Goal: Navigation & Orientation: Find specific page/section

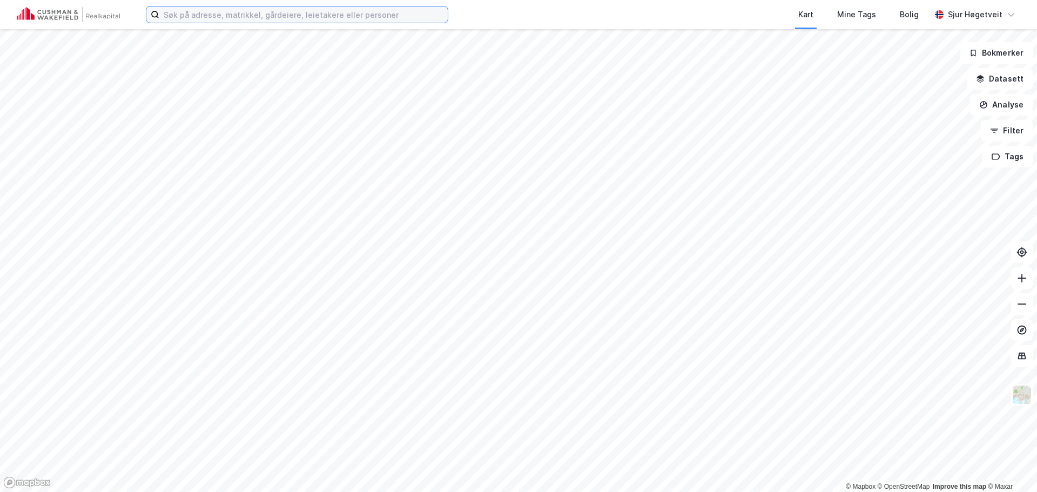
click at [269, 18] on input at bounding box center [303, 14] width 288 height 16
click at [269, 17] on input at bounding box center [303, 14] width 288 height 16
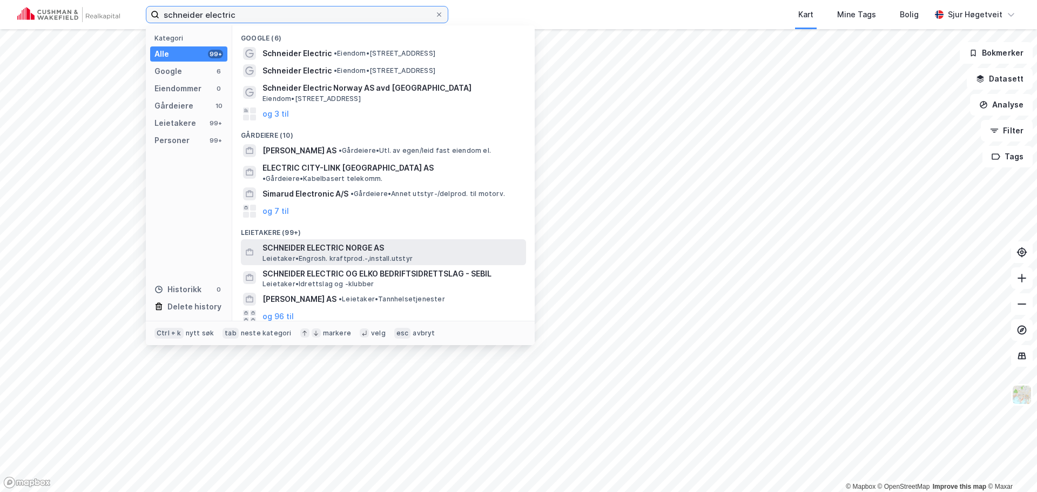
type input "schneider electric"
click at [465, 247] on div "SCHNEIDER ELECTRIC NORGE AS Leietaker • Engrosh. kraftprod.-,install.utstyr" at bounding box center [393, 252] width 261 height 22
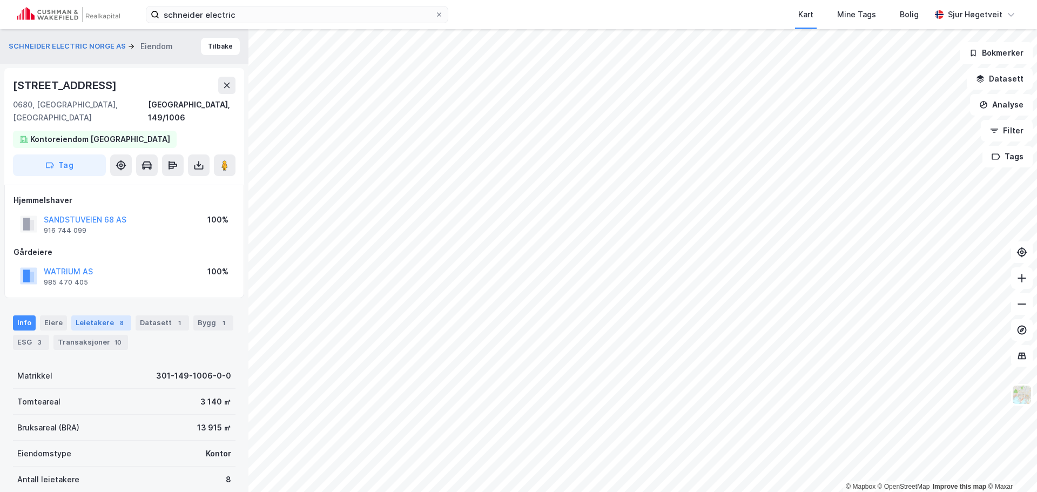
click at [116, 318] on div "8" at bounding box center [121, 323] width 11 height 11
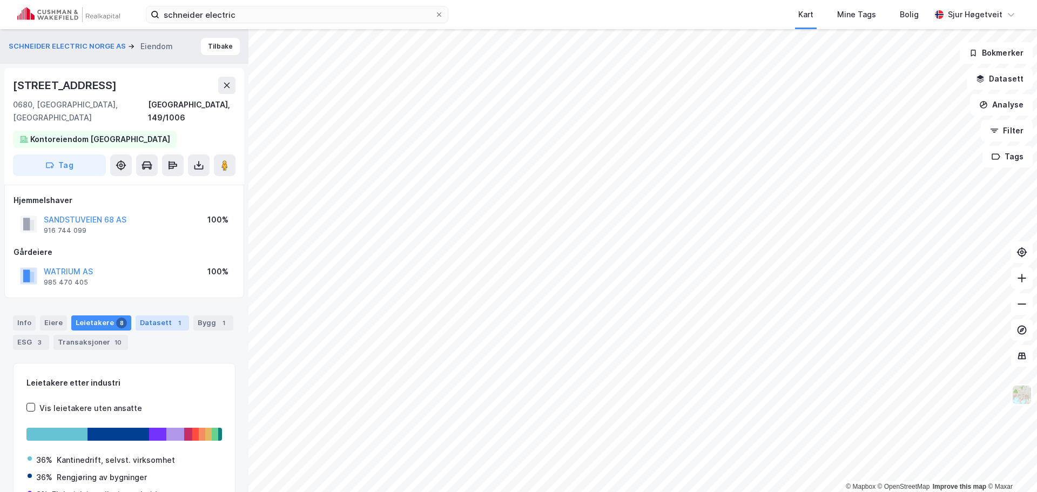
click at [148, 315] on div "Datasett 1" at bounding box center [162, 322] width 53 height 15
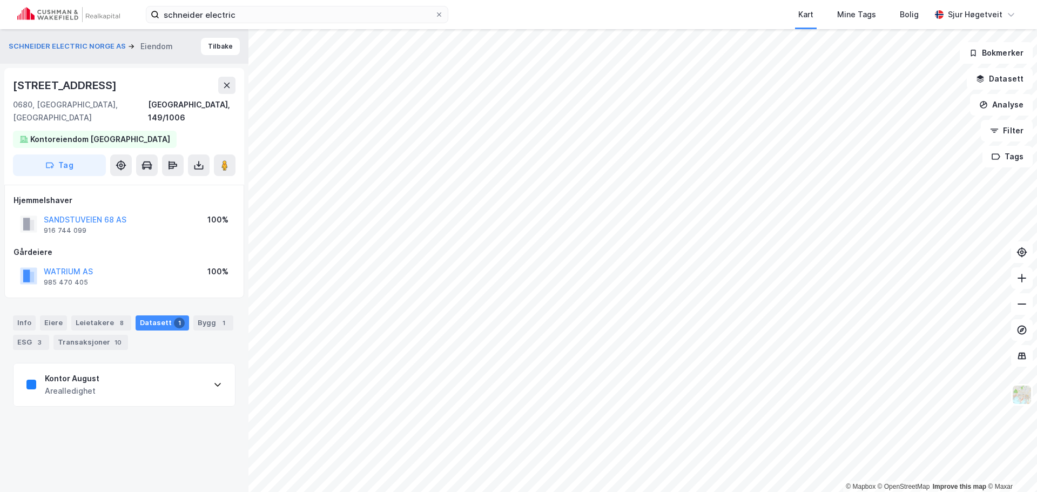
click at [141, 364] on div "Kontor August Arealledighet" at bounding box center [124, 385] width 221 height 43
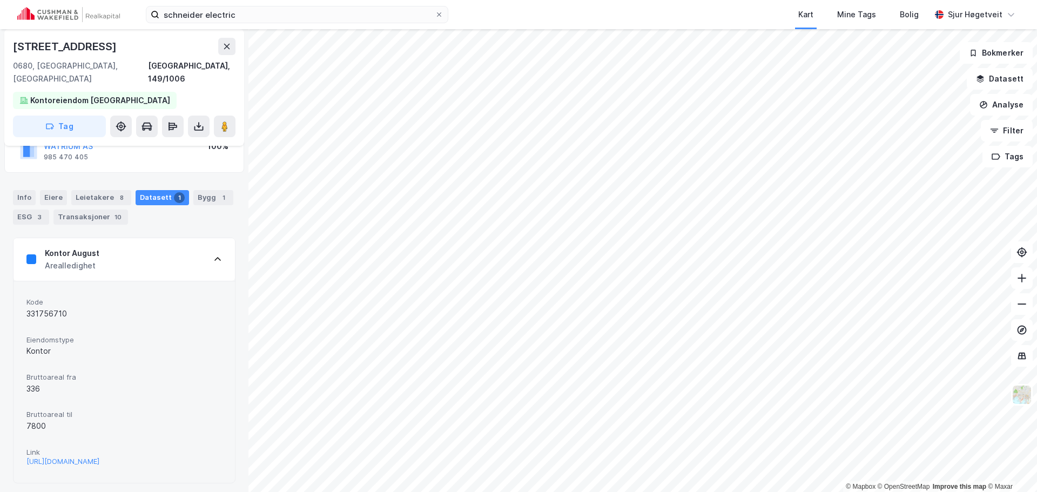
scroll to position [126, 0]
click at [97, 190] on div "Leietakere 8" at bounding box center [101, 197] width 60 height 15
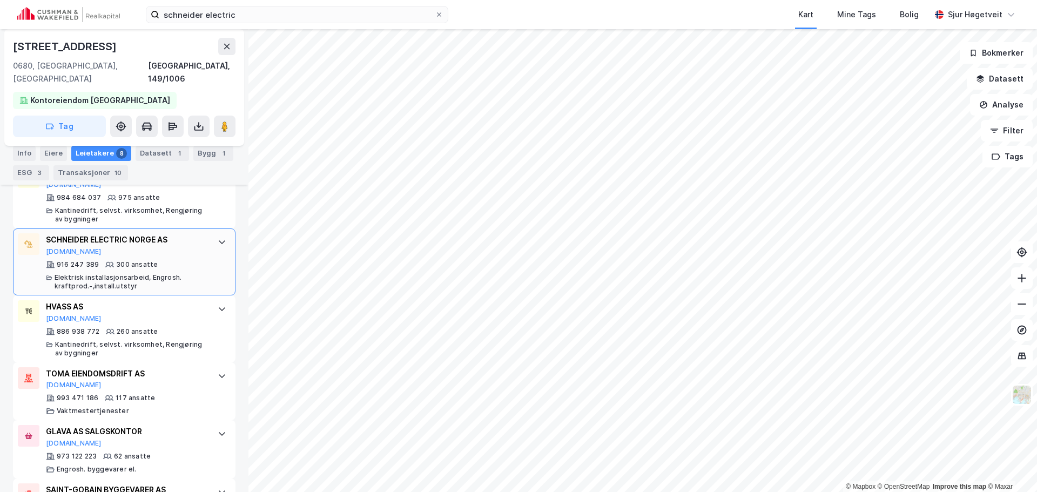
scroll to position [396, 0]
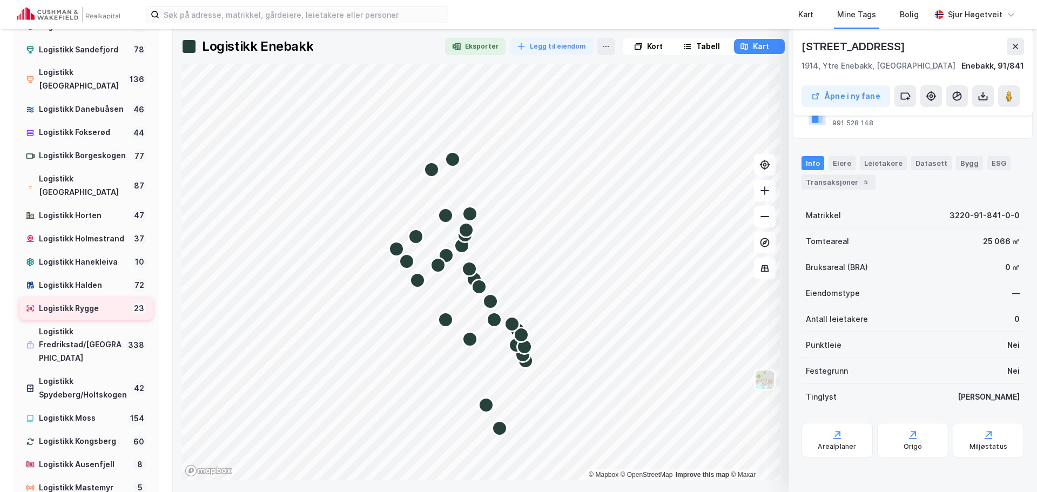
scroll to position [108, 0]
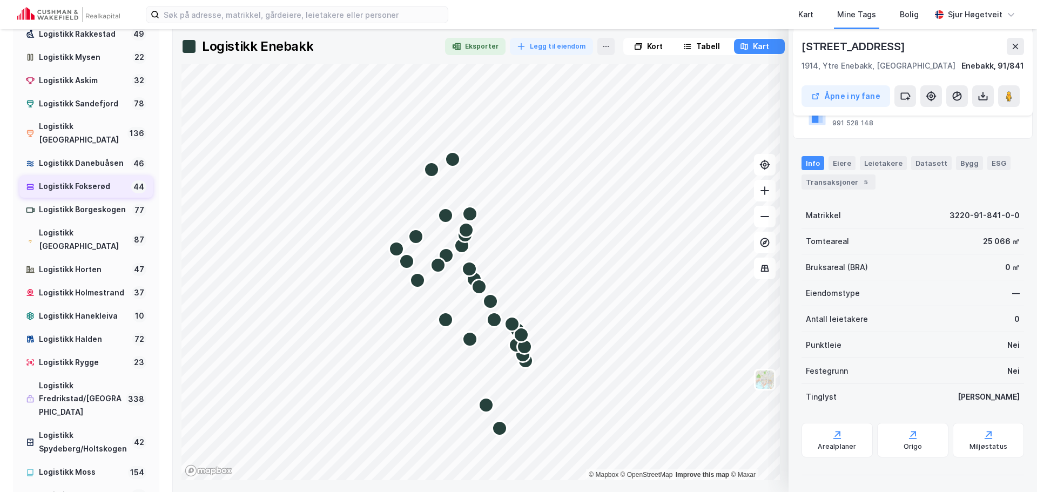
click at [97, 180] on div "Logistikk Fokserød" at bounding box center [83, 187] width 88 height 14
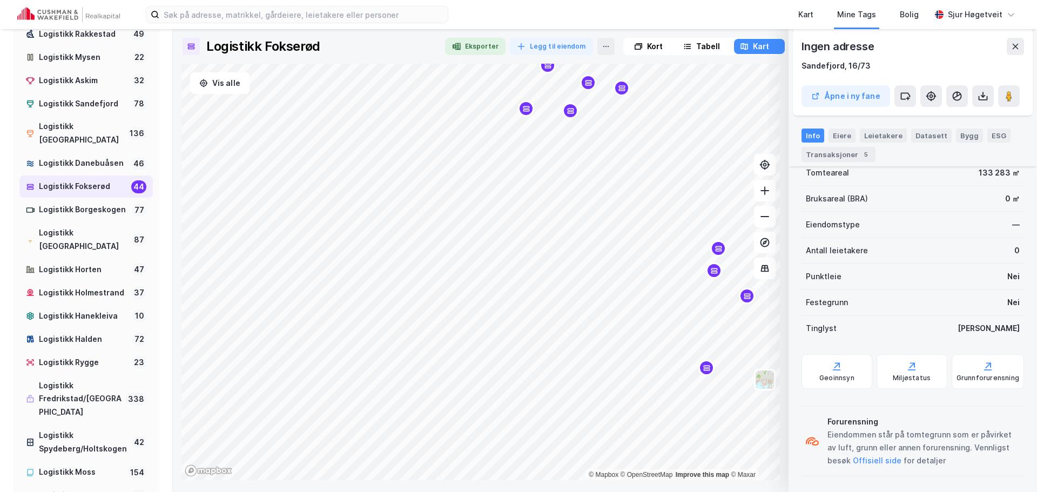
scroll to position [165, 0]
click at [839, 361] on icon at bounding box center [836, 364] width 11 height 11
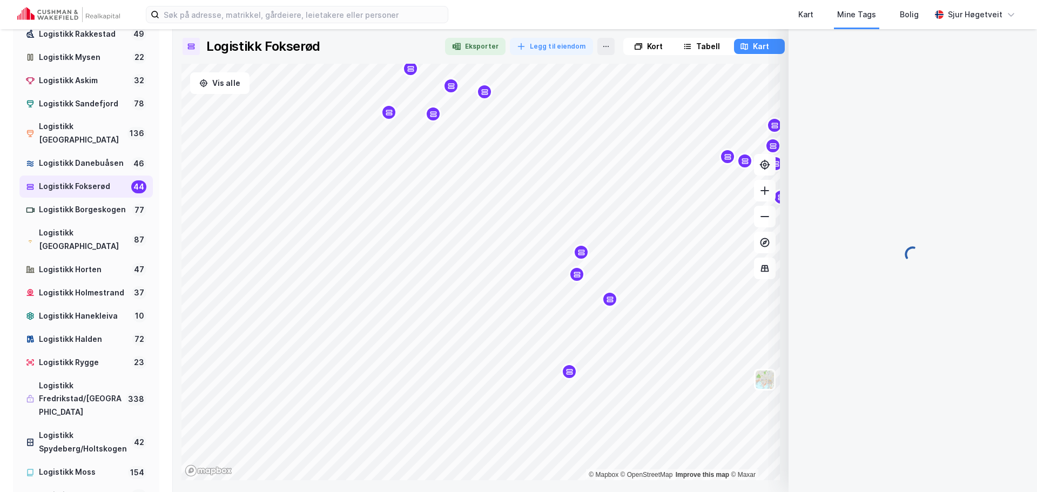
scroll to position [1, 0]
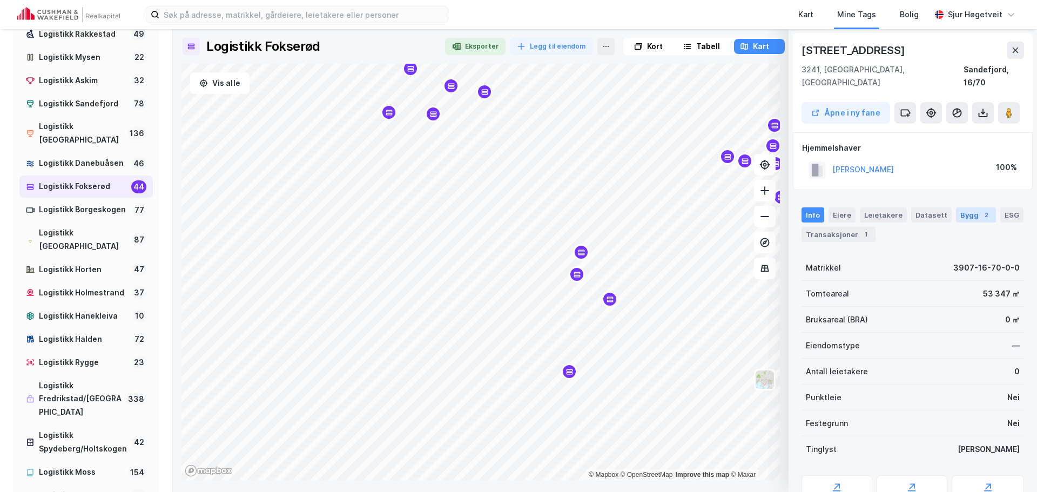
click at [984, 207] on div "Bygg 2" at bounding box center [976, 214] width 40 height 15
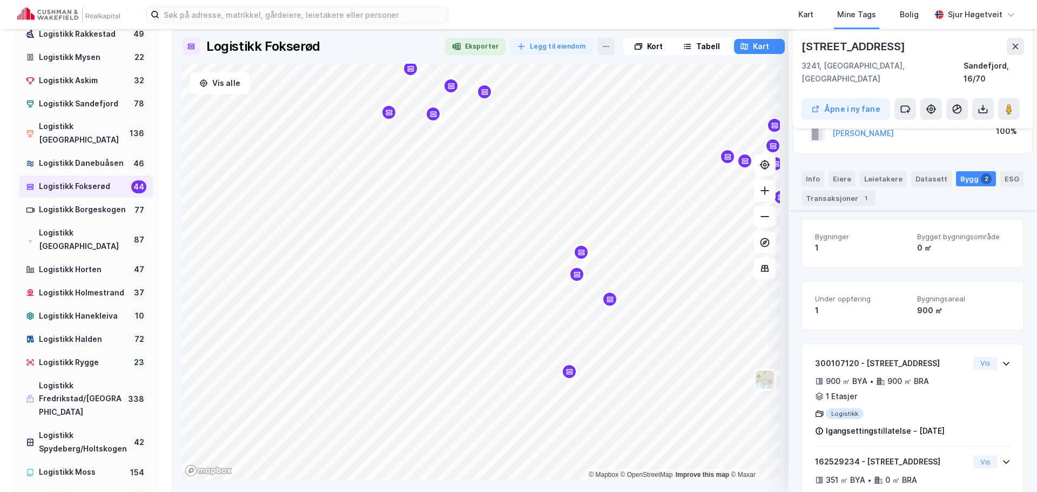
scroll to position [79, 0]
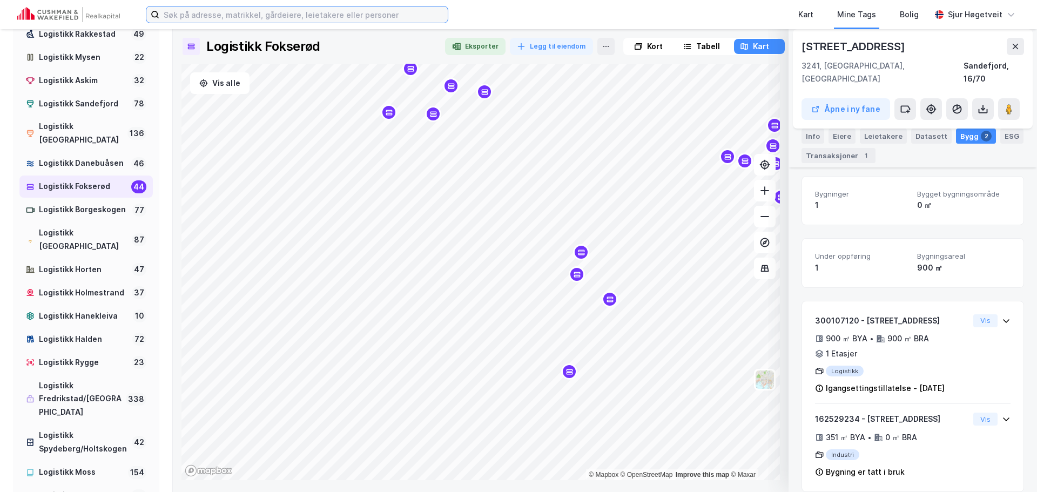
click at [337, 6] on input at bounding box center [303, 14] width 288 height 16
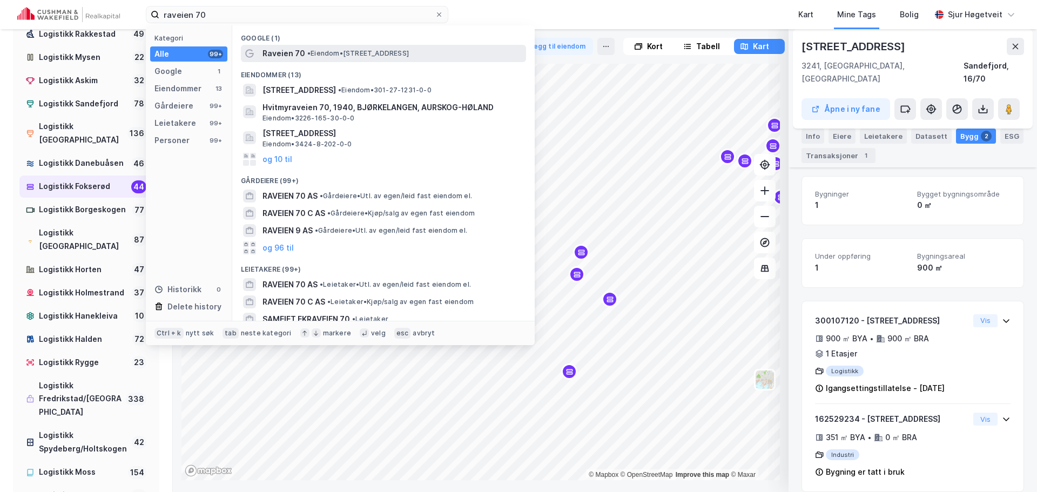
click at [348, 46] on div "Raveien 70 • Eiendom • [STREET_ADDRESS]" at bounding box center [383, 53] width 285 height 17
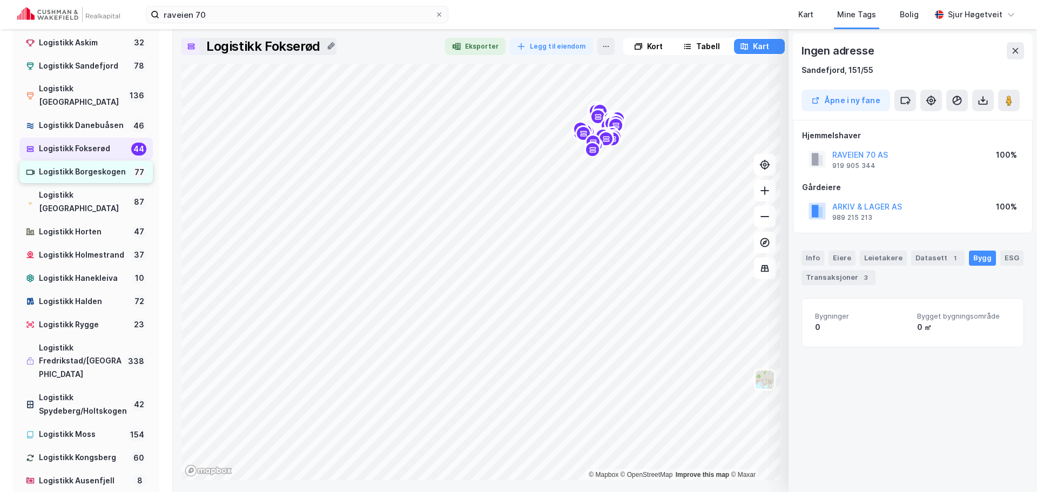
scroll to position [162, 0]
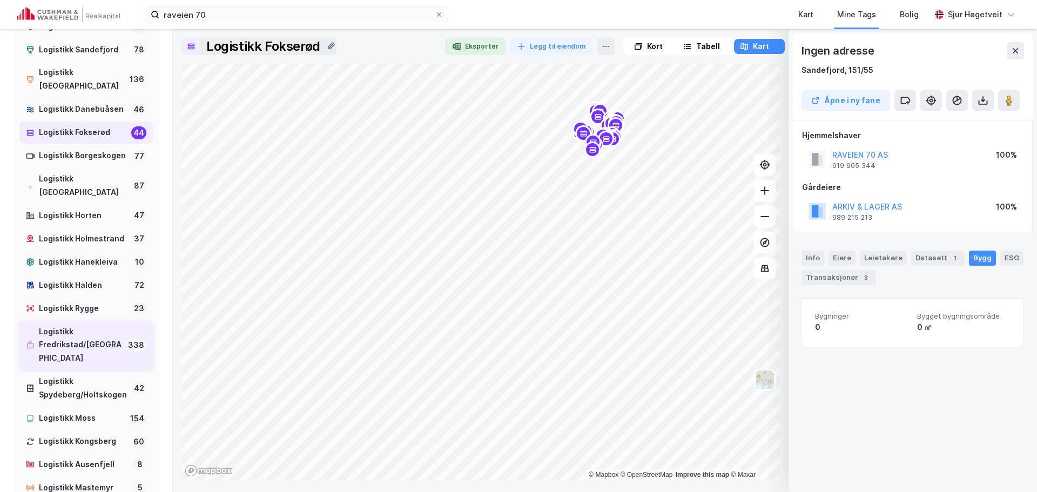
click at [78, 335] on div "Logistikk Fredrikstad/[GEOGRAPHIC_DATA]" at bounding box center [80, 345] width 83 height 41
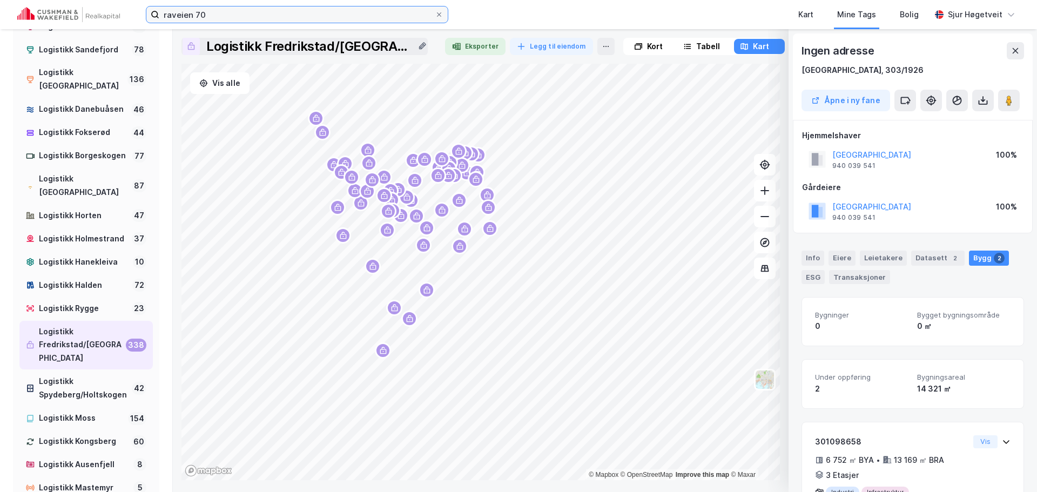
click at [281, 14] on input "raveien 70" at bounding box center [296, 14] width 275 height 16
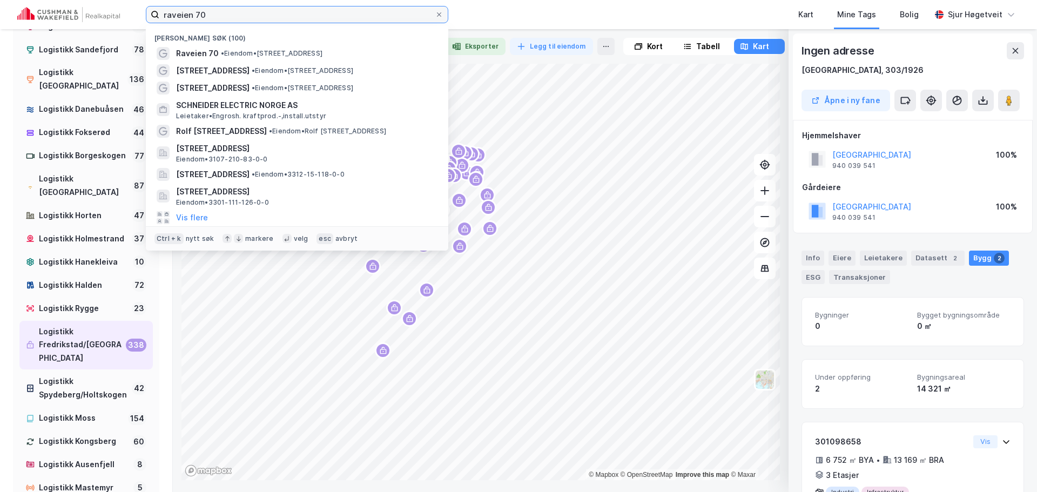
click at [281, 14] on input "raveien 70" at bounding box center [296, 14] width 275 height 16
click at [282, 14] on input "raveien 70" at bounding box center [296, 14] width 275 height 16
paste input "Viken næringspark"
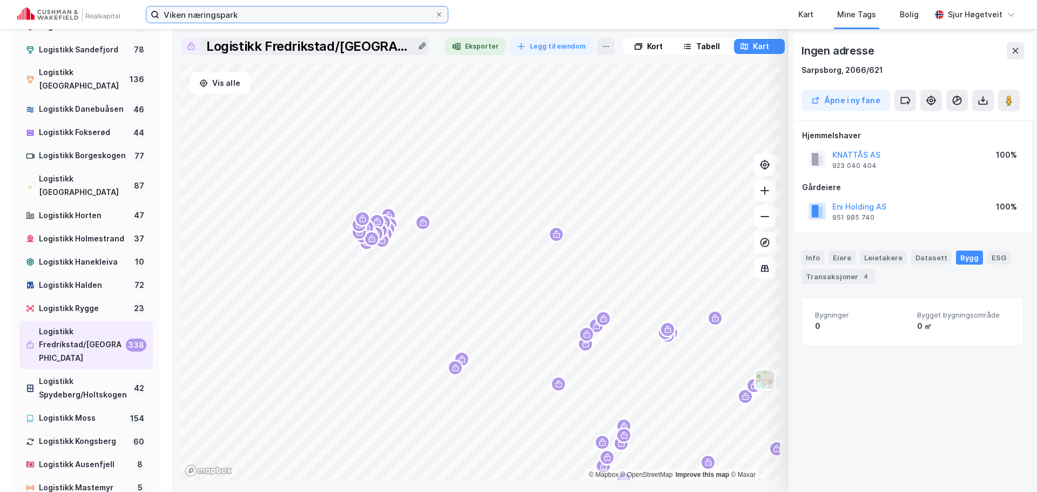
click at [325, 18] on input "Viken næringspark" at bounding box center [296, 14] width 275 height 16
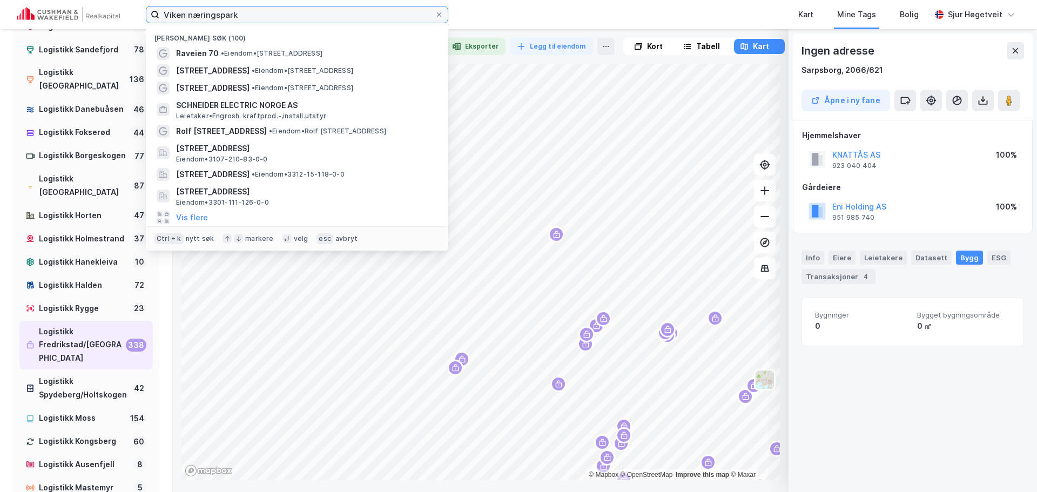
click at [325, 18] on input "Viken næringspark" at bounding box center [296, 14] width 275 height 16
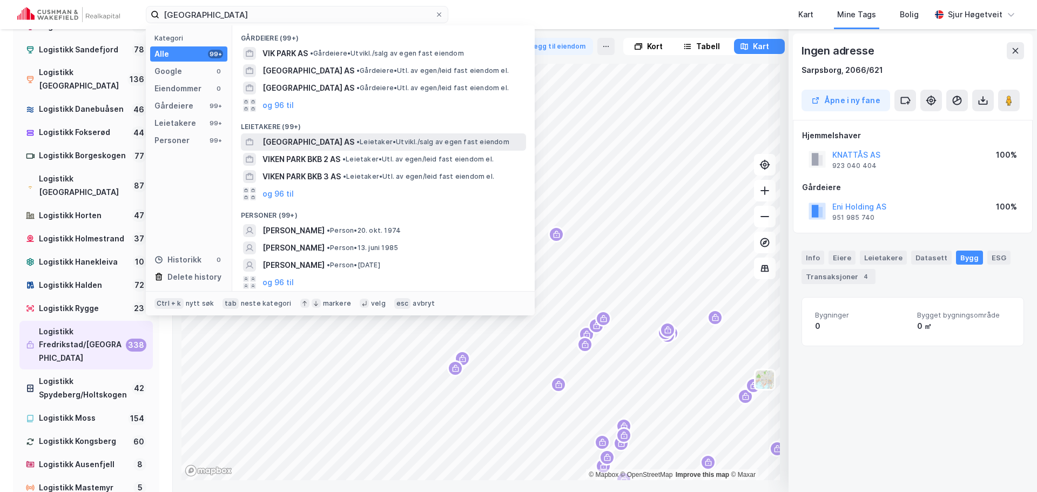
click at [385, 137] on div "[GEOGRAPHIC_DATA] AS • Leietaker • [GEOGRAPHIC_DATA]/salg av egen fast eiendom" at bounding box center [393, 142] width 261 height 13
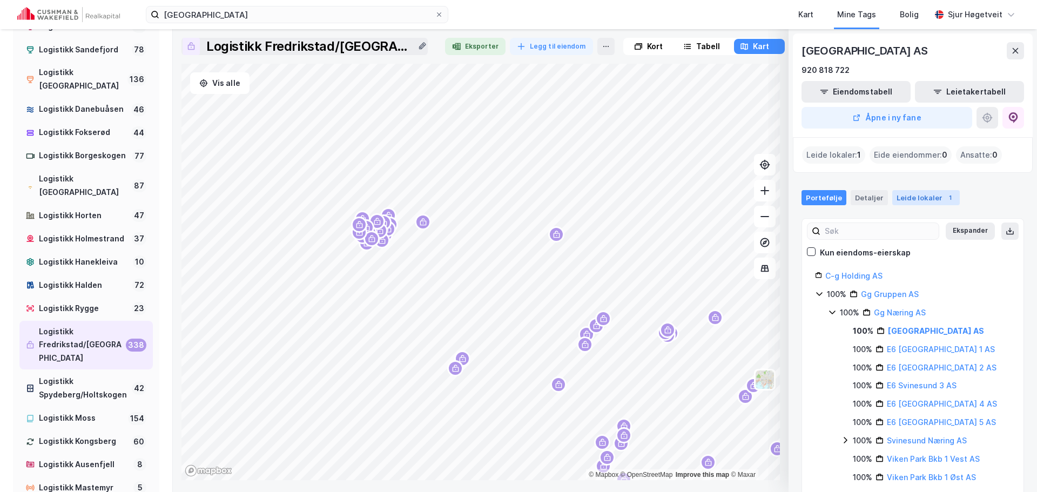
click at [945, 196] on div "1" at bounding box center [950, 197] width 11 height 11
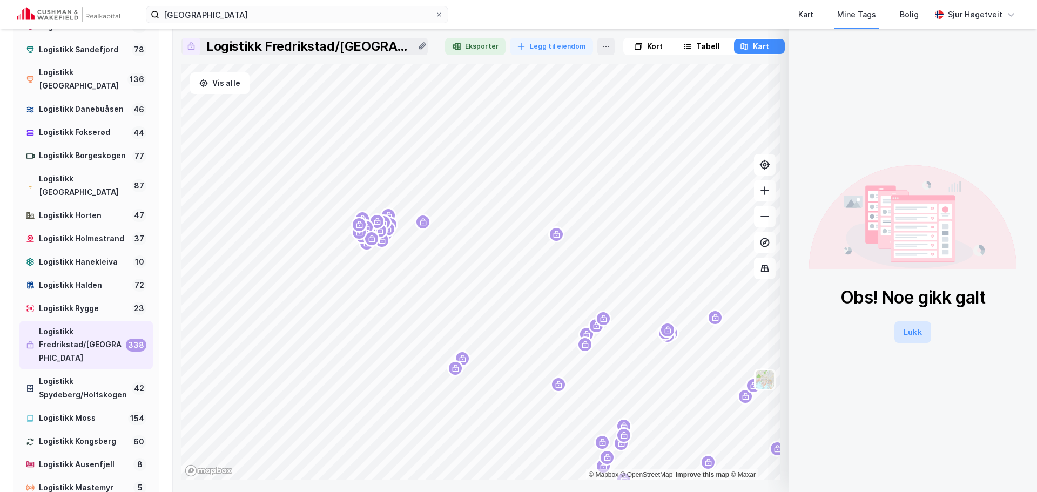
click at [906, 339] on button "Lukk" at bounding box center [912, 332] width 36 height 22
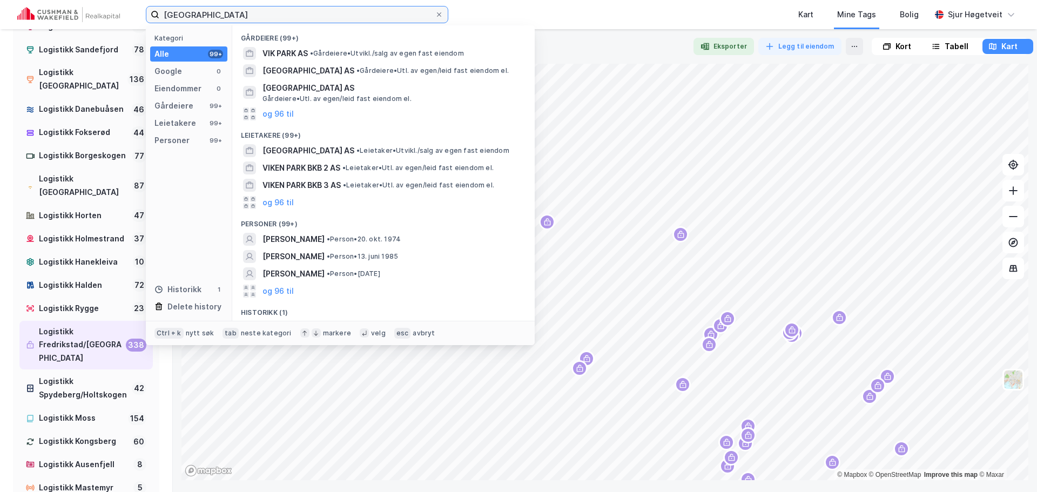
click at [329, 8] on input "[GEOGRAPHIC_DATA]" at bounding box center [296, 14] width 275 height 16
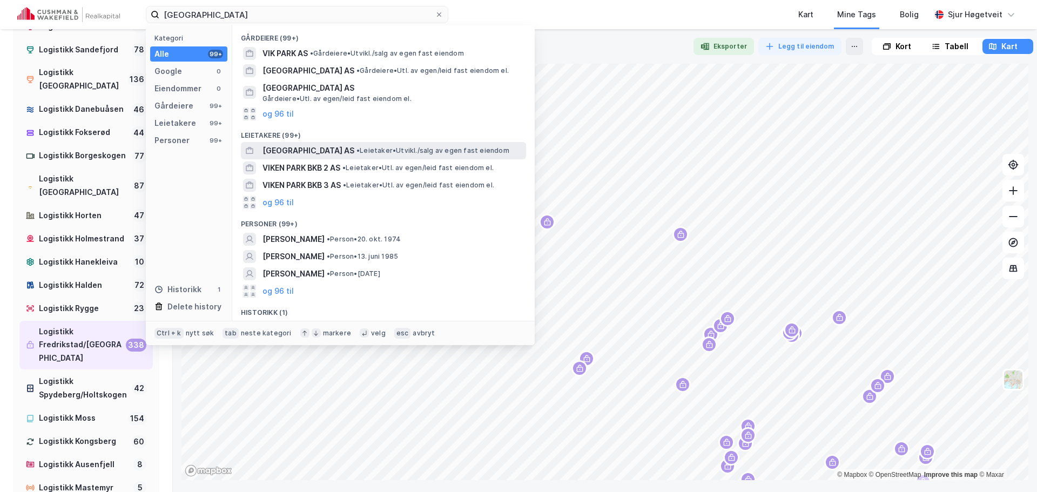
click at [398, 150] on span "• Leietaker • [GEOGRAPHIC_DATA]/salg av egen fast eiendom" at bounding box center [433, 150] width 153 height 9
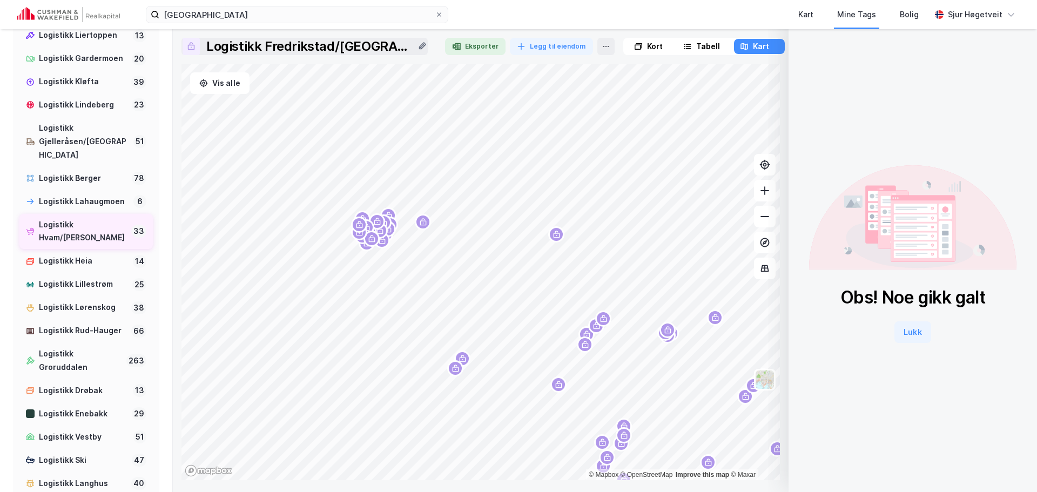
scroll to position [736, 0]
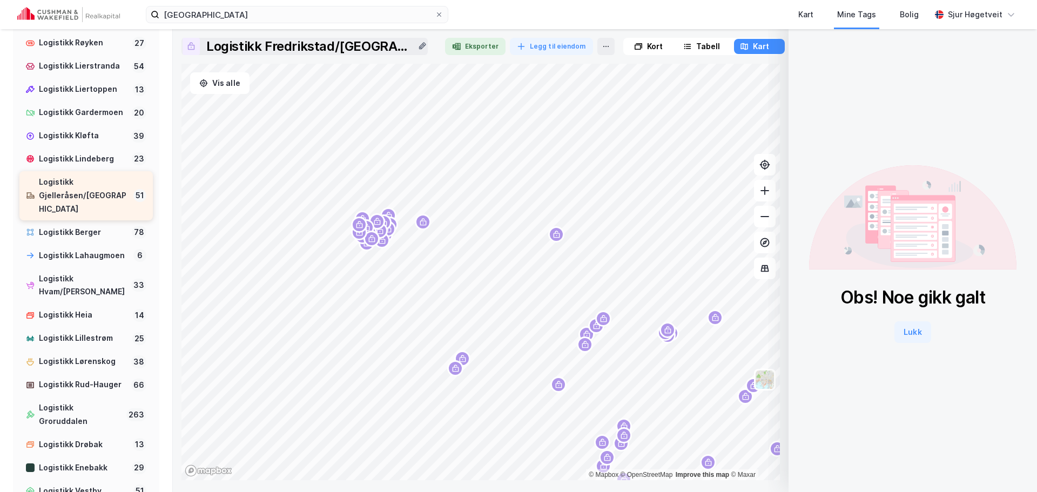
click at [74, 196] on div "Logistikk Gjelleråsen/[GEOGRAPHIC_DATA]" at bounding box center [84, 196] width 90 height 41
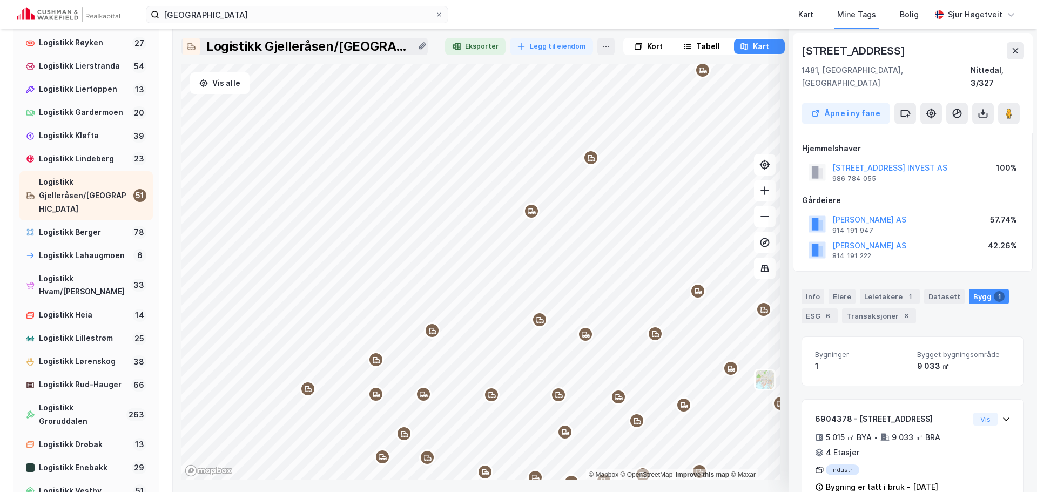
scroll to position [1, 0]
click at [810, 290] on div "Info" at bounding box center [813, 295] width 23 height 15
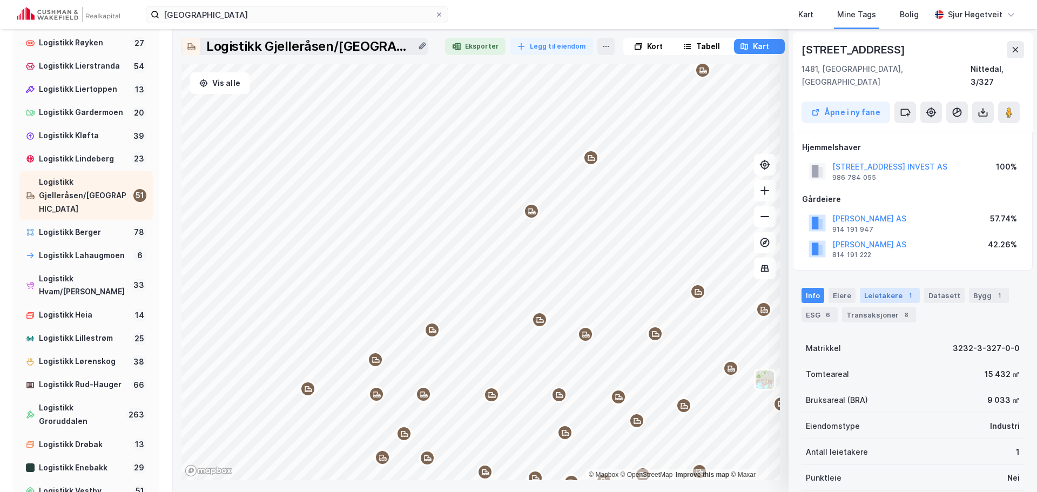
click at [870, 288] on div "Leietakere 1" at bounding box center [890, 295] width 60 height 15
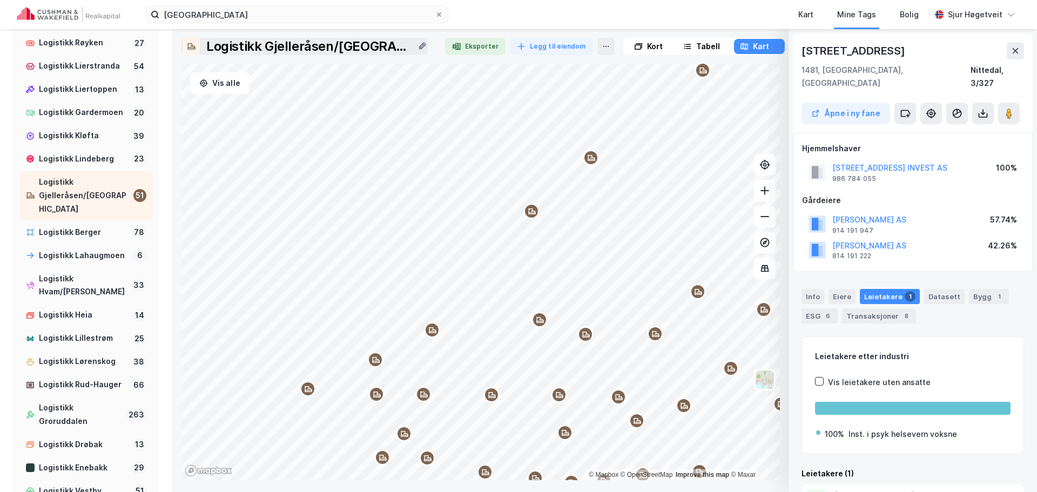
scroll to position [51, 0]
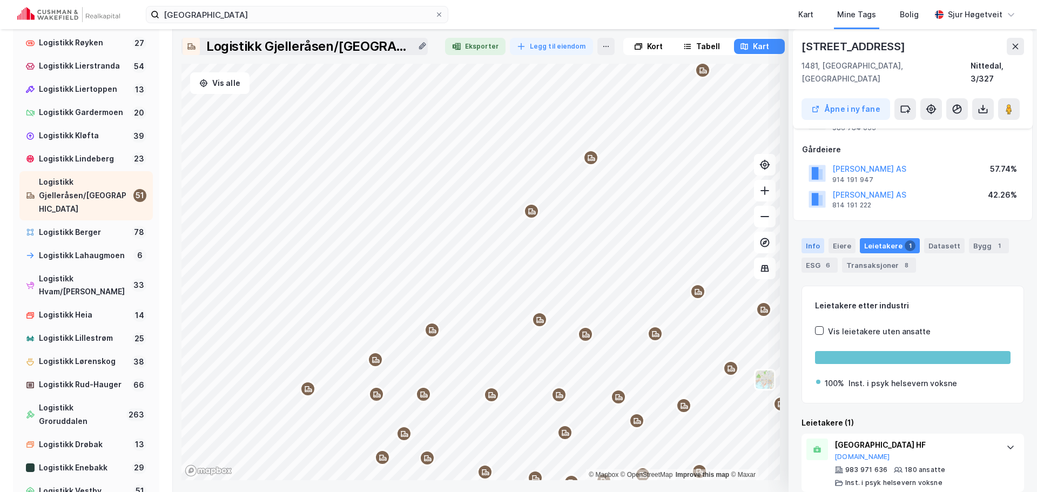
click at [817, 238] on div "Info" at bounding box center [813, 245] width 23 height 15
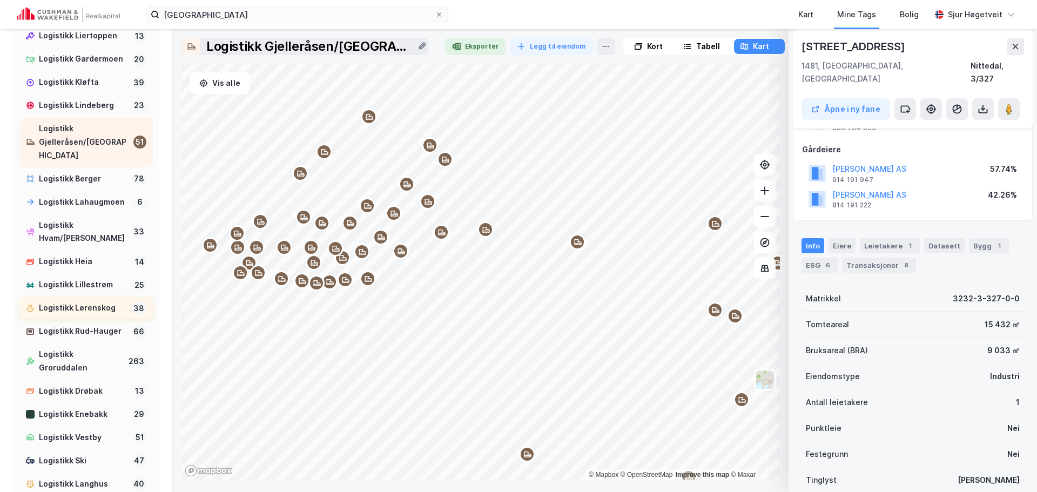
scroll to position [790, 0]
click at [115, 338] on div "Logistikk Rud-Hauger" at bounding box center [83, 331] width 88 height 14
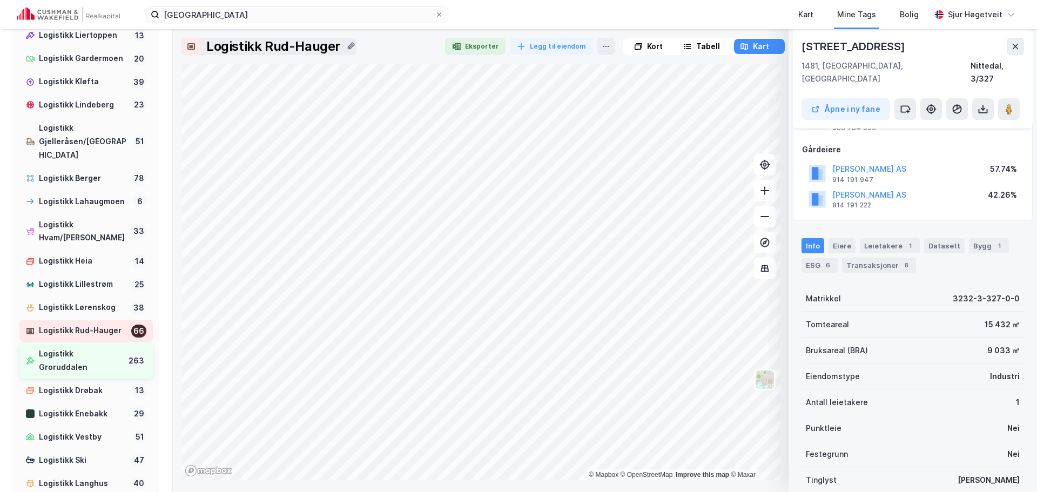
click at [110, 365] on div "Logistikk Groruddalen" at bounding box center [80, 360] width 83 height 27
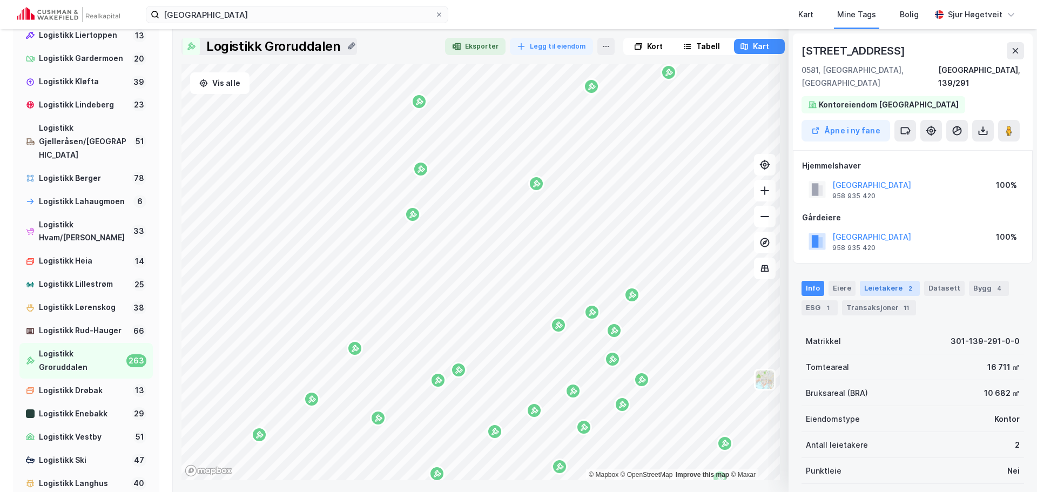
click at [894, 281] on div "Leietakere 2" at bounding box center [890, 288] width 60 height 15
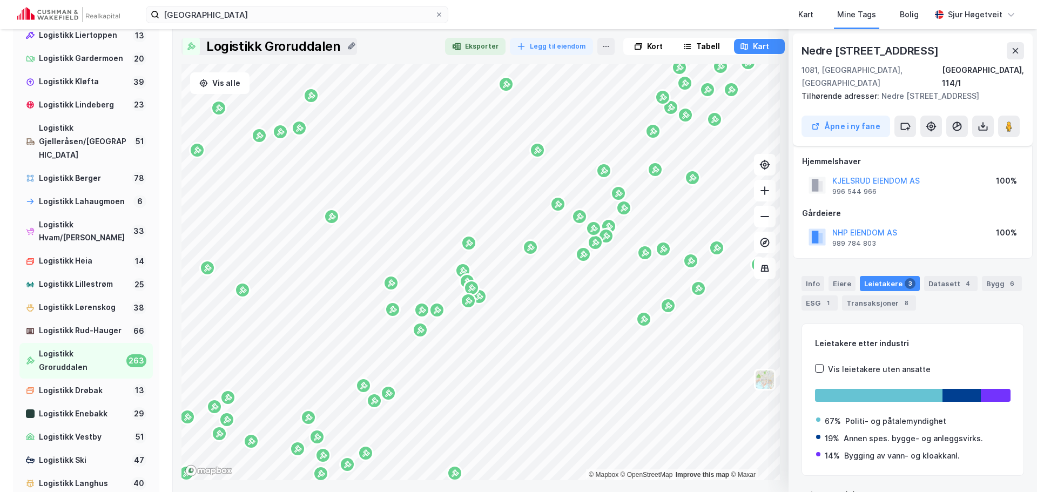
scroll to position [14, 0]
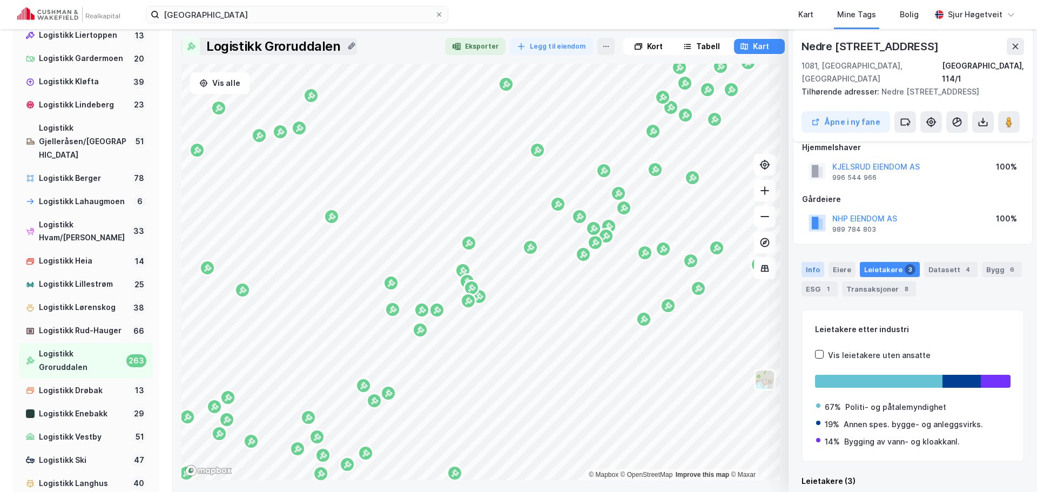
click at [817, 262] on div "Info" at bounding box center [813, 269] width 23 height 15
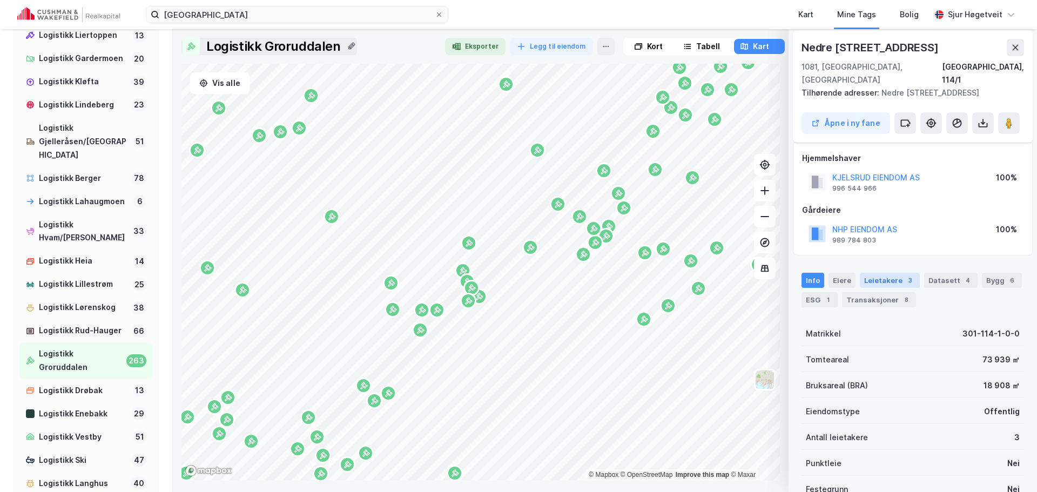
scroll to position [0, 0]
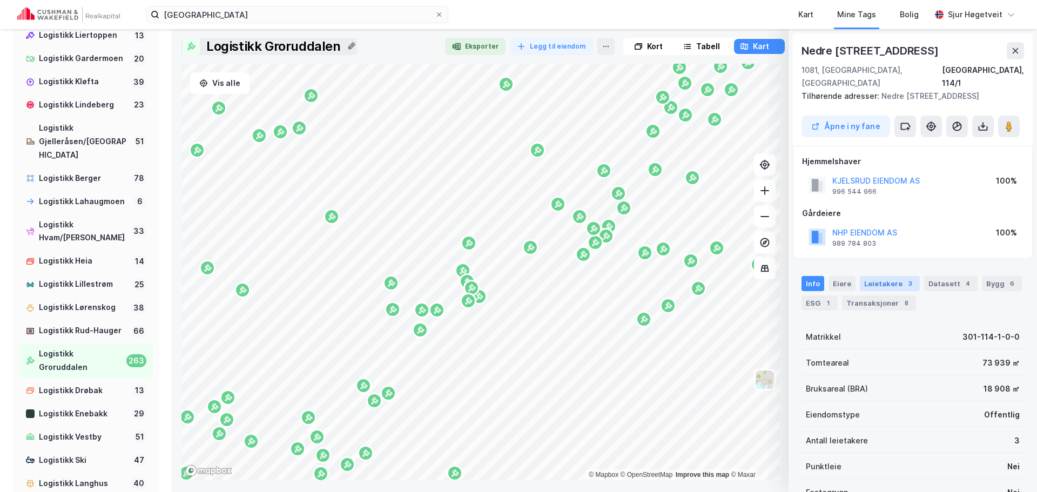
click at [905, 278] on div "3" at bounding box center [910, 283] width 11 height 11
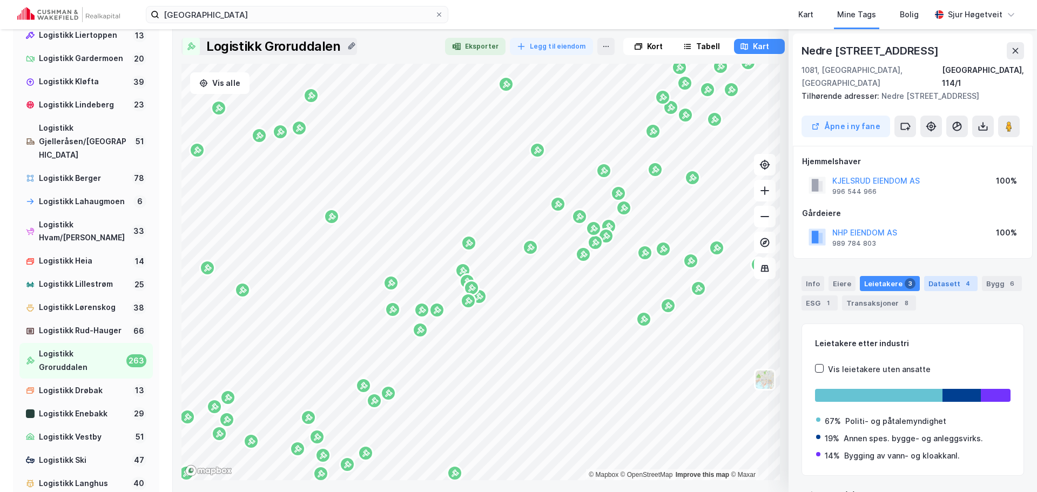
click at [964, 278] on div "4" at bounding box center [968, 283] width 11 height 11
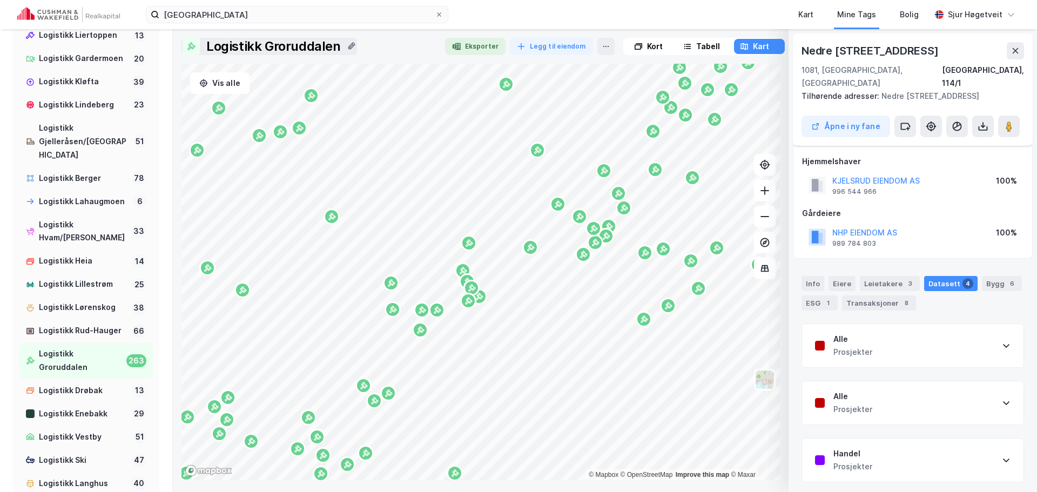
scroll to position [48, 0]
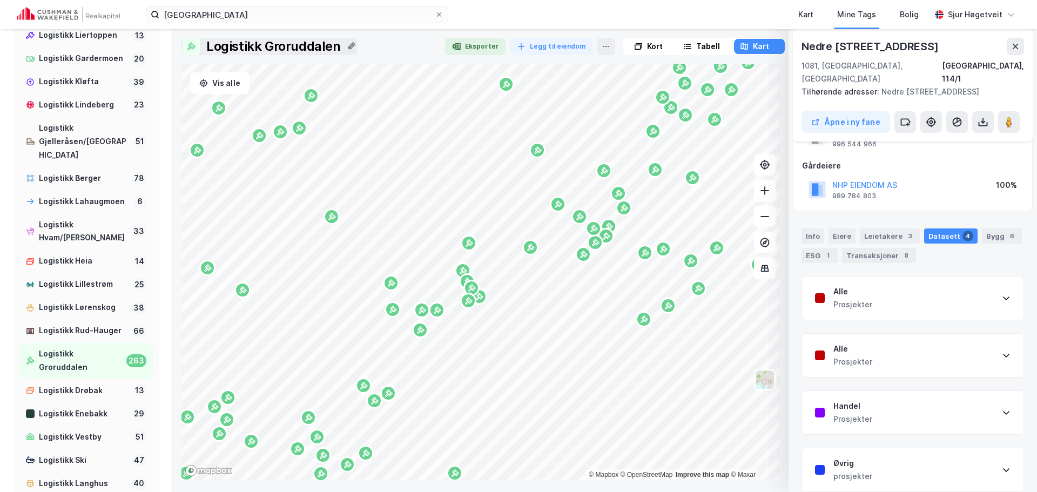
click at [956, 293] on div "Alle Prosjekter" at bounding box center [912, 298] width 221 height 43
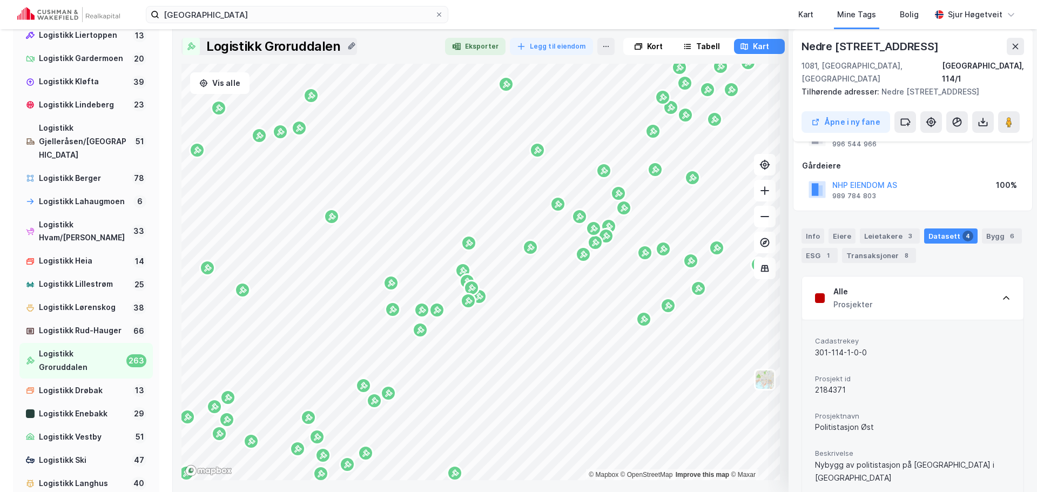
click at [957, 286] on div "Alle Prosjekter" at bounding box center [912, 298] width 221 height 43
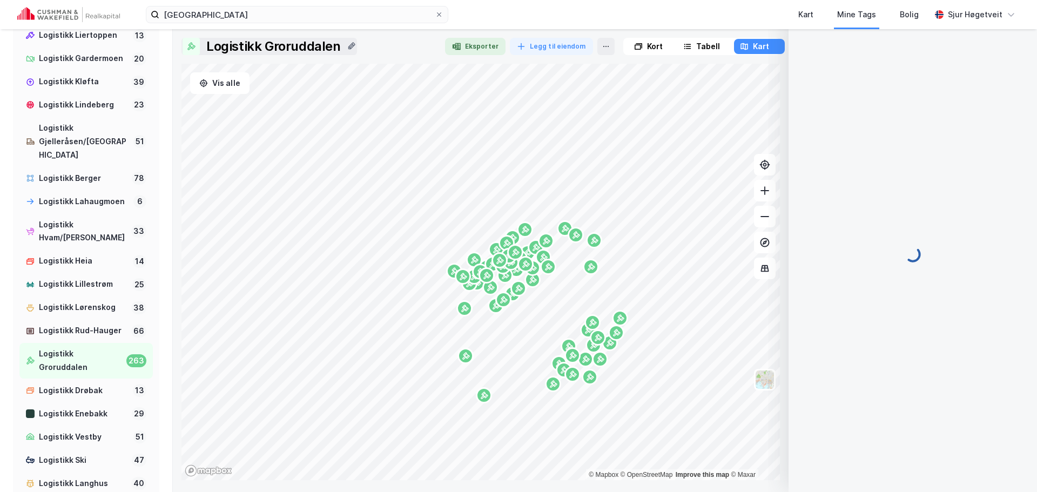
scroll to position [0, 0]
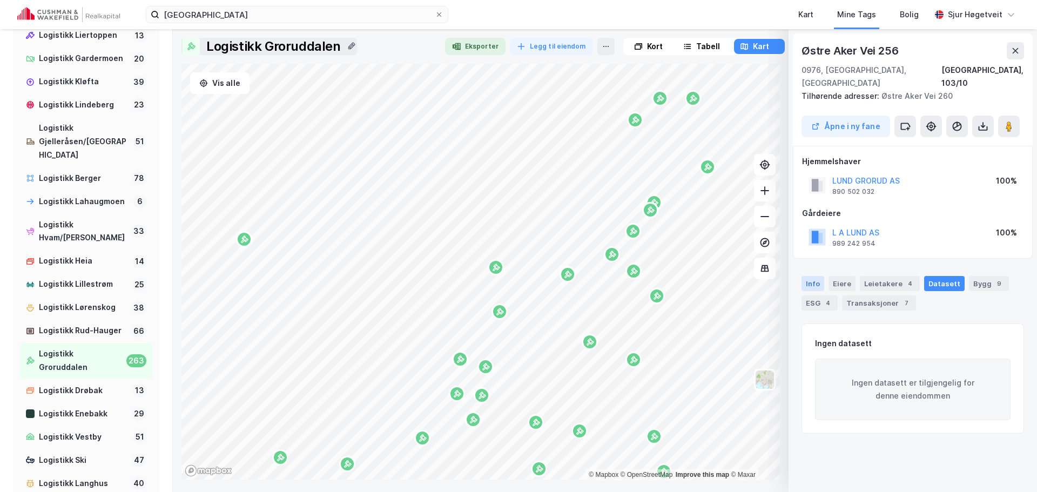
click at [819, 276] on div "Info" at bounding box center [813, 283] width 23 height 15
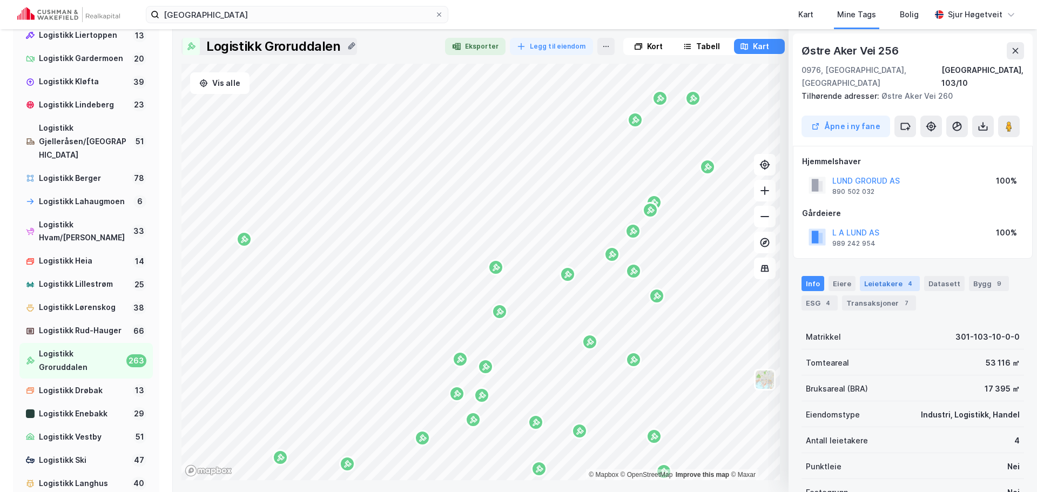
click at [893, 276] on div "Leietakere 4" at bounding box center [890, 283] width 60 height 15
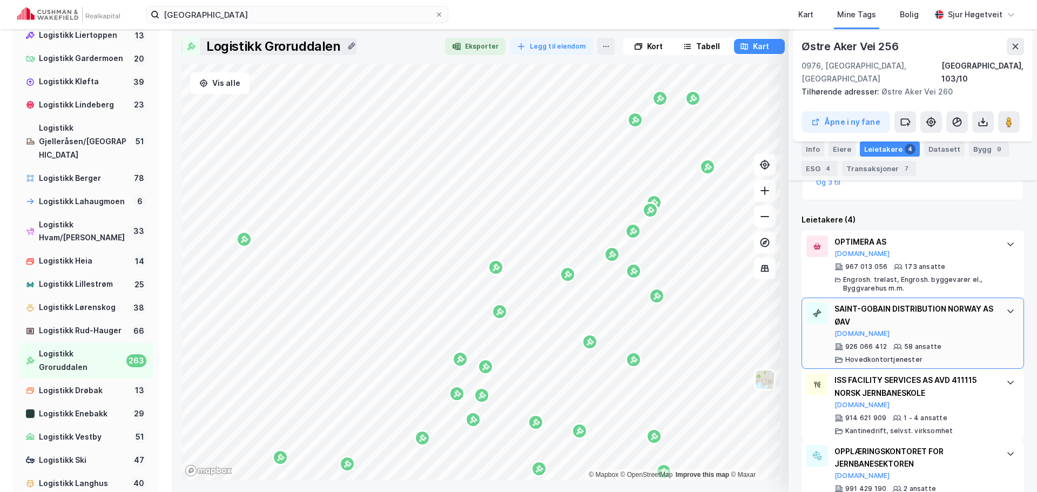
scroll to position [308, 0]
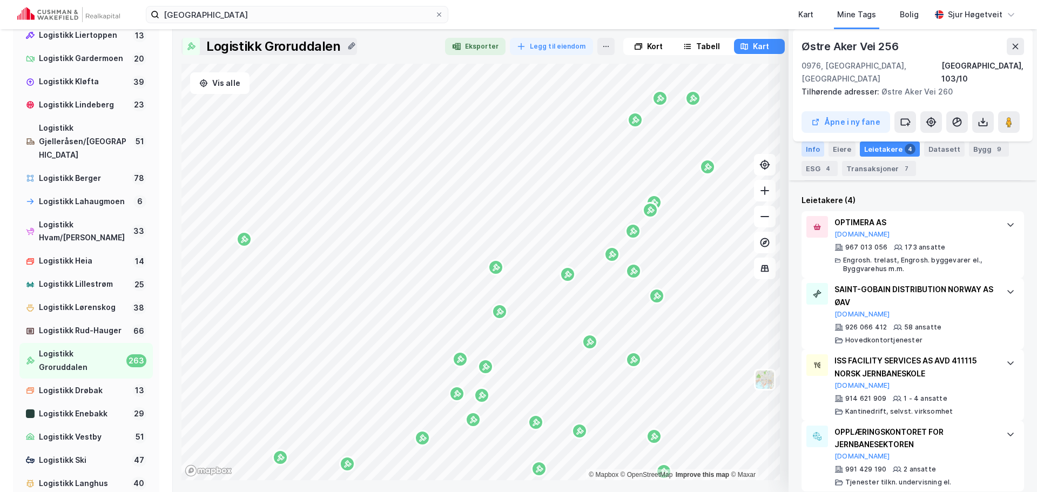
click at [818, 148] on div "Info" at bounding box center [813, 149] width 23 height 15
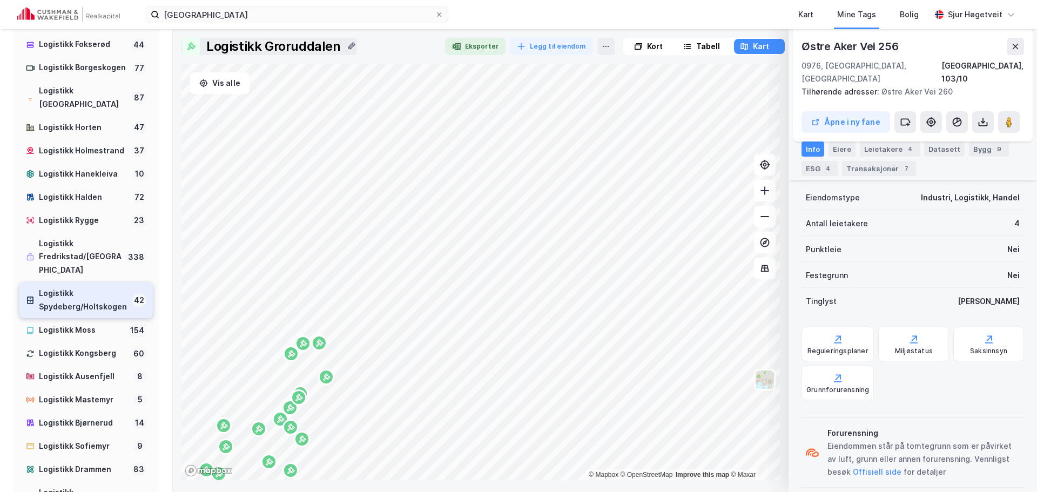
scroll to position [196, 0]
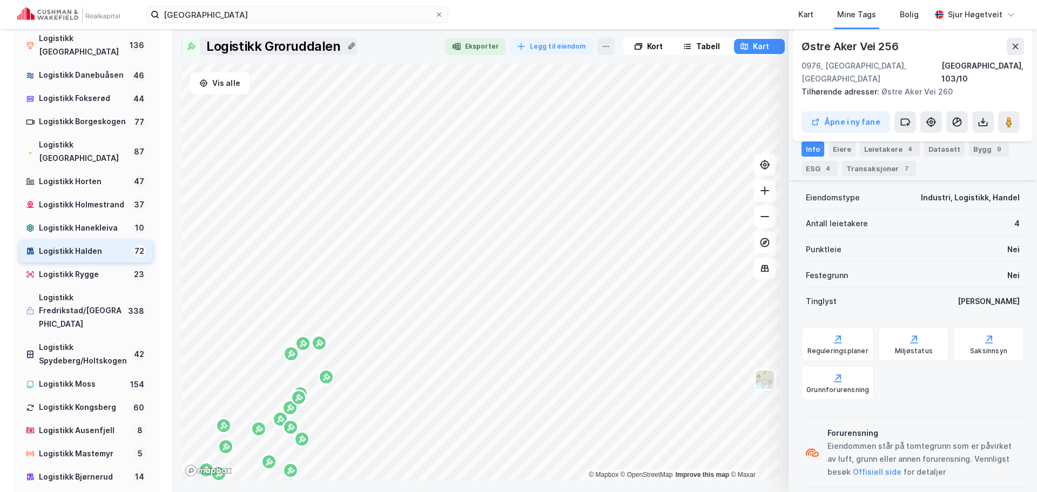
click at [103, 248] on div "Logistikk Halden" at bounding box center [83, 252] width 89 height 14
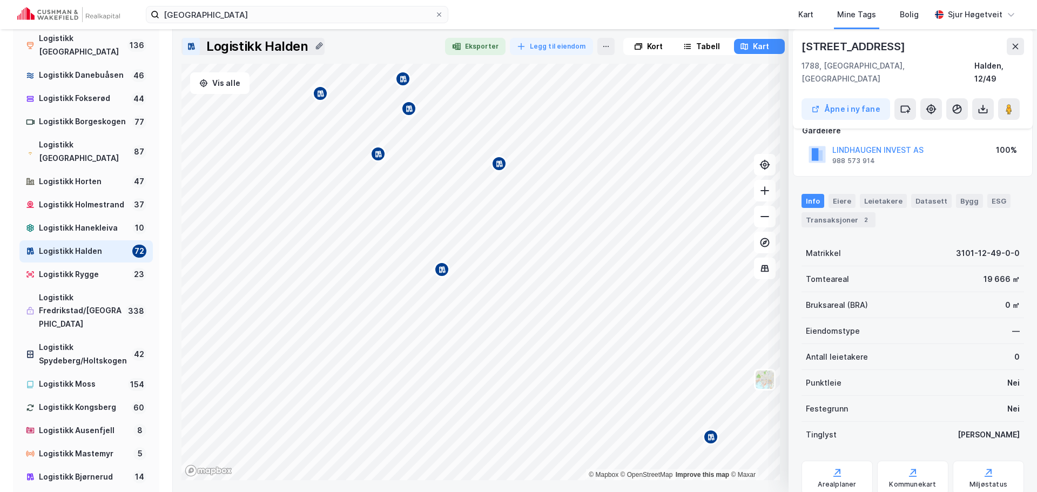
scroll to position [95, 0]
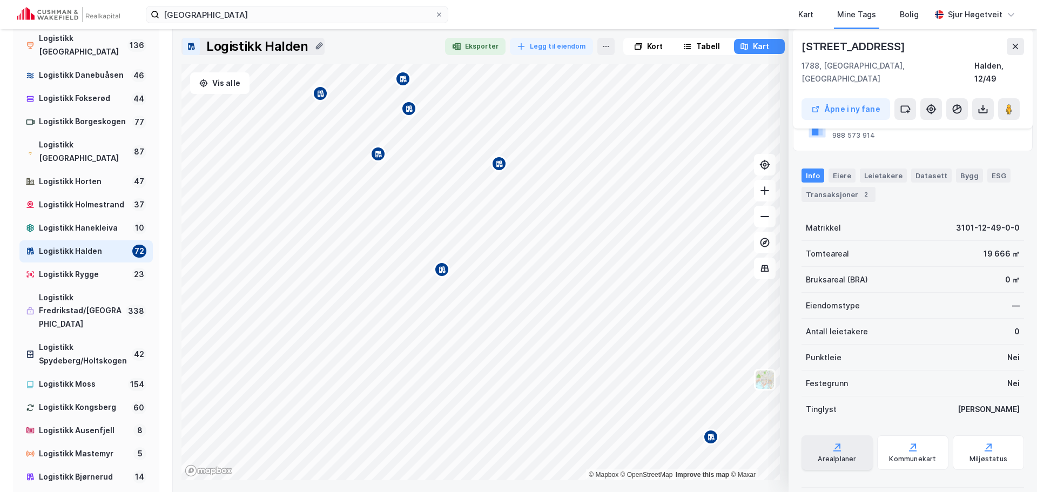
click at [845, 435] on div "Arealplaner" at bounding box center [837, 452] width 71 height 35
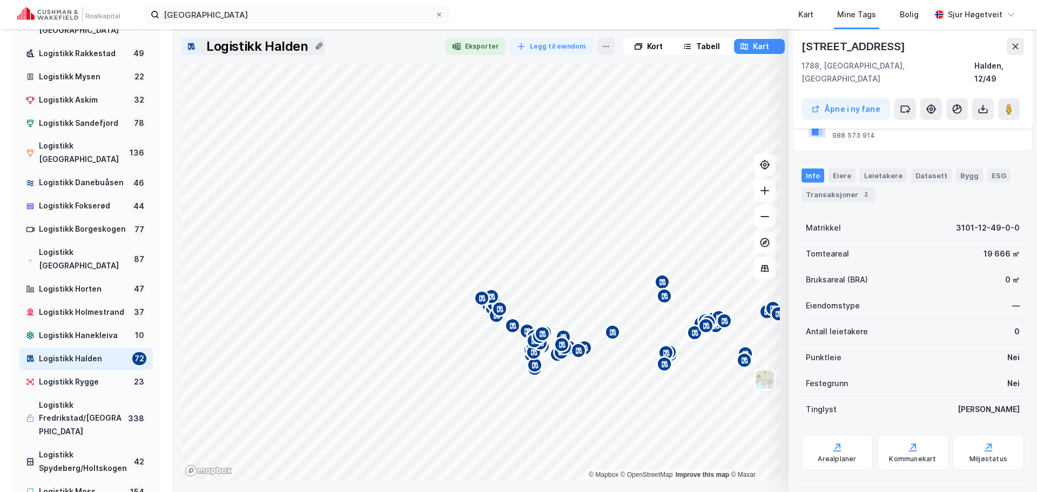
scroll to position [88, 0]
click at [93, 335] on div "Logistikk Hanekleiva" at bounding box center [84, 336] width 90 height 14
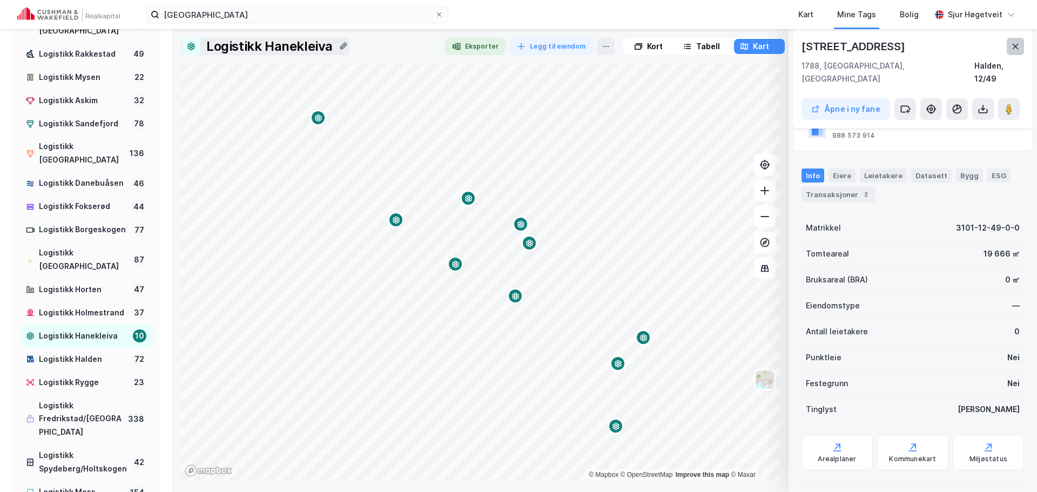
click at [1019, 46] on icon at bounding box center [1015, 46] width 9 height 9
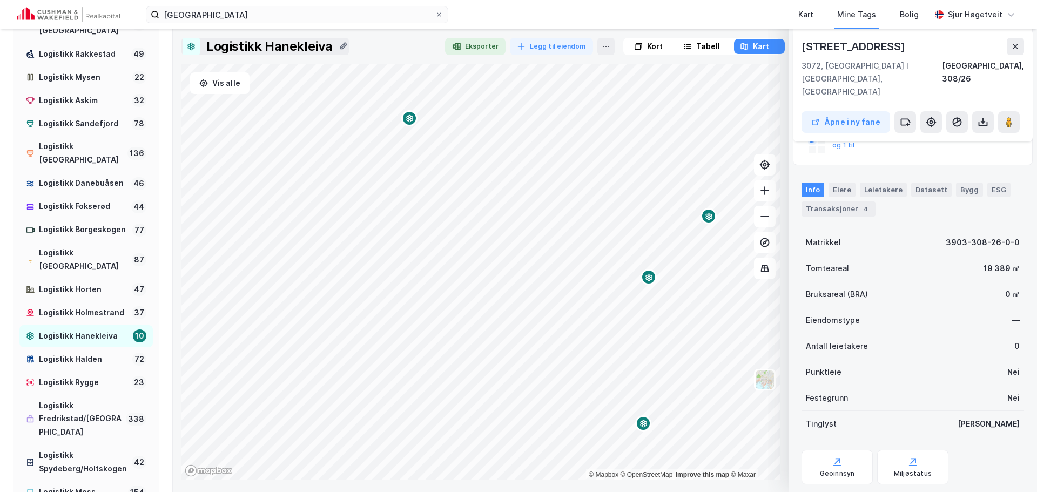
scroll to position [169, 0]
click at [849, 448] on div "Geoinnsyn" at bounding box center [837, 465] width 71 height 35
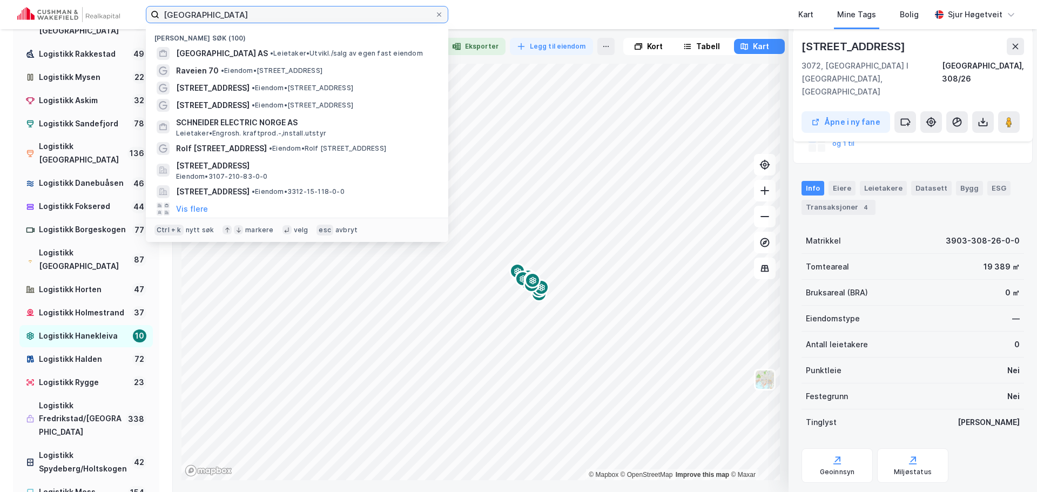
click at [293, 6] on input "[GEOGRAPHIC_DATA]" at bounding box center [296, 14] width 275 height 16
click at [293, 6] on label "[GEOGRAPHIC_DATA]" at bounding box center [297, 14] width 302 height 17
click at [293, 6] on input "[GEOGRAPHIC_DATA]" at bounding box center [296, 14] width 275 height 16
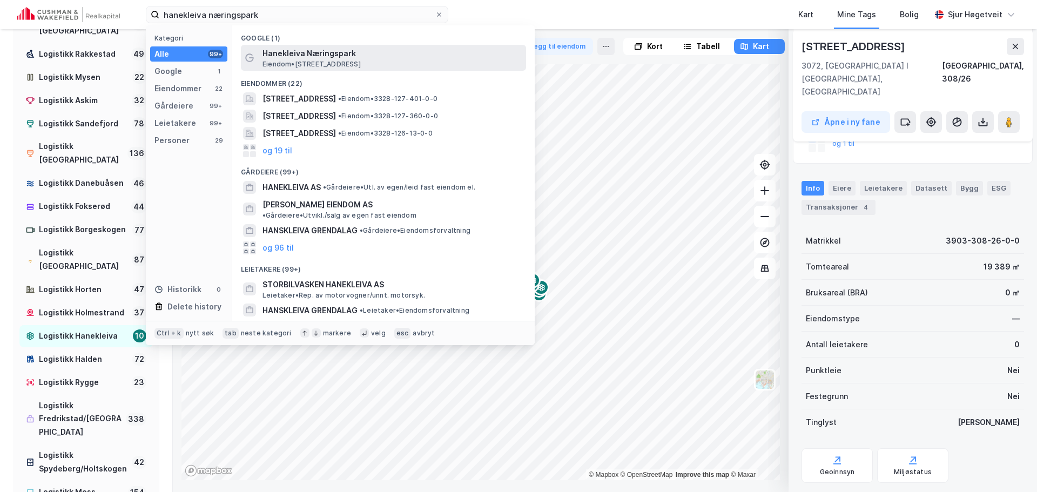
click at [398, 50] on span "Hanekleiva Næringspark" at bounding box center [392, 53] width 259 height 13
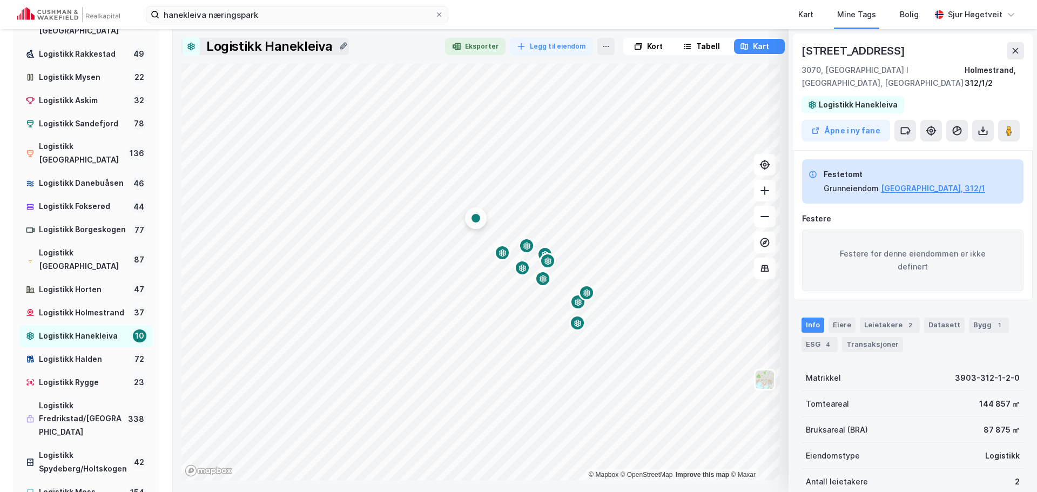
scroll to position [3, 0]
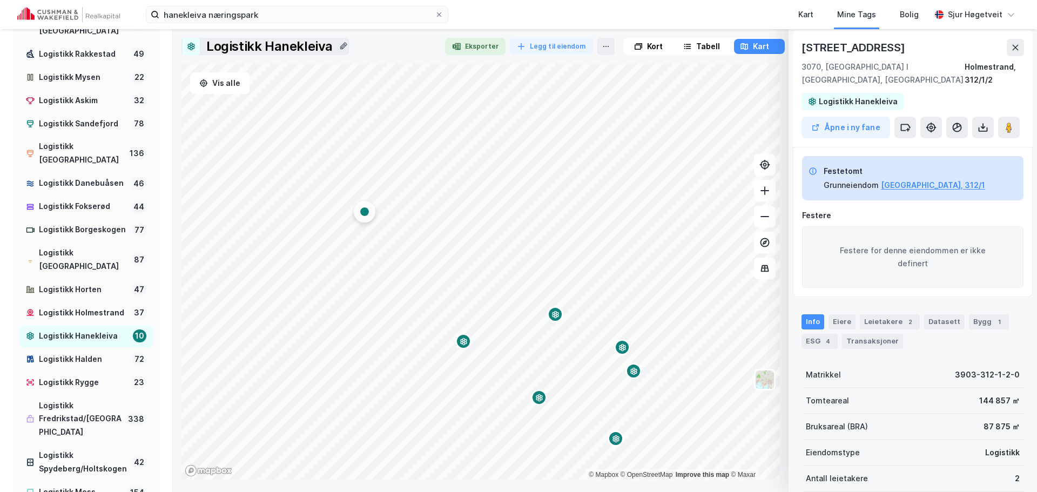
drag, startPoint x: 523, startPoint y: 245, endPoint x: 636, endPoint y: 379, distance: 175.5
click at [636, 379] on div "Map marker" at bounding box center [633, 371] width 16 height 16
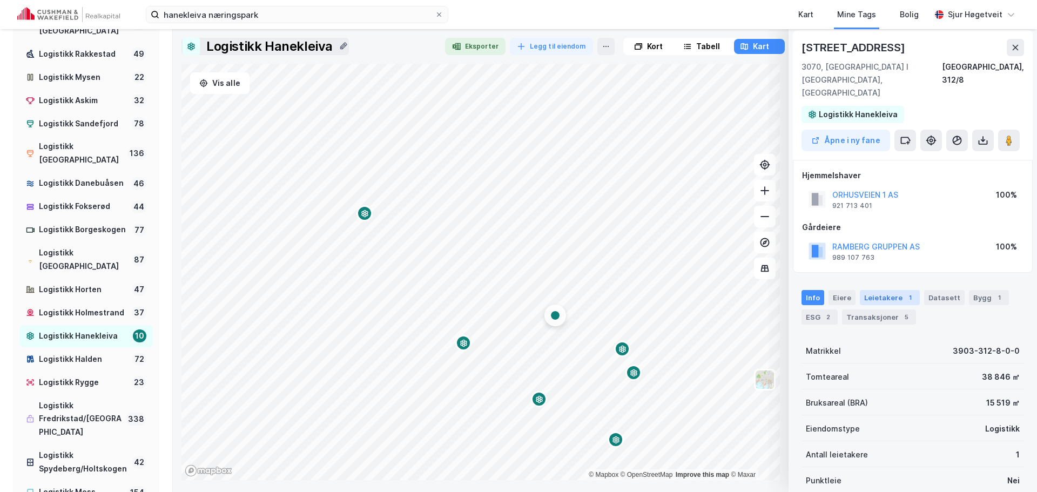
click at [896, 290] on div "Leietakere 1" at bounding box center [890, 297] width 60 height 15
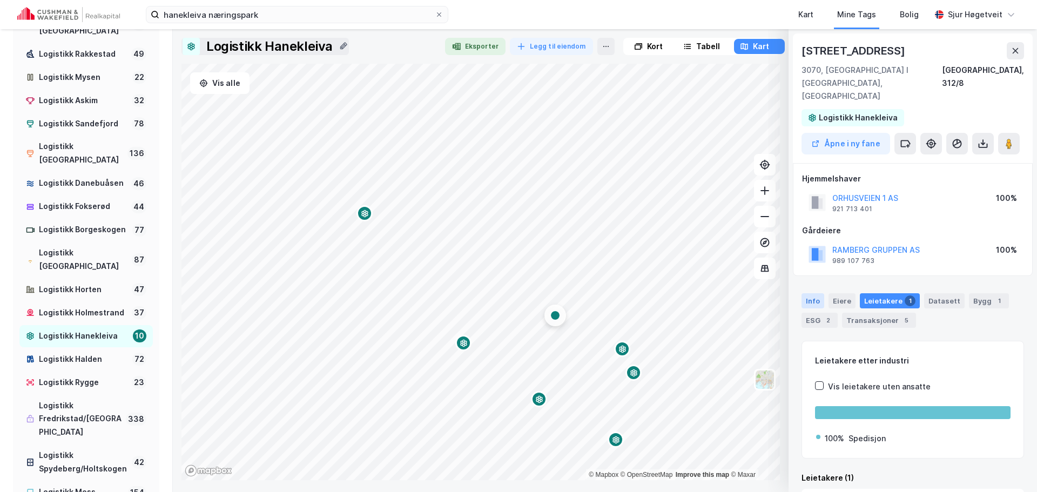
click at [809, 293] on div "Info" at bounding box center [813, 300] width 23 height 15
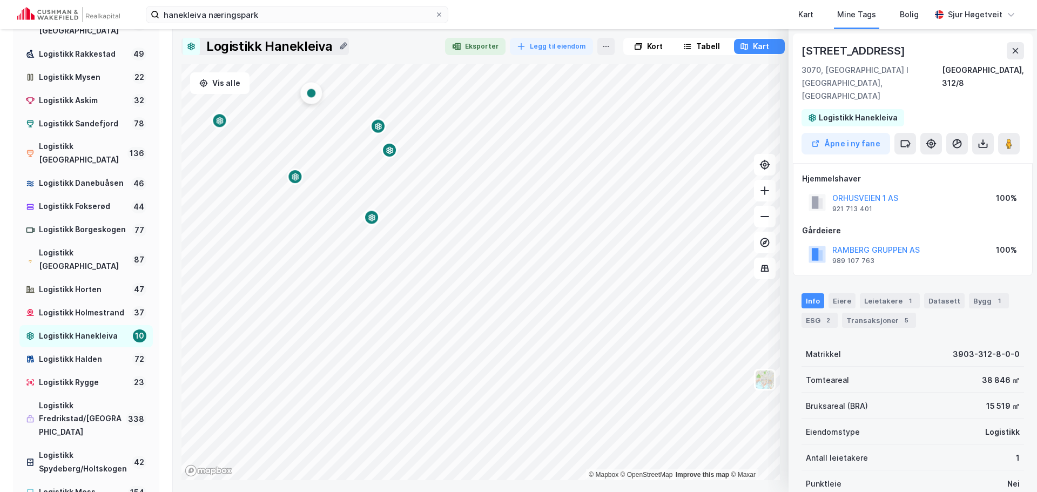
click at [387, 28] on div "hanekleiva næringspark Kart Mine Tags Bolig [PERSON_NAME] Tags Logistikk cluste…" at bounding box center [518, 246] width 1037 height 492
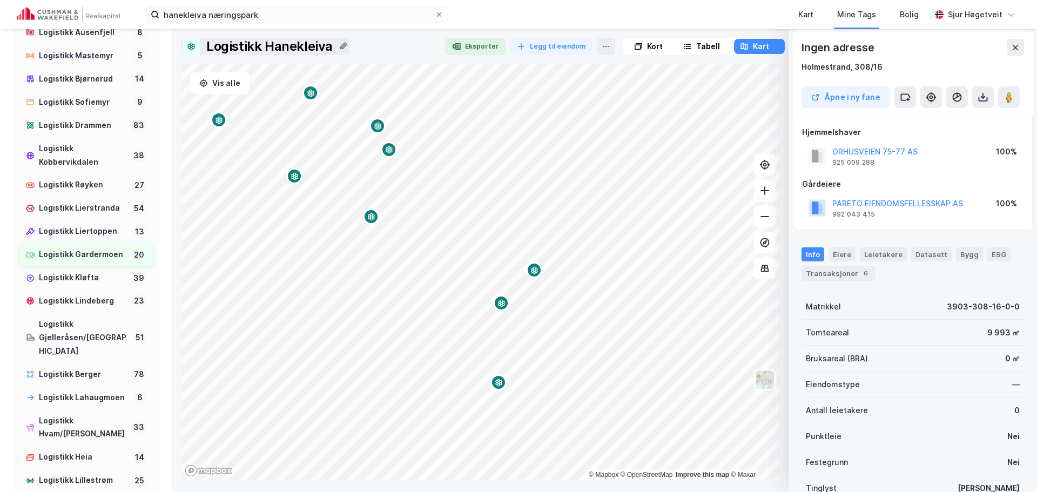
scroll to position [648, 0]
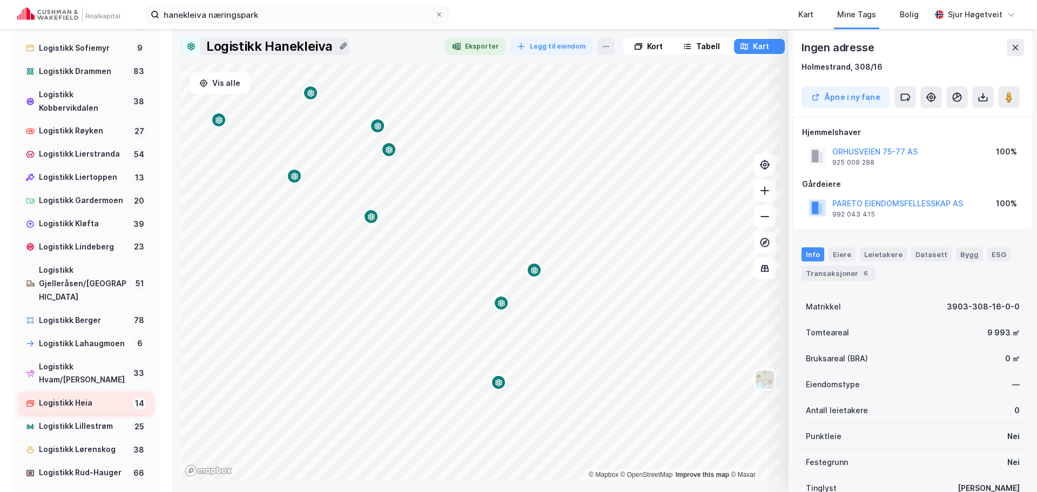
click at [92, 410] on div "Logistikk Heia" at bounding box center [84, 403] width 90 height 14
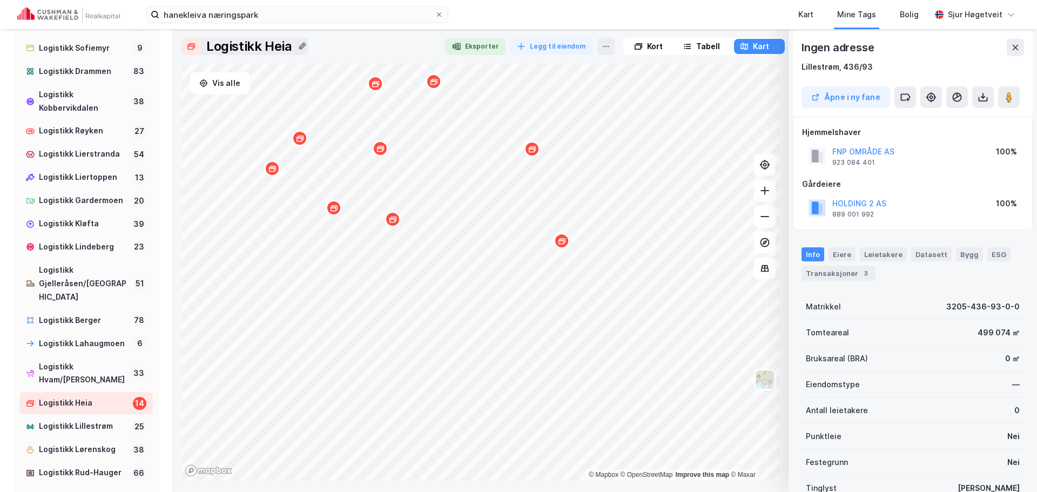
scroll to position [3, 0]
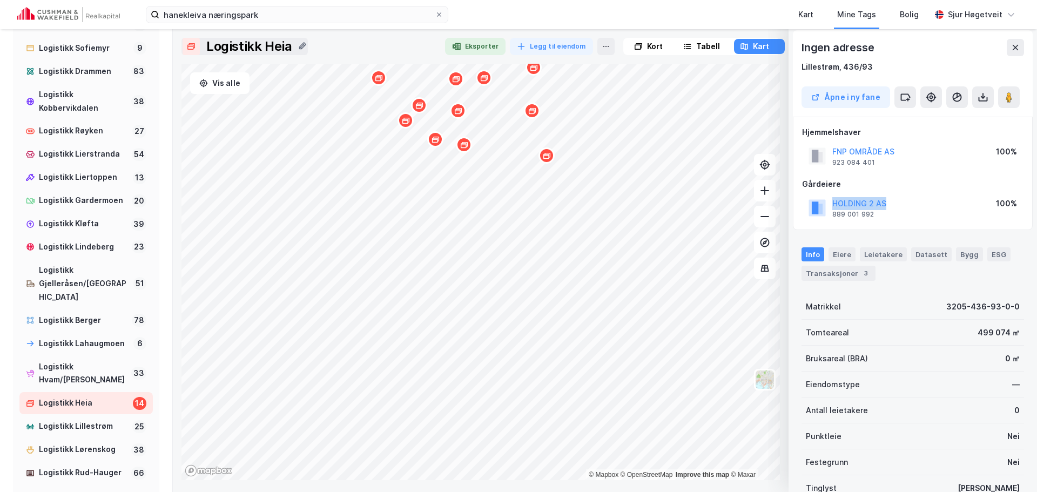
drag, startPoint x: 894, startPoint y: 202, endPoint x: 830, endPoint y: 204, distance: 63.8
click at [830, 204] on div "HOLDING 2 AS 889 001 992 100%" at bounding box center [912, 208] width 221 height 26
copy button "HOLDING 2 AS"
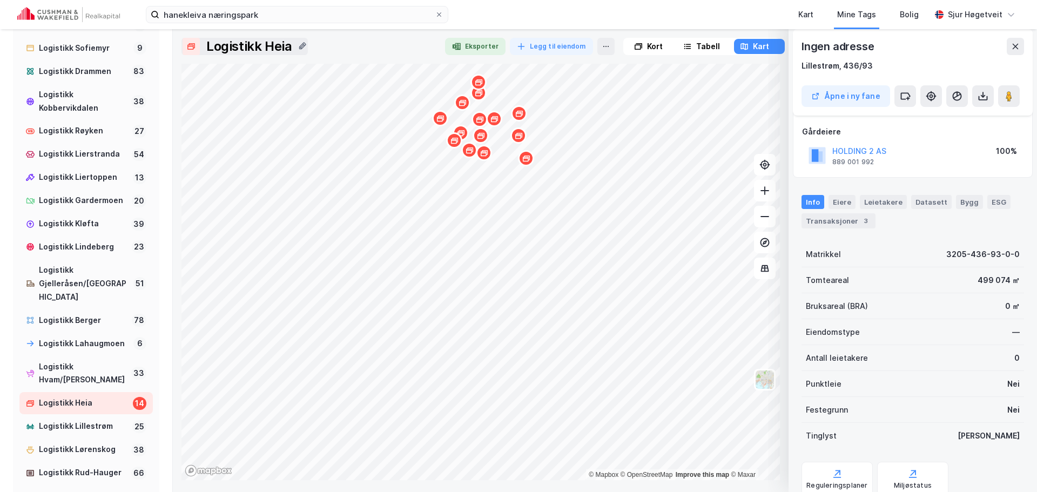
scroll to position [95, 0]
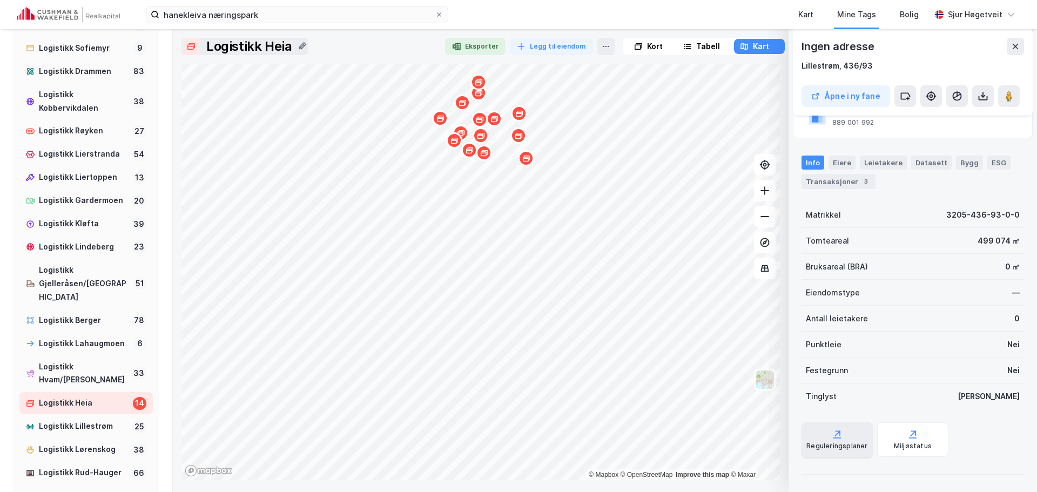
click at [826, 445] on div "Reguleringsplaner" at bounding box center [836, 446] width 61 height 9
drag, startPoint x: 866, startPoint y: 66, endPoint x: 910, endPoint y: 63, distance: 43.8
click at [911, 63] on div "Lillestrøm, 436/93" at bounding box center [913, 65] width 223 height 13
click at [862, 66] on div "Lillestrøm, 436/93" at bounding box center [837, 65] width 71 height 13
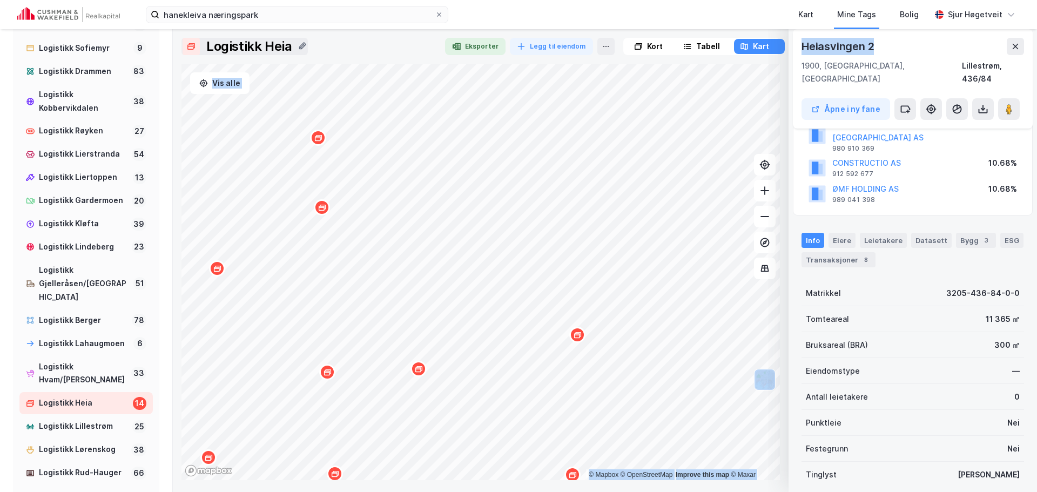
drag, startPoint x: 875, startPoint y: 49, endPoint x: 785, endPoint y: 44, distance: 89.8
click at [785, 44] on div "Logistikk Heia Eksporter Legg til eiendom Kort Tabell Kart Vis alle © Mapbox © …" at bounding box center [604, 259] width 847 height 442
click at [817, 45] on div "Heiasvingen 2" at bounding box center [839, 46] width 75 height 17
drag, startPoint x: 817, startPoint y: 45, endPoint x: 861, endPoint y: 44, distance: 43.8
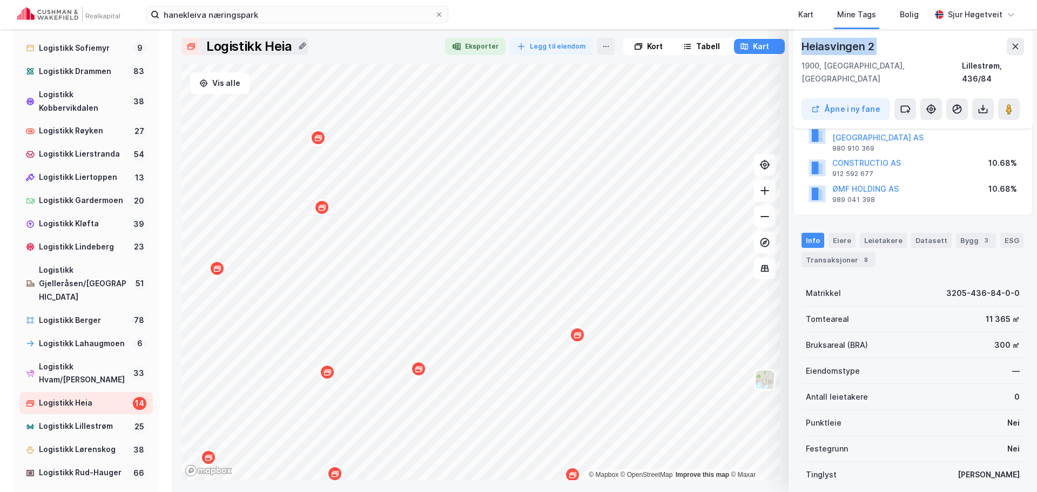
click at [861, 44] on div "Heiasvingen 2" at bounding box center [839, 46] width 75 height 17
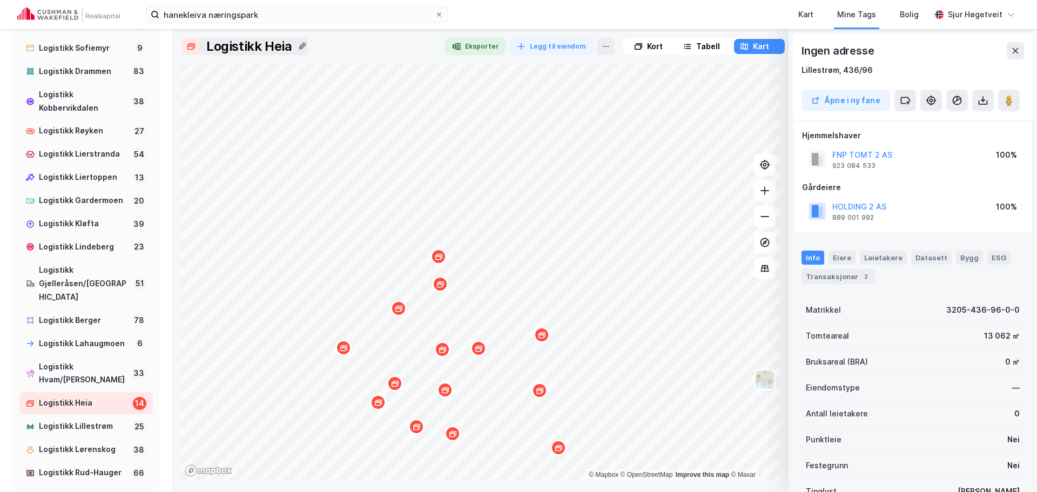
scroll to position [1, 0]
click at [931, 202] on div "HOLDING 2 AS 889 001 992 100%" at bounding box center [912, 210] width 221 height 26
drag, startPoint x: 903, startPoint y: 154, endPoint x: 831, endPoint y: 154, distance: 71.8
click at [831, 154] on div "FNP TOMT 2 AS 923 084 533 100%" at bounding box center [912, 158] width 221 height 26
copy button "FNP TOMT 2 AS"
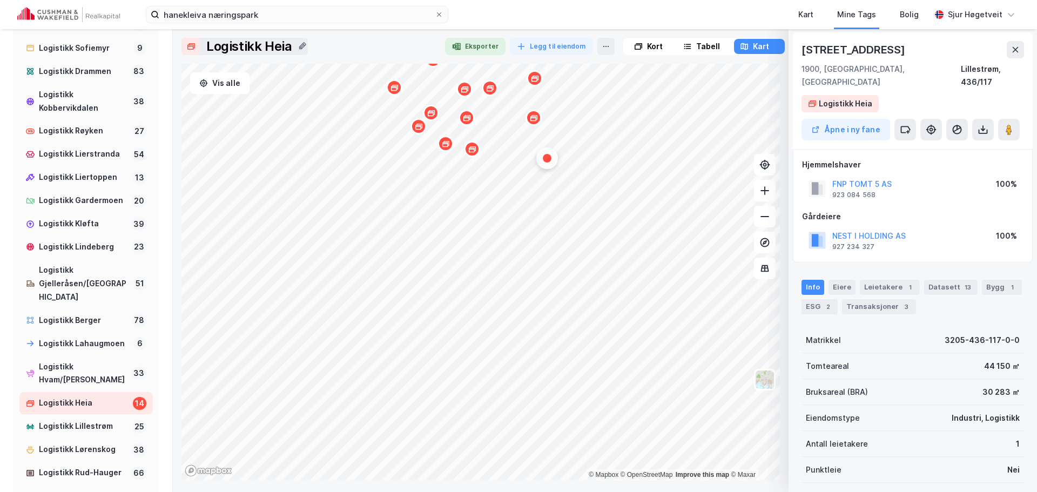
click at [906, 176] on div "FNP TOMT 5 AS 923 084 568 100%" at bounding box center [912, 189] width 221 height 26
drag, startPoint x: 889, startPoint y: 172, endPoint x: 816, endPoint y: 173, distance: 72.9
click at [816, 176] on div "FNP TOMT 5 AS 923 084 568 100%" at bounding box center [912, 189] width 221 height 26
copy button "FNP TOMT 5 AS"
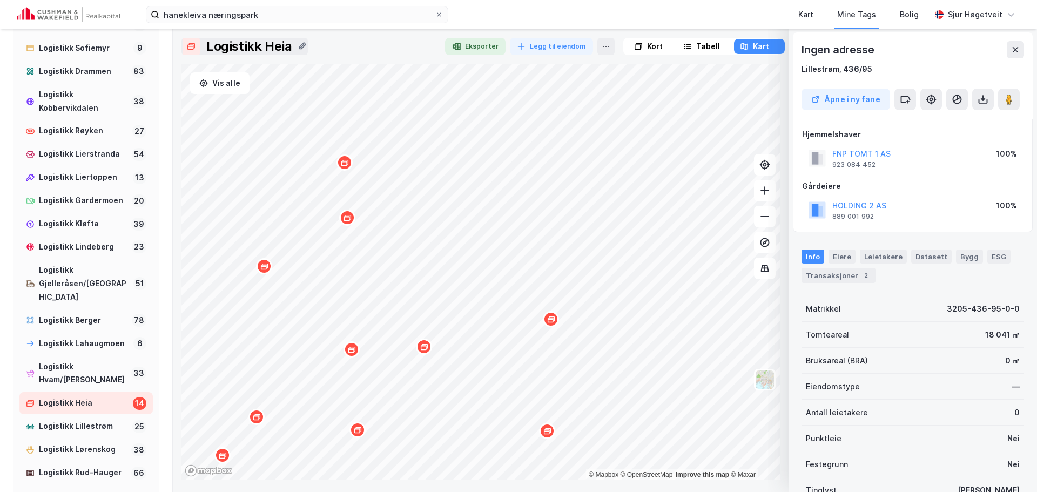
scroll to position [95, 0]
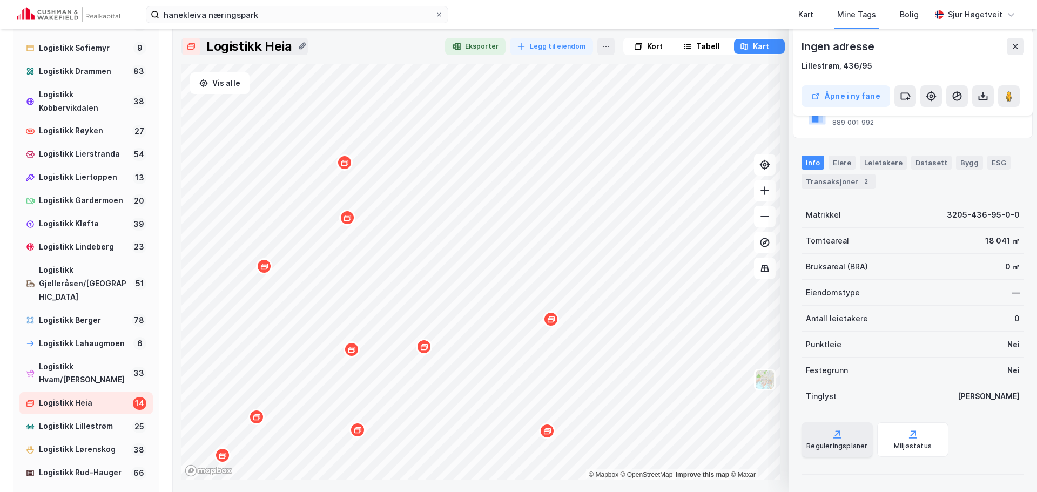
click at [851, 435] on div "Reguleringsplaner" at bounding box center [837, 439] width 71 height 35
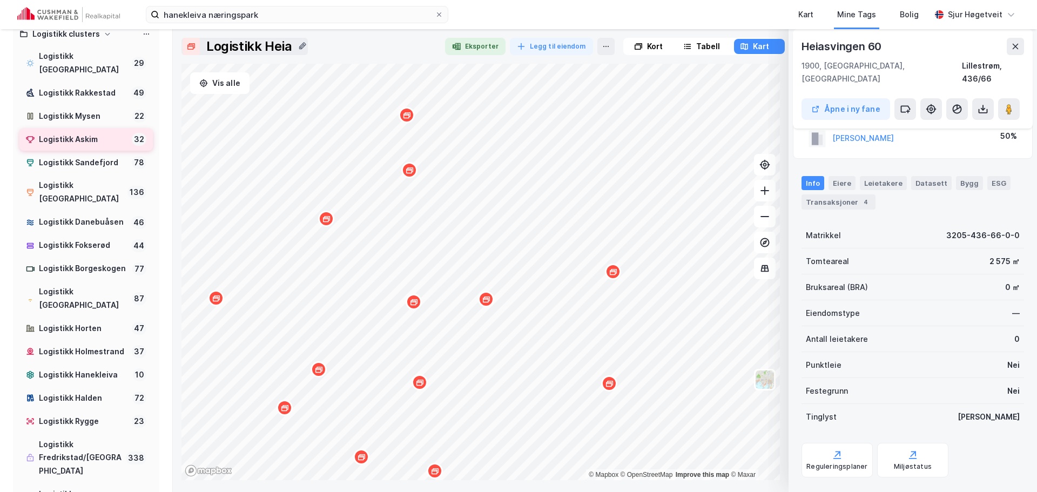
scroll to position [0, 0]
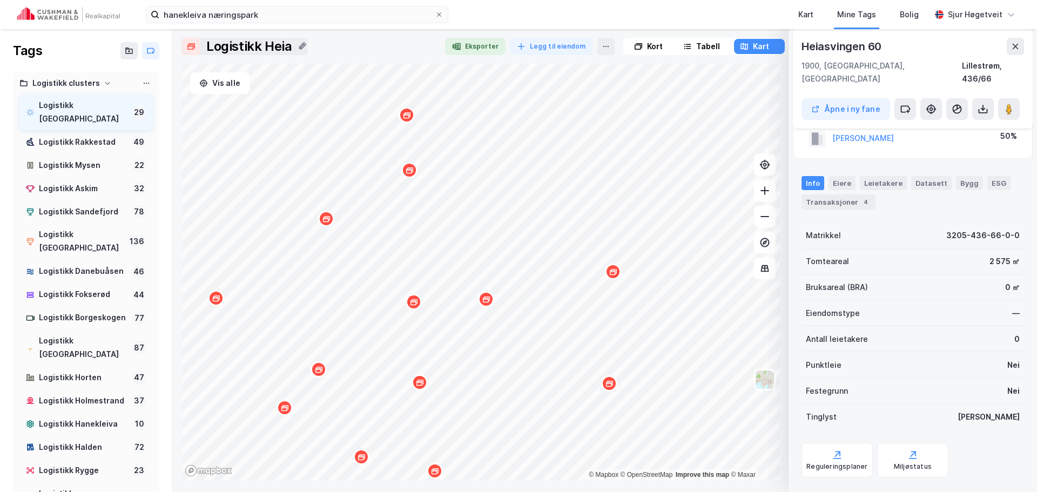
click at [103, 107] on div "Logistikk [GEOGRAPHIC_DATA]" at bounding box center [83, 112] width 89 height 27
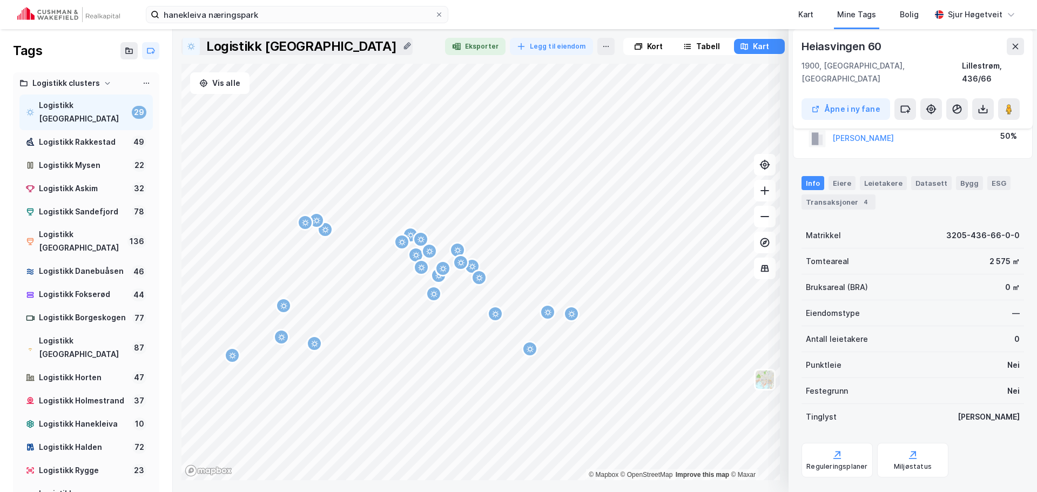
click at [106, 15] on img at bounding box center [68, 14] width 103 height 15
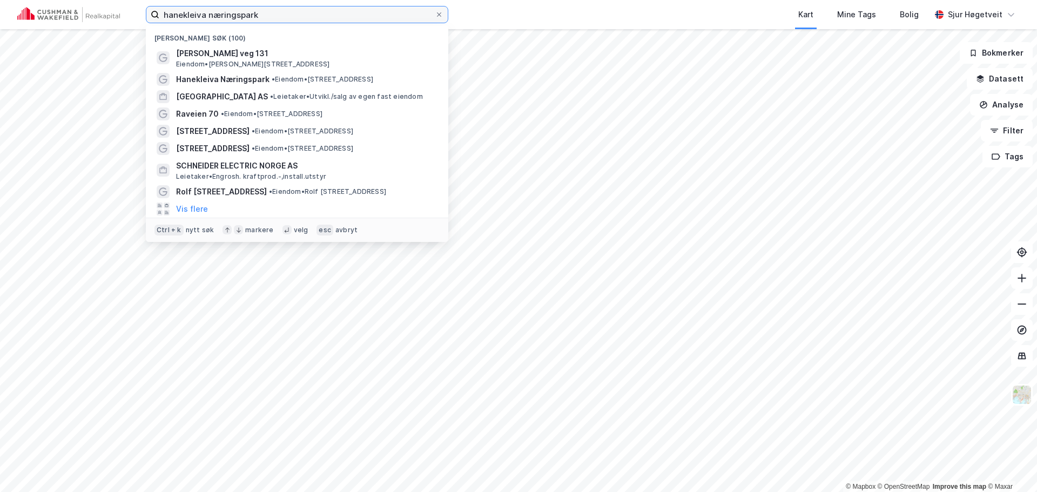
click at [346, 8] on input "hanekleiva næringspark" at bounding box center [296, 14] width 275 height 16
click at [346, 9] on input "hanekleiva næringspark" at bounding box center [296, 14] width 275 height 16
drag, startPoint x: 347, startPoint y: 9, endPoint x: 352, endPoint y: 11, distance: 5.6
click at [352, 11] on input "hanekleiva næringspark" at bounding box center [296, 14] width 275 height 16
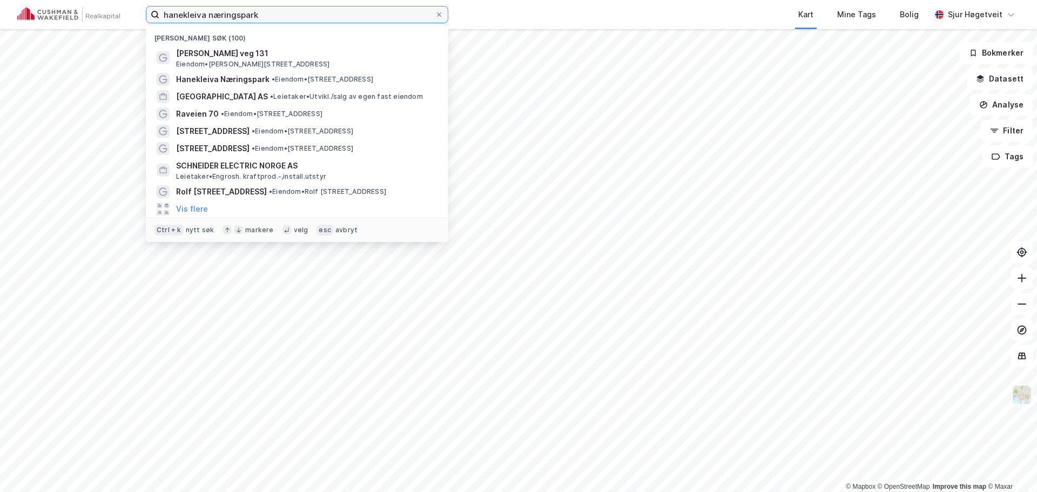
click at [352, 11] on input "hanekleiva næringspark" at bounding box center [296, 14] width 275 height 16
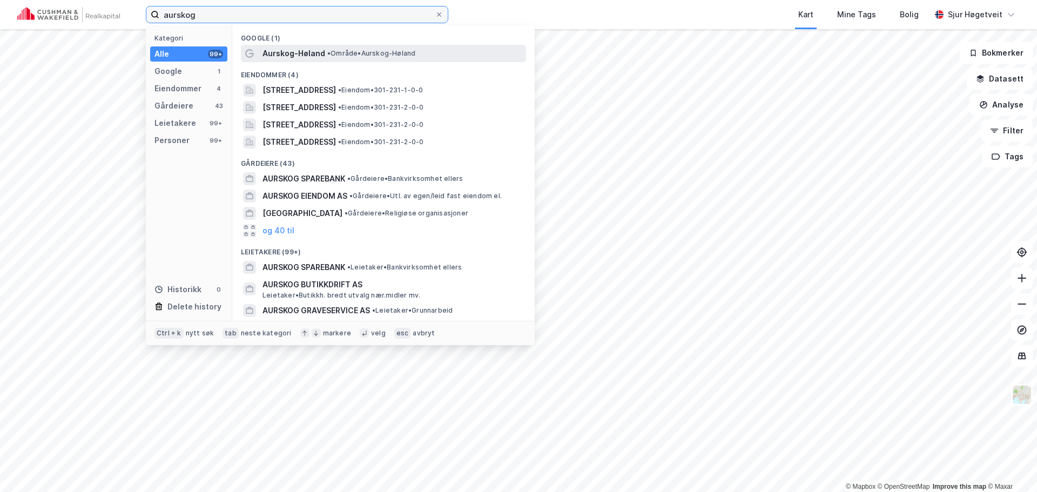
type input "aurskog"
click at [408, 54] on span "• Område • Aurskog-Høland" at bounding box center [371, 53] width 88 height 9
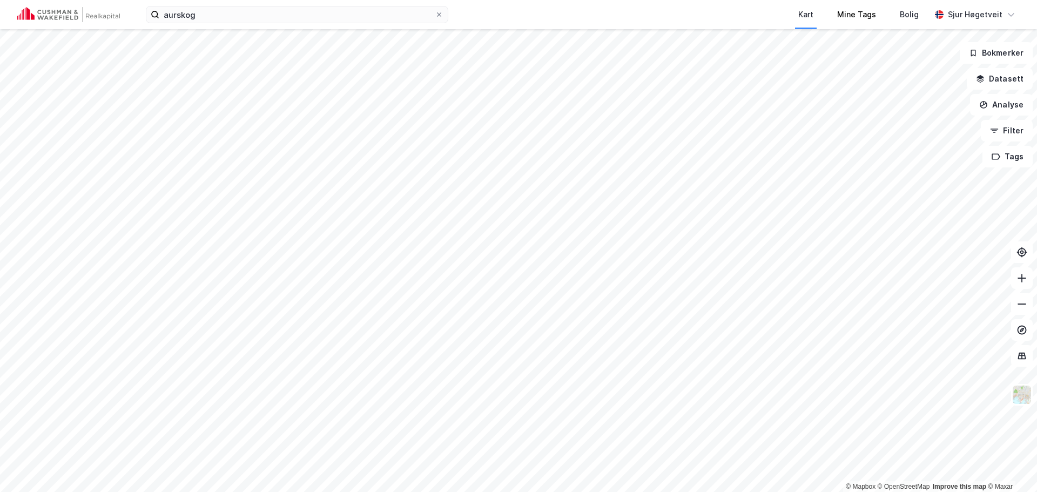
click at [887, 16] on div "Mine Tags" at bounding box center [856, 14] width 63 height 29
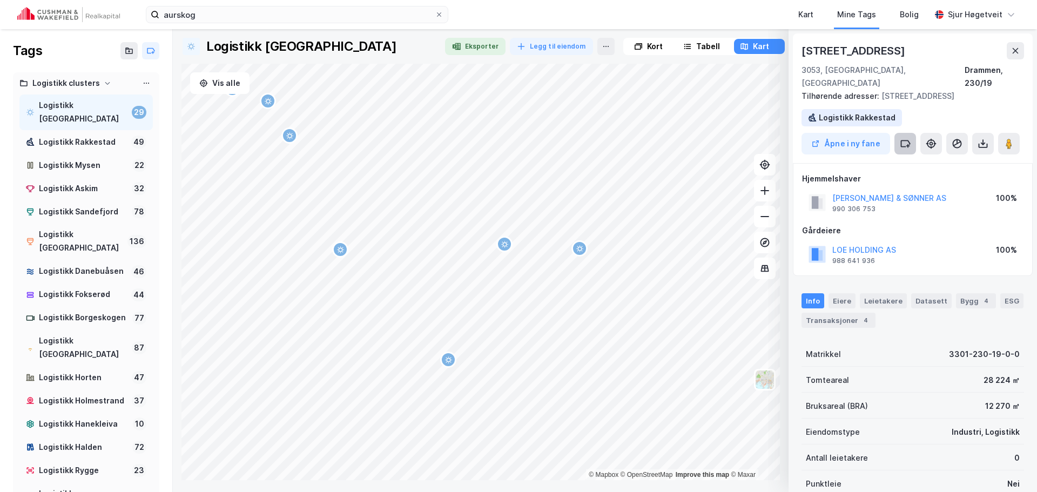
click at [905, 138] on icon at bounding box center [905, 143] width 11 height 11
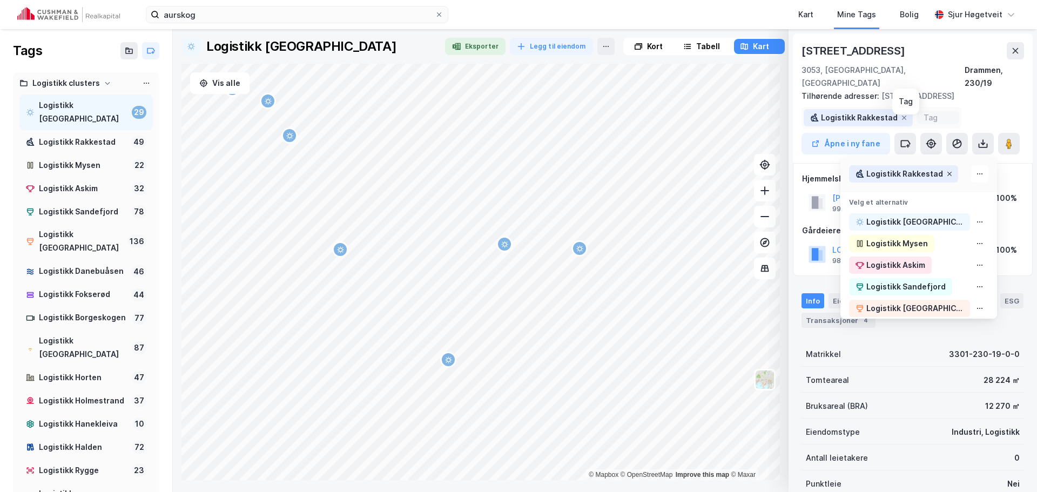
click at [947, 172] on icon at bounding box center [949, 174] width 4 height 4
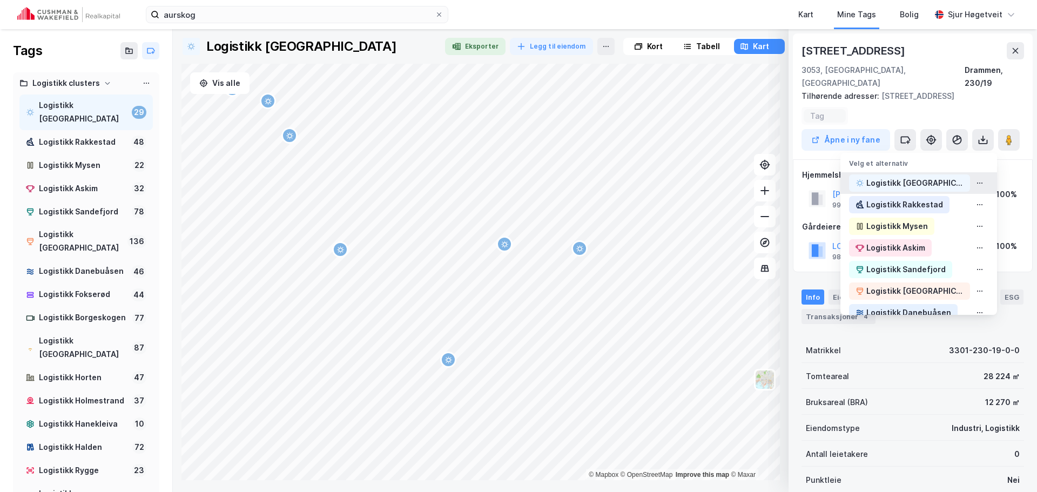
click at [929, 177] on div "Logistikk [GEOGRAPHIC_DATA]" at bounding box center [914, 183] width 97 height 13
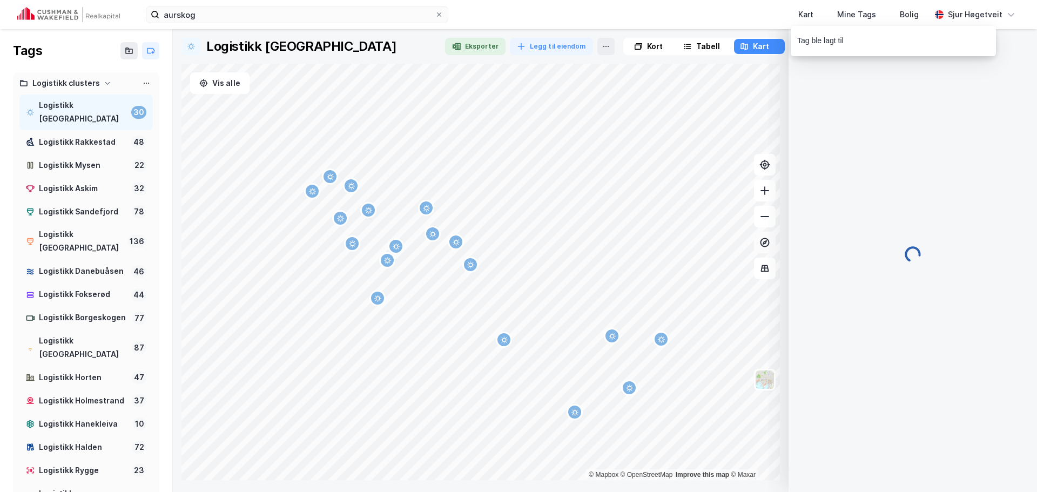
scroll to position [2, 0]
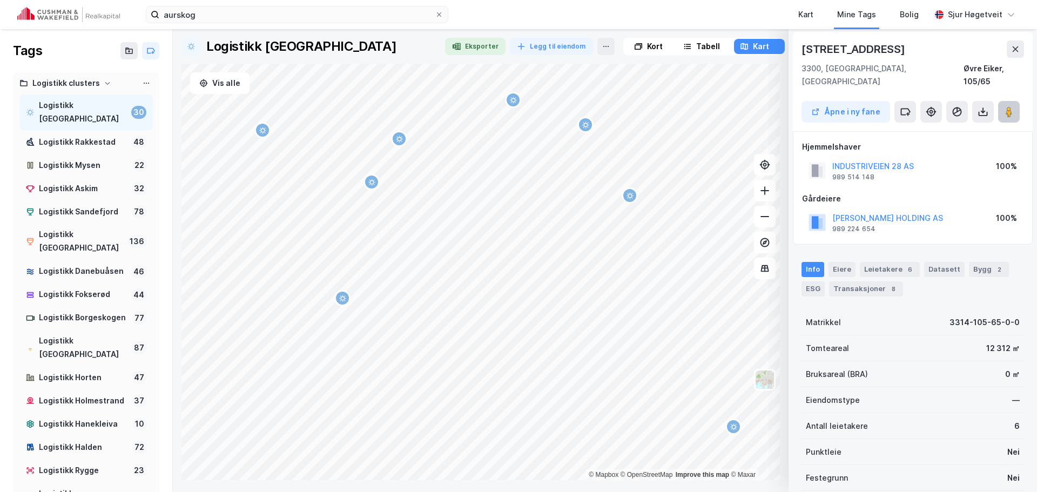
click at [1010, 106] on image at bounding box center [1009, 111] width 6 height 11
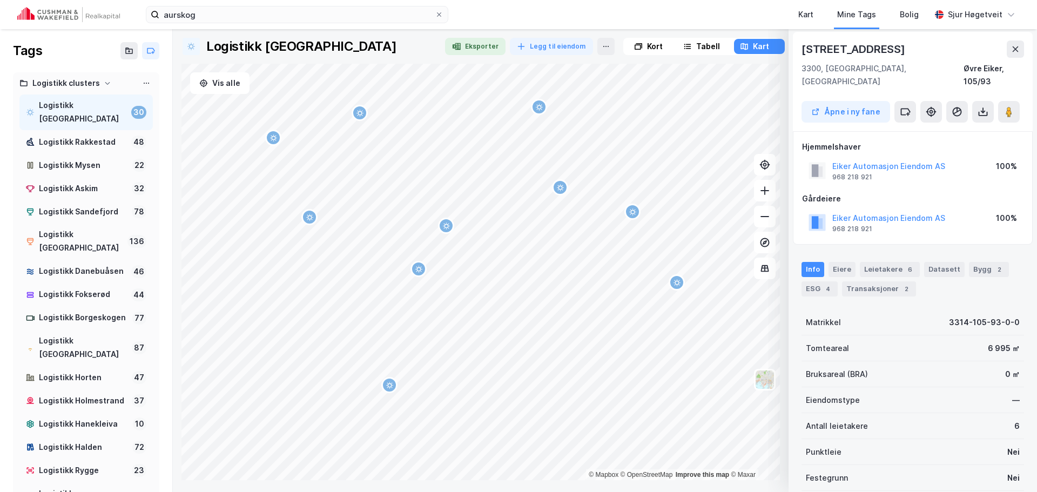
scroll to position [0, 0]
click at [1014, 108] on icon at bounding box center [1009, 113] width 11 height 11
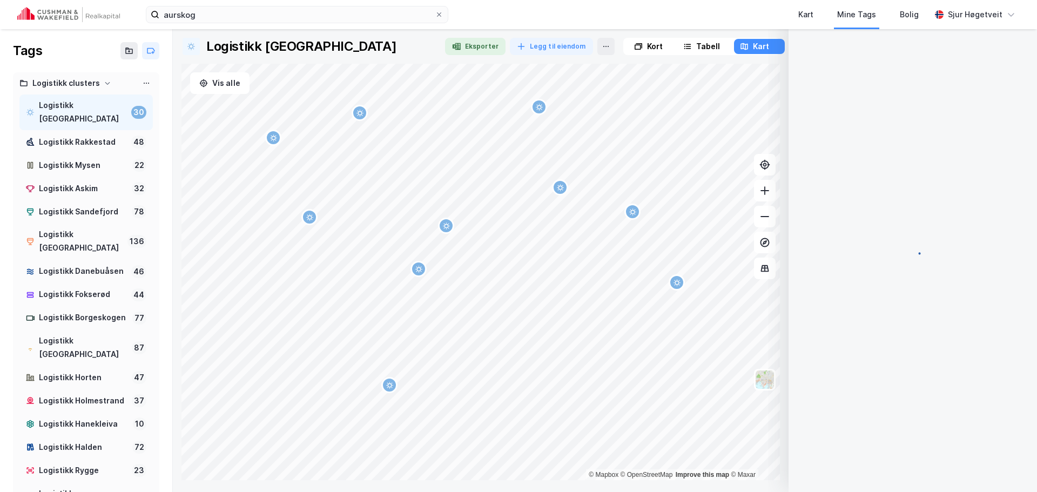
scroll to position [1, 0]
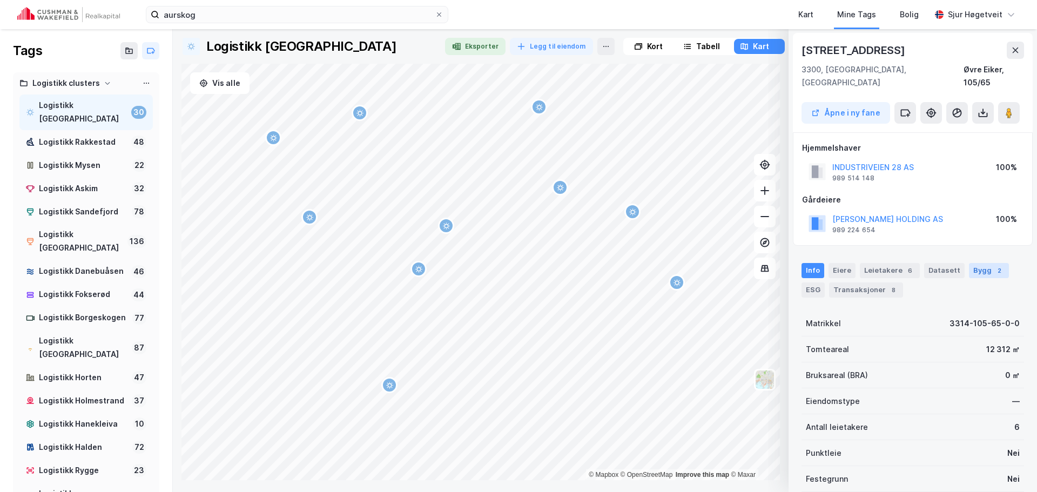
click at [994, 265] on div "2" at bounding box center [999, 270] width 11 height 11
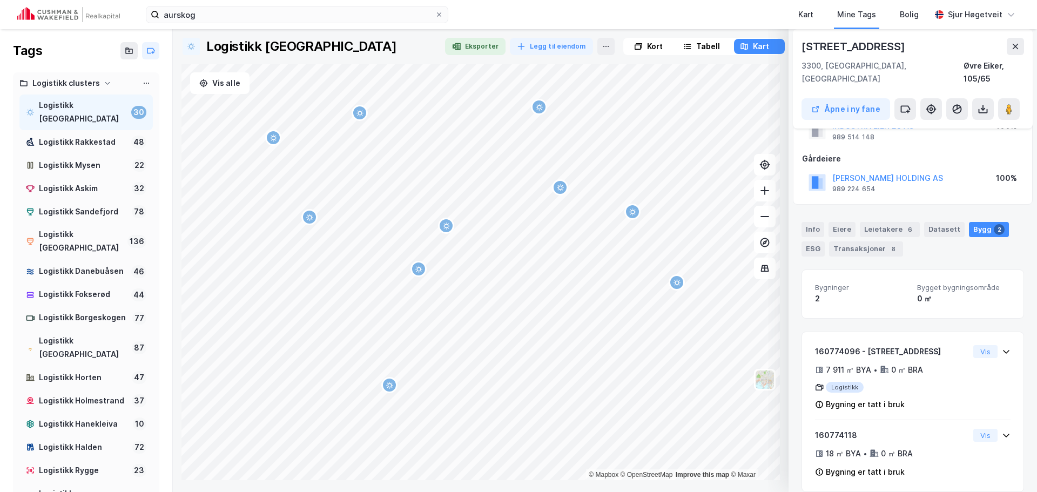
scroll to position [0, 0]
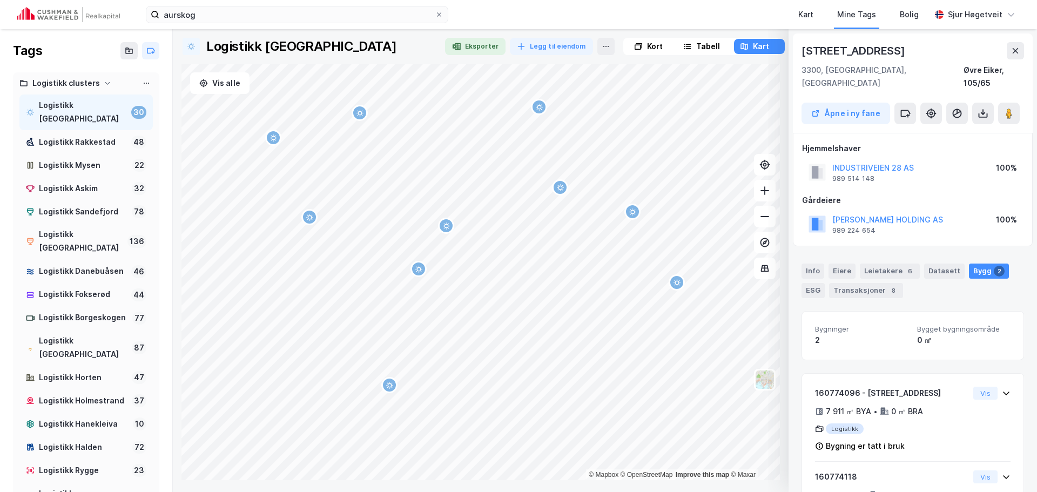
click at [913, 103] on button at bounding box center [905, 114] width 22 height 22
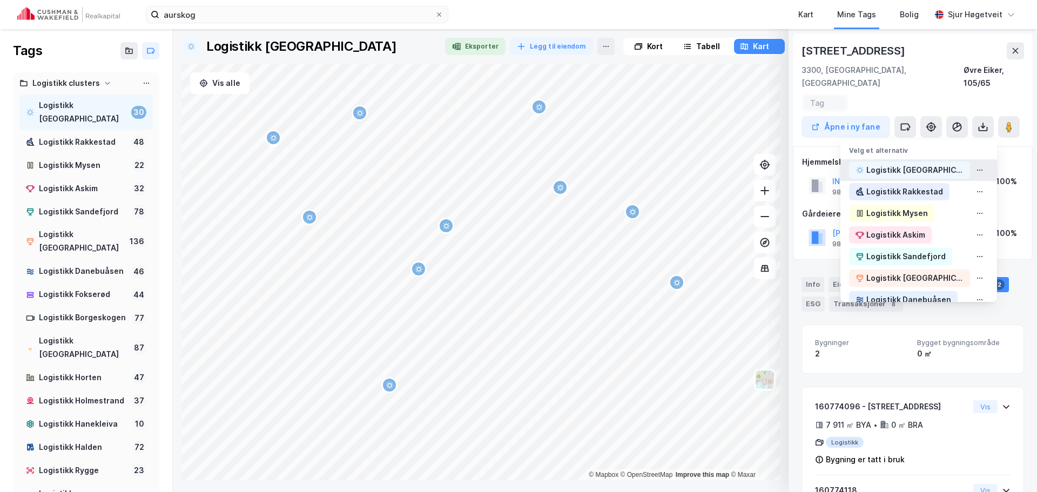
click at [919, 164] on div "Logistikk [GEOGRAPHIC_DATA]" at bounding box center [914, 170] width 97 height 13
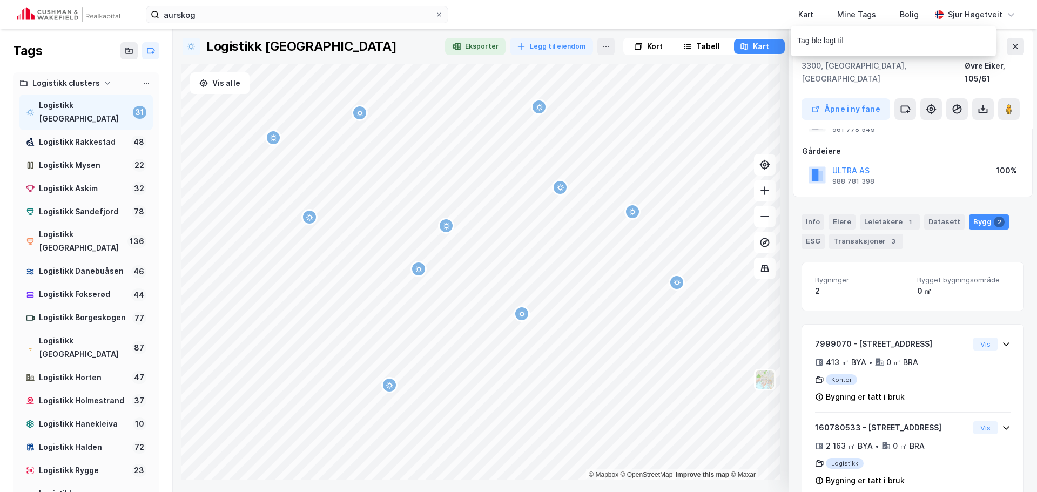
scroll to position [58, 0]
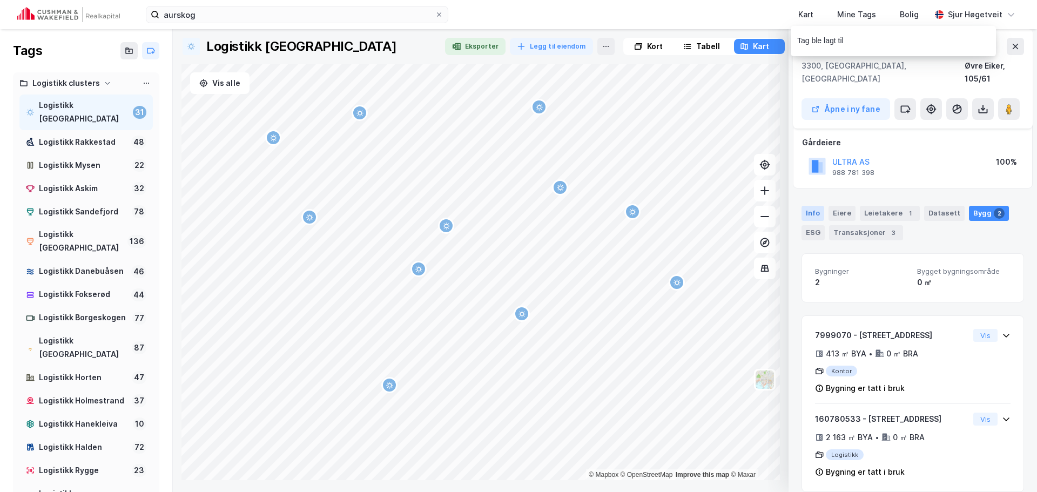
click at [812, 207] on div "Info" at bounding box center [813, 213] width 23 height 15
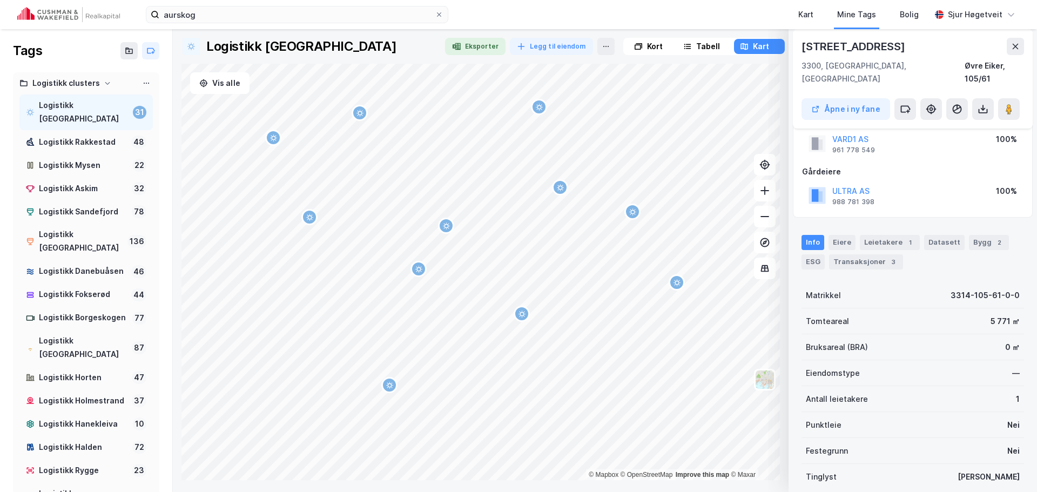
scroll to position [0, 0]
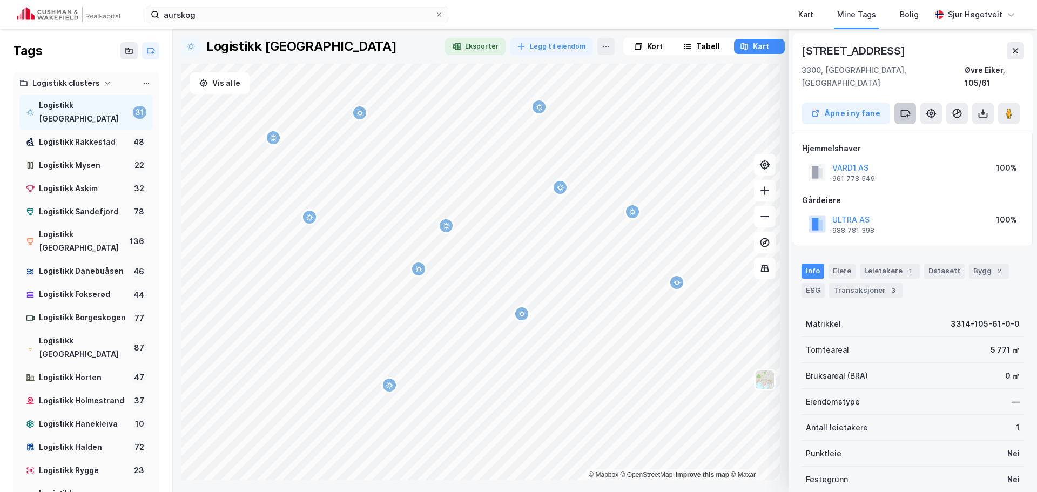
click at [909, 107] on button at bounding box center [905, 114] width 22 height 22
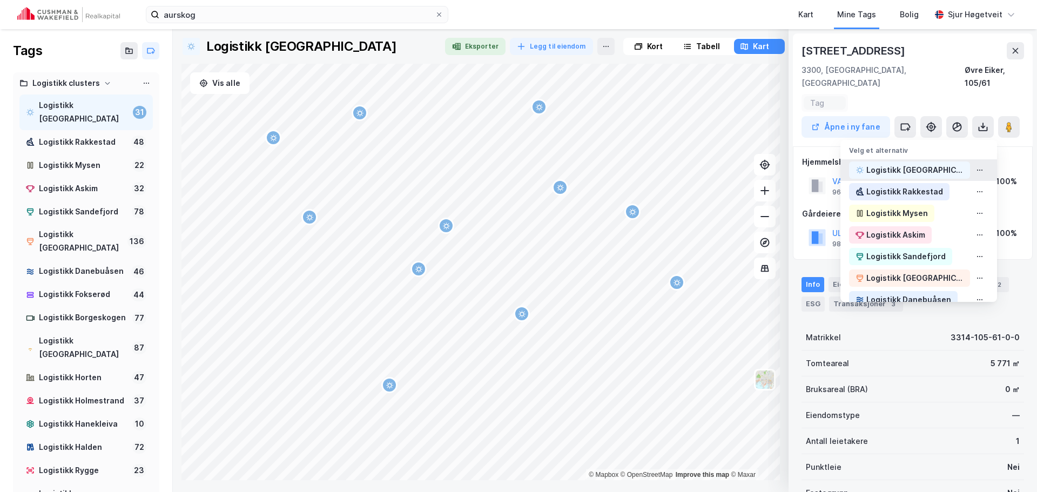
click at [911, 164] on div "Logistikk [GEOGRAPHIC_DATA]" at bounding box center [914, 170] width 97 height 13
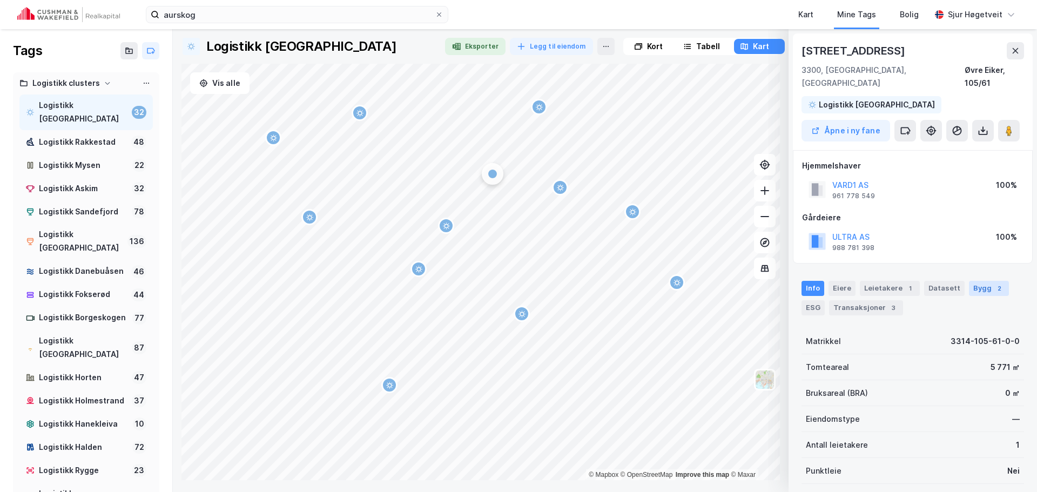
click at [980, 281] on div "Bygg 2" at bounding box center [989, 288] width 40 height 15
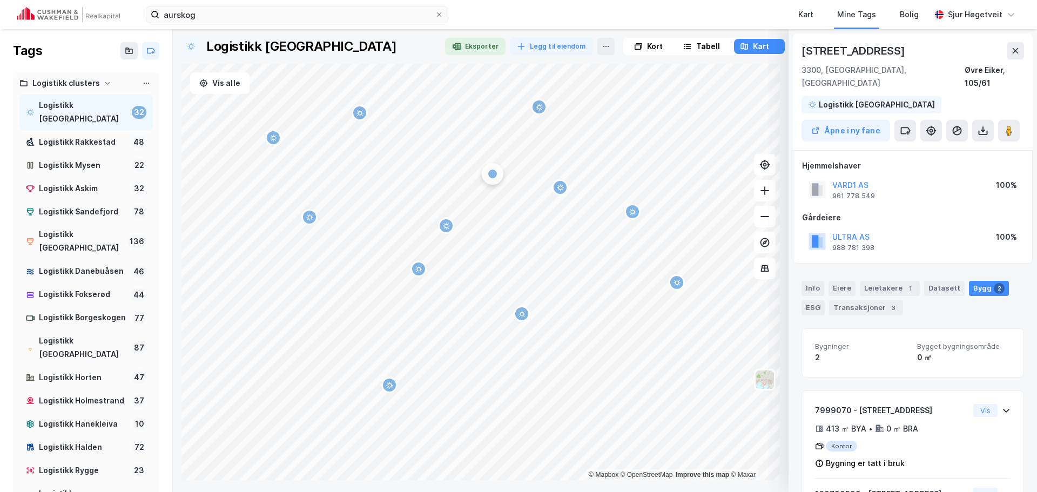
scroll to position [75, 0]
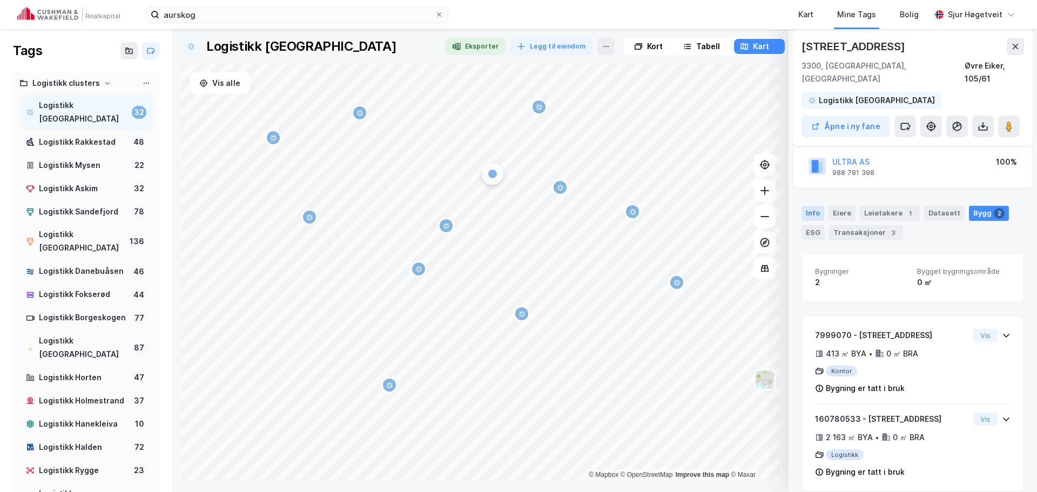
click at [812, 206] on div "Info" at bounding box center [813, 213] width 23 height 15
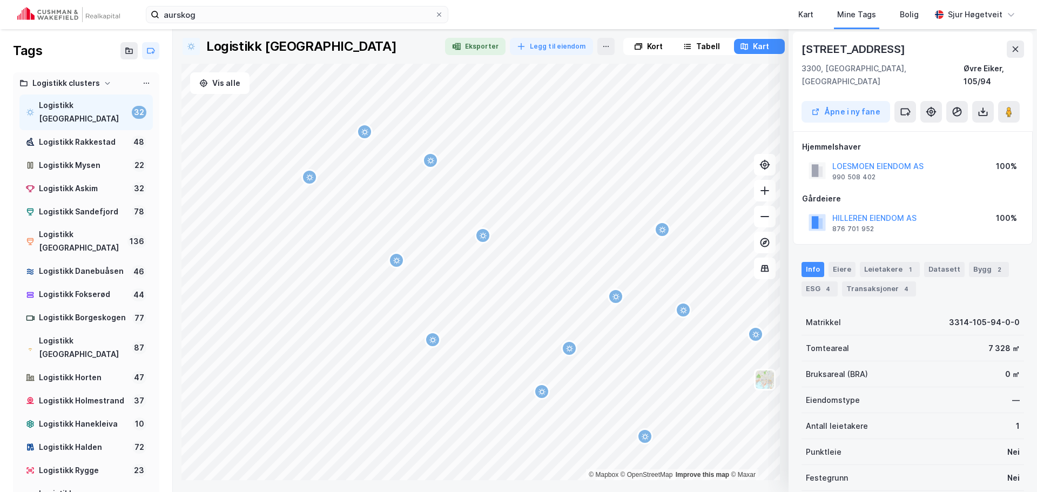
scroll to position [0, 0]
click at [889, 251] on div "Info [PERSON_NAME] 1 Datasett Bygg 2 ESG 4 Transaksjoner 4" at bounding box center [913, 277] width 248 height 52
click at [888, 264] on div "Leietakere 1" at bounding box center [890, 271] width 60 height 15
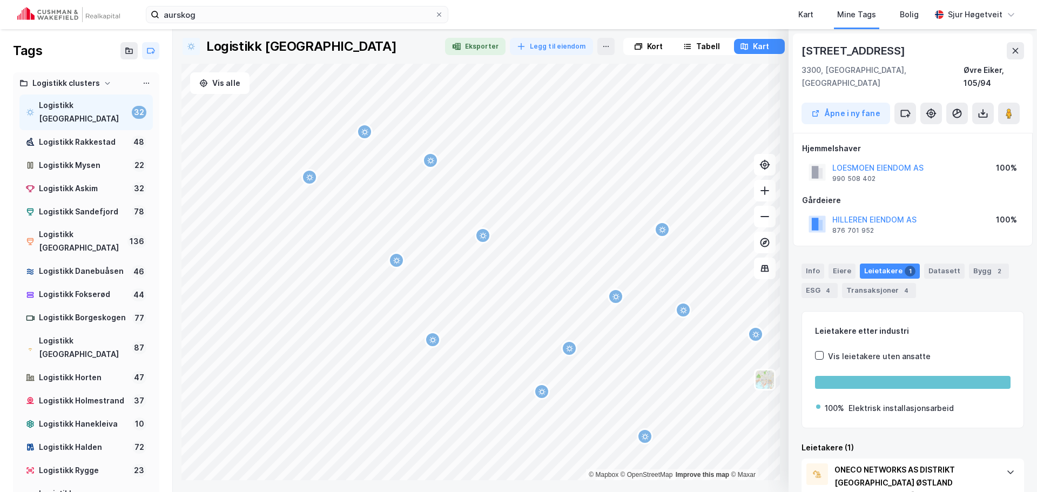
click at [1020, 103] on div "Åpne i ny fane" at bounding box center [913, 114] width 223 height 22
click at [1013, 108] on icon at bounding box center [1009, 113] width 11 height 11
click at [909, 110] on icon at bounding box center [906, 113] width 9 height 6
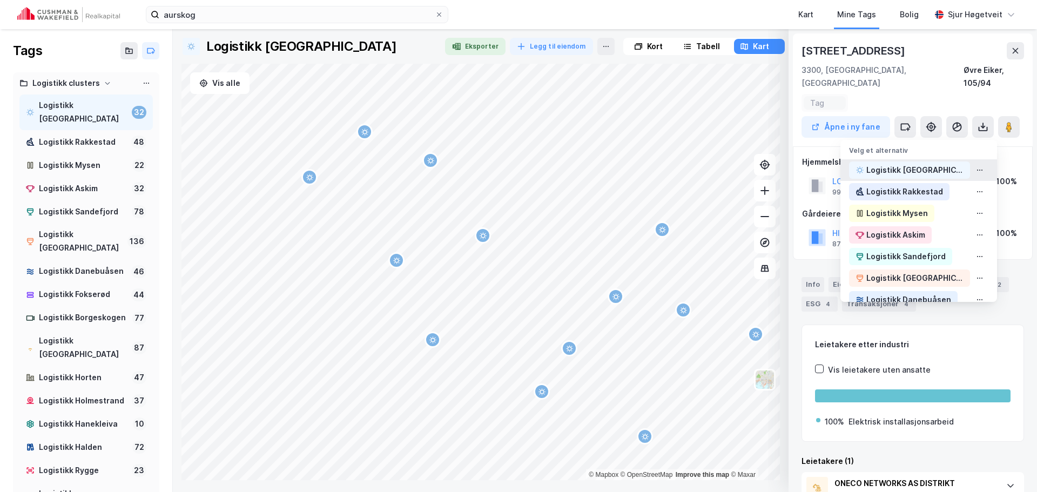
click at [913, 164] on div "Logistikk [GEOGRAPHIC_DATA]" at bounding box center [914, 170] width 97 height 13
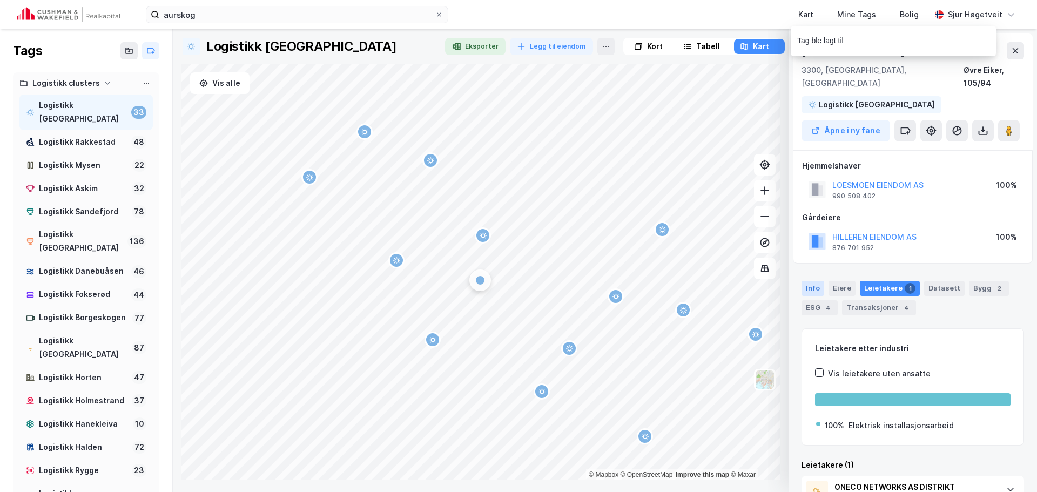
click at [818, 281] on div "Info" at bounding box center [813, 288] width 23 height 15
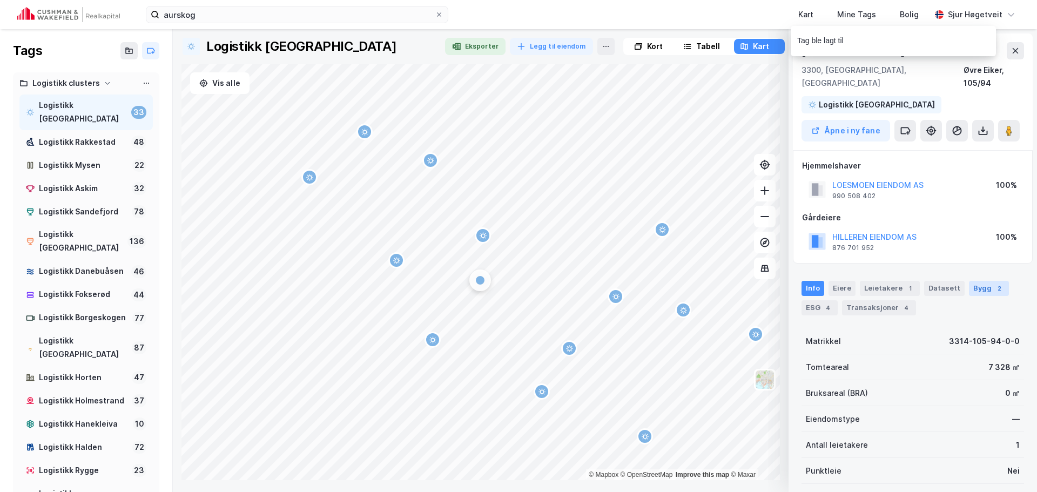
click at [999, 281] on div "Info [PERSON_NAME] 1 Datasett Bygg 2 ESG 4 Transaksjoner 4" at bounding box center [913, 298] width 223 height 35
click at [994, 283] on div "2" at bounding box center [999, 288] width 11 height 11
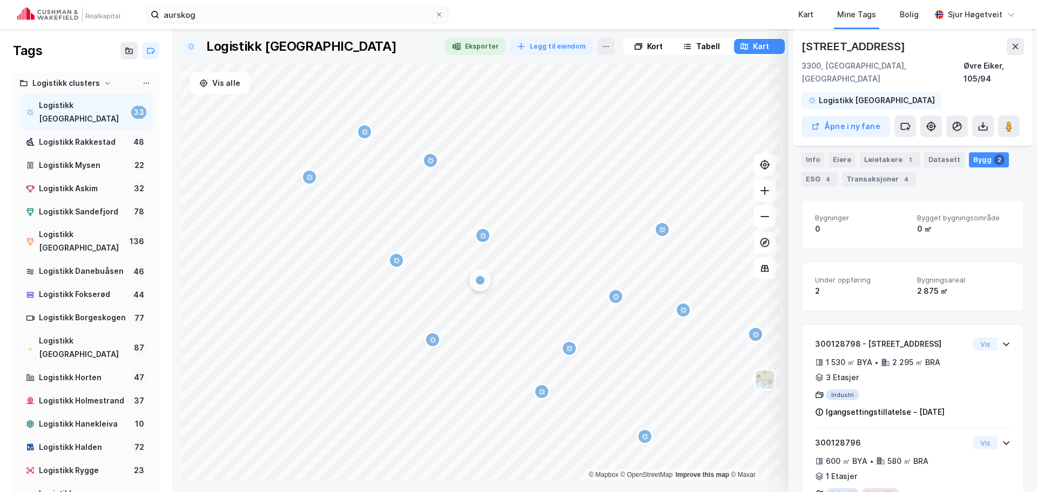
scroll to position [162, 0]
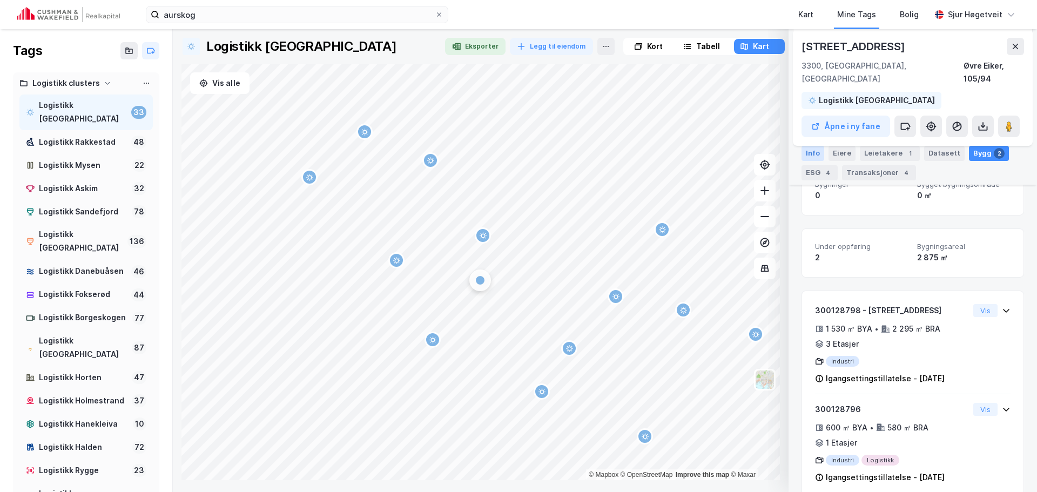
click at [810, 154] on div "Info" at bounding box center [813, 153] width 23 height 15
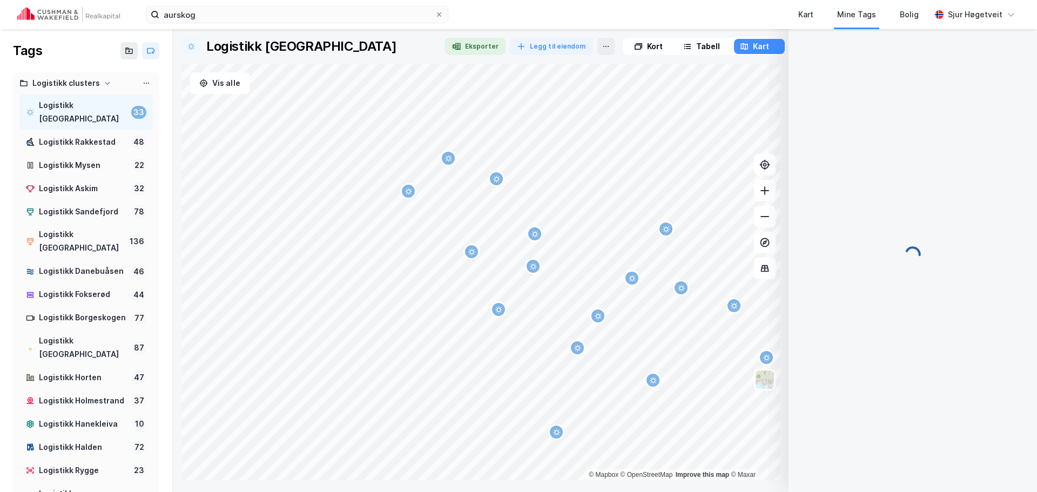
scroll to position [2, 0]
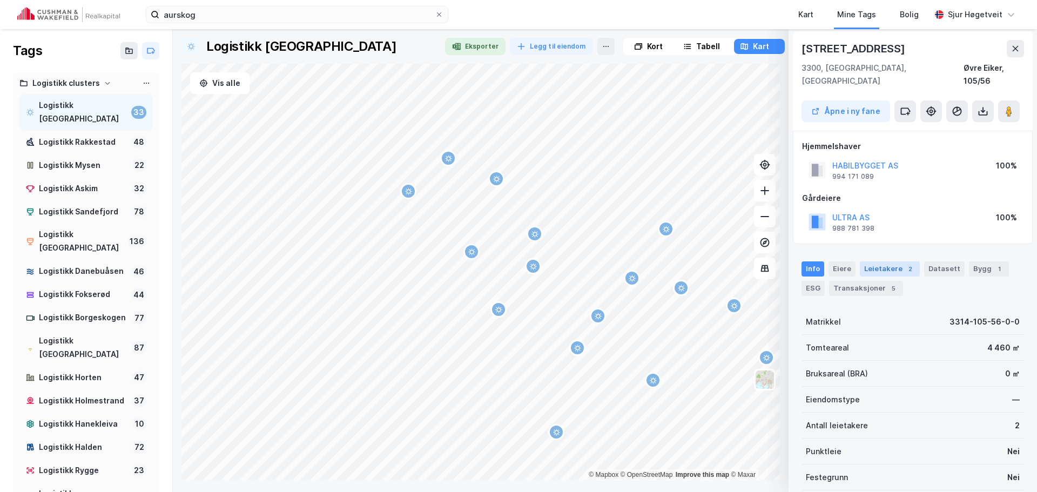
click at [890, 261] on div "Leietakere 2" at bounding box center [890, 268] width 60 height 15
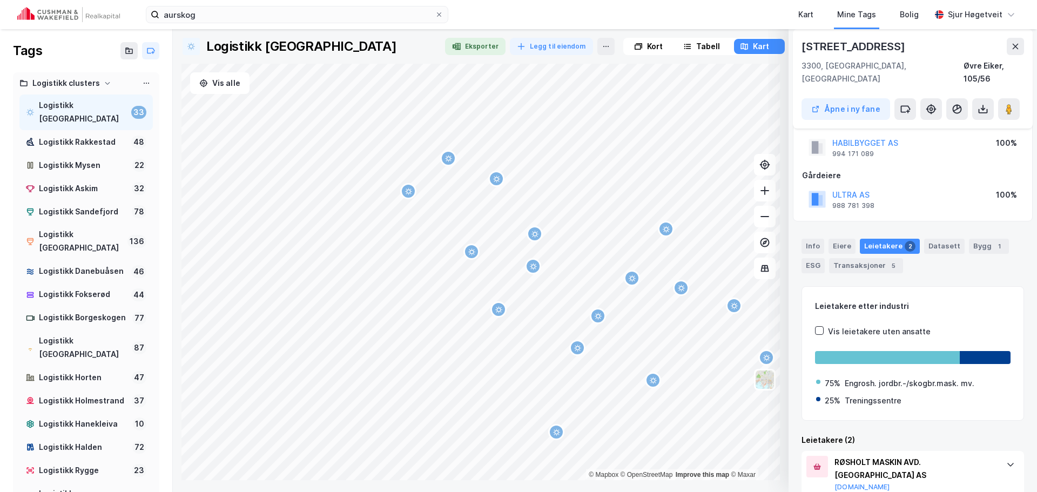
scroll to position [0, 0]
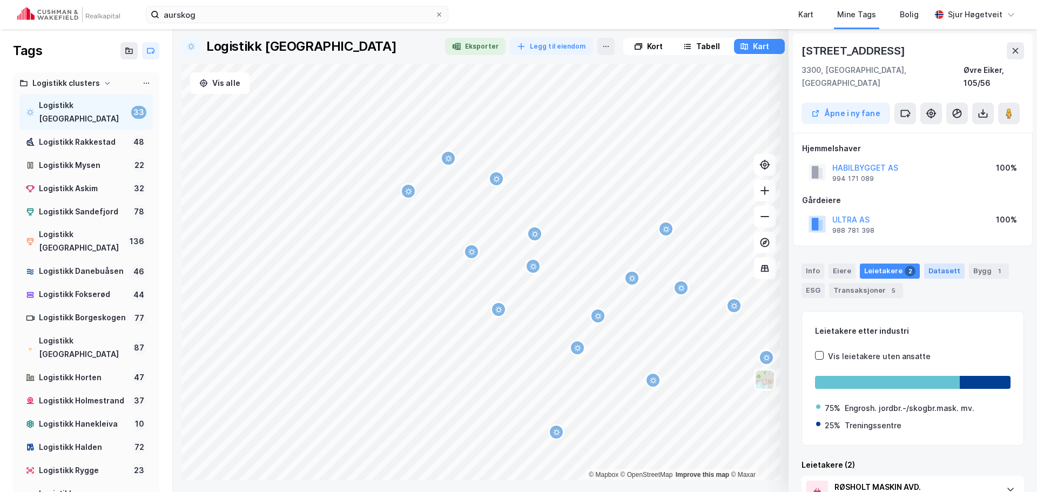
click at [932, 264] on div "Datasett" at bounding box center [944, 271] width 41 height 15
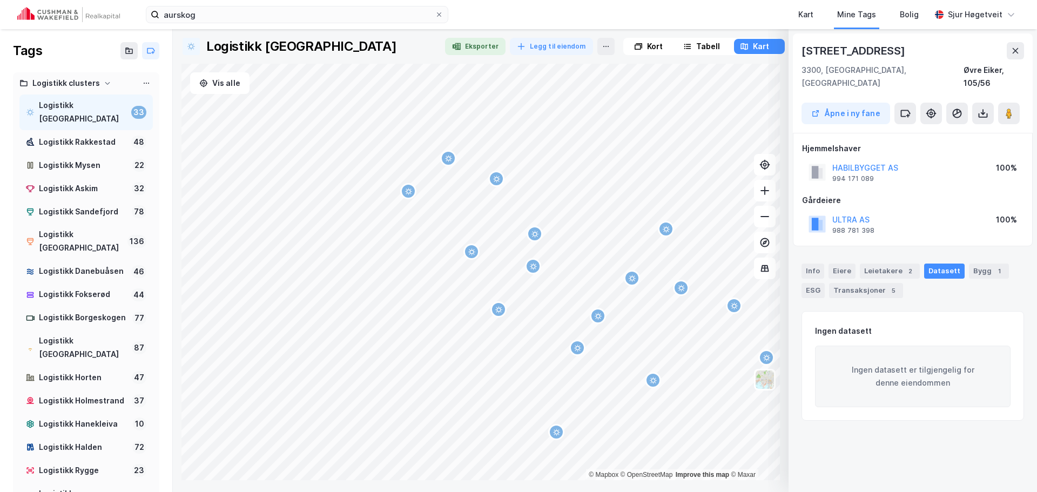
drag, startPoint x: 904, startPoint y: 259, endPoint x: 957, endPoint y: 265, distance: 53.3
click at [906, 266] on div "2" at bounding box center [910, 271] width 11 height 11
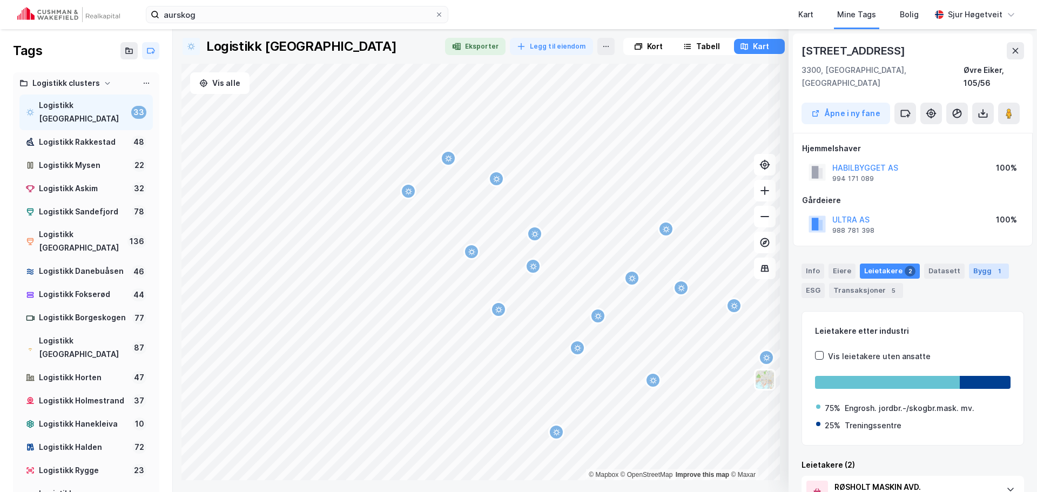
click at [971, 264] on div "Bygg 1" at bounding box center [989, 271] width 40 height 15
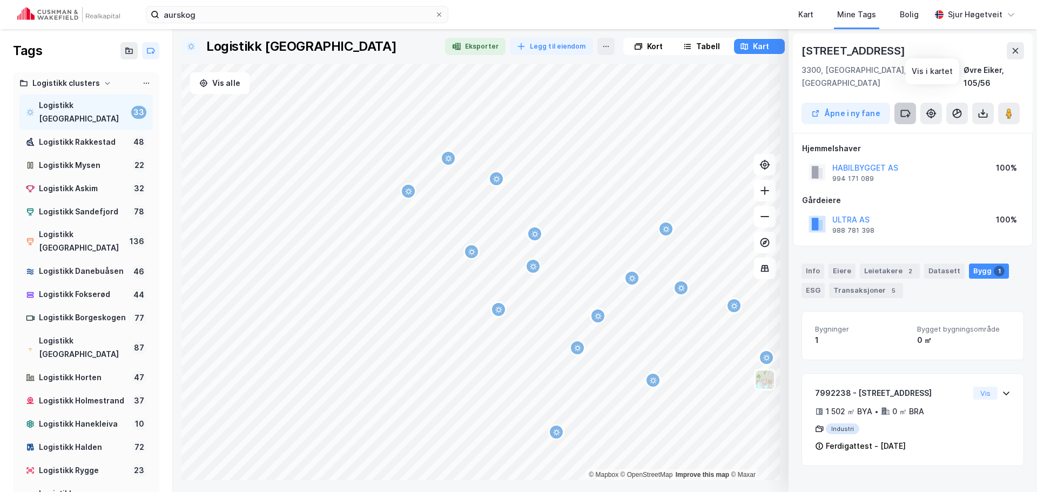
click at [910, 108] on icon at bounding box center [905, 113] width 11 height 11
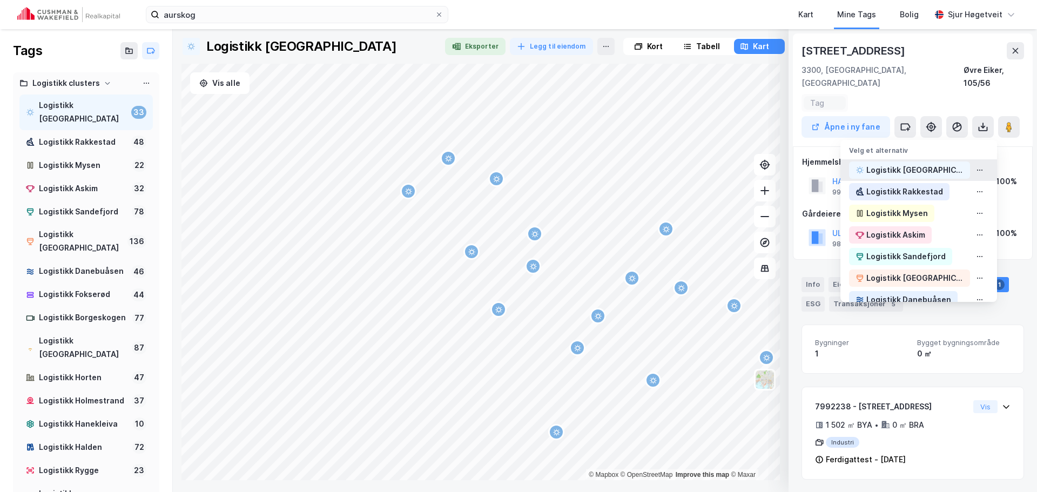
click at [912, 162] on div "Logistikk [GEOGRAPHIC_DATA]" at bounding box center [909, 170] width 121 height 17
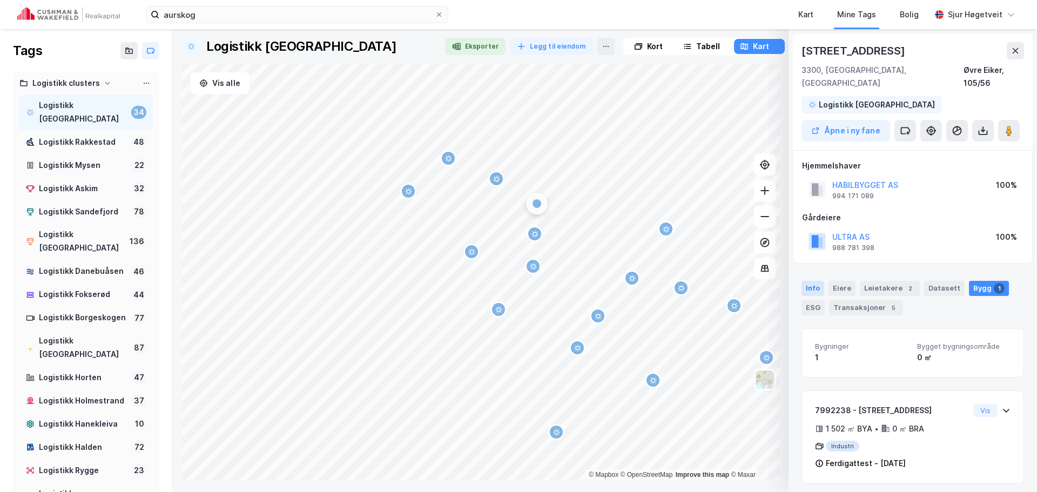
click at [809, 281] on div "Info" at bounding box center [813, 288] width 23 height 15
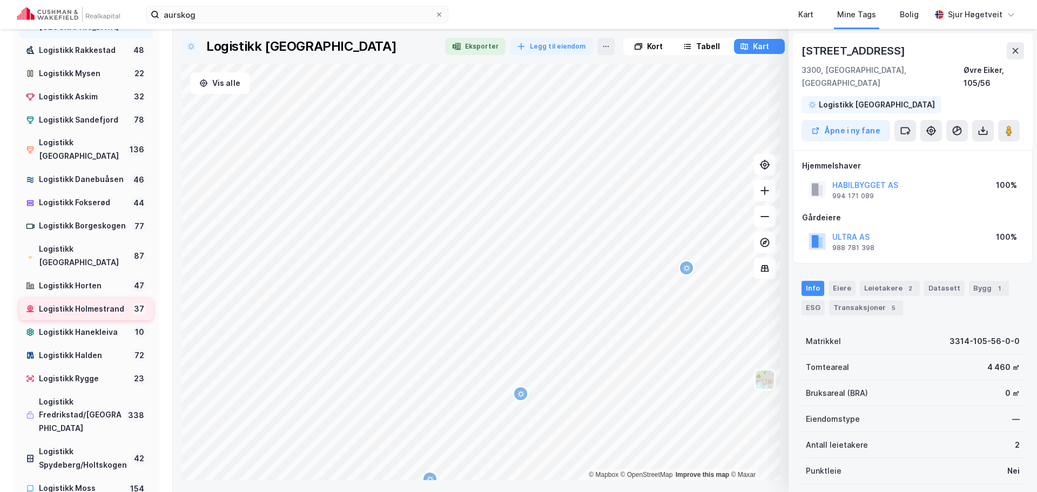
scroll to position [108, 0]
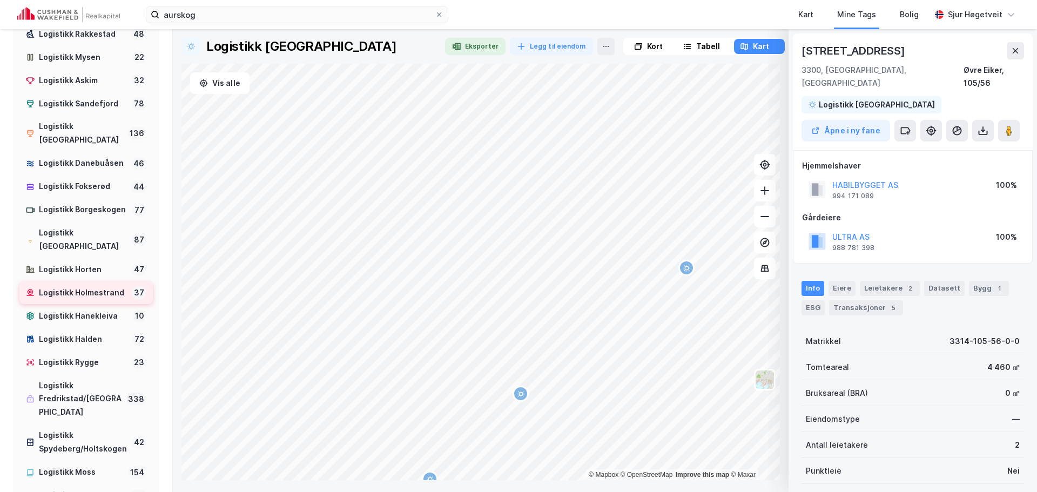
click at [115, 298] on div "Logistikk Holmestrand" at bounding box center [83, 293] width 89 height 14
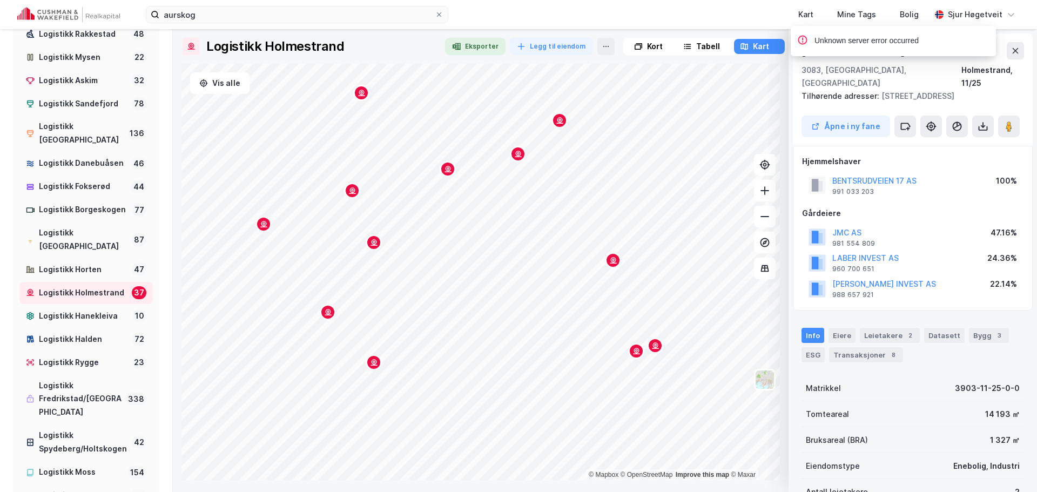
click at [905, 315] on div "Info Eiere Leietakere 2 Datasett Bygg 3 ESG Transaksjoner 8" at bounding box center [913, 341] width 248 height 52
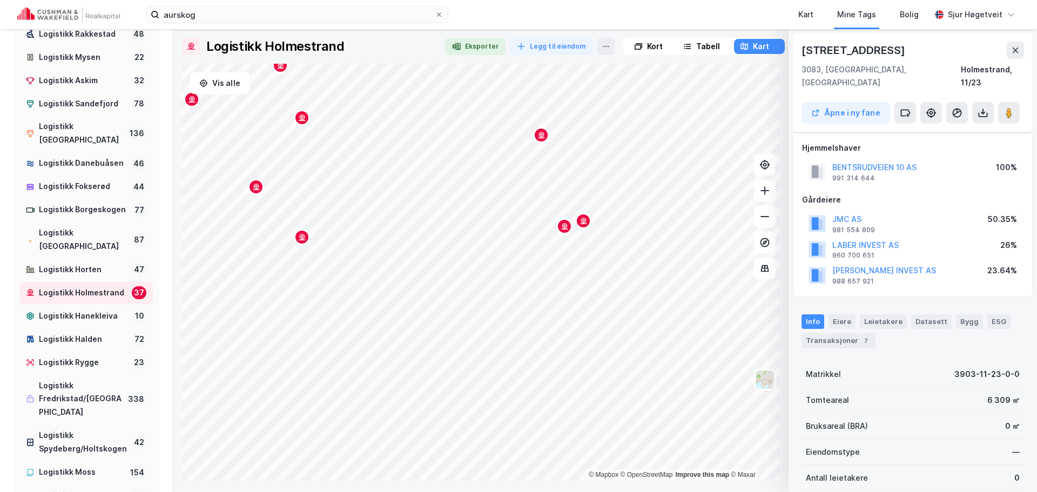
scroll to position [147, 0]
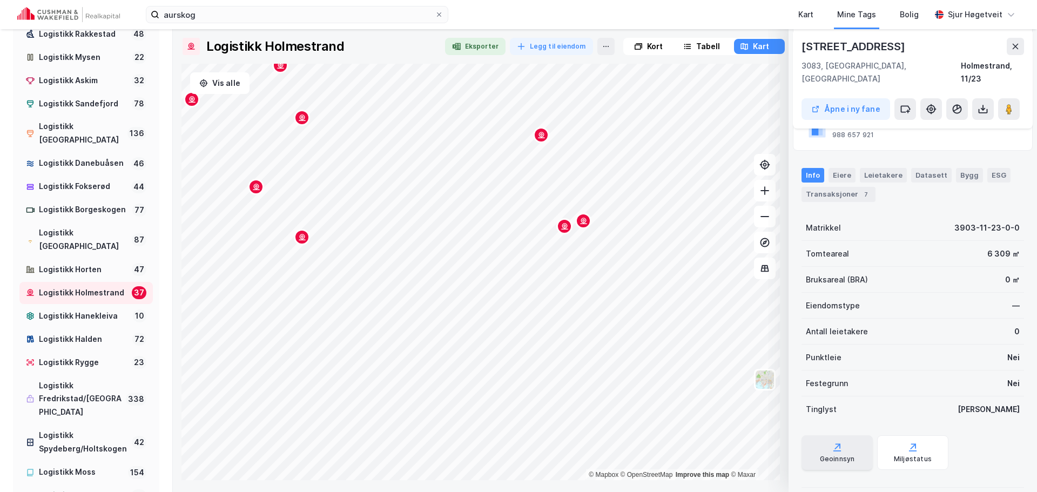
click at [821, 455] on div "Geoinnsyn" at bounding box center [837, 459] width 35 height 9
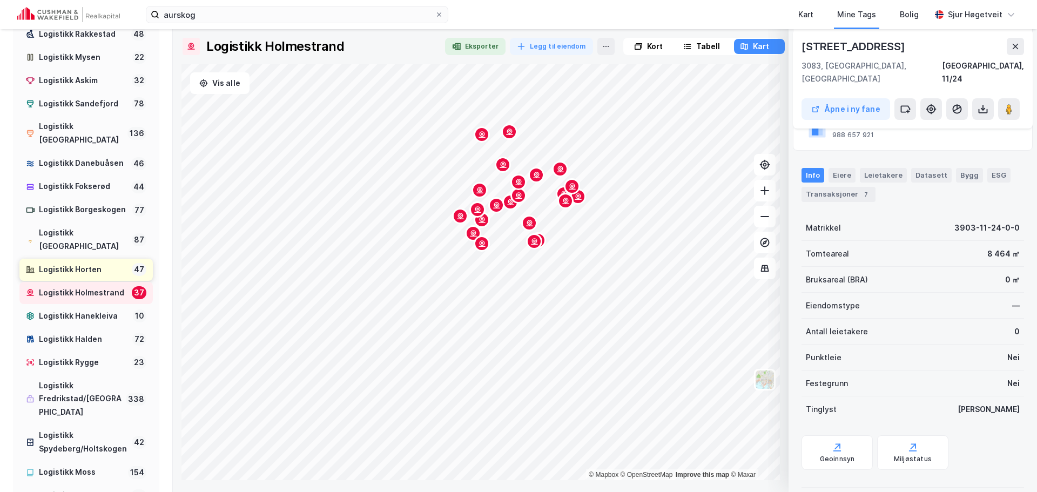
click at [91, 263] on div "Logistikk Horten" at bounding box center [83, 270] width 89 height 14
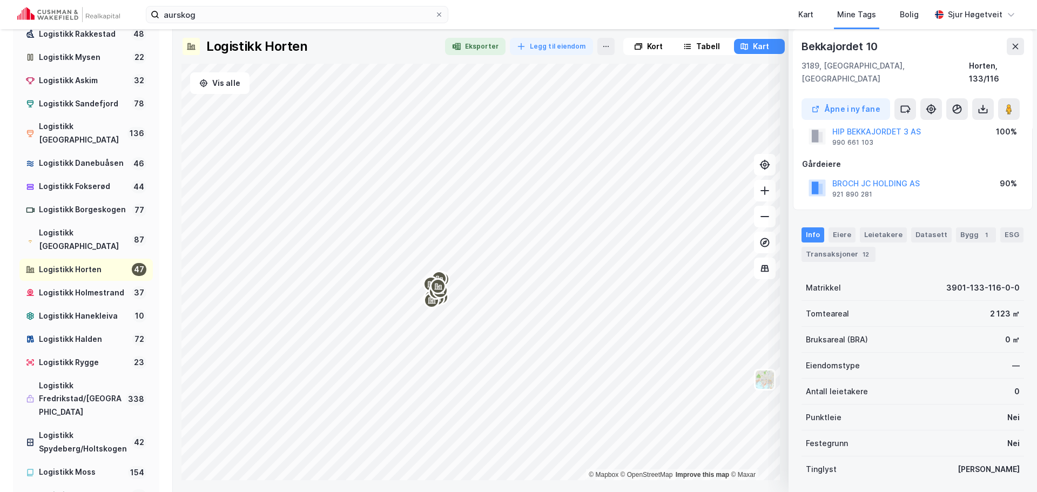
scroll to position [96, 0]
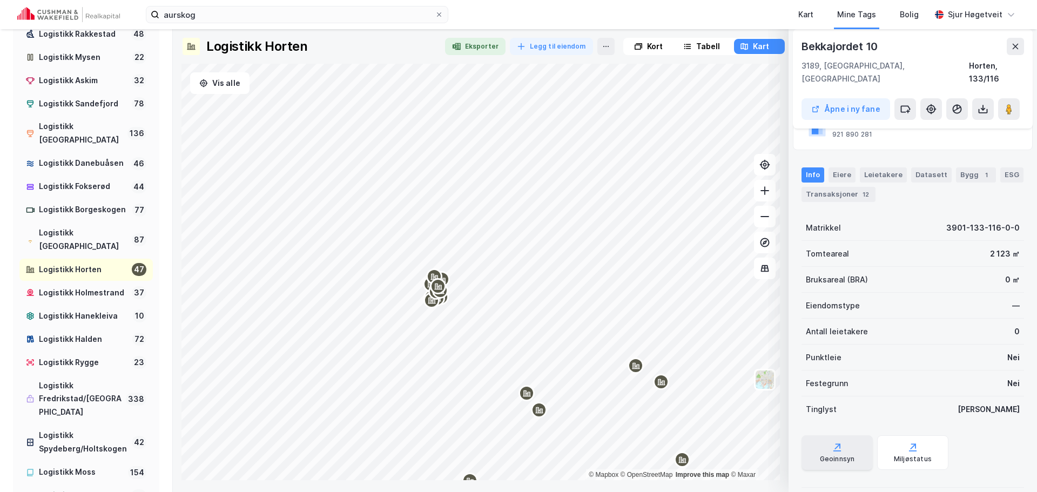
click at [828, 435] on div "Geoinnsyn" at bounding box center [837, 452] width 71 height 35
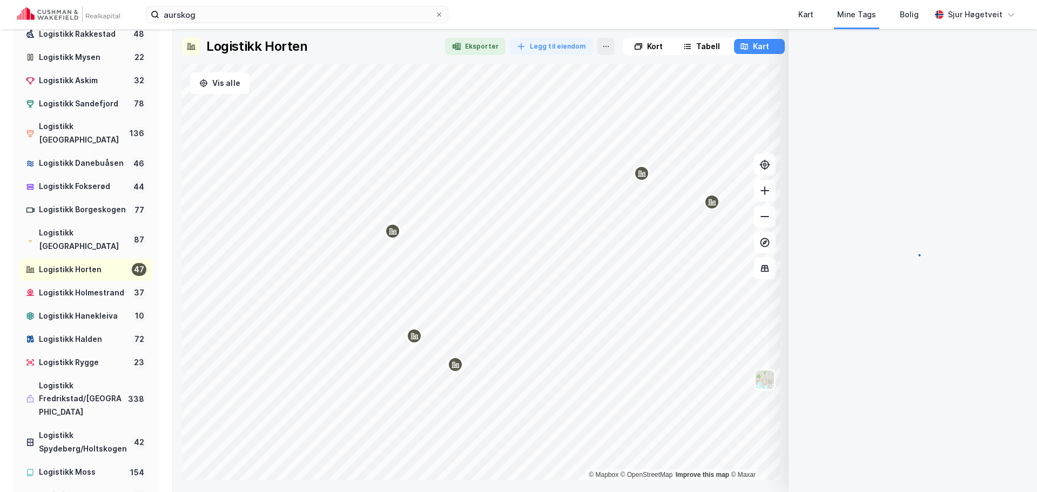
scroll to position [1, 0]
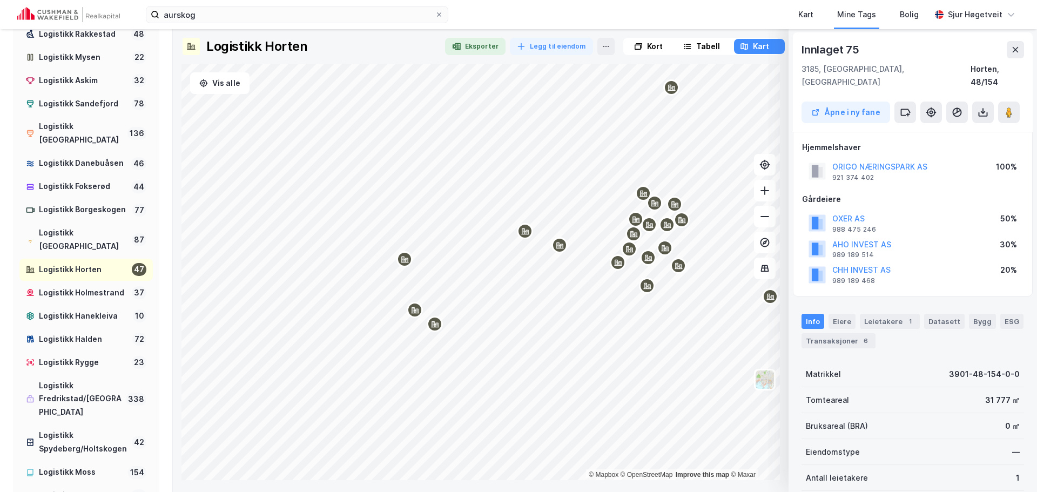
click at [897, 301] on div "Info Eiere Leietakere 1 Datasett Bygg ESG Transaksjoner 6" at bounding box center [913, 327] width 248 height 52
click at [898, 314] on div "Leietakere 1" at bounding box center [890, 321] width 60 height 15
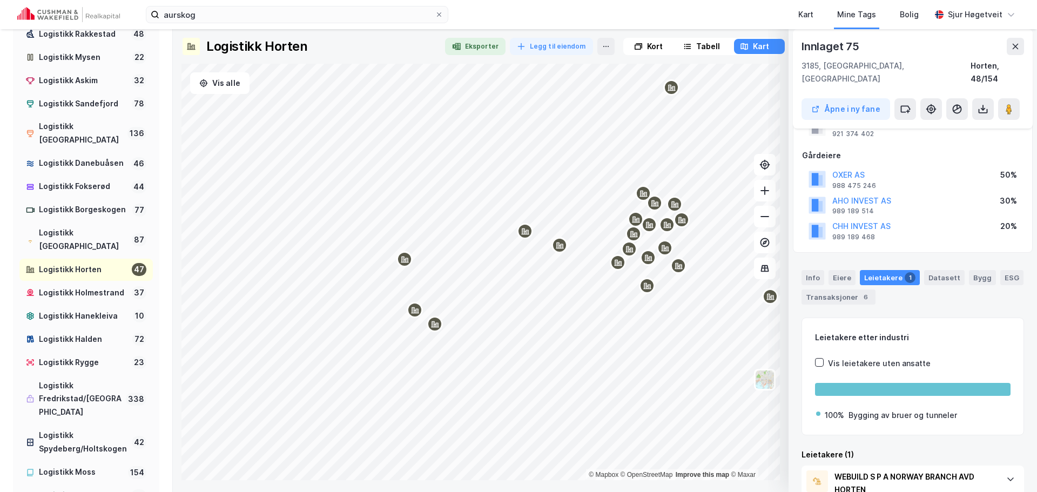
scroll to position [0, 0]
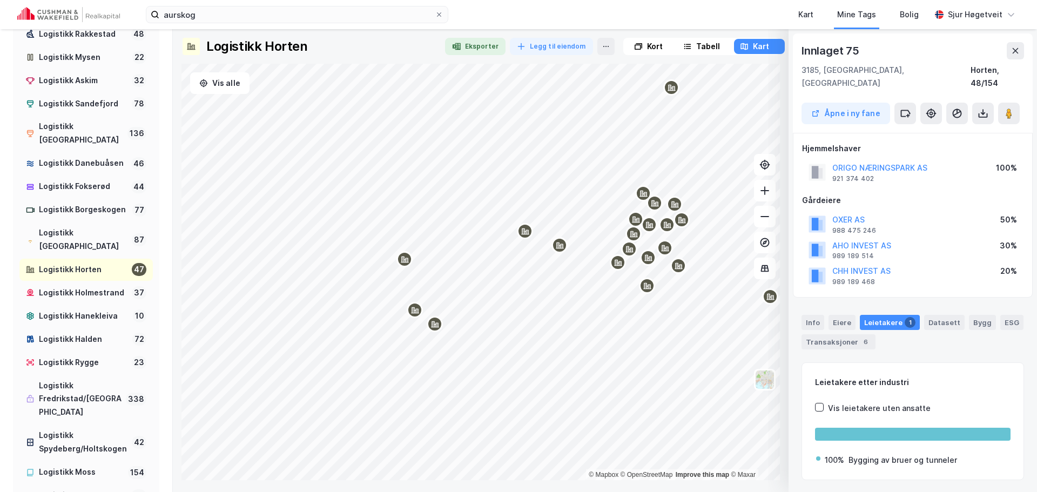
drag, startPoint x: 815, startPoint y: 308, endPoint x: 814, endPoint y: 300, distance: 8.2
click at [816, 315] on div "Info" at bounding box center [813, 322] width 23 height 15
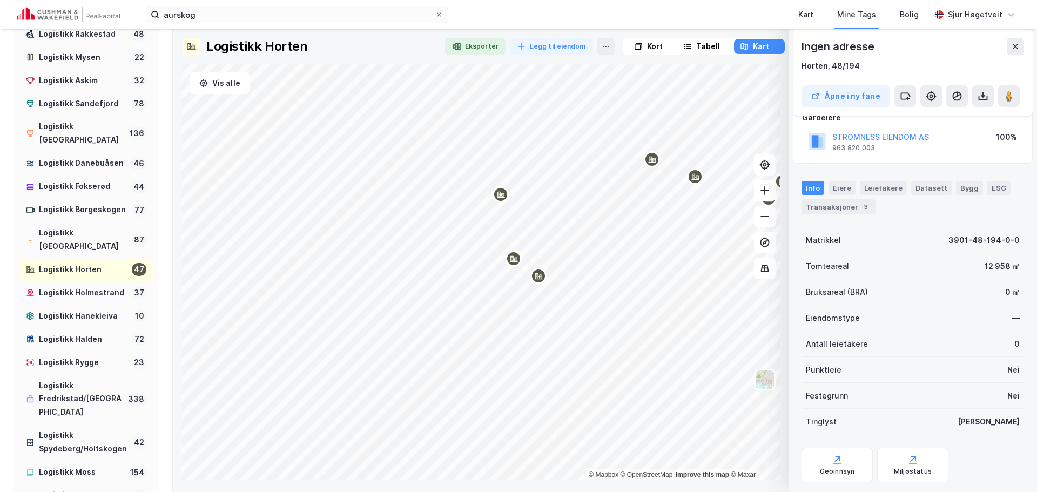
scroll to position [95, 0]
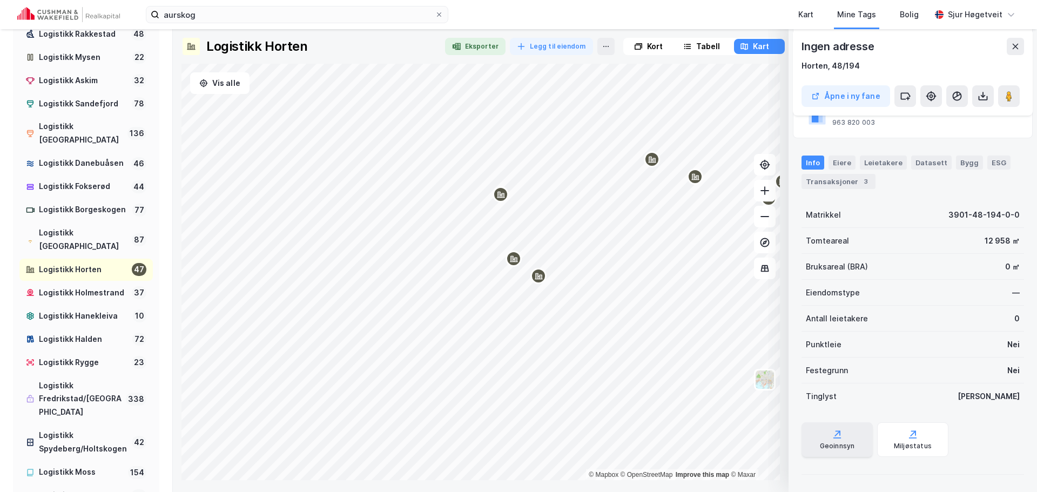
click at [821, 444] on div "Geoinnsyn" at bounding box center [837, 446] width 35 height 9
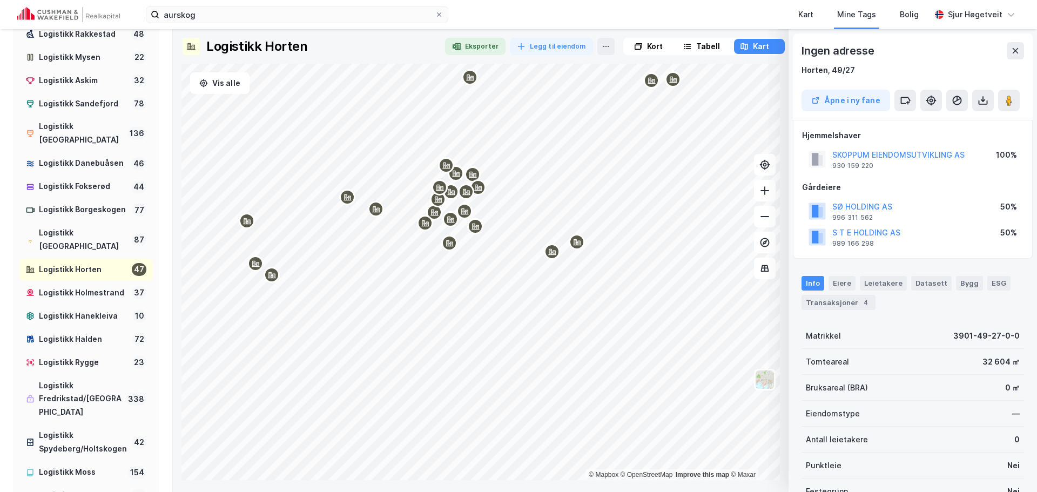
scroll to position [1, 0]
drag, startPoint x: 978, startPoint y: 150, endPoint x: 830, endPoint y: 154, distance: 148.0
click at [830, 154] on div "SKOPPUM EIENDOMSUTVIKLING AS 930 159 220 100%" at bounding box center [912, 159] width 221 height 26
copy button "SKOPPUM EIENDOMSUTVIKLING AS"
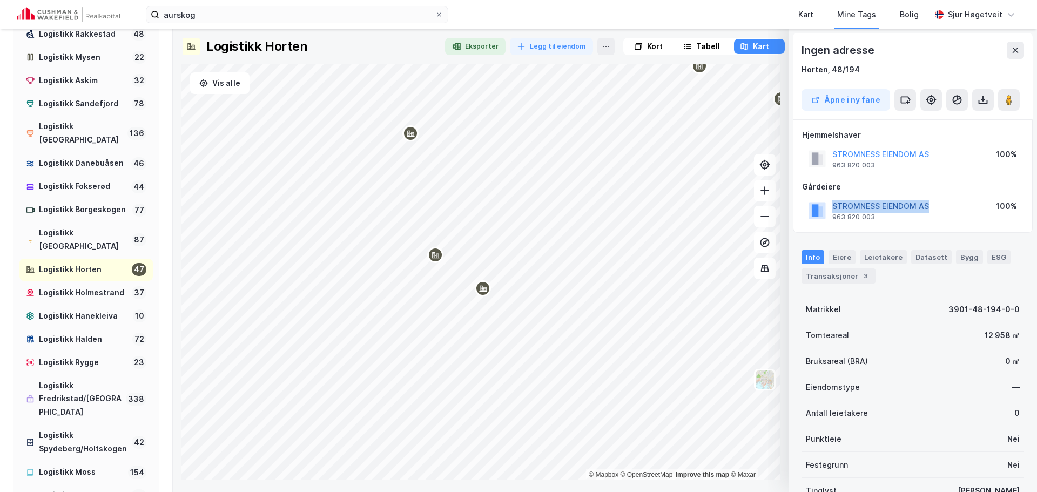
drag, startPoint x: 939, startPoint y: 205, endPoint x: 833, endPoint y: 207, distance: 105.4
click at [833, 207] on div "STROMNESS EIENDOM AS 963 820 003 100%" at bounding box center [912, 211] width 221 height 26
copy button "STROMNESS EIENDOM AS"
click at [339, 484] on div "Logistikk Horten Eksporter Legg til eiendom Kort Tabell Kart Vis alle © Mapbox …" at bounding box center [605, 260] width 864 height 463
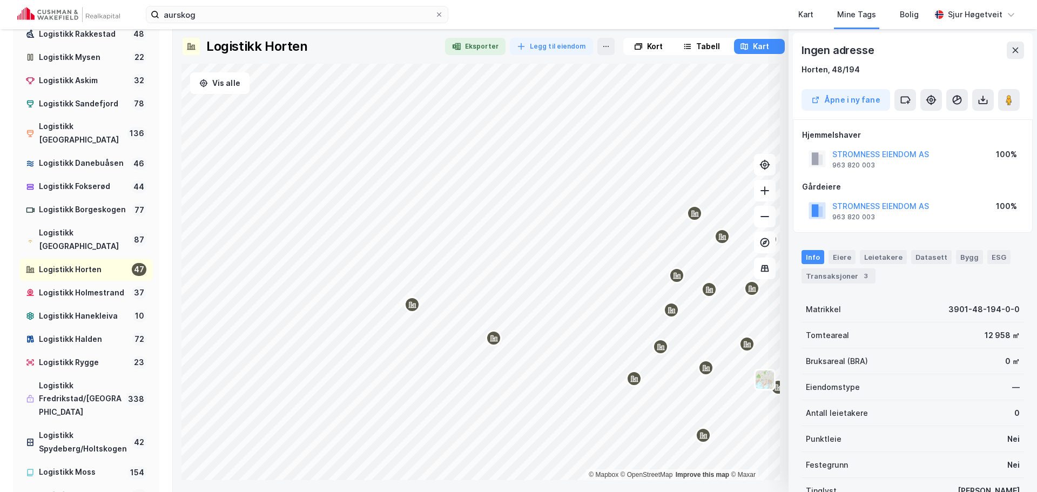
click at [944, 164] on div "STROMNESS EIENDOM AS 963 820 003 100%" at bounding box center [912, 159] width 221 height 26
click at [636, 44] on icon at bounding box center [638, 46] width 5 height 4
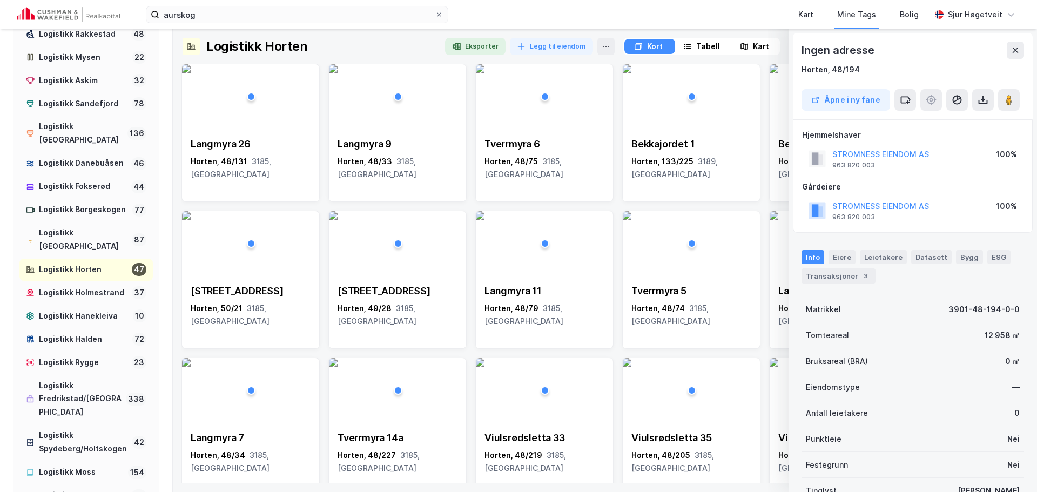
click at [760, 48] on div "Kart" at bounding box center [761, 46] width 16 height 13
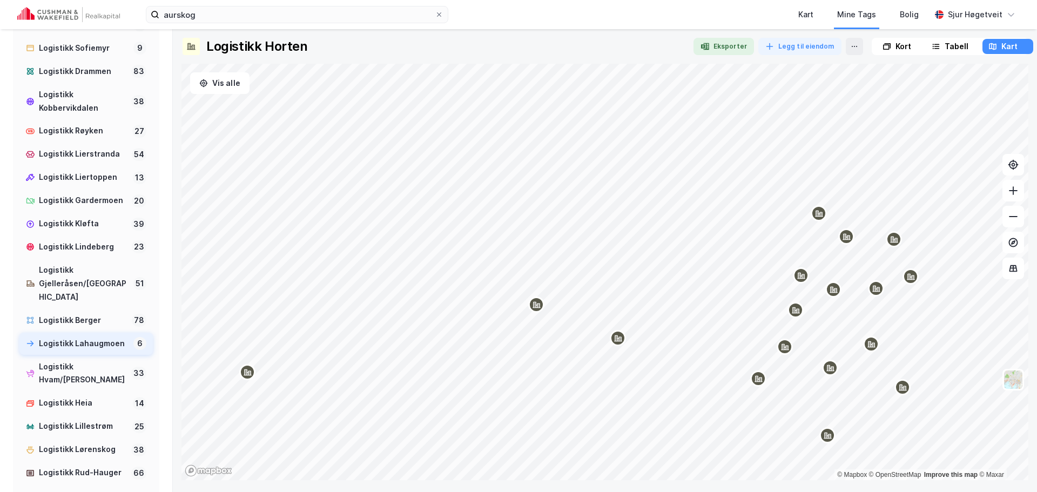
scroll to position [702, 0]
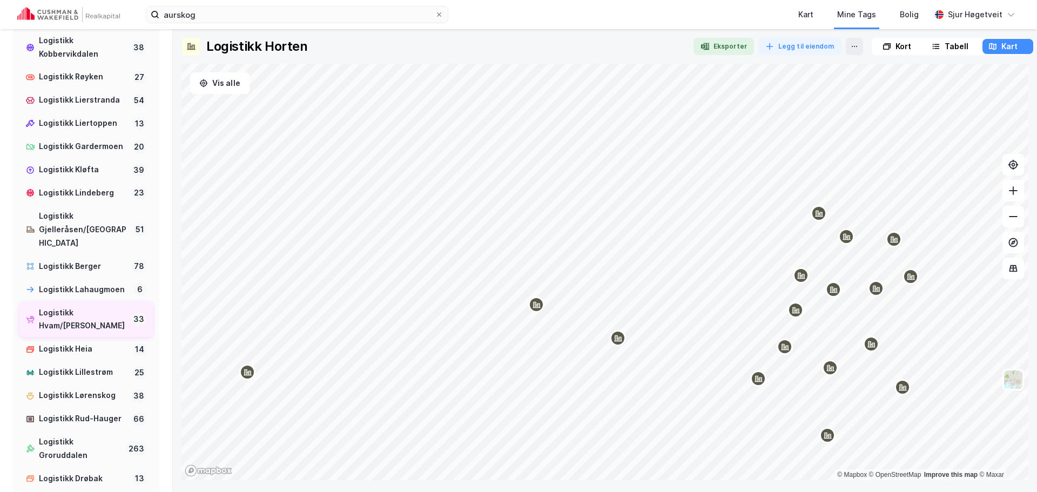
click at [95, 333] on div "Logistikk Hvam/[PERSON_NAME]" at bounding box center [83, 319] width 88 height 27
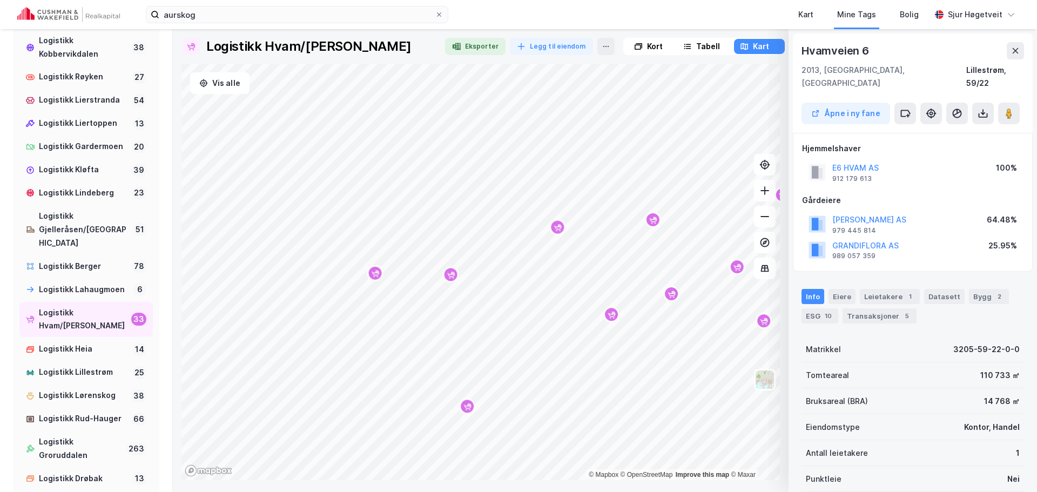
scroll to position [1, 0]
click at [1012, 107] on image at bounding box center [1009, 112] width 6 height 11
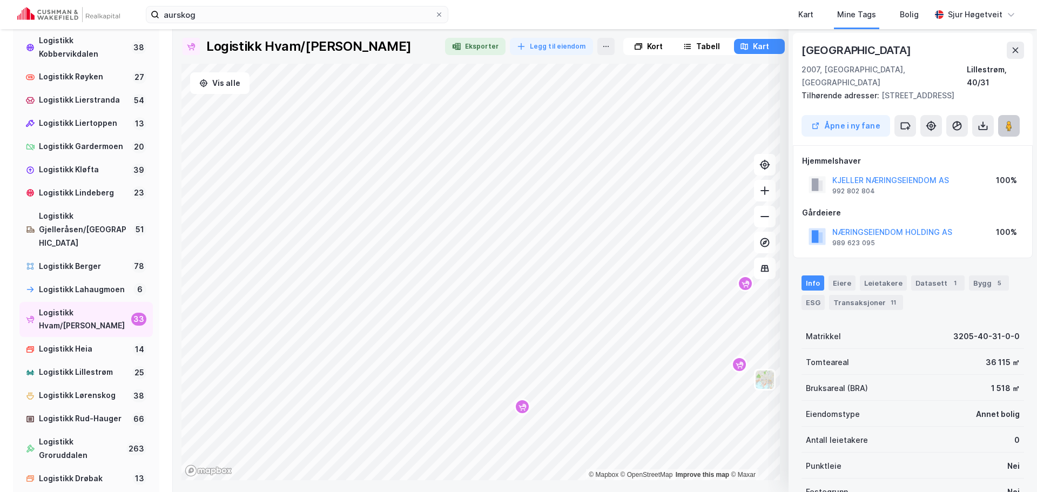
click at [1010, 120] on image at bounding box center [1009, 125] width 6 height 11
click at [957, 206] on div "Gårdeiere" at bounding box center [912, 212] width 221 height 13
drag, startPoint x: 957, startPoint y: 169, endPoint x: 811, endPoint y: 166, distance: 146.4
click at [811, 172] on div "KJELLER NÆRINGSEIENDOM AS 992 802 804 100%" at bounding box center [912, 185] width 221 height 26
copy button "KJELLER NÆRINGSEIENDOM AS"
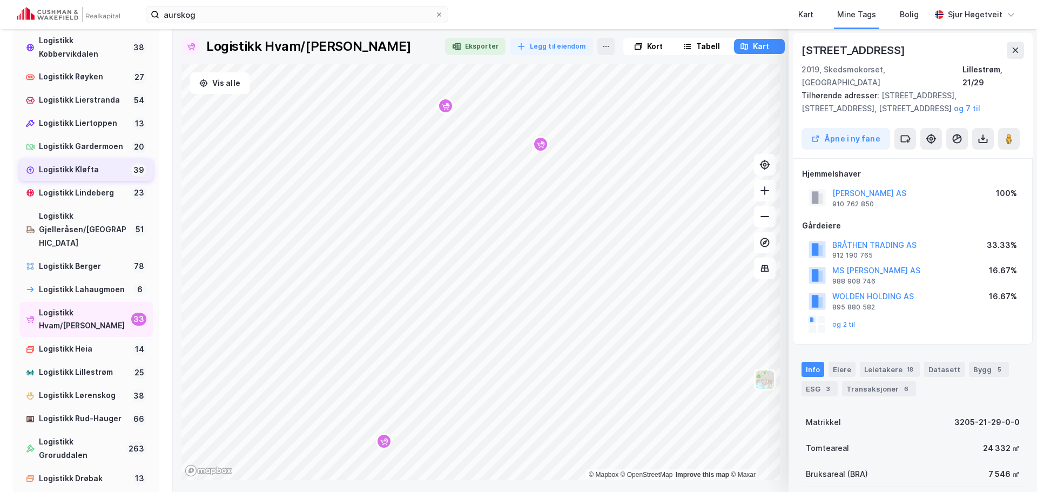
click at [99, 177] on div "Logistikk Kløfta" at bounding box center [83, 170] width 88 height 14
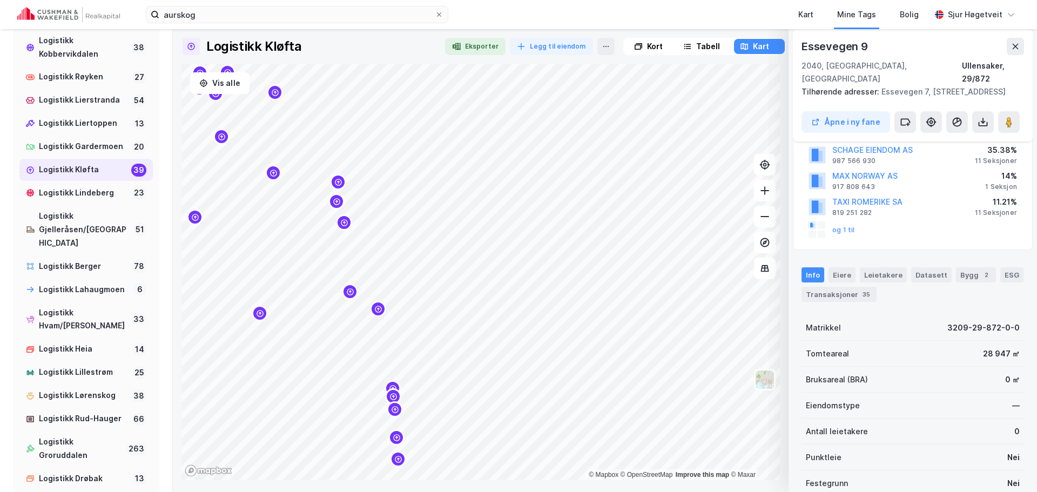
scroll to position [109, 0]
click at [981, 277] on div "2" at bounding box center [986, 274] width 11 height 11
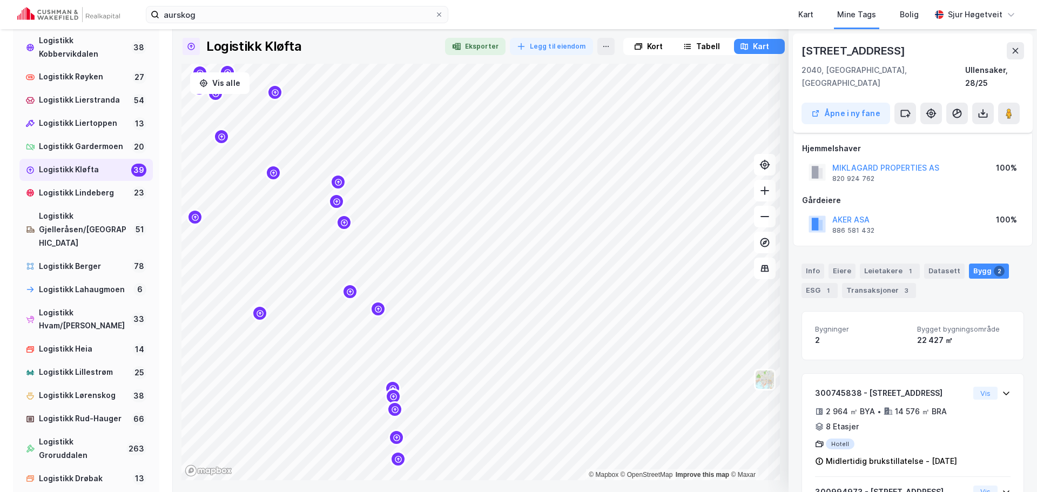
scroll to position [113, 0]
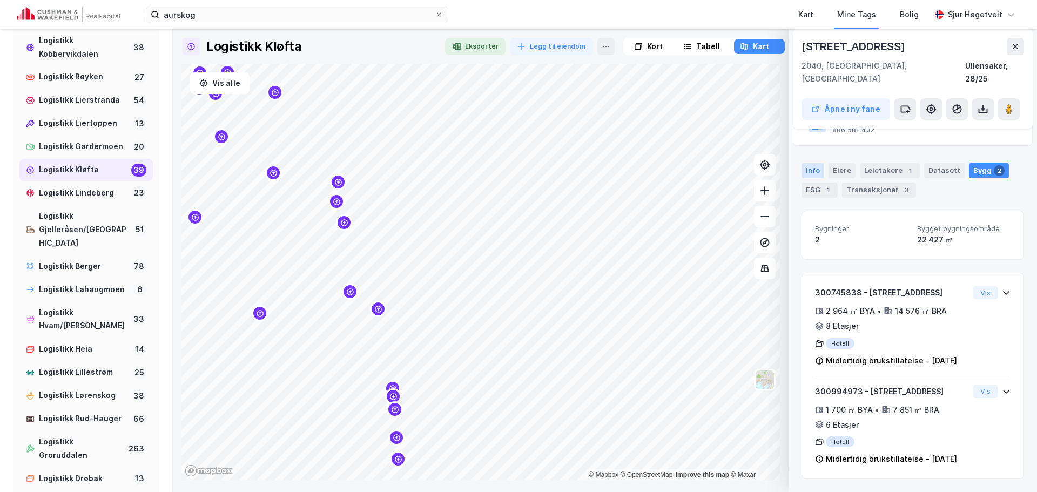
click at [818, 163] on div "Info" at bounding box center [813, 170] width 23 height 15
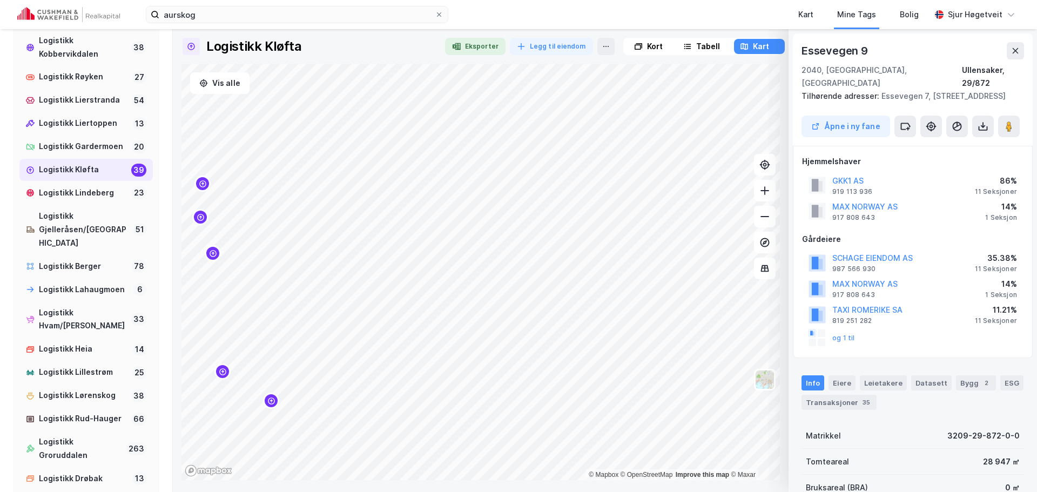
scroll to position [1, 0]
click at [1006, 123] on image at bounding box center [1009, 125] width 6 height 11
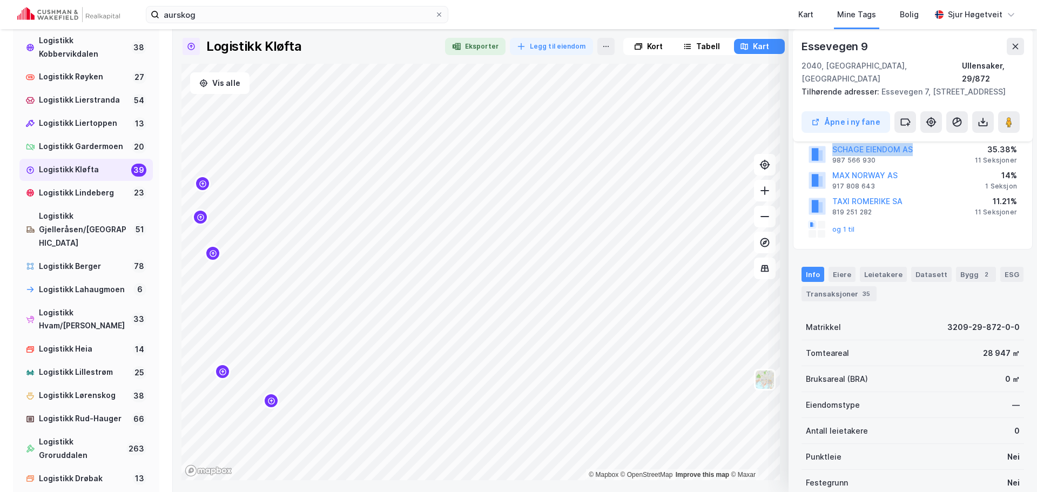
drag, startPoint x: 918, startPoint y: 150, endPoint x: 832, endPoint y: 152, distance: 85.9
click at [832, 152] on div "SCHAGE EIENDOM AS 987 566 930 35.38% 11 Seksjoner" at bounding box center [912, 154] width 221 height 26
copy button "SCHAGE EIENDOM AS"
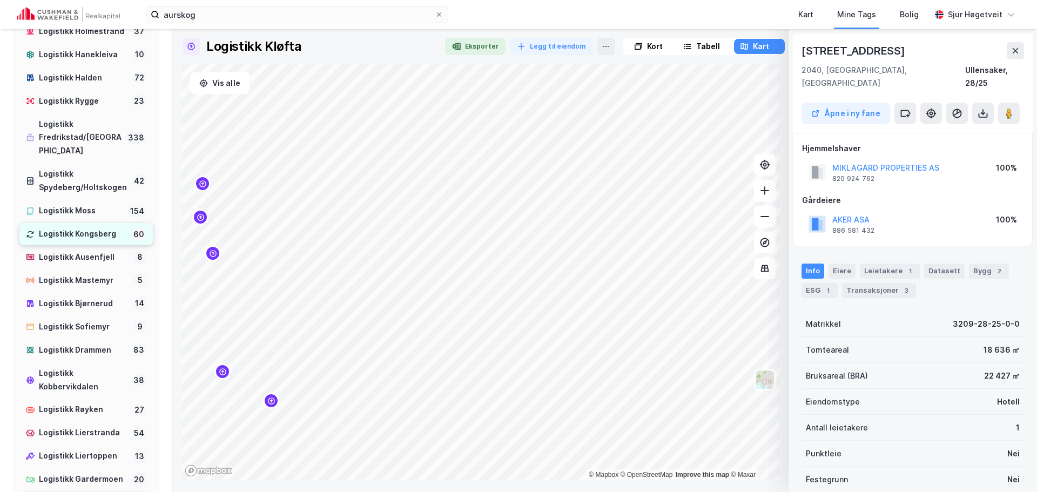
scroll to position [378, 0]
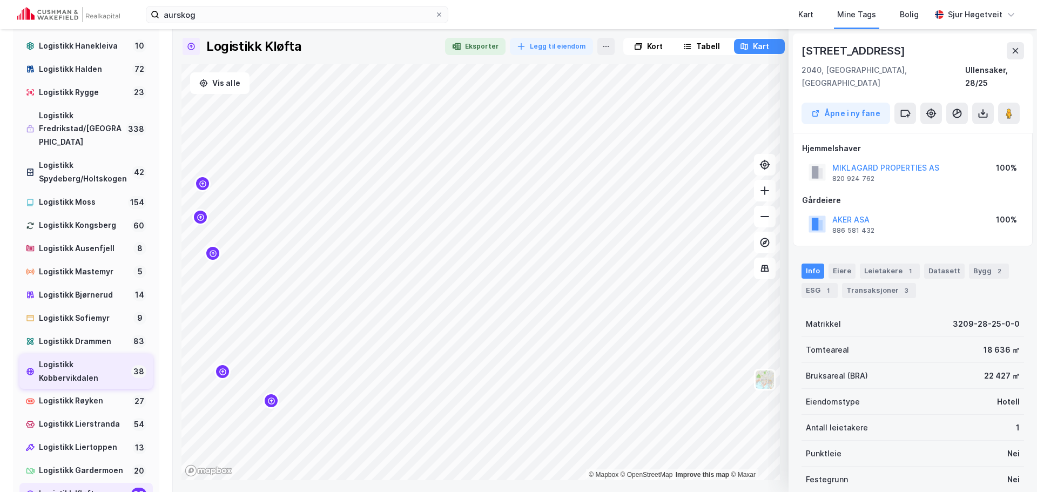
click at [85, 385] on div "Logistikk Kobbervikdalen" at bounding box center [83, 371] width 88 height 27
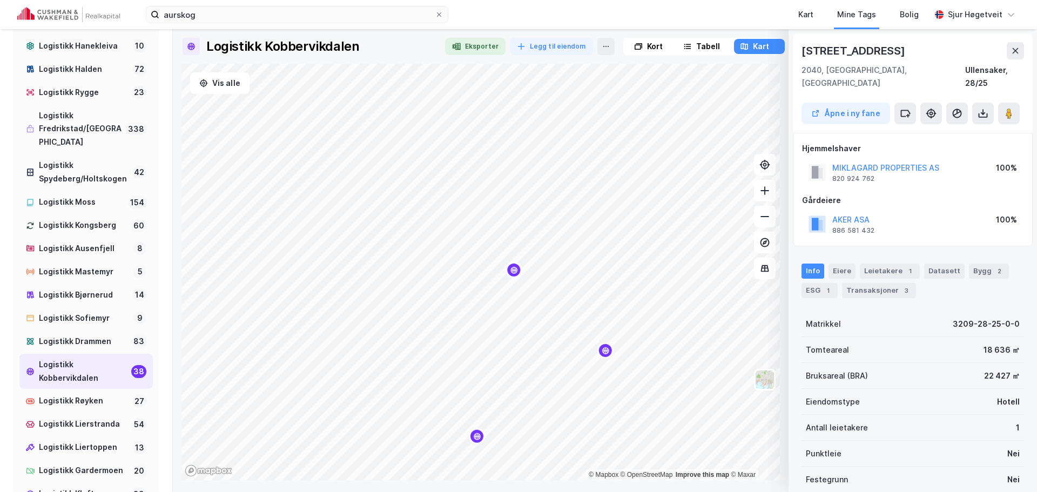
click at [531, 481] on div "Logistikk Kobbervikdalen Eksporter Legg til eiendom Kort Tabell Kart Vis alle ©…" at bounding box center [605, 260] width 864 height 463
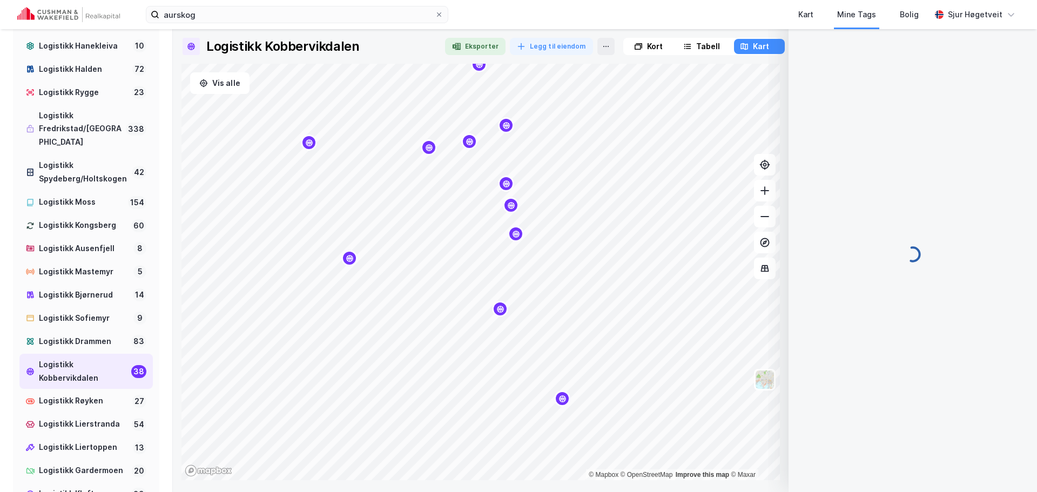
scroll to position [2, 0]
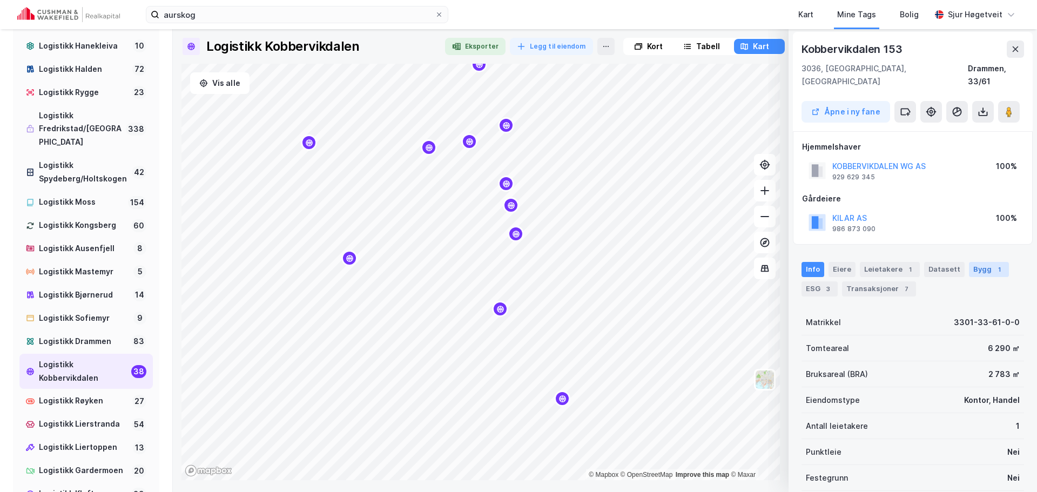
click at [981, 262] on div "Bygg 1" at bounding box center [989, 269] width 40 height 15
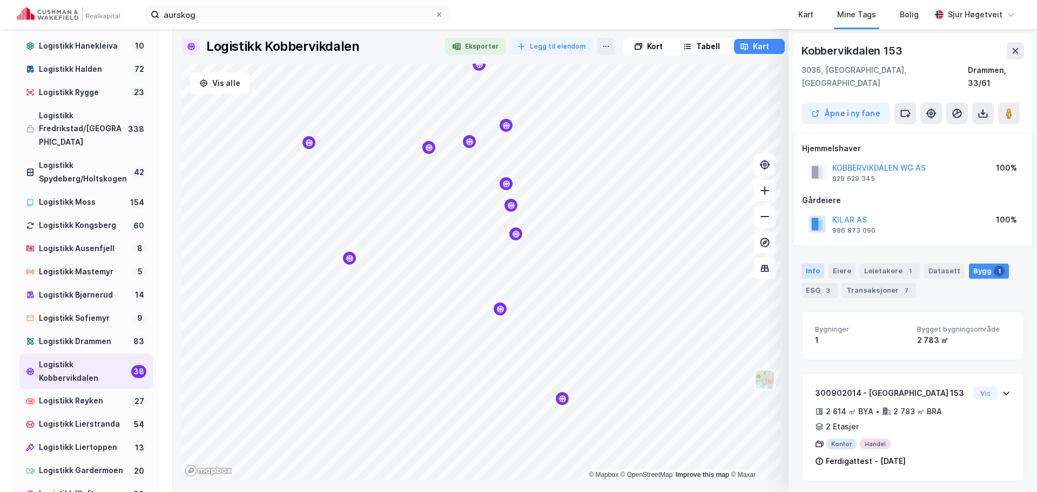
click at [818, 264] on div "Info" at bounding box center [813, 271] width 23 height 15
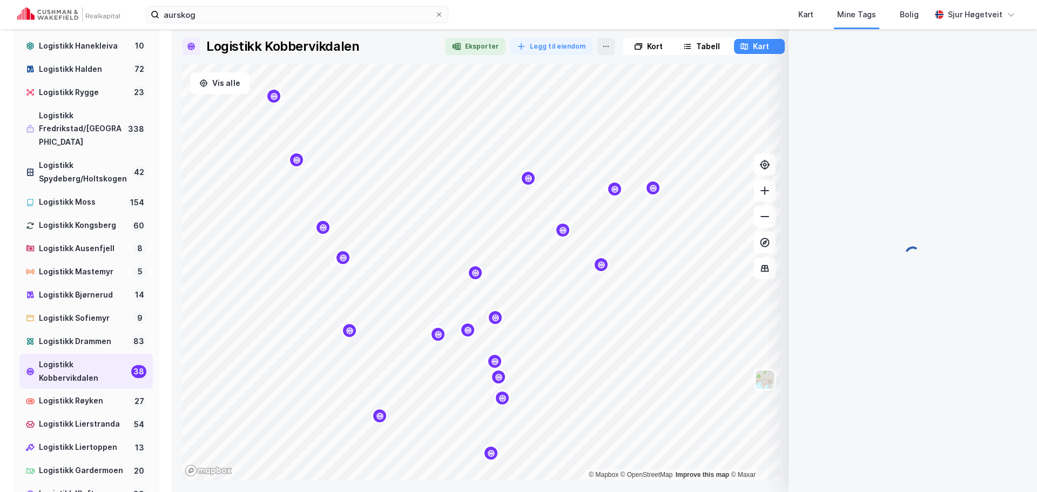
scroll to position [2, 0]
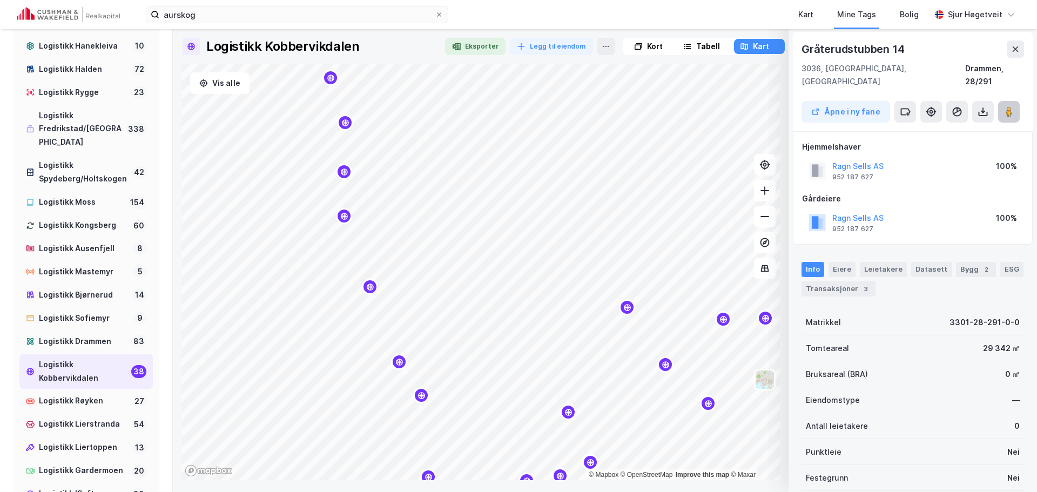
click at [1014, 106] on icon at bounding box center [1009, 111] width 11 height 11
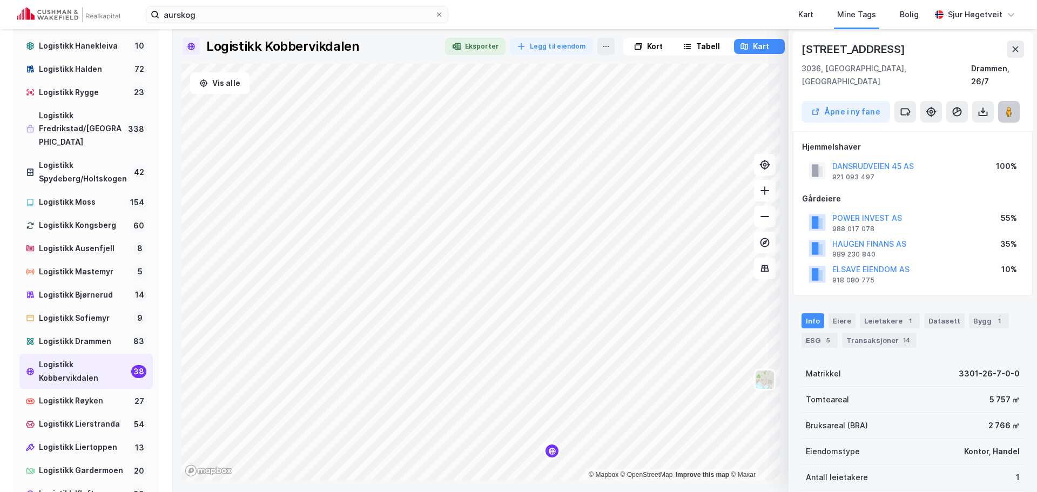
click at [1007, 106] on image at bounding box center [1009, 111] width 6 height 11
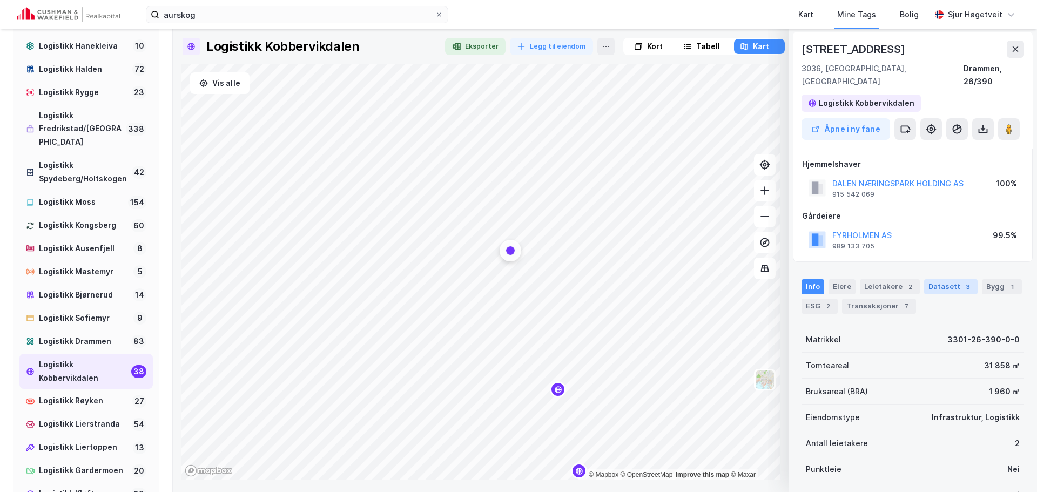
click at [963, 281] on div "3" at bounding box center [968, 286] width 11 height 11
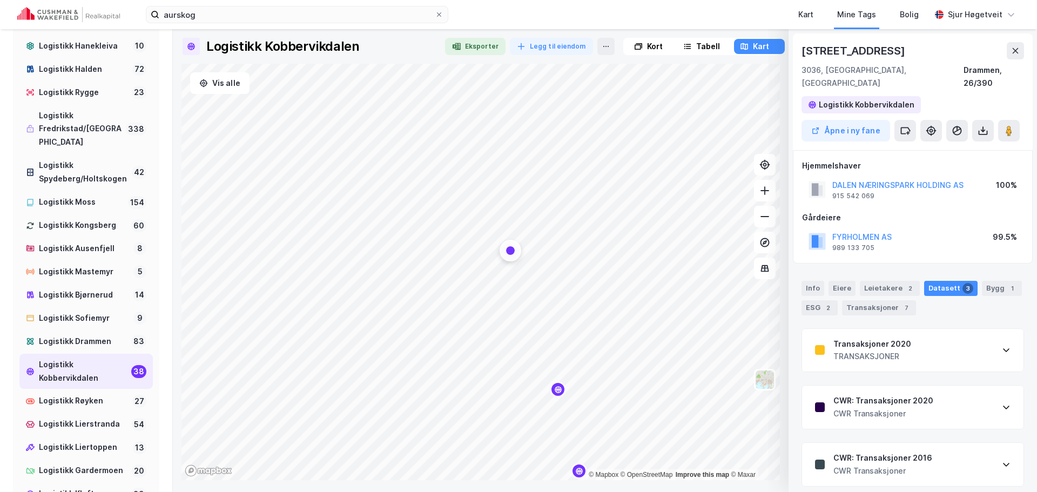
click at [935, 353] on div "Transaksjoner 2020 TRANSAKSJONER" at bounding box center [912, 350] width 221 height 43
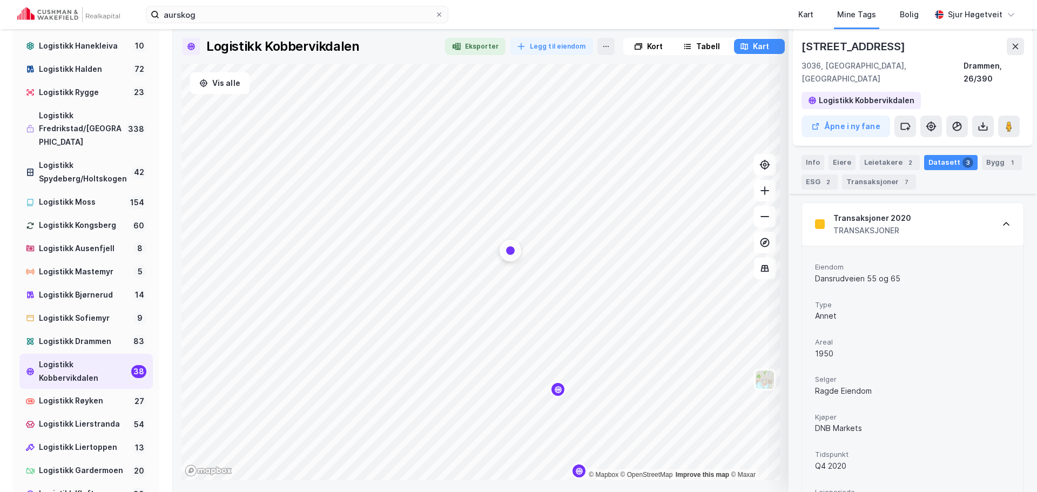
scroll to position [108, 0]
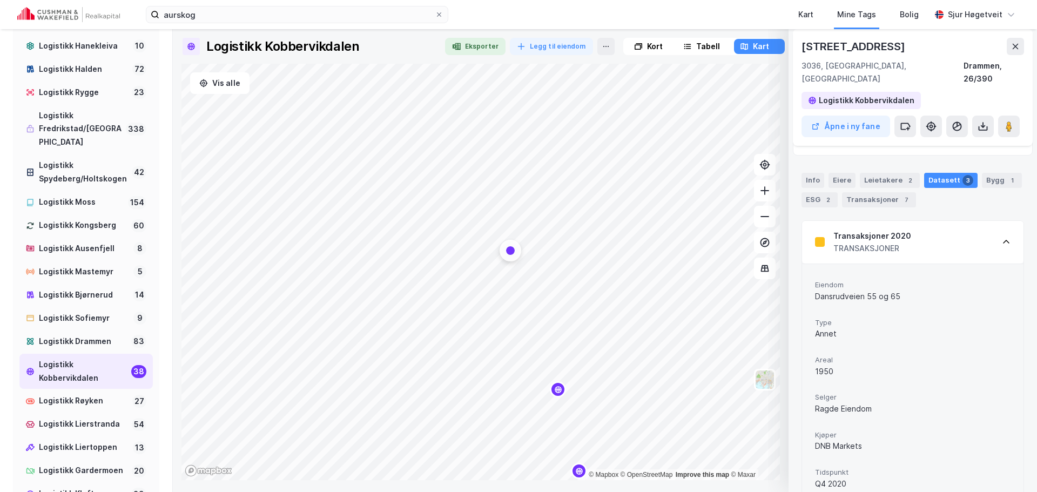
click at [947, 232] on div "Transaksjoner 2020 TRANSAKSJONER" at bounding box center [912, 242] width 221 height 43
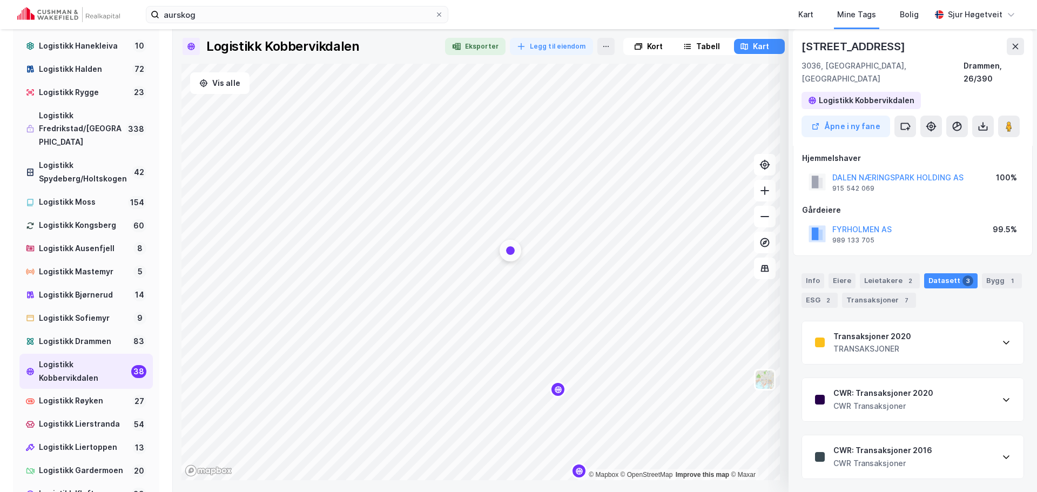
scroll to position [0, 0]
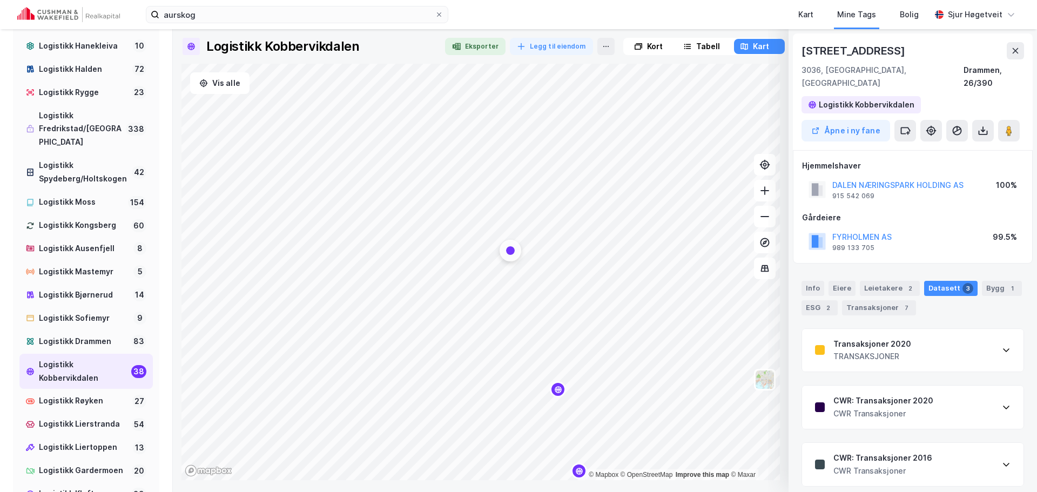
click at [947, 232] on div "FYRHOLMEN AS 989 133 705 99.5%" at bounding box center [912, 241] width 221 height 26
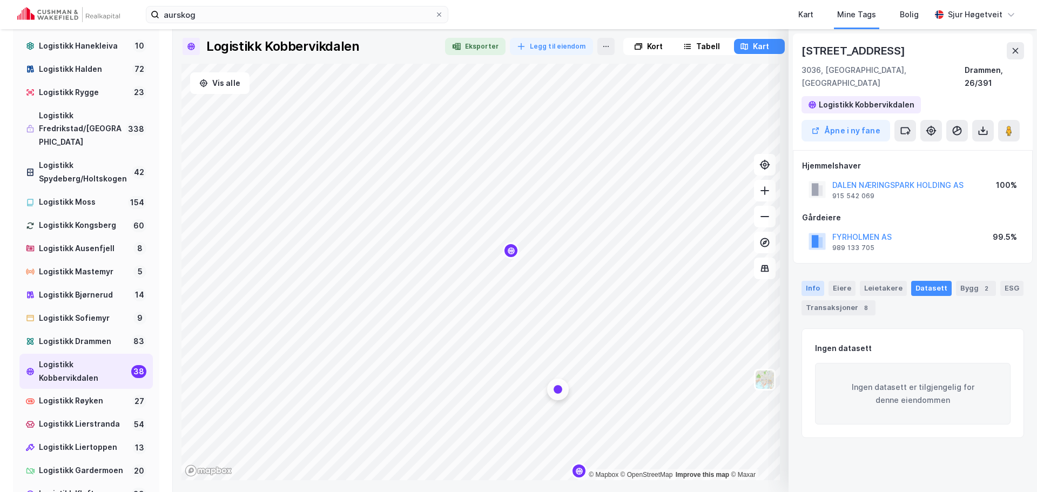
click at [820, 281] on div "Info" at bounding box center [813, 288] width 23 height 15
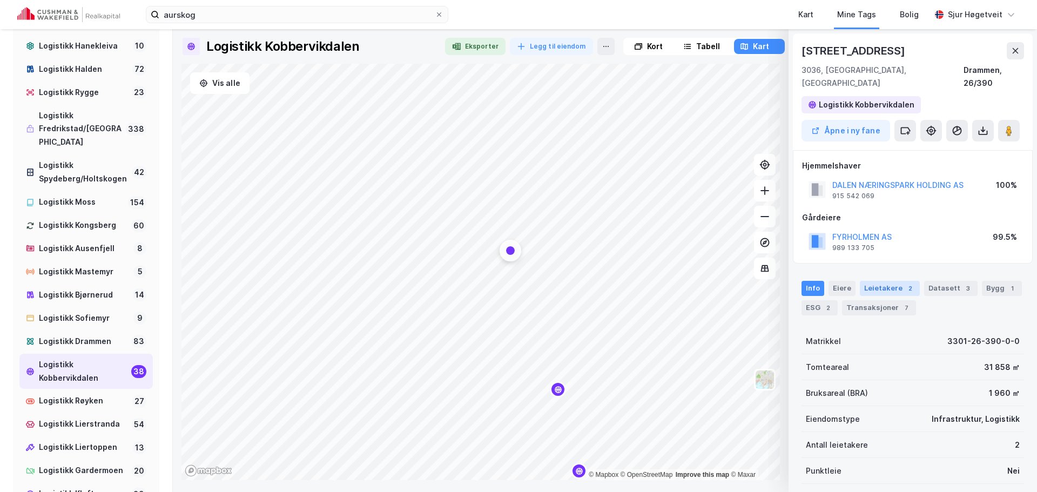
click at [896, 281] on div "Leietakere 2" at bounding box center [890, 288] width 60 height 15
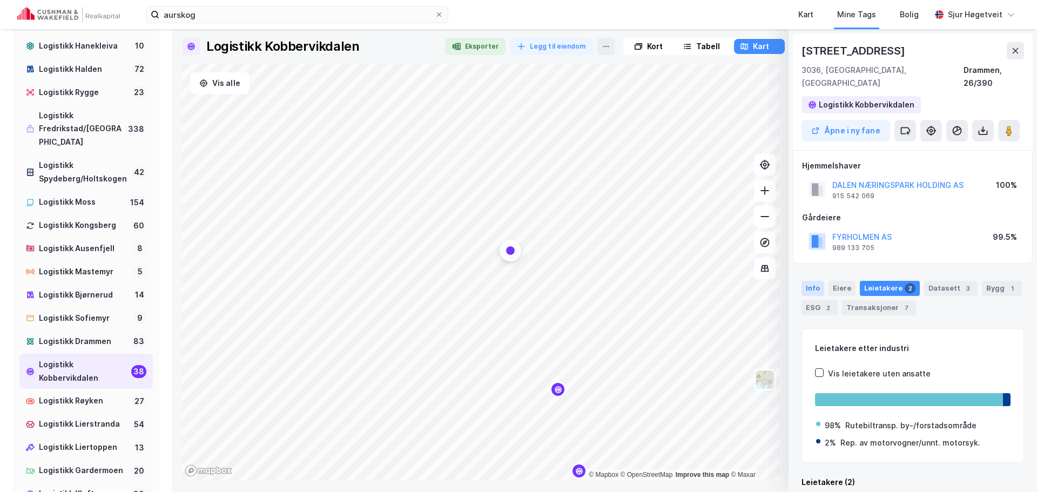
click at [811, 281] on div "Info" at bounding box center [813, 288] width 23 height 15
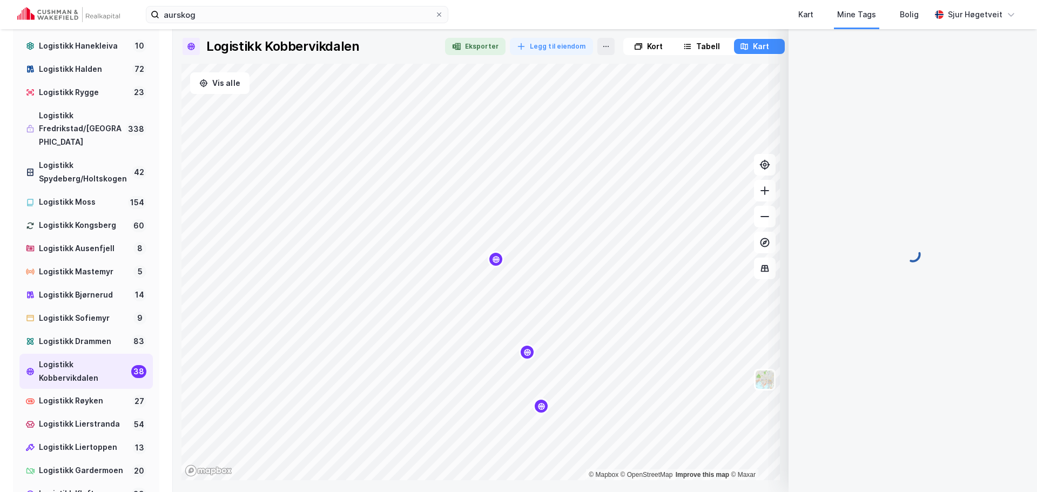
scroll to position [1, 0]
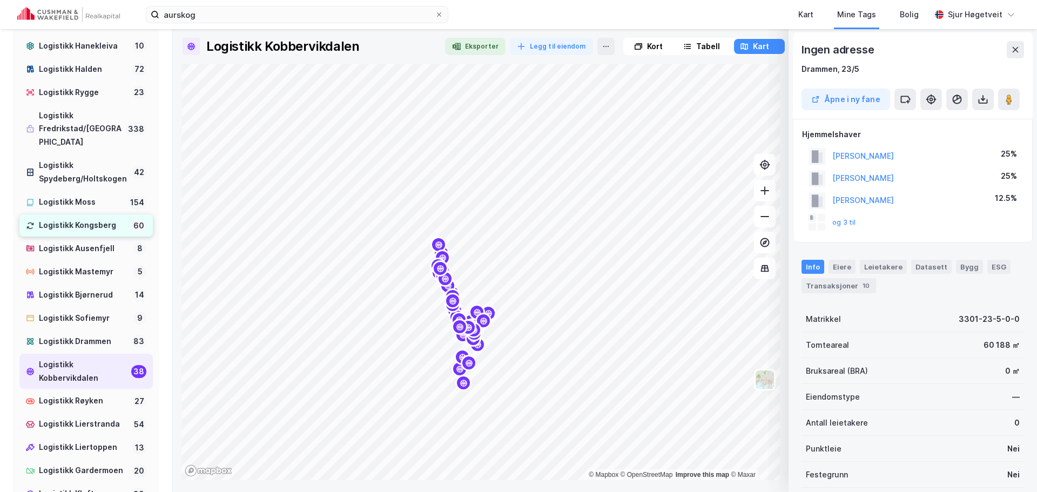
click at [88, 232] on div "Logistikk Kongsberg" at bounding box center [83, 226] width 88 height 14
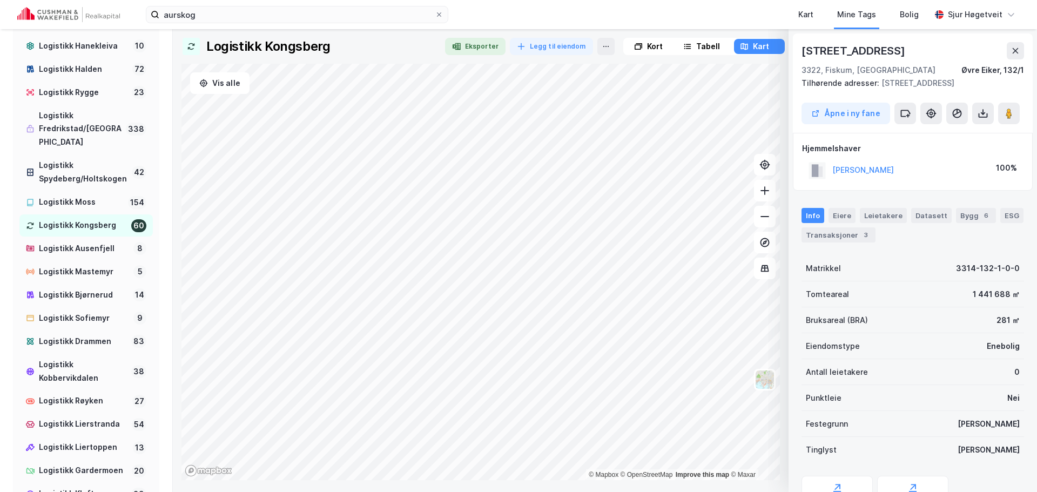
scroll to position [1, 0]
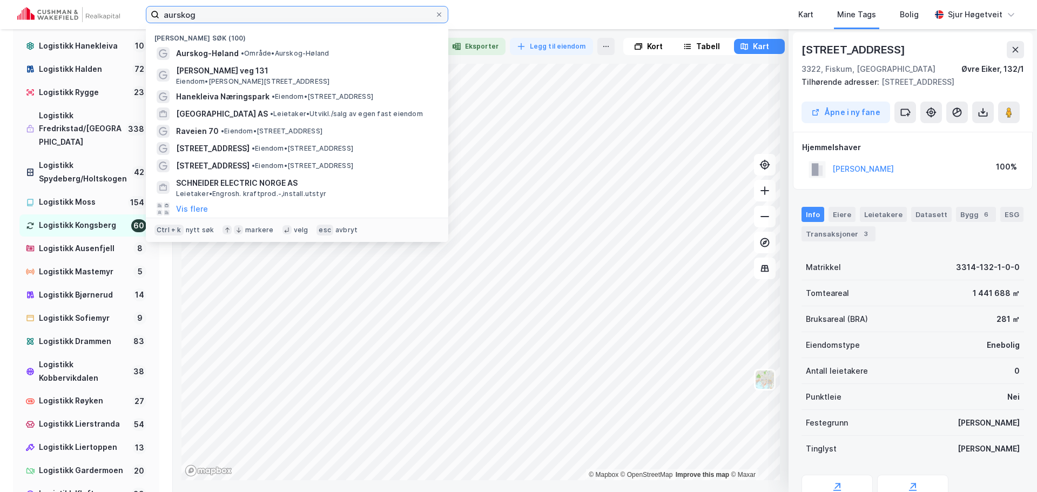
click at [302, 14] on input "aurskog" at bounding box center [296, 14] width 275 height 16
paste input "KongsbergPorten"
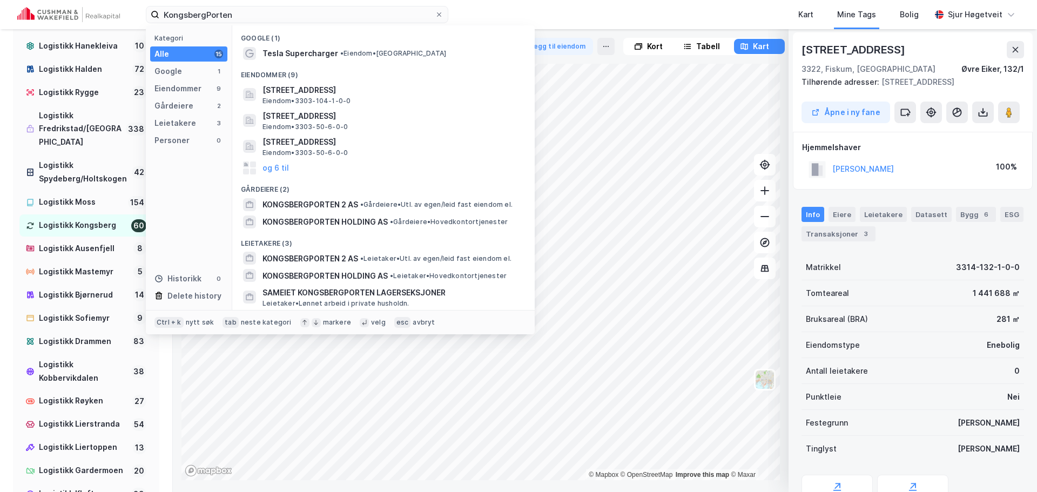
click at [745, 32] on div "Logistikk Kongsberg Eksporter Legg til eiendom Kort Tabell Kart Vis alle © Mapb…" at bounding box center [605, 260] width 864 height 463
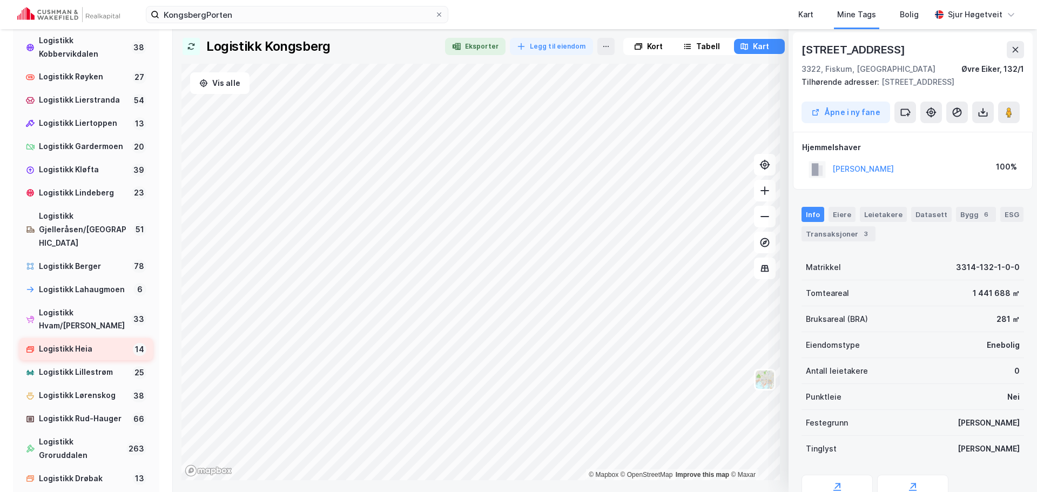
scroll to position [756, 0]
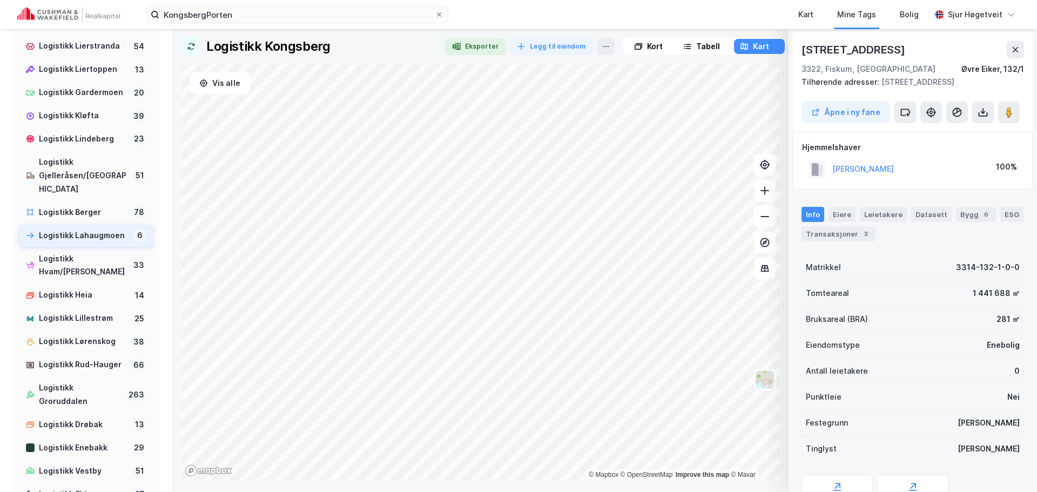
click at [83, 243] on div "Logistikk Lahaugmoen" at bounding box center [84, 236] width 90 height 14
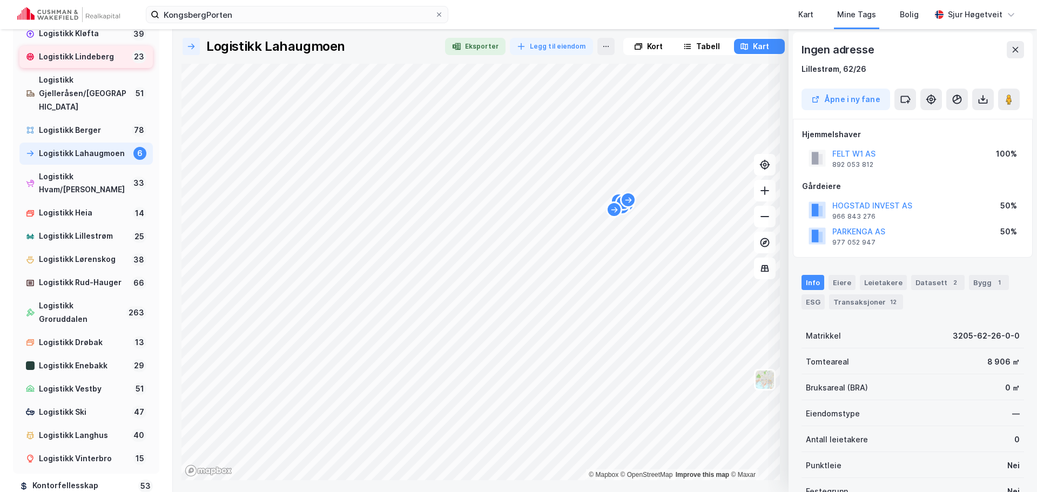
scroll to position [918, 0]
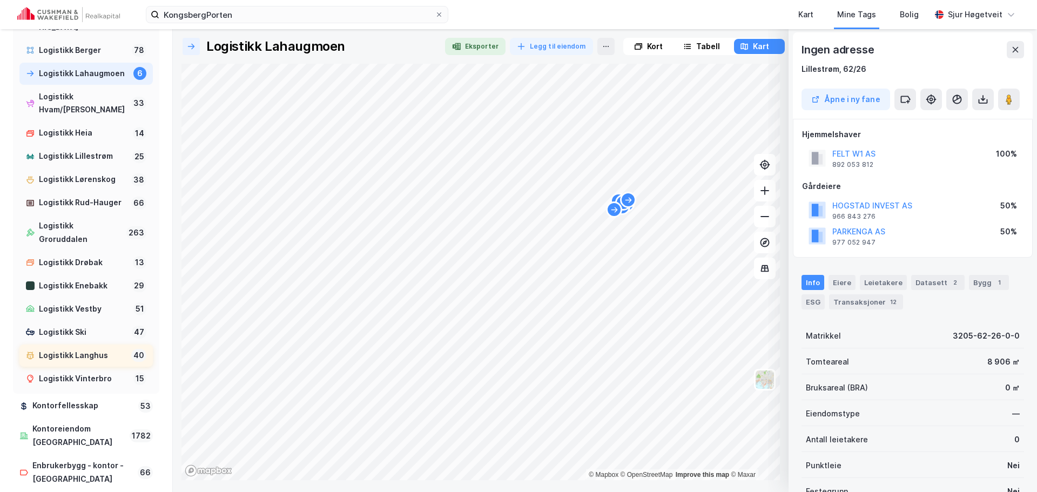
click at [99, 362] on div "Logistikk Langhus" at bounding box center [83, 356] width 88 height 14
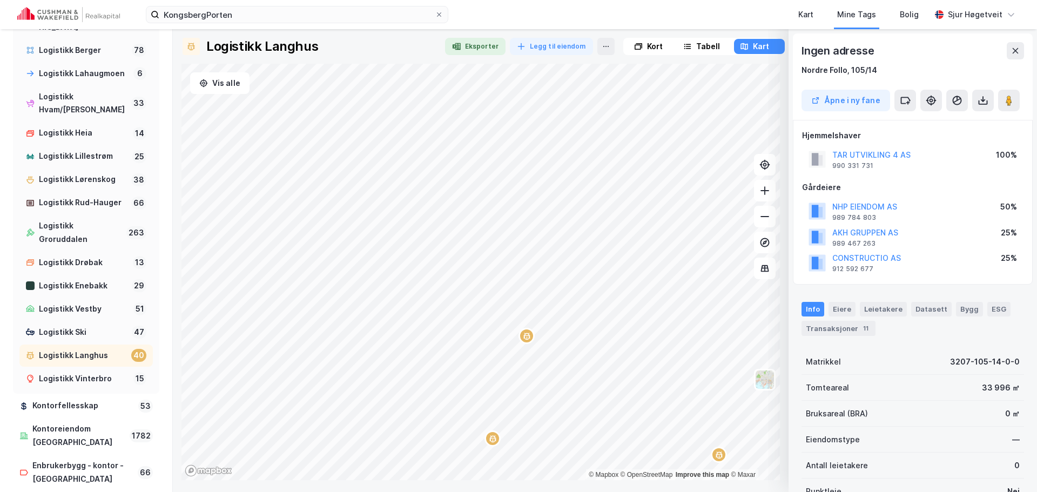
scroll to position [1, 0]
drag, startPoint x: 919, startPoint y: 207, endPoint x: 832, endPoint y: 197, distance: 87.0
click at [832, 197] on div "NHP EIENDOM AS 989 784 803 50%" at bounding box center [912, 210] width 221 height 26
copy button "NHP EIENDOM AS"
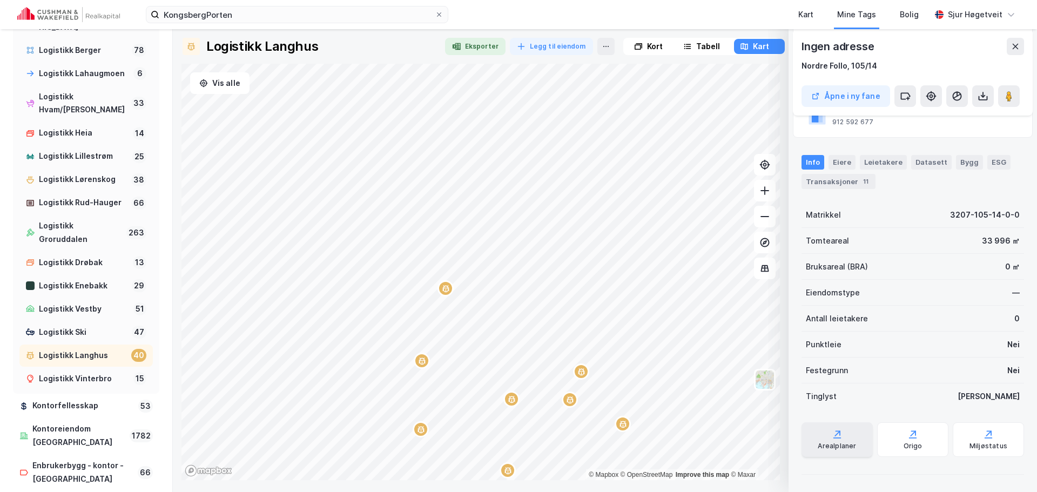
click at [846, 432] on div "Arealplaner" at bounding box center [837, 439] width 71 height 35
click at [901, 438] on div "Origo" at bounding box center [912, 439] width 71 height 35
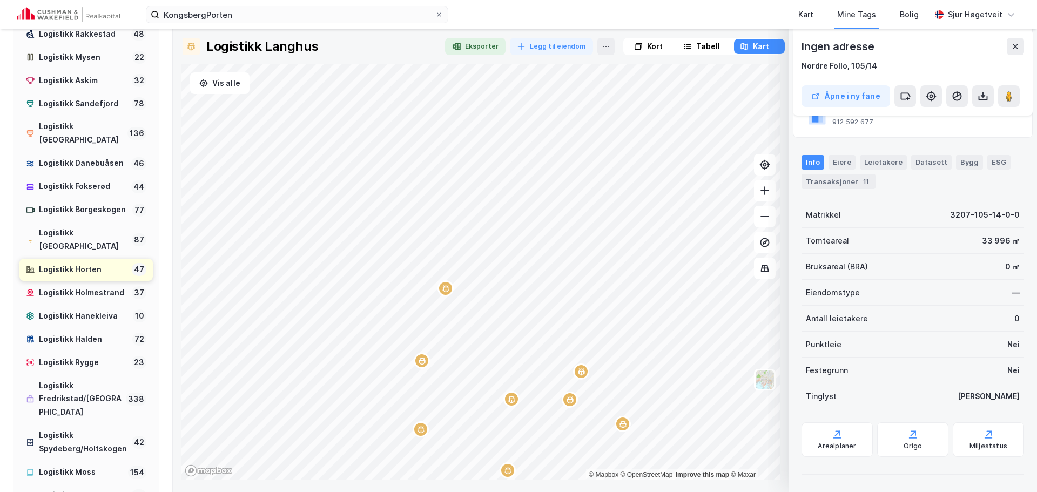
scroll to position [54, 0]
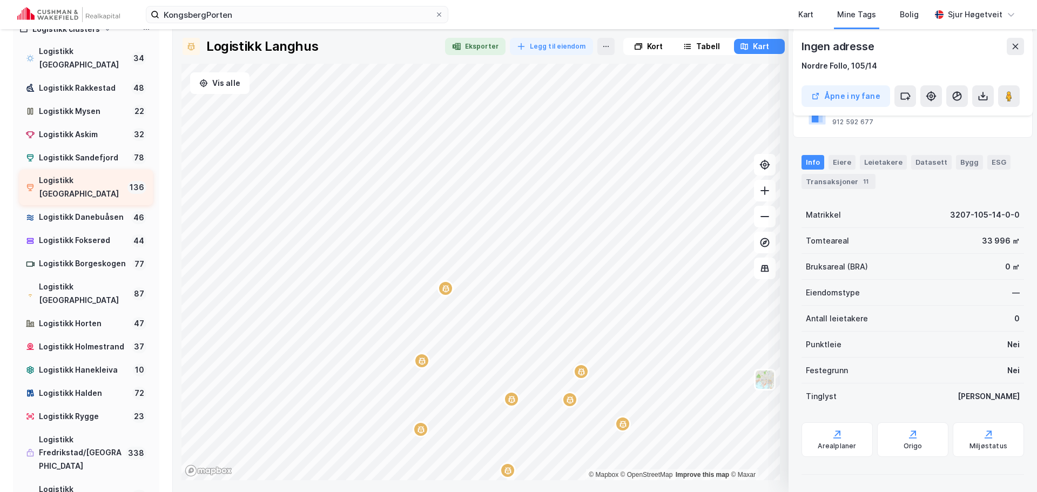
click at [99, 174] on div "Logistikk [GEOGRAPHIC_DATA]" at bounding box center [81, 187] width 84 height 27
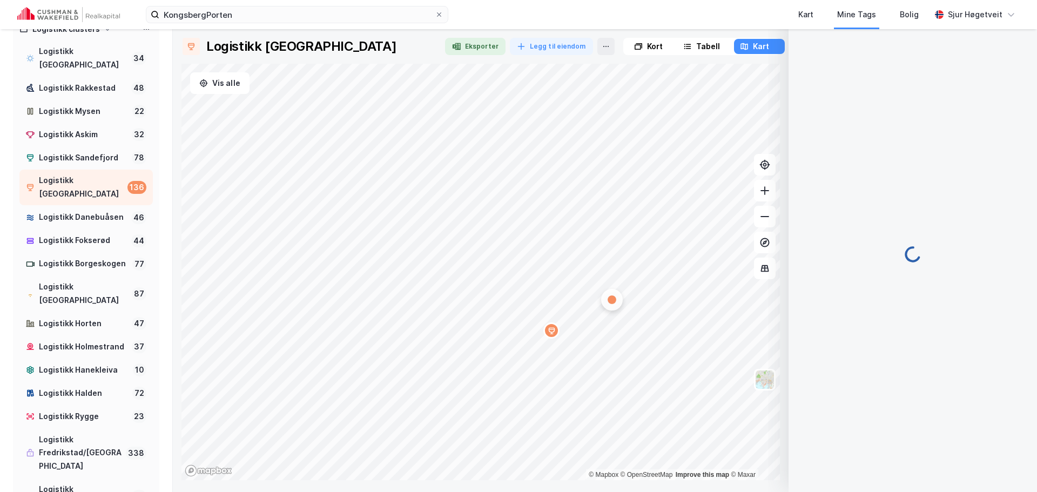
scroll to position [113, 0]
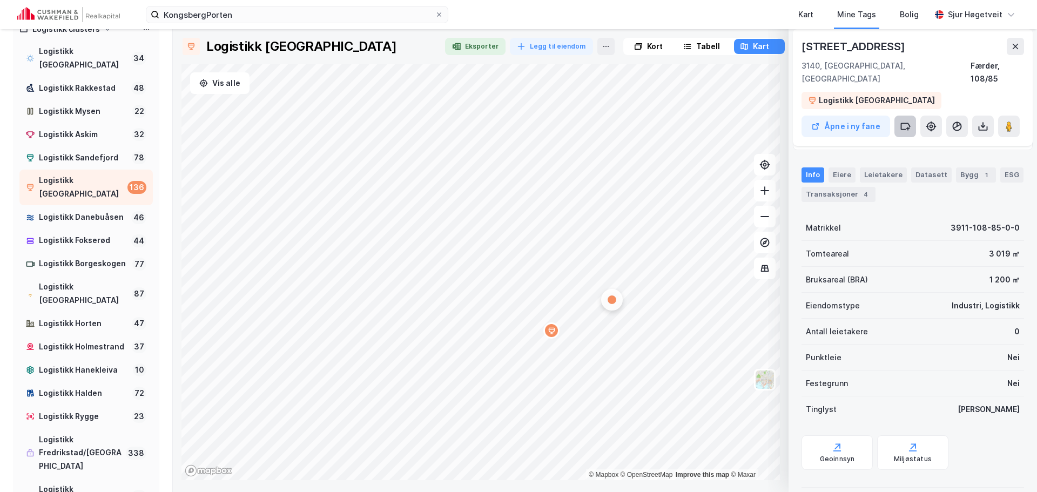
click at [907, 129] on icon at bounding box center [908, 129] width 3 height 0
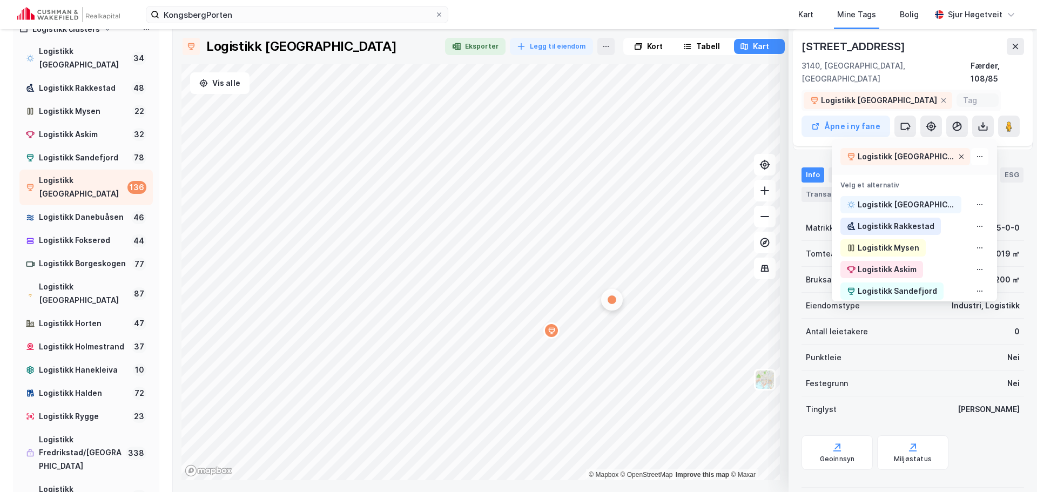
click at [958, 153] on icon at bounding box center [961, 156] width 6 height 6
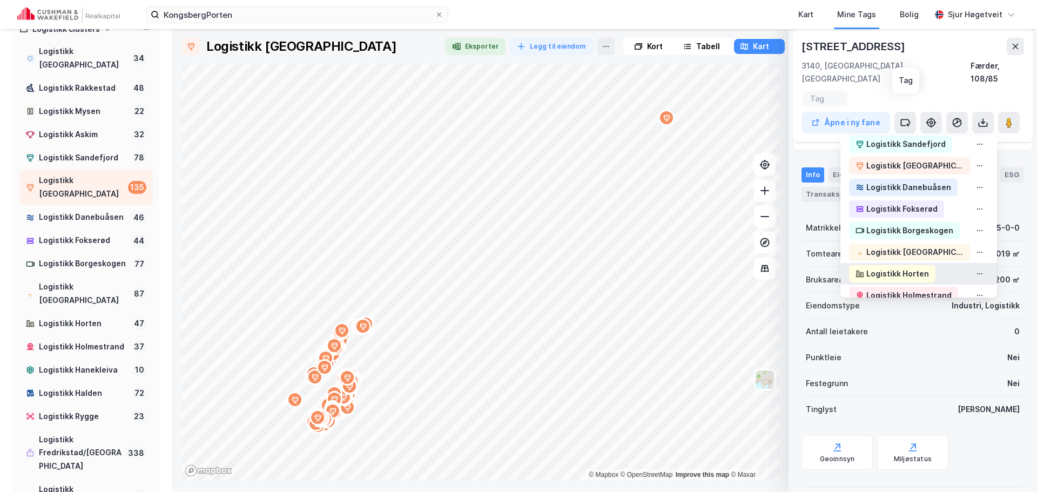
scroll to position [162, 0]
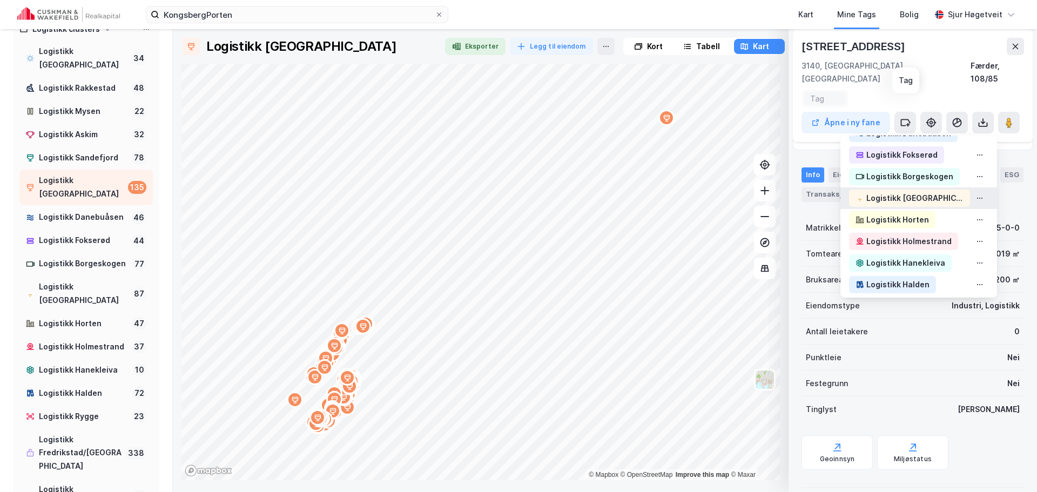
click at [930, 190] on div "Logistikk [GEOGRAPHIC_DATA]" at bounding box center [909, 198] width 121 height 17
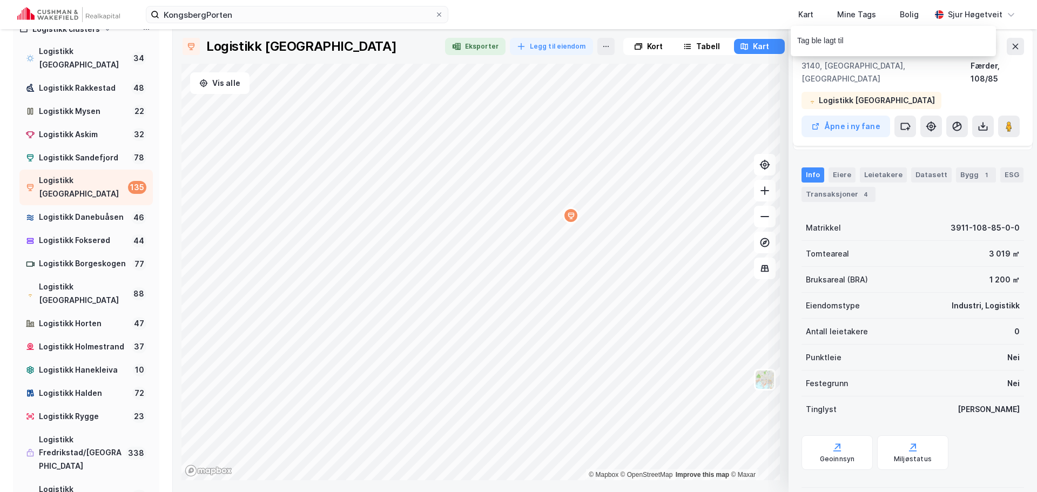
click at [575, 223] on div "Map marker" at bounding box center [571, 215] width 16 height 16
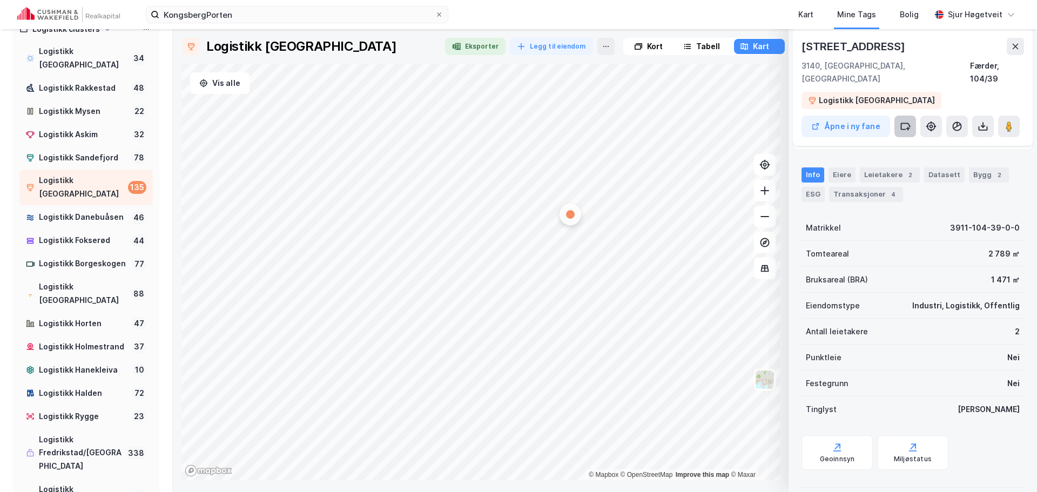
click at [911, 116] on button at bounding box center [905, 127] width 22 height 22
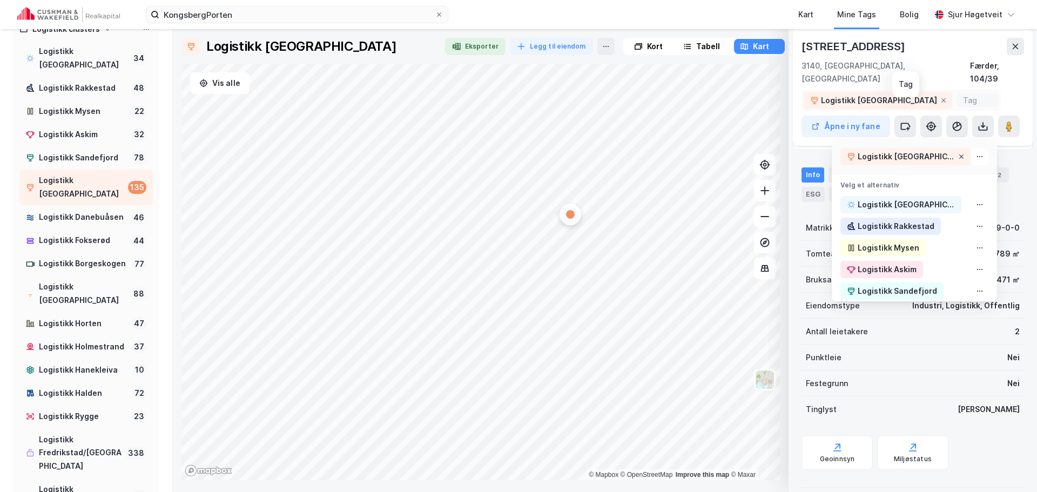
click at [959, 154] on icon at bounding box center [961, 156] width 4 height 4
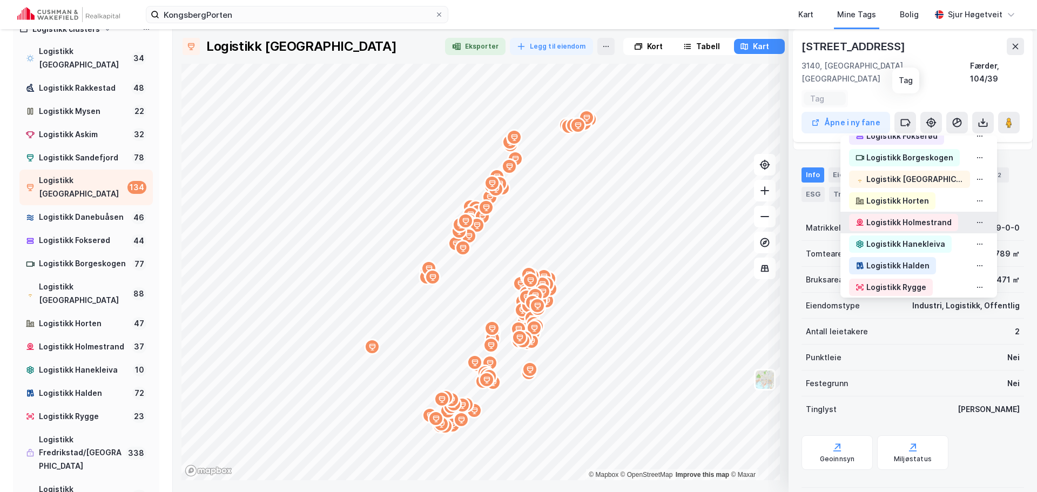
scroll to position [162, 0]
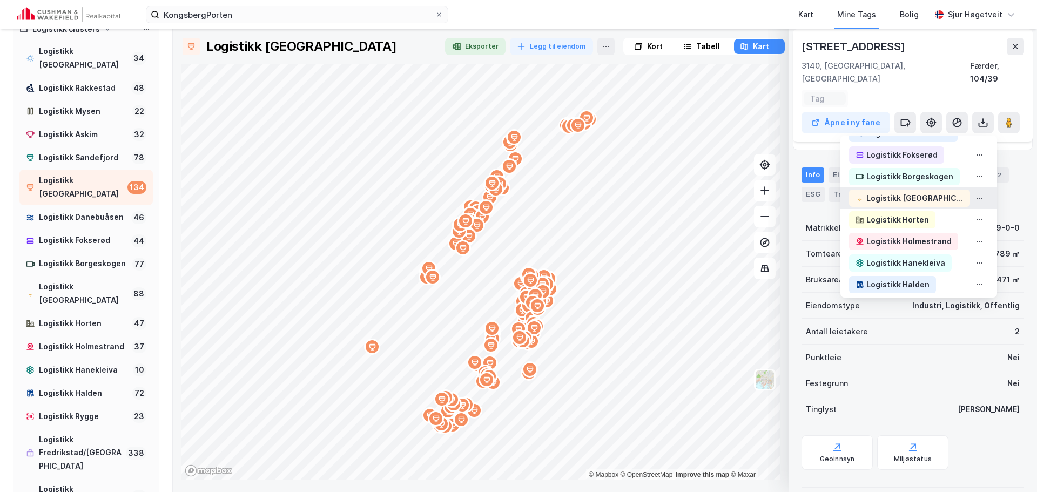
click at [924, 192] on div "Logistikk [GEOGRAPHIC_DATA]" at bounding box center [914, 198] width 97 height 13
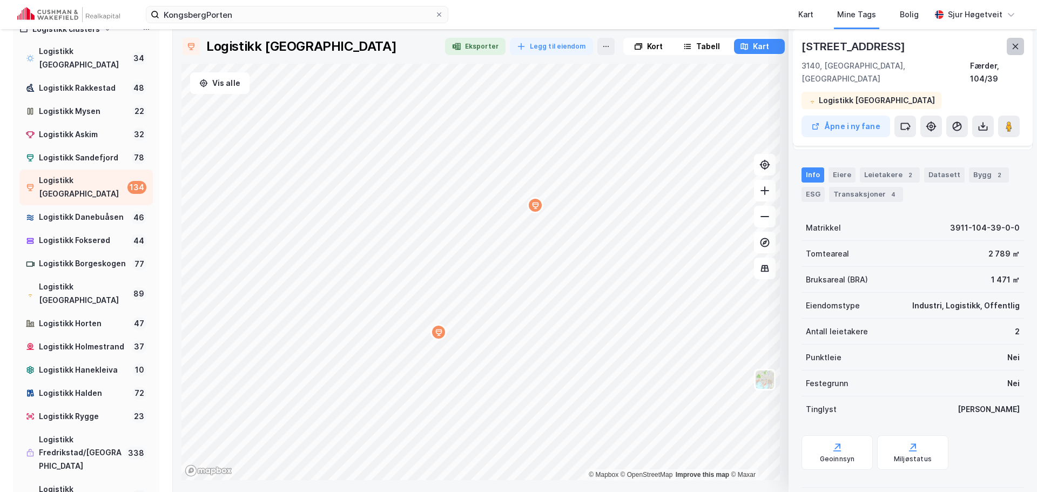
click at [1016, 45] on icon at bounding box center [1015, 46] width 9 height 9
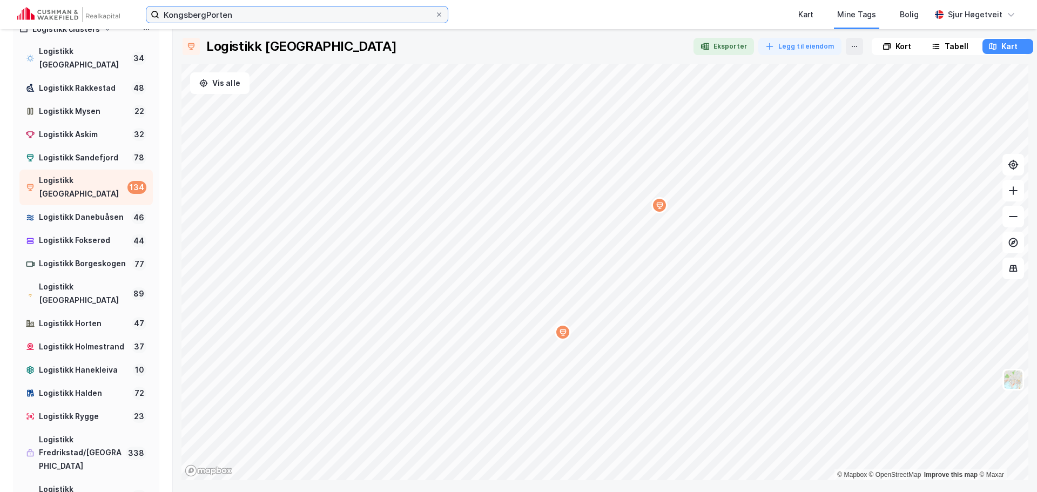
click at [234, 12] on input "KongsbergPorten" at bounding box center [296, 14] width 275 height 16
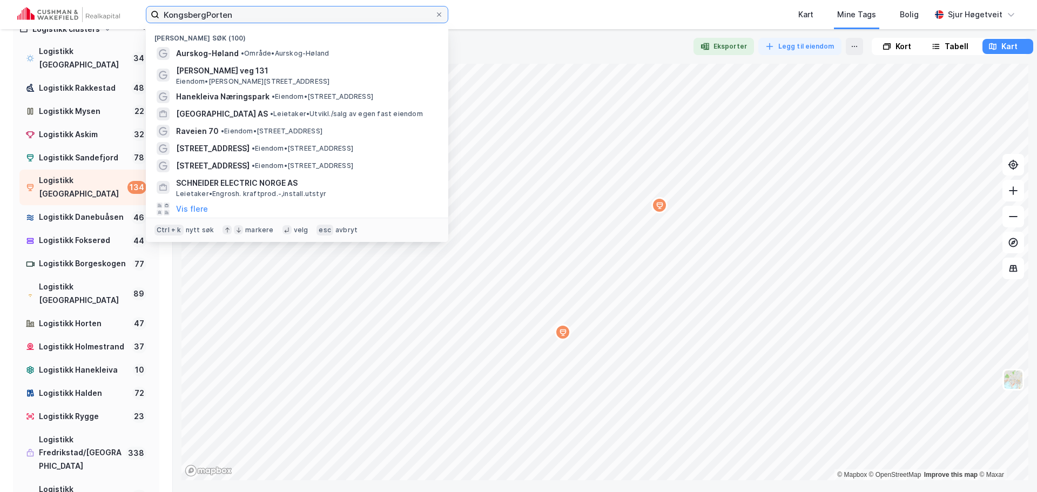
click at [234, 12] on input "KongsbergPorten" at bounding box center [296, 14] width 275 height 16
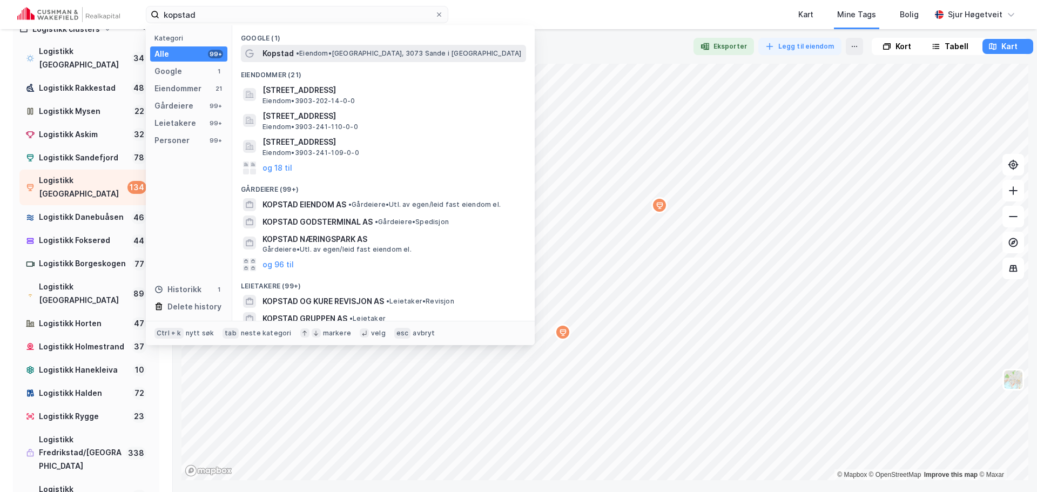
click at [338, 46] on div "Kopstad • Eiendom • Kopstad, 3073 Sande i Vestfold" at bounding box center [383, 53] width 285 height 17
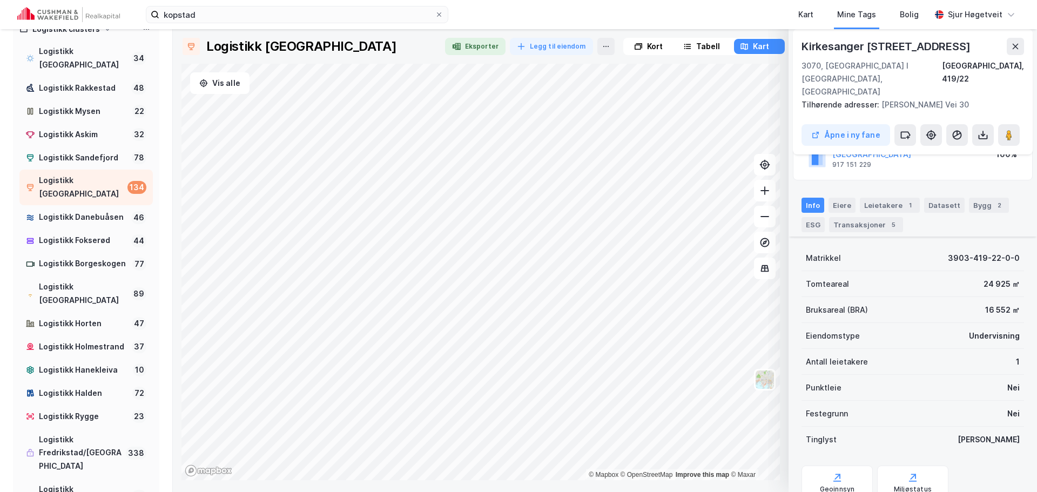
scroll to position [165, 0]
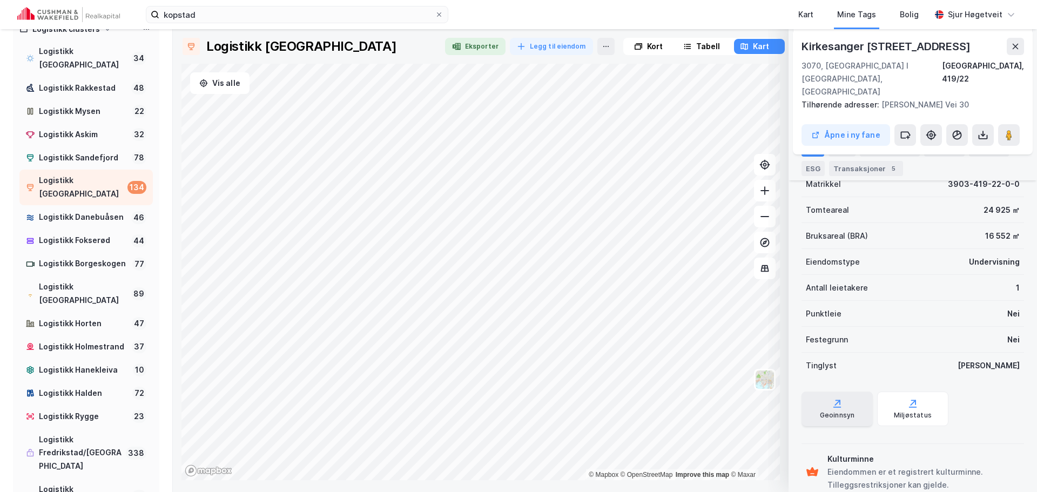
click at [842, 392] on div "Geoinnsyn" at bounding box center [837, 409] width 71 height 35
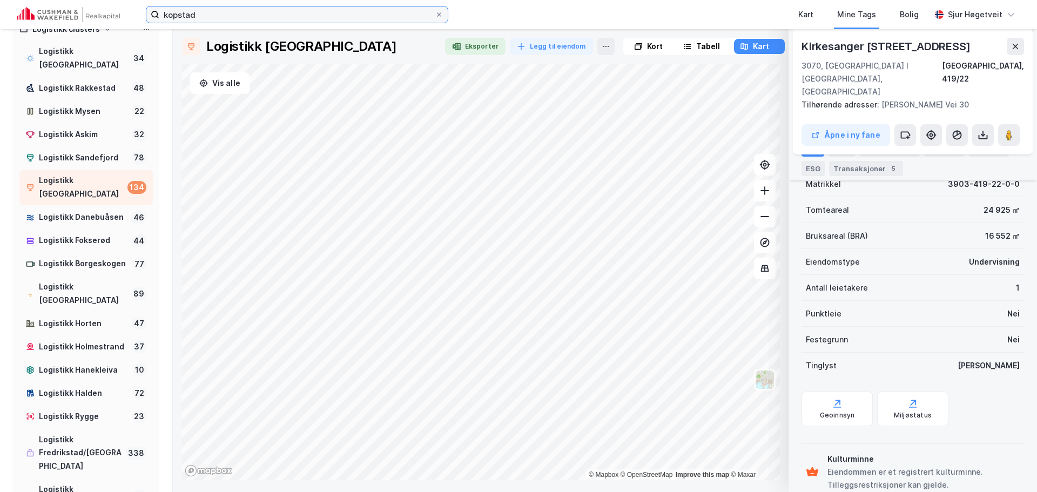
click at [406, 15] on input "kopstad" at bounding box center [296, 14] width 275 height 16
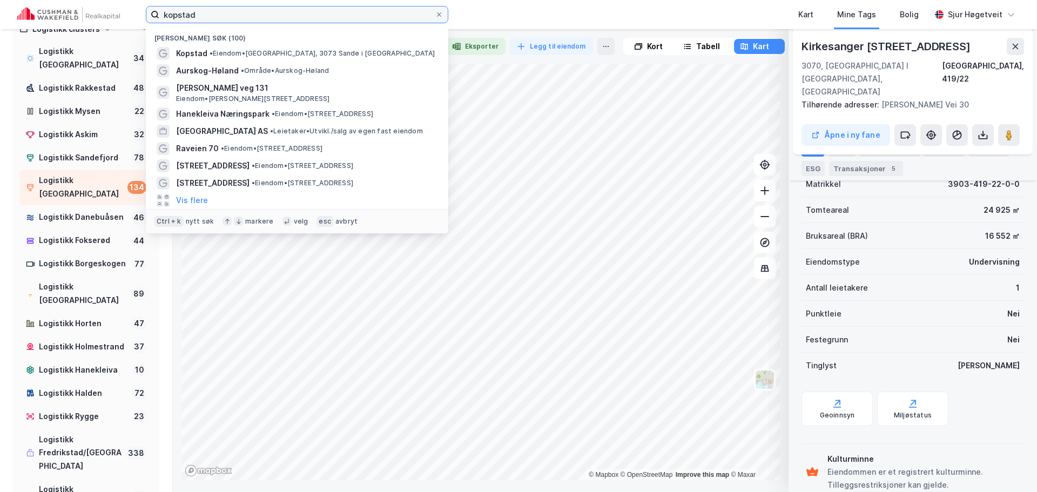
click at [405, 12] on input "kopstad" at bounding box center [296, 14] width 275 height 16
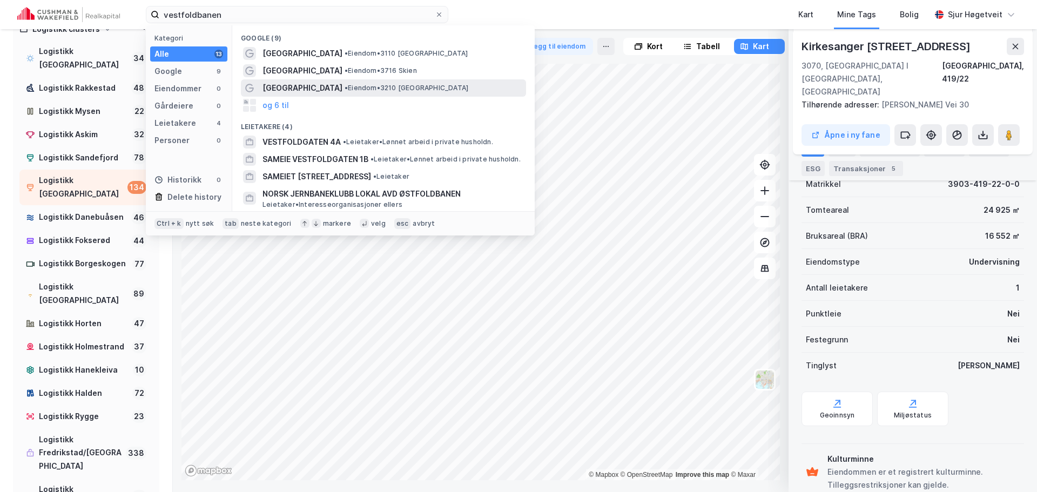
click at [381, 85] on span "• Eiendom • 3210 Sandefjord" at bounding box center [407, 88] width 124 height 9
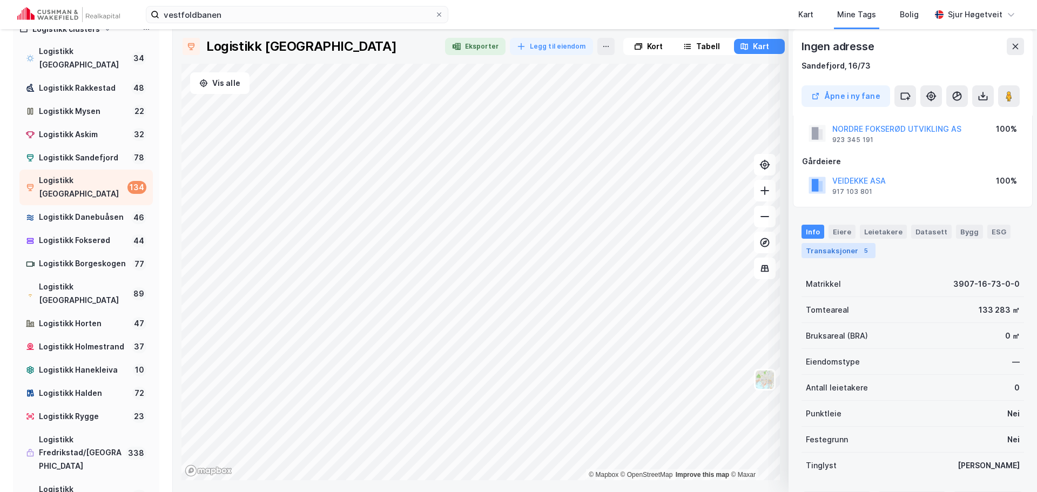
scroll to position [0, 0]
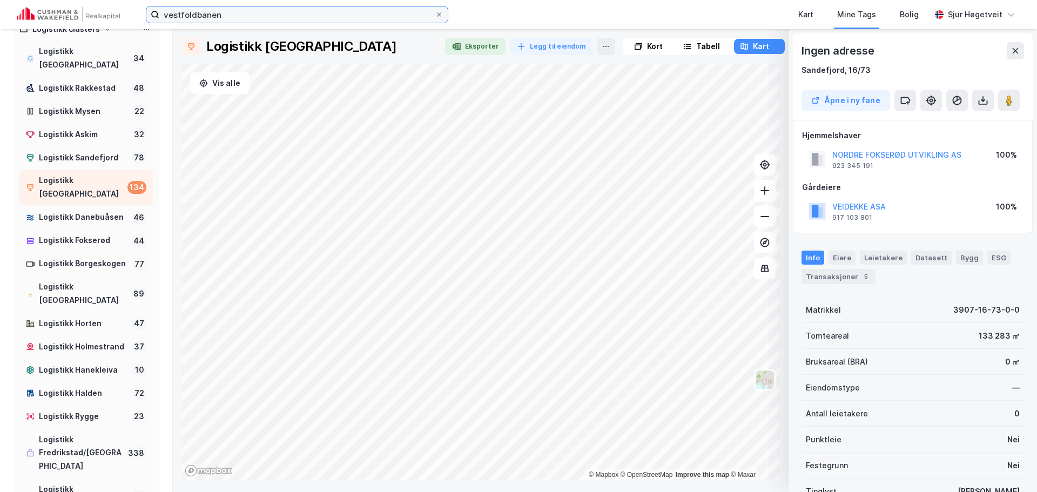
click at [343, 14] on input "vestfoldbanen" at bounding box center [296, 14] width 275 height 16
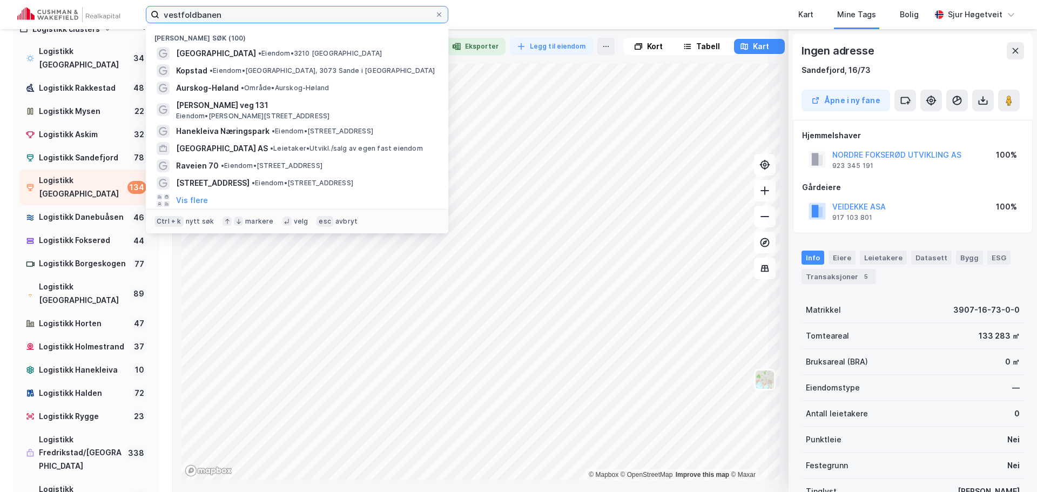
click at [342, 13] on input "vestfoldbanen" at bounding box center [296, 14] width 275 height 16
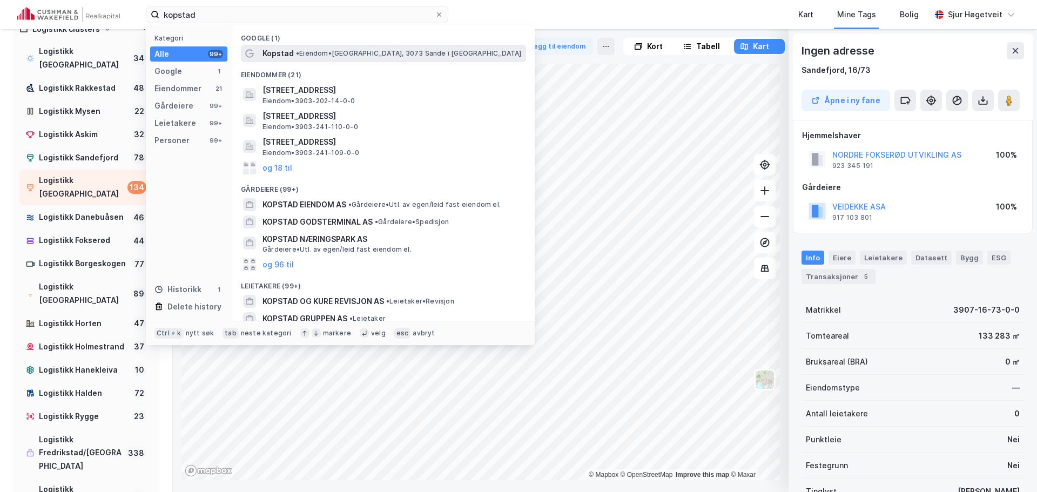
click at [345, 50] on span "• Eiendom • Kopstad, 3073 Sande i Vestfold" at bounding box center [409, 53] width 226 height 9
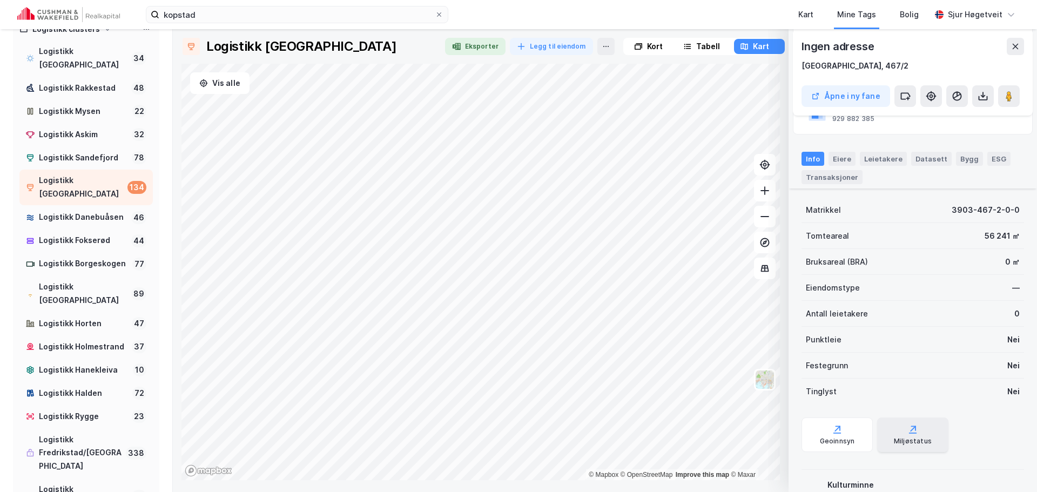
scroll to position [151, 0]
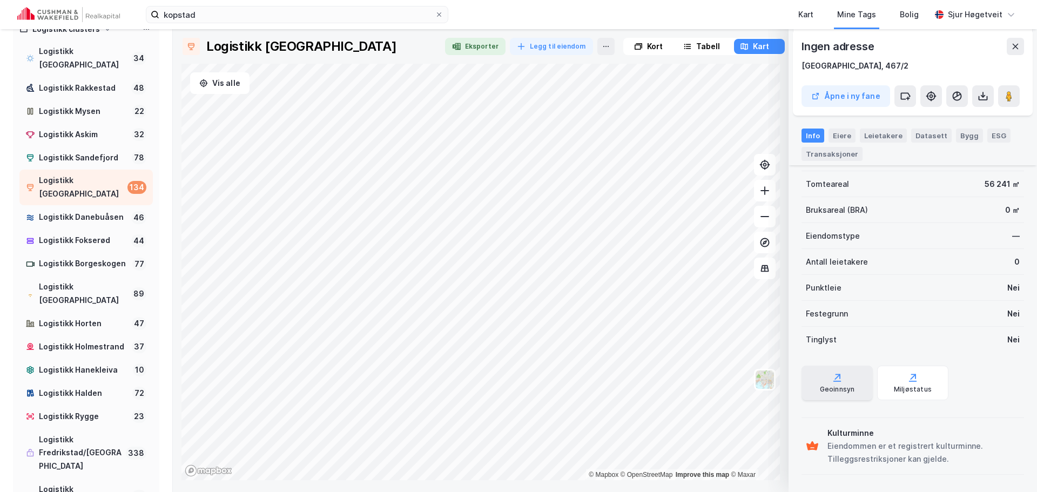
click at [843, 390] on div "Geoinnsyn" at bounding box center [837, 389] width 35 height 9
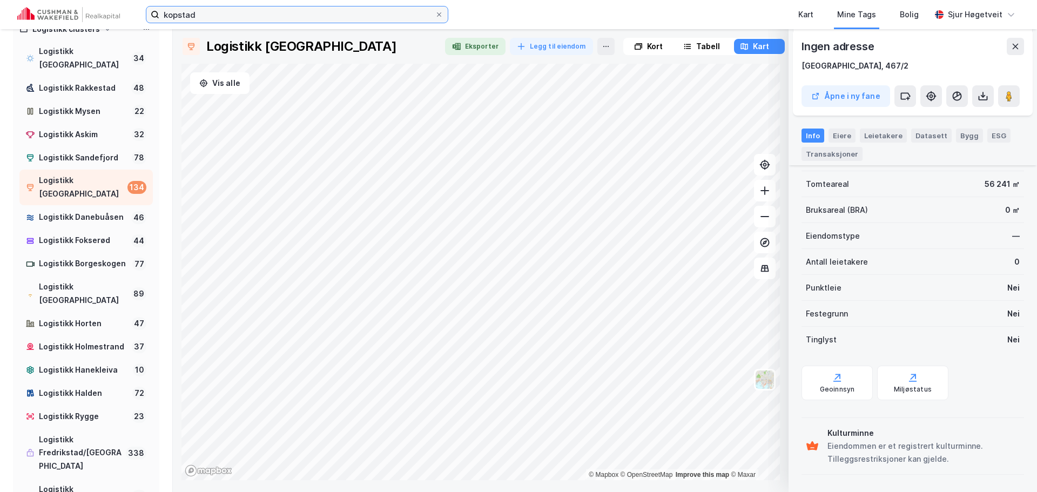
click at [300, 7] on input "kopstad" at bounding box center [296, 14] width 275 height 16
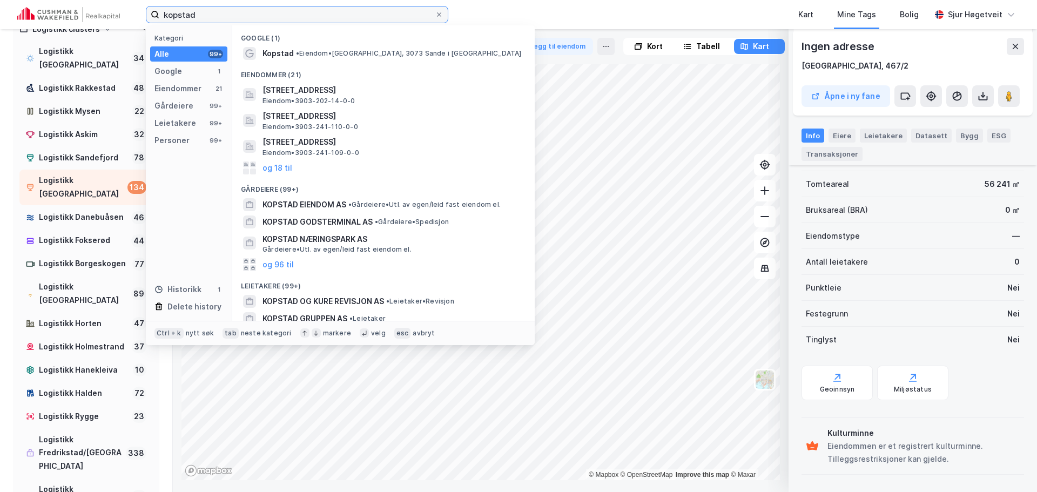
click at [300, 7] on input "kopstad" at bounding box center [296, 14] width 275 height 16
click at [299, 6] on label "kopstad" at bounding box center [297, 14] width 302 height 17
click at [299, 6] on input "kopstad" at bounding box center [296, 14] width 275 height 16
click at [303, 10] on input "kopstad" at bounding box center [296, 14] width 275 height 16
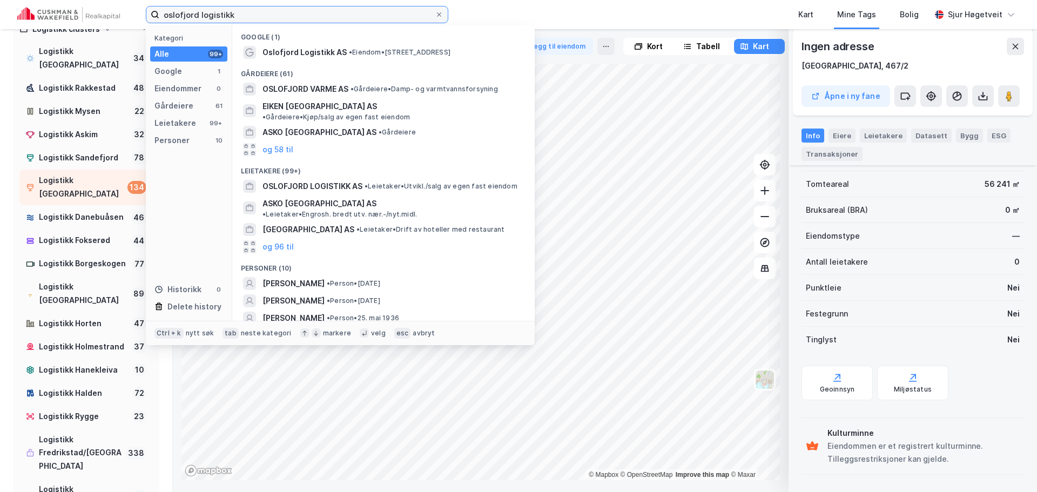
scroll to position [0, 0]
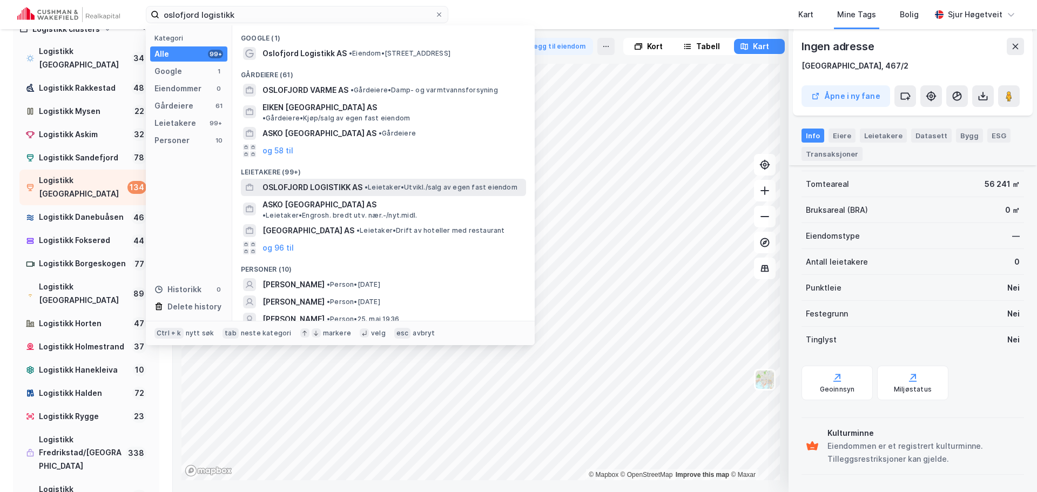
click at [427, 183] on span "• Leietaker • [GEOGRAPHIC_DATA]/salg av egen fast eiendom" at bounding box center [441, 187] width 153 height 9
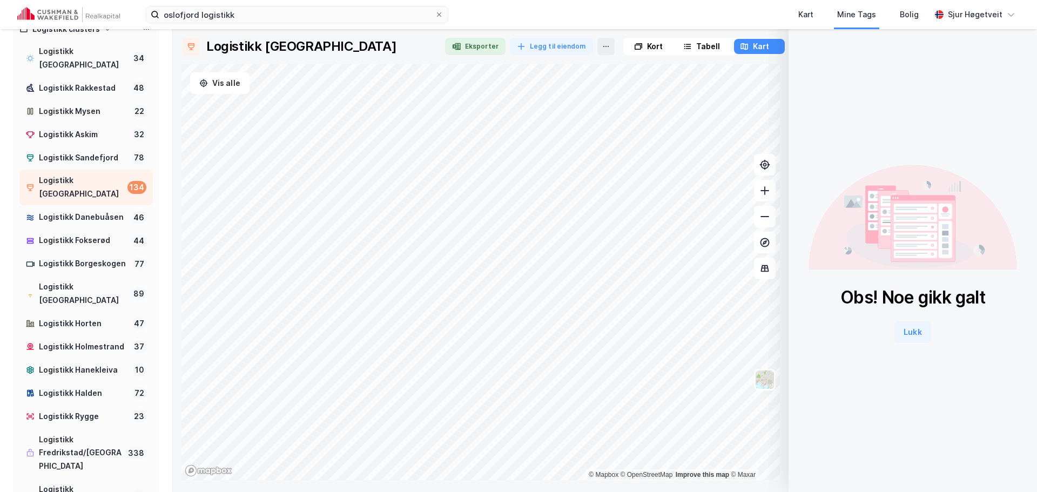
click at [904, 334] on button "Lukk" at bounding box center [912, 332] width 36 height 22
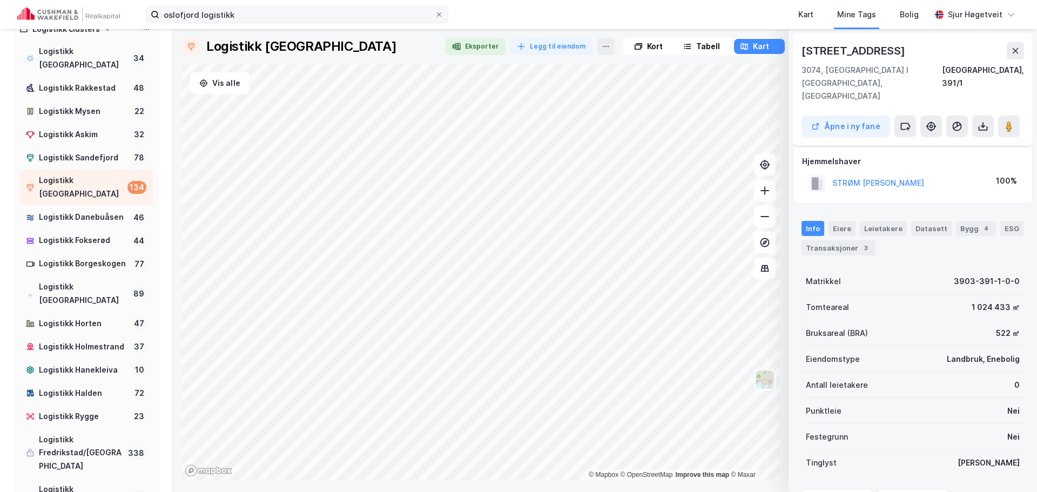
scroll to position [97, 0]
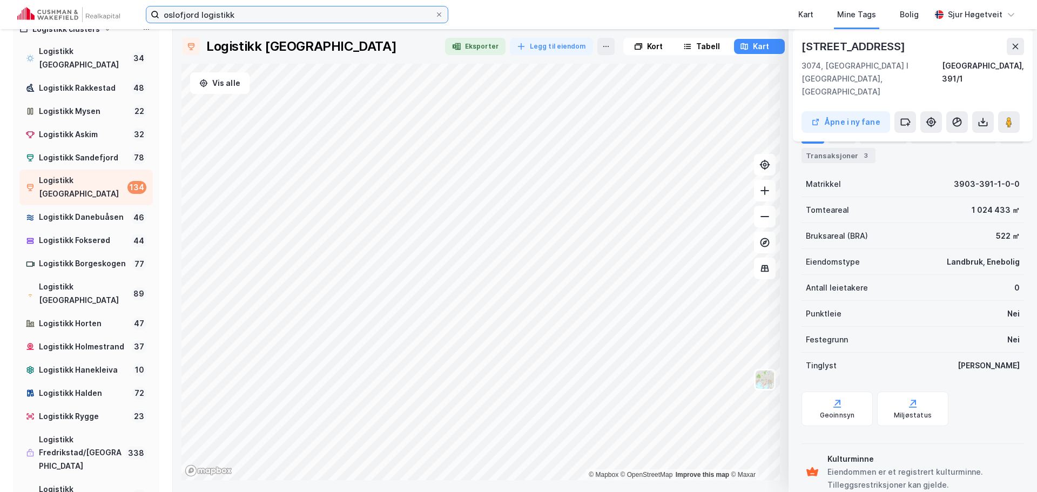
click at [387, 15] on input "oslofjord logistikk" at bounding box center [296, 14] width 275 height 16
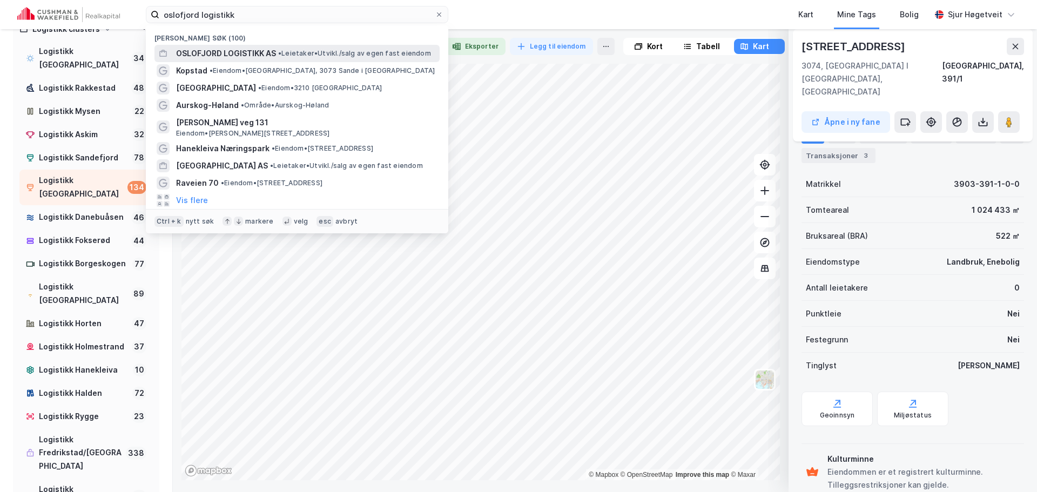
click at [355, 53] on span "• Leietaker • [GEOGRAPHIC_DATA]/salg av egen fast eiendom" at bounding box center [354, 53] width 153 height 9
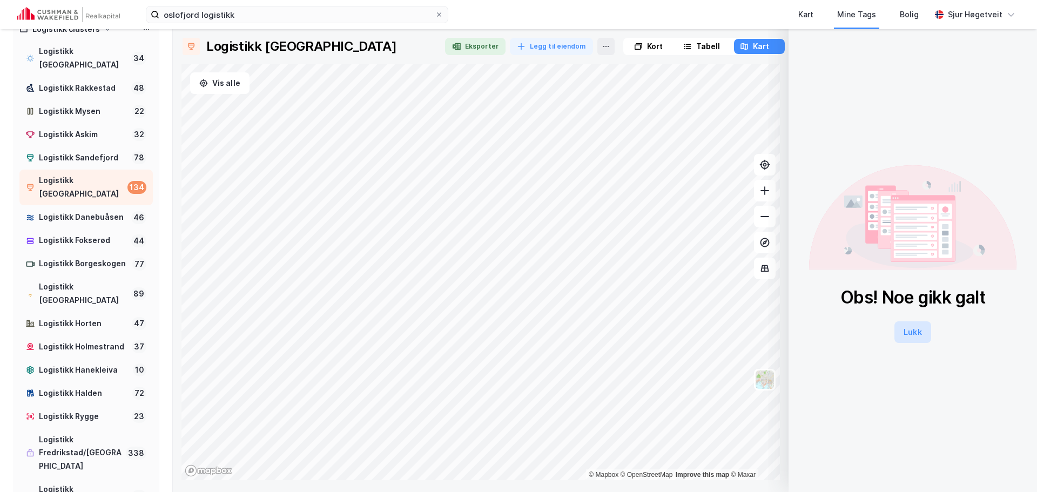
click at [894, 324] on button "Lukk" at bounding box center [912, 332] width 36 height 22
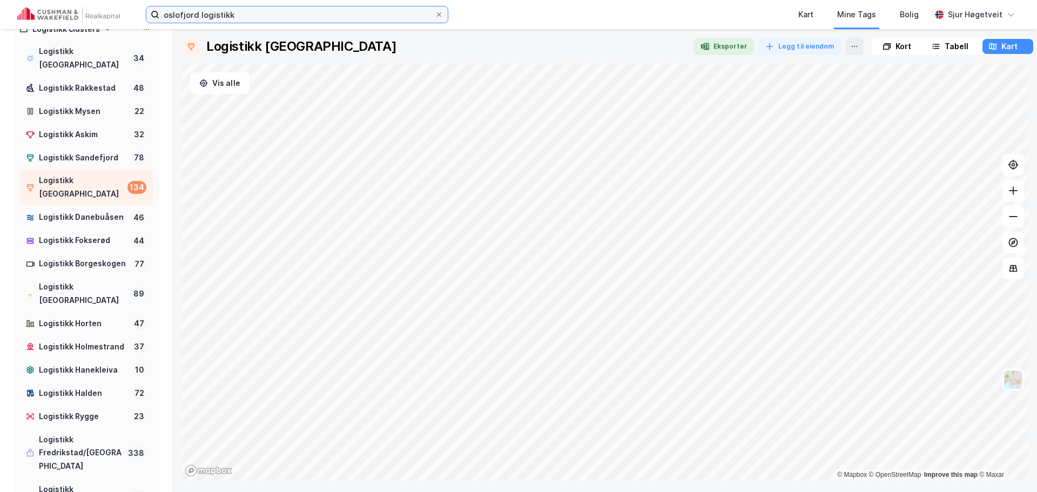
click at [324, 10] on input "oslofjord logistikk" at bounding box center [296, 14] width 275 height 16
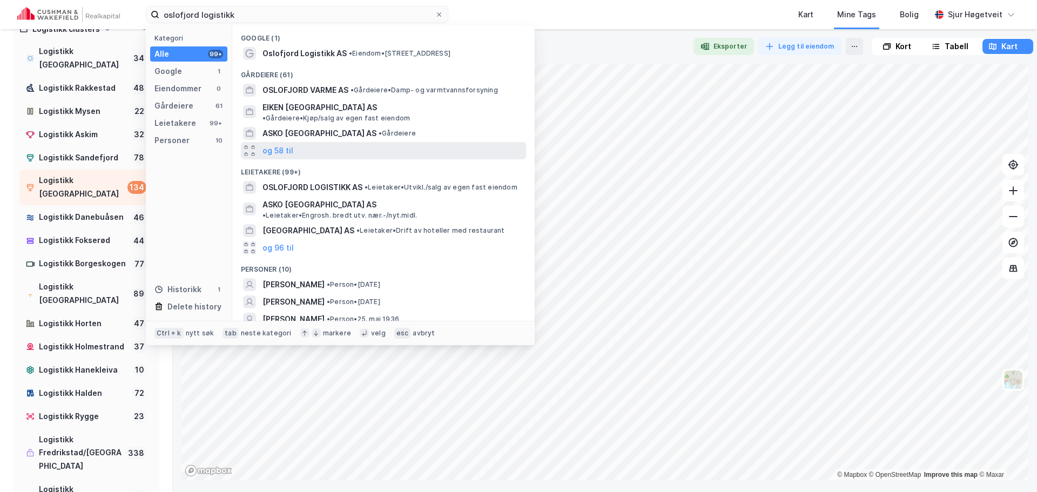
click at [327, 149] on div "og 58 til" at bounding box center [383, 150] width 285 height 17
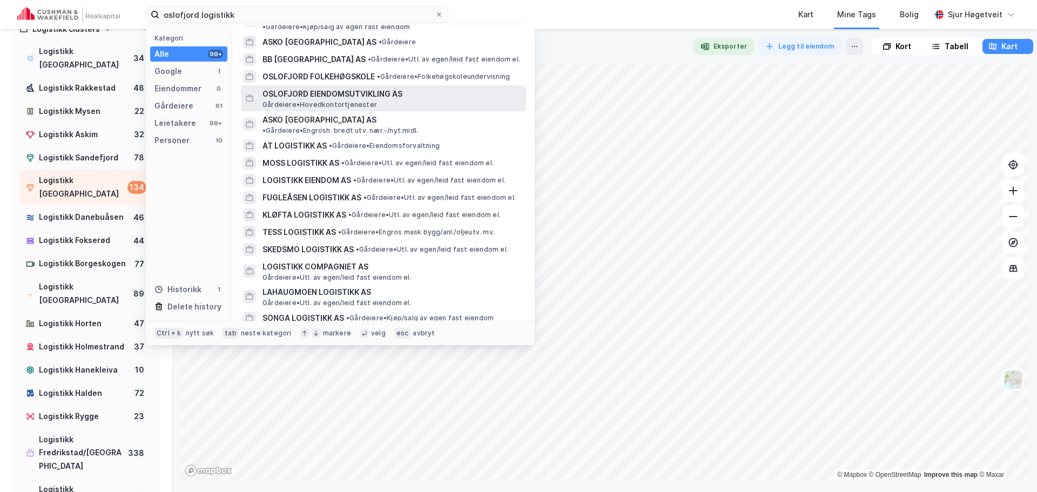
scroll to position [108, 0]
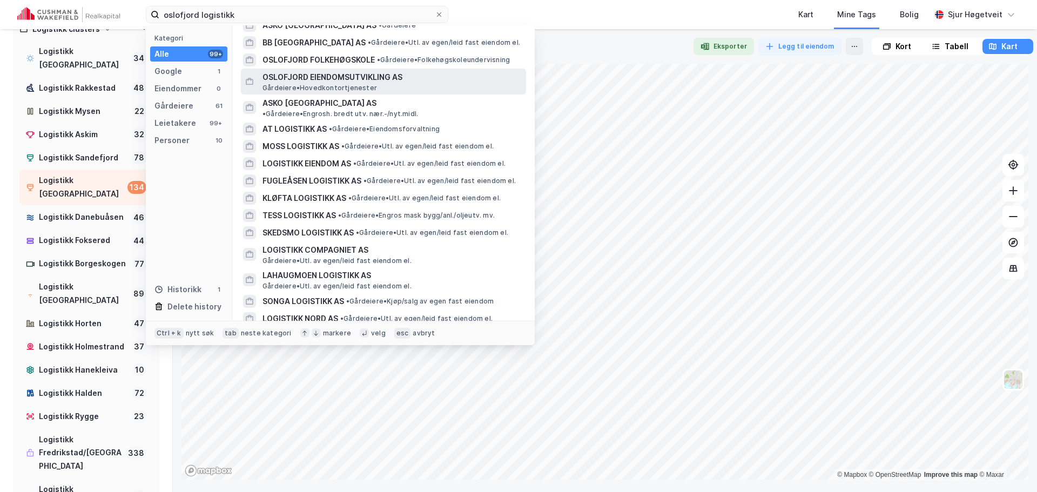
click at [407, 79] on div "OSLOFJORD EIENDOMSUTVIKLING AS Gårdeiere • Hovedkontortjenester" at bounding box center [393, 82] width 261 height 22
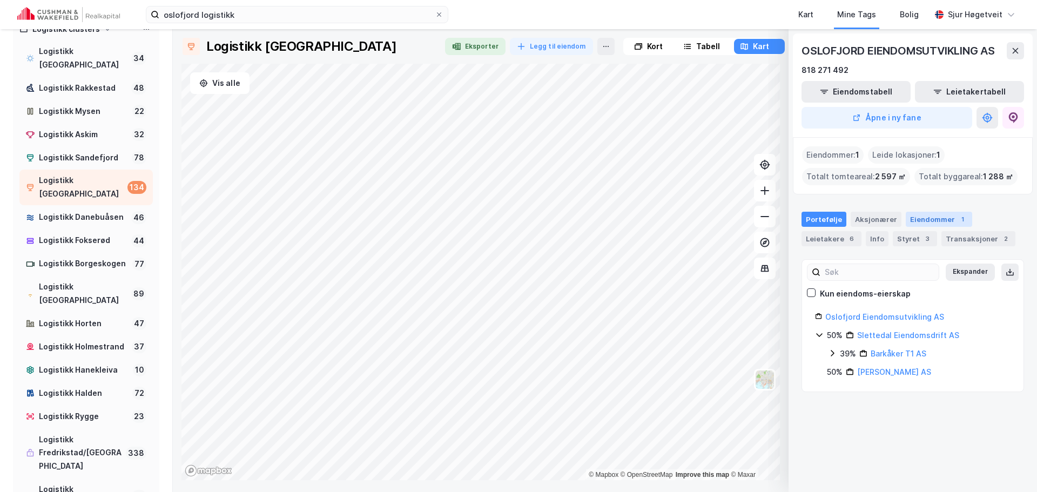
click at [941, 224] on div "Eiendommer 1" at bounding box center [939, 219] width 66 height 15
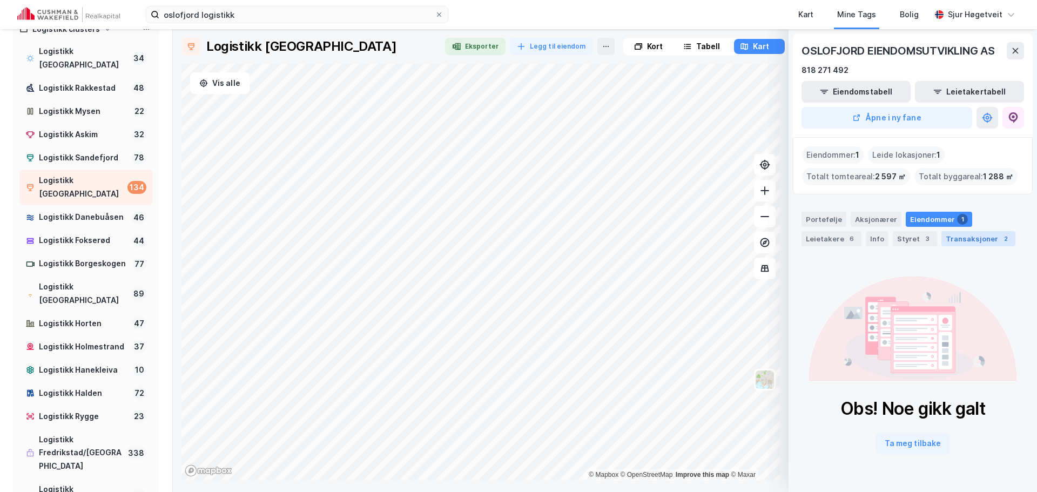
click at [961, 236] on div "Transaksjoner 2" at bounding box center [978, 238] width 74 height 15
click at [934, 216] on div "Eiendommer 1" at bounding box center [939, 219] width 66 height 15
click at [859, 237] on div "Portefølje Aksjonærer Eiendommer 1 Leietakere 6 Info Styret 3 Transaksjoner 2" at bounding box center [913, 229] width 223 height 35
click at [843, 237] on div "Leietakere 6" at bounding box center [832, 238] width 60 height 15
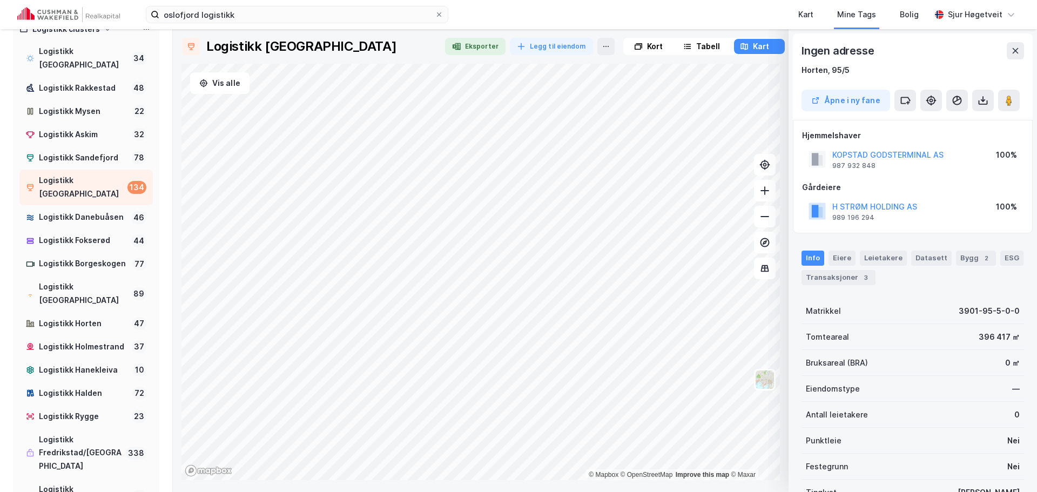
scroll to position [1, 0]
click at [911, 105] on button at bounding box center [905, 100] width 22 height 22
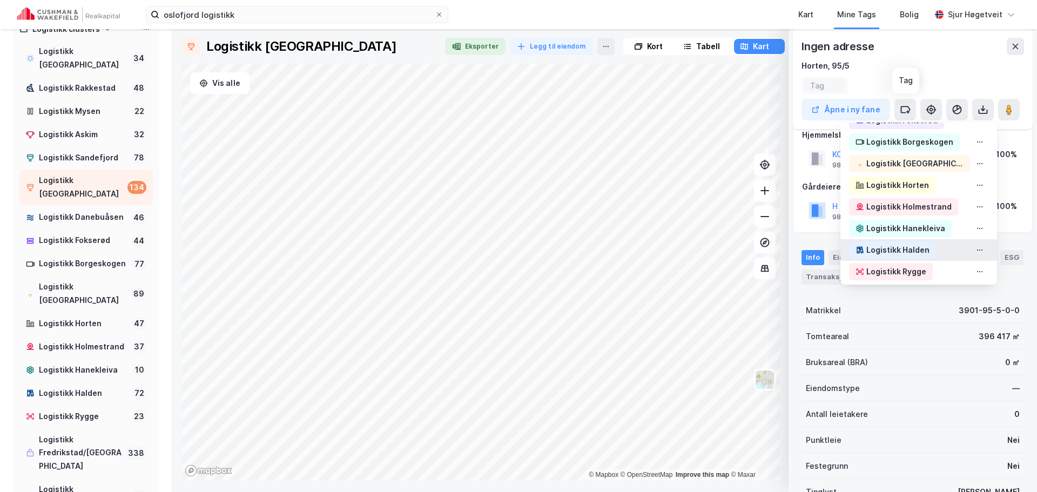
scroll to position [216, 0]
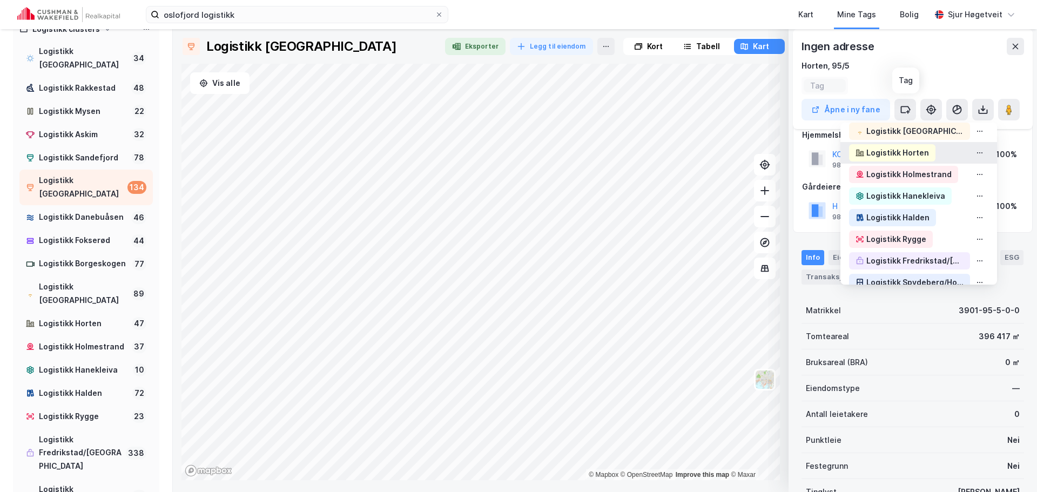
click at [905, 153] on div "Logistikk Horten" at bounding box center [897, 152] width 63 height 13
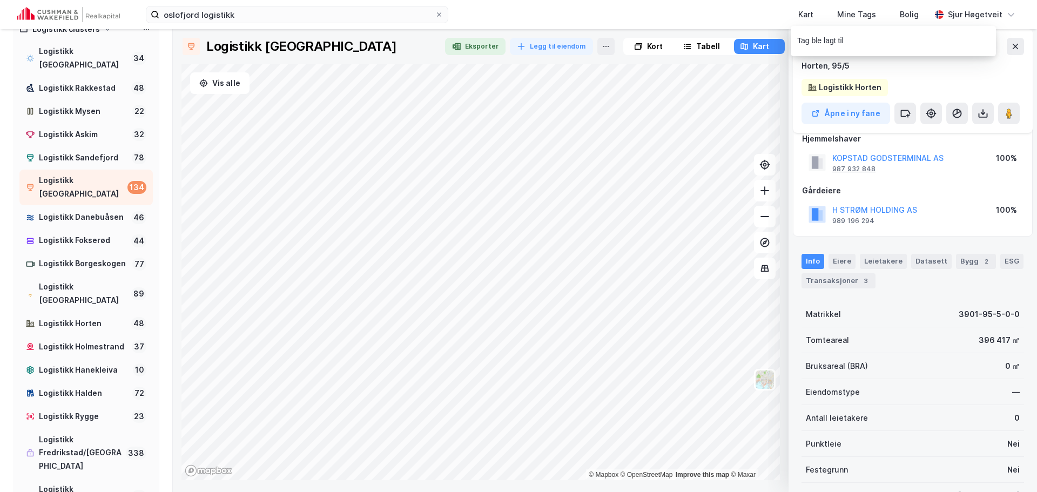
scroll to position [18, 0]
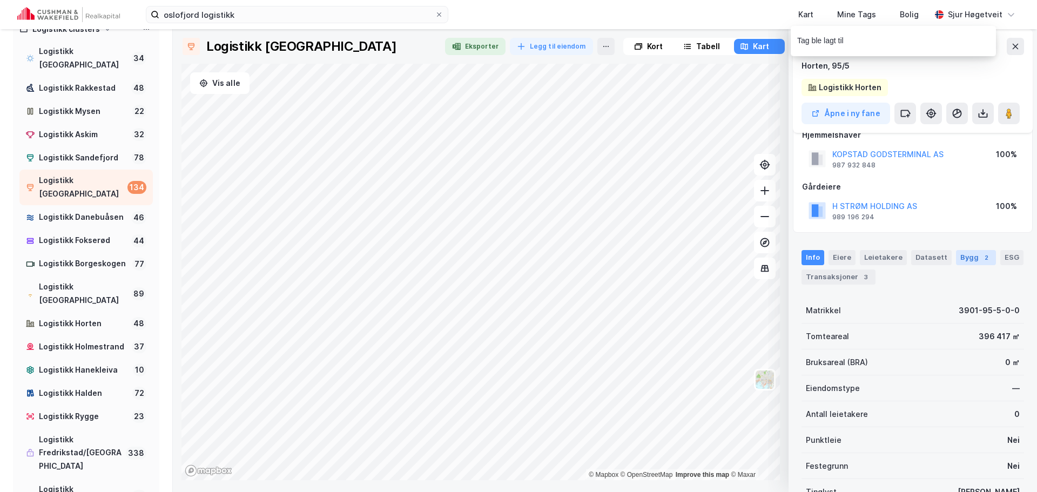
click at [956, 254] on div "Bygg 2" at bounding box center [976, 257] width 40 height 15
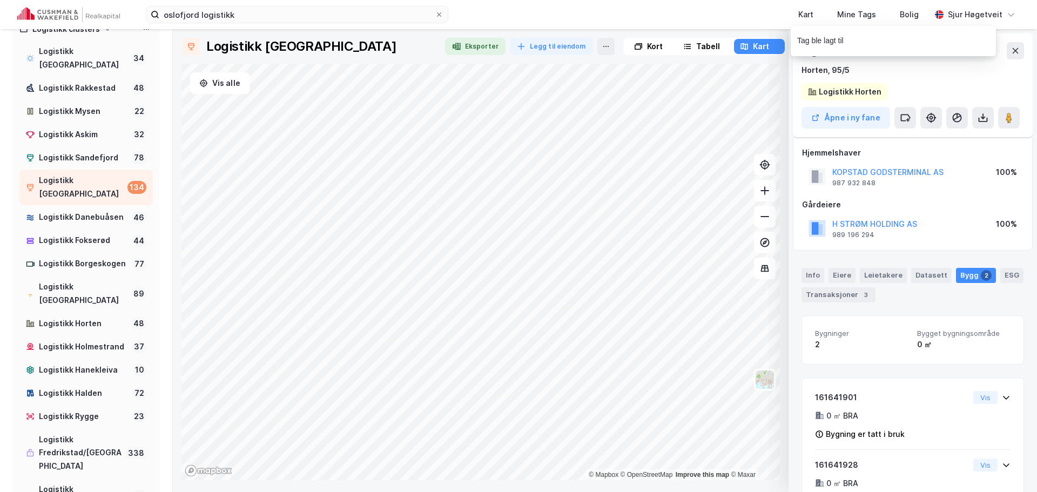
scroll to position [43, 0]
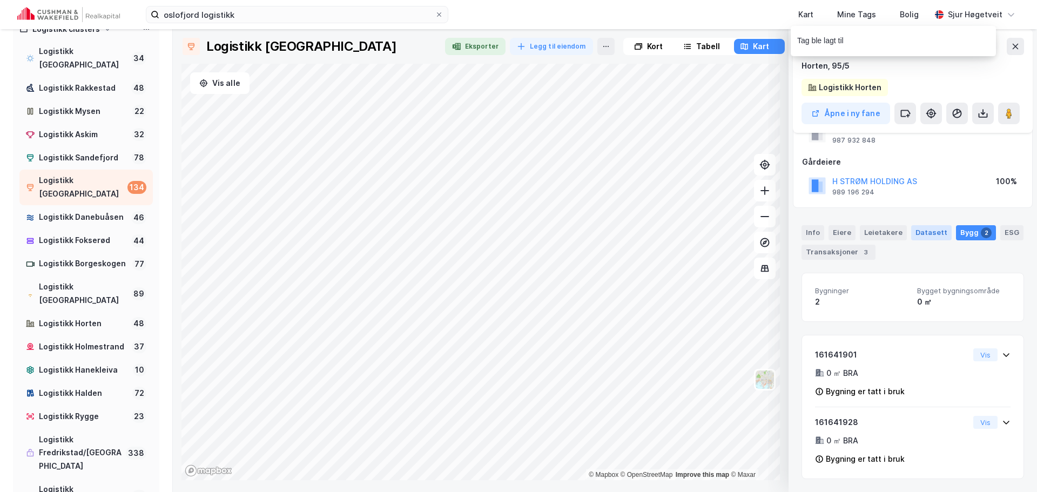
click at [932, 231] on div "Datasett" at bounding box center [931, 232] width 41 height 15
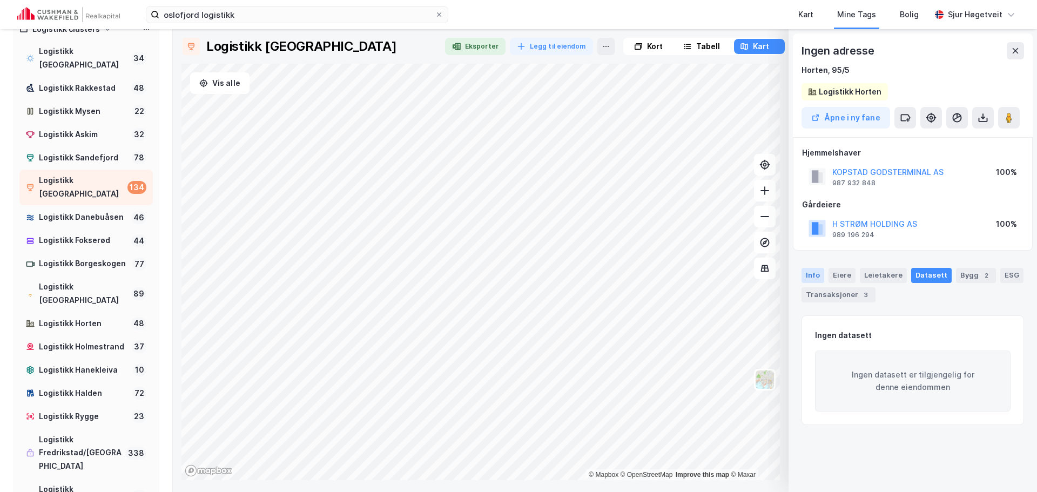
click at [818, 279] on div "Info" at bounding box center [813, 275] width 23 height 15
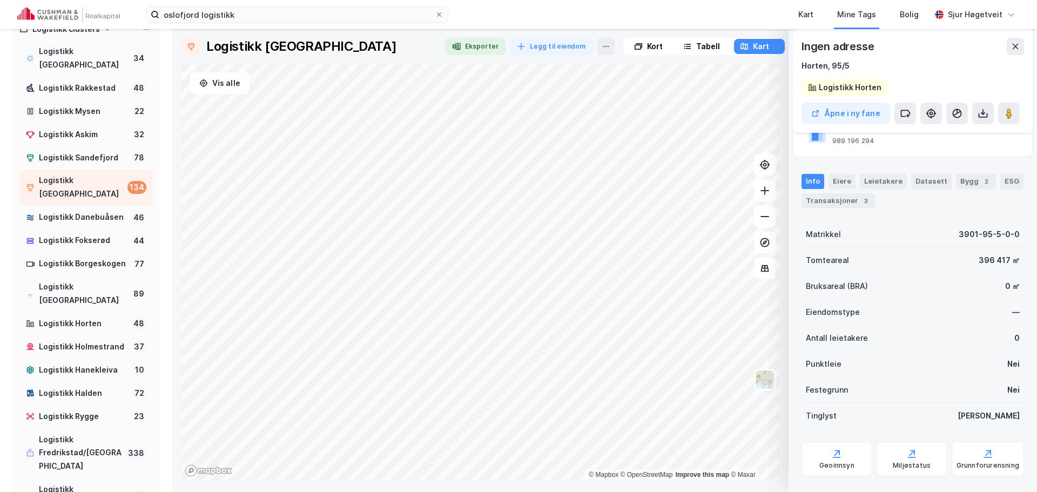
scroll to position [183, 0]
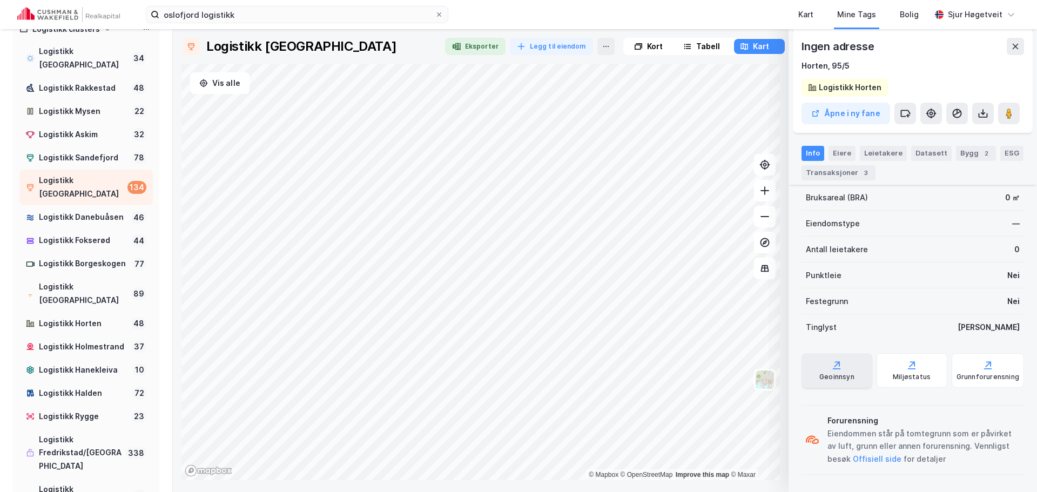
click at [839, 382] on div "Geoinnsyn" at bounding box center [837, 370] width 71 height 35
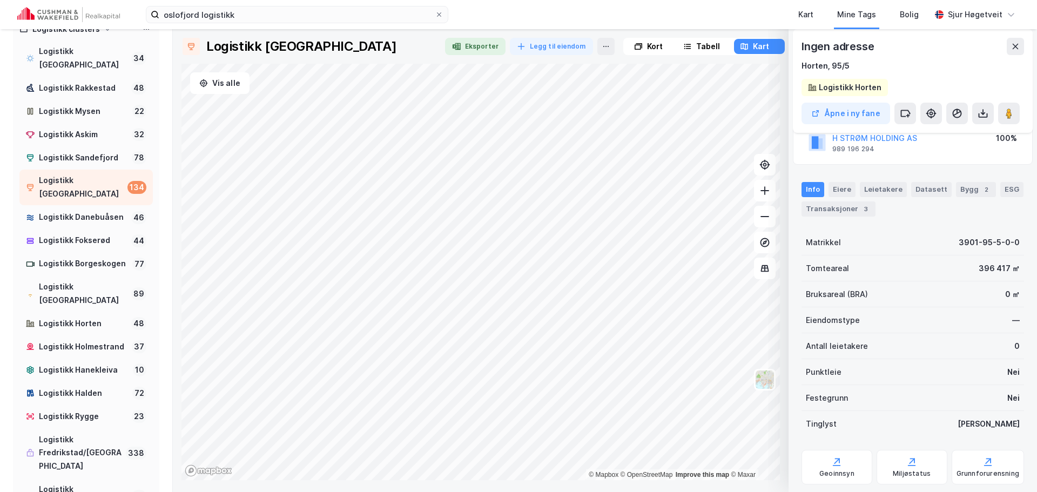
scroll to position [0, 0]
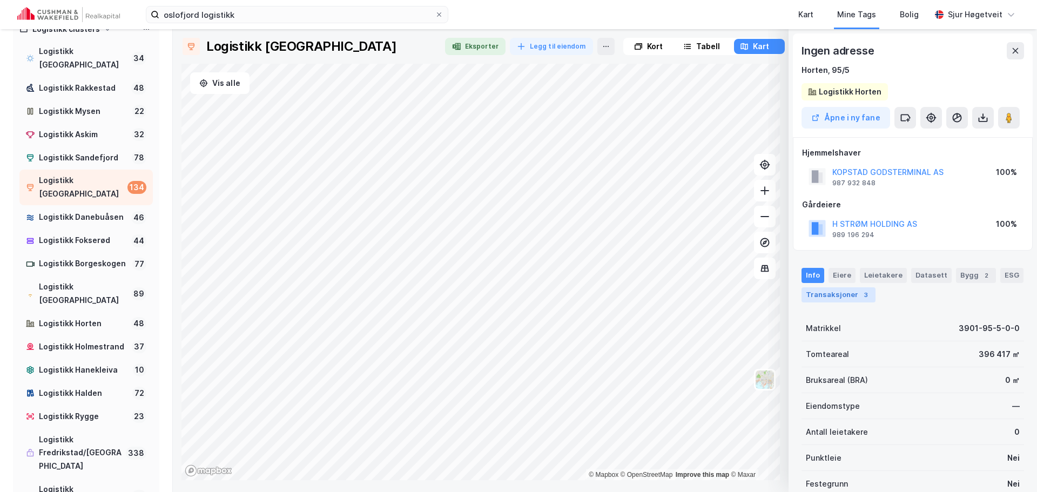
click at [868, 296] on div "Transaksjoner 3" at bounding box center [839, 294] width 74 height 15
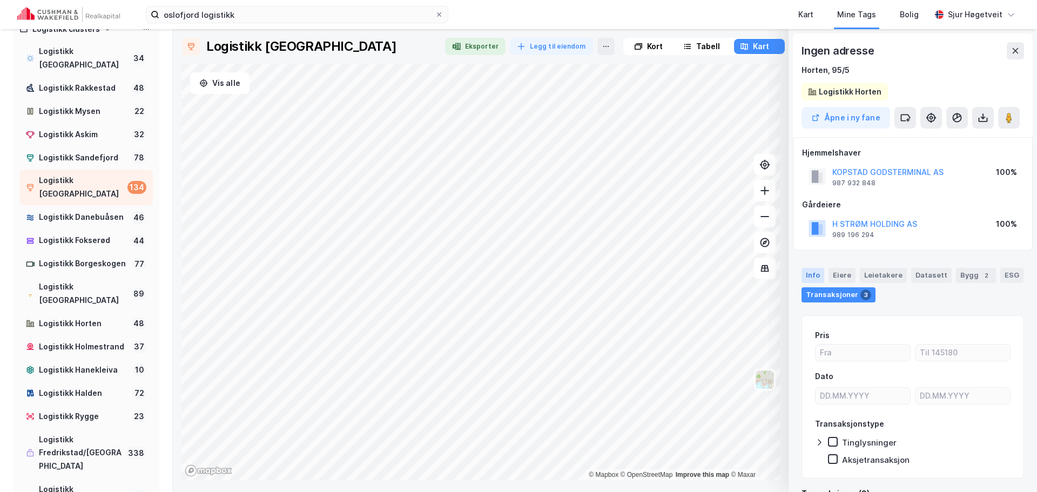
click at [818, 271] on div "Info" at bounding box center [813, 275] width 23 height 15
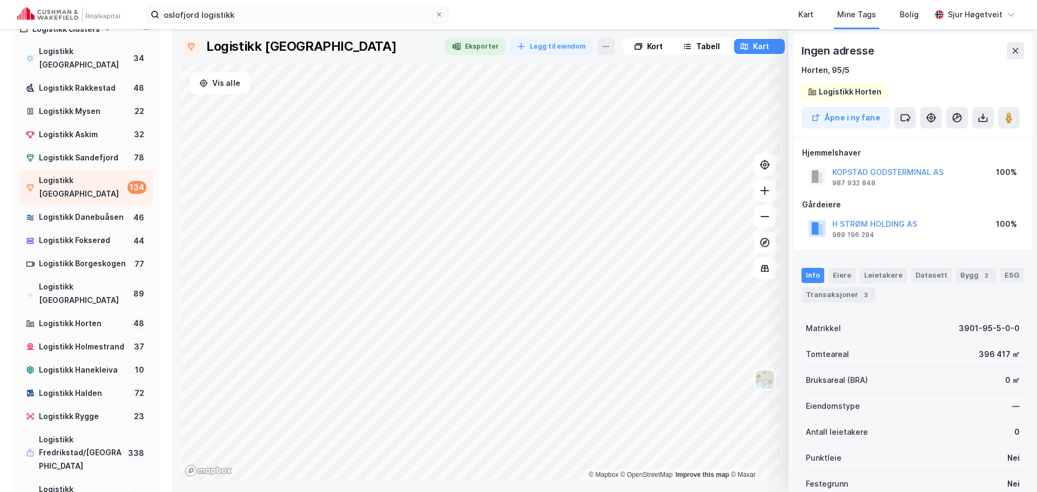
click at [597, 492] on html "oslofjord logistikk Kart Mine Tags Bolig Sjur Høgetveit Tags Logistikk clusters…" at bounding box center [518, 246] width 1037 height 492
click at [61, 11] on img at bounding box center [68, 14] width 103 height 15
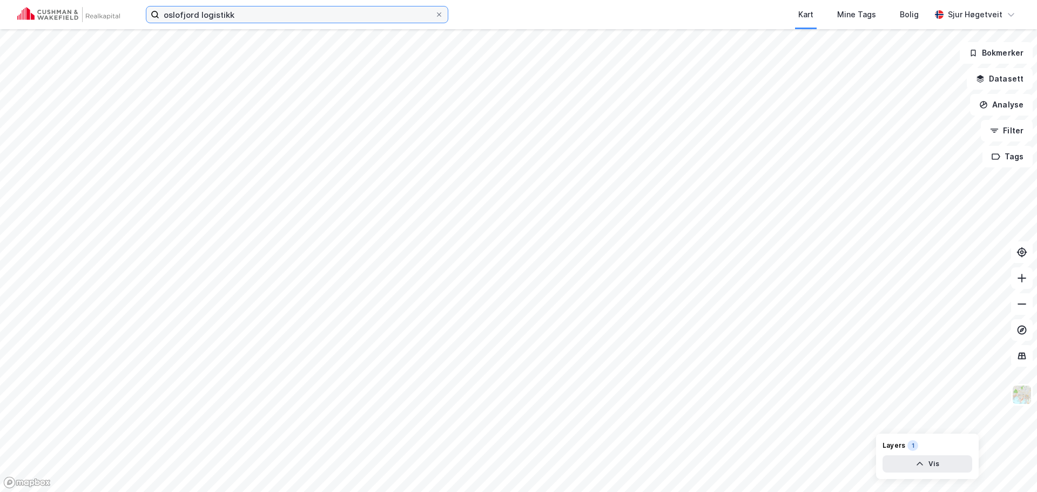
click at [270, 11] on input "oslofjord logistikk" at bounding box center [296, 14] width 275 height 16
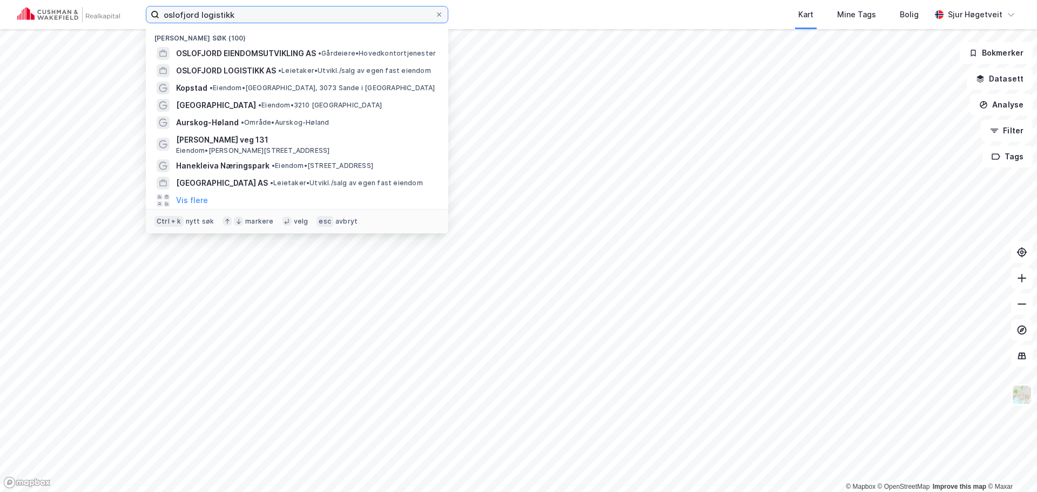
click at [270, 11] on input "oslofjord logistikk" at bounding box center [296, 14] width 275 height 16
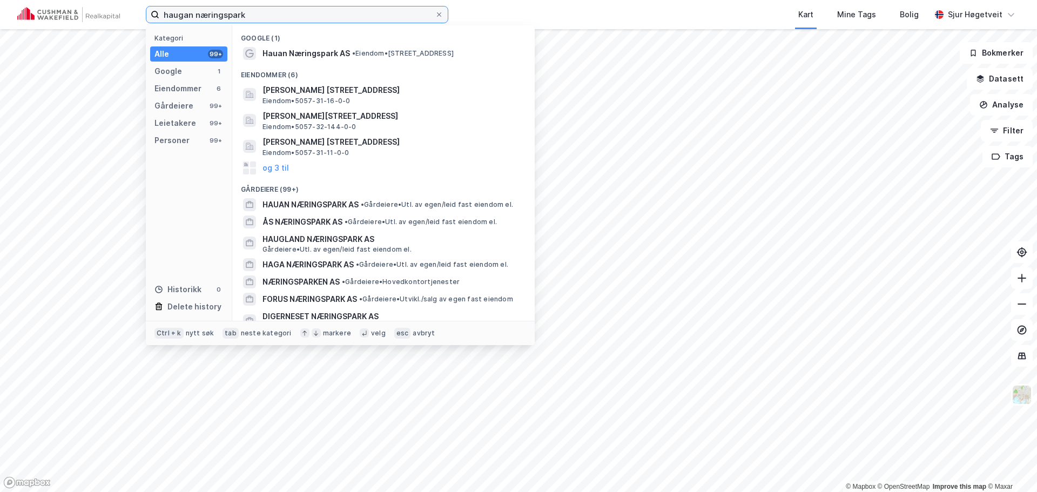
click at [277, 17] on input "haugan næringspark" at bounding box center [296, 14] width 275 height 16
click at [277, 16] on input "haugan næringspark" at bounding box center [296, 14] width 275 height 16
click at [276, 16] on input "haugan næringspark" at bounding box center [296, 14] width 275 height 16
paste input "Hauganveien 293, 3178 Våle"
click at [275, 15] on input "haugan Hauganveien 293, 3178 Våle" at bounding box center [296, 14] width 275 height 16
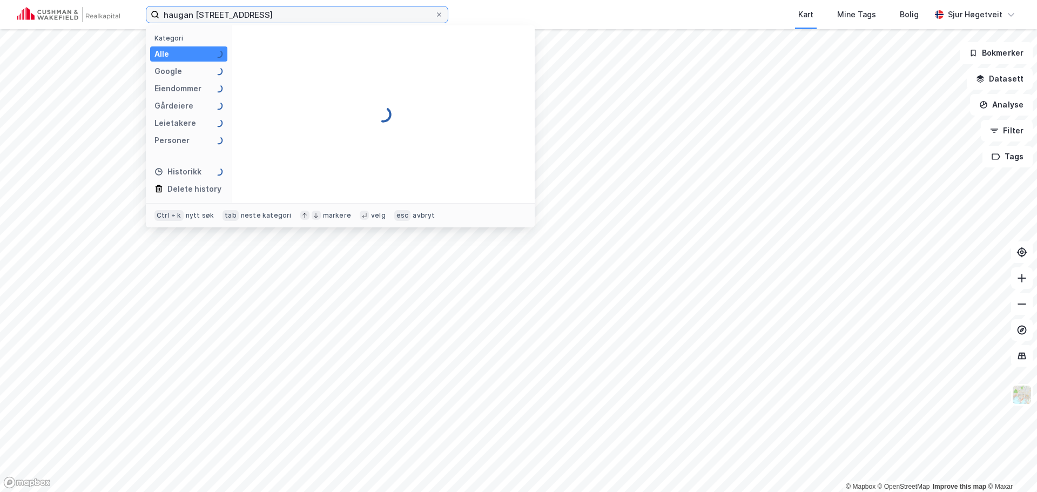
click at [275, 15] on input "haugan Hauganveien 293, 3178 Våle" at bounding box center [296, 14] width 275 height 16
paste input
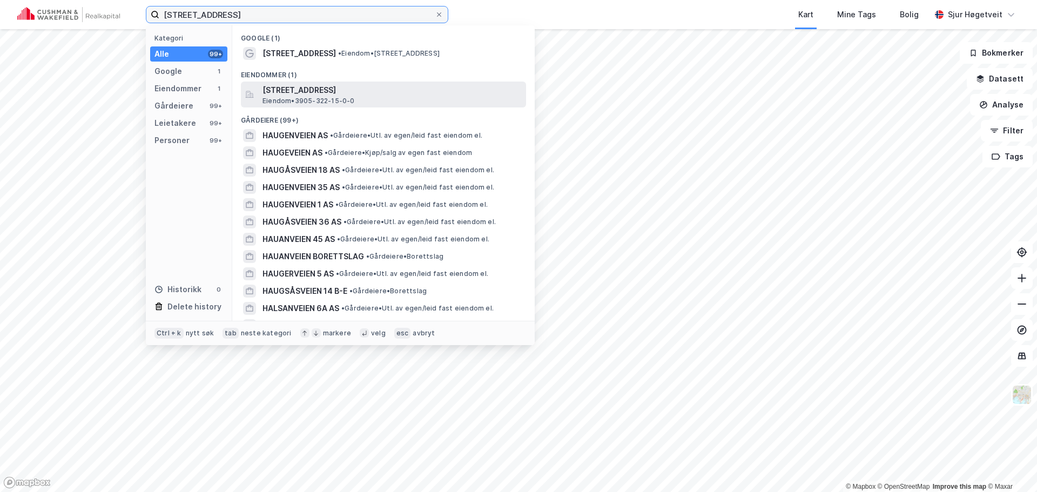
type input "Hauganveien 293, 3178 Våle"
click at [345, 99] on span "Eiendom • 3905-322-15-0-0" at bounding box center [309, 101] width 92 height 9
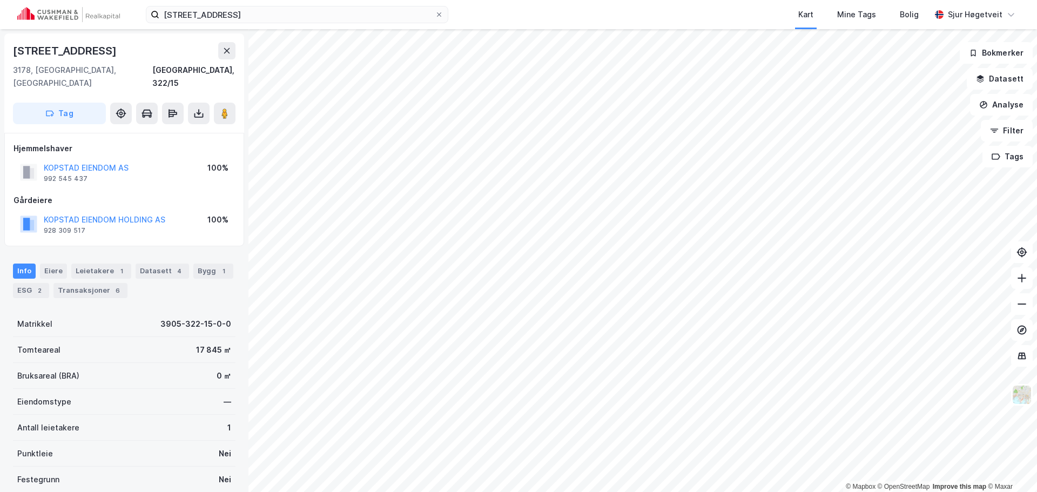
scroll to position [1, 0]
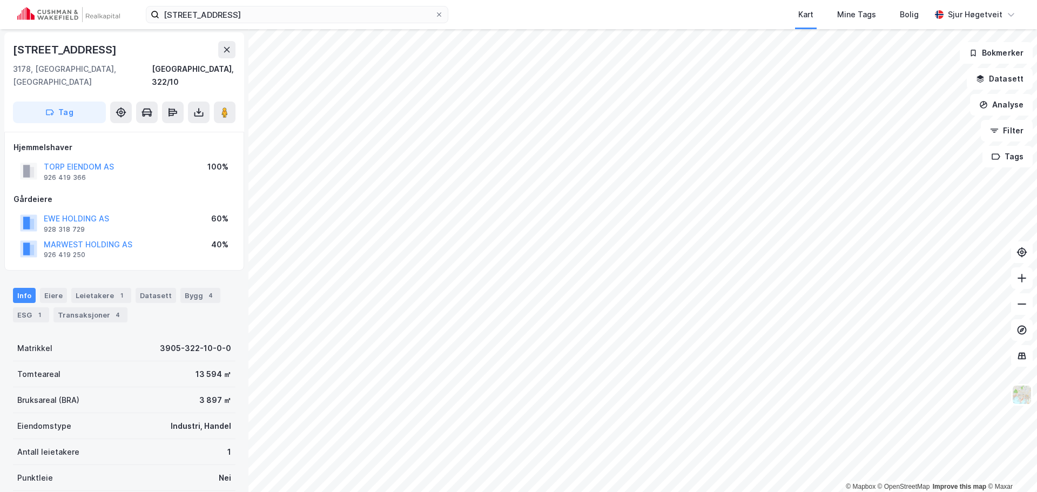
scroll to position [1, 0]
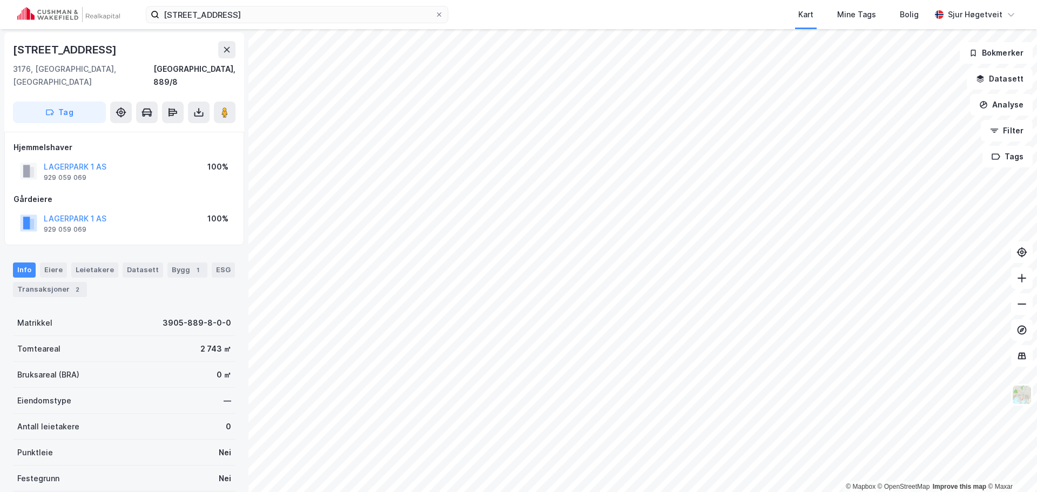
scroll to position [1, 0]
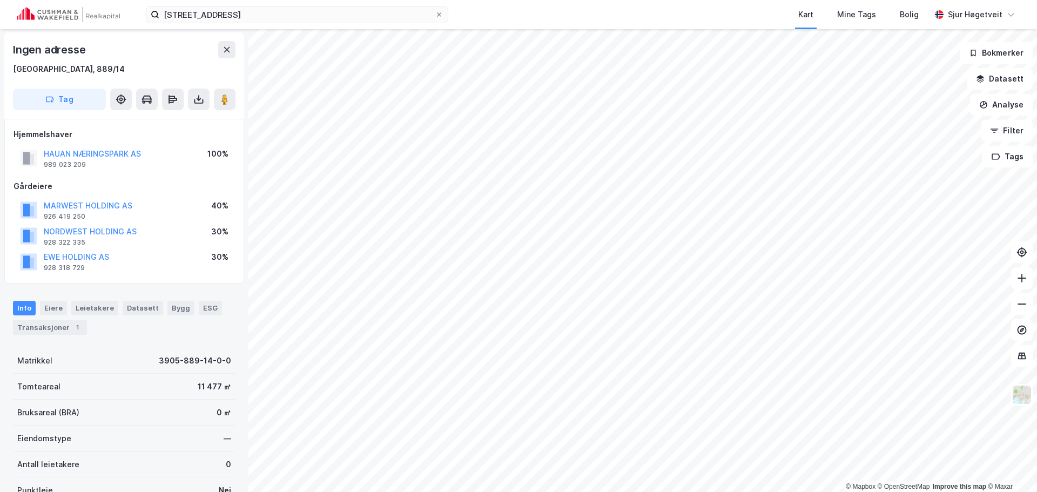
scroll to position [1, 0]
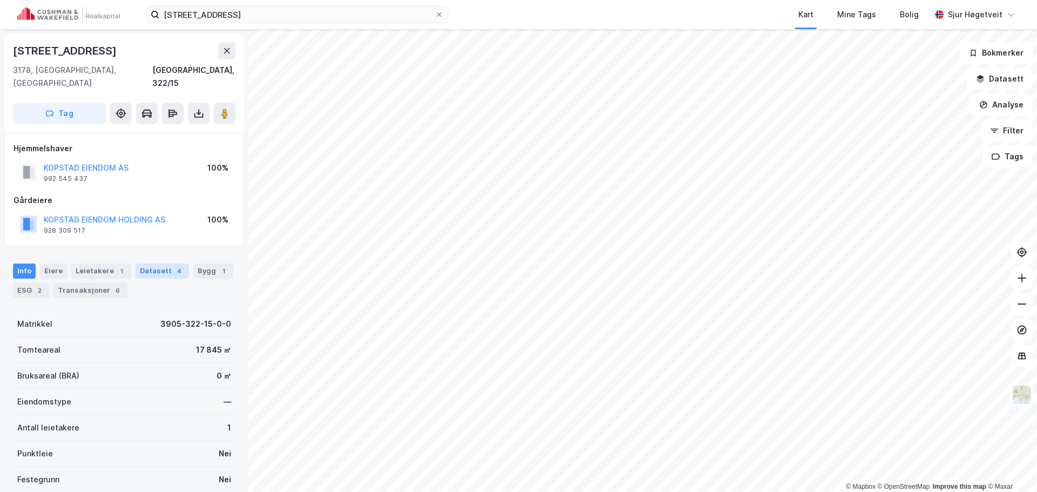
click at [157, 264] on div "Datasett 4" at bounding box center [162, 271] width 53 height 15
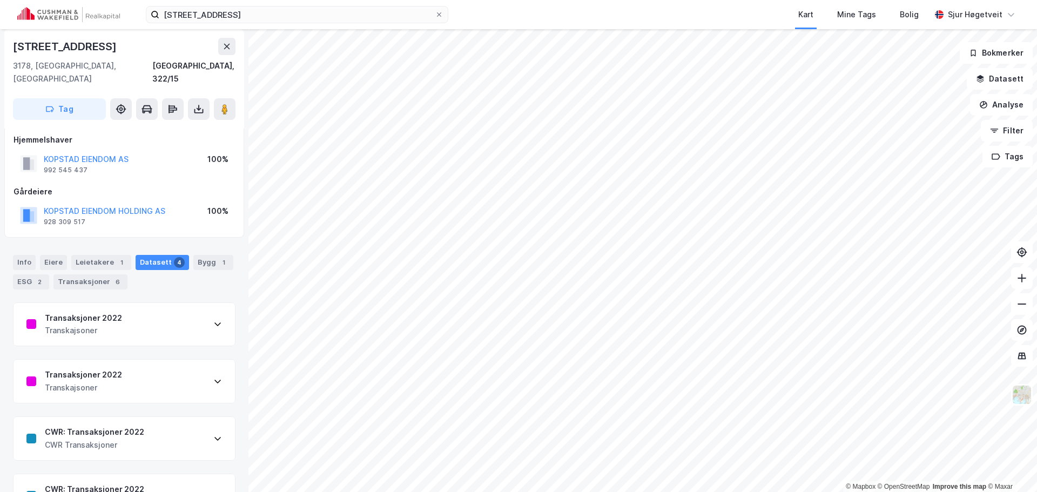
scroll to position [35, 0]
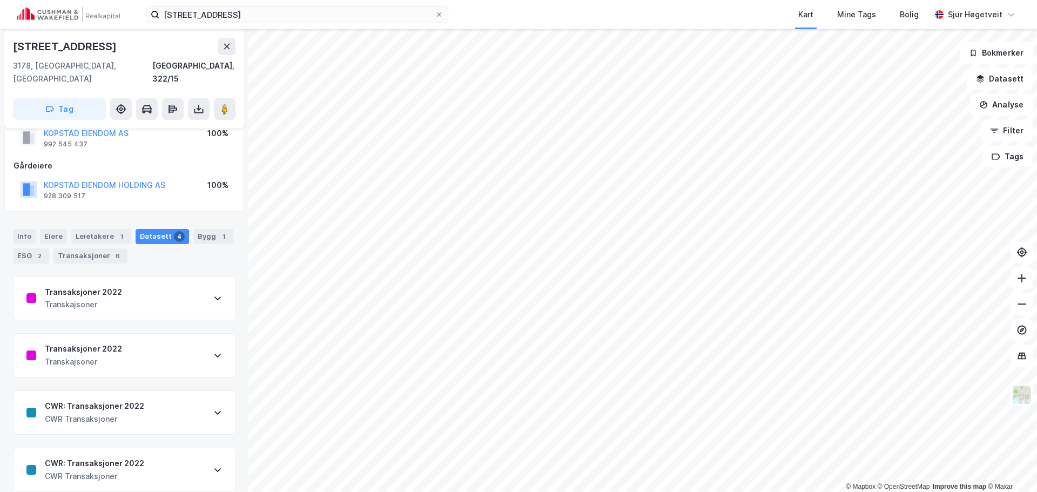
click at [172, 277] on div "Transaksjoner 2022 Transkajsoner" at bounding box center [124, 298] width 221 height 43
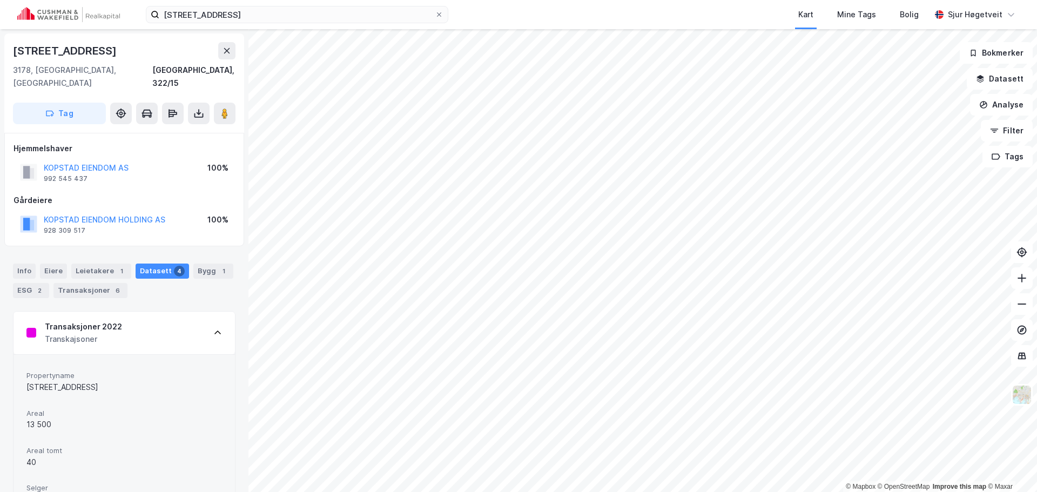
scroll to position [216, 0]
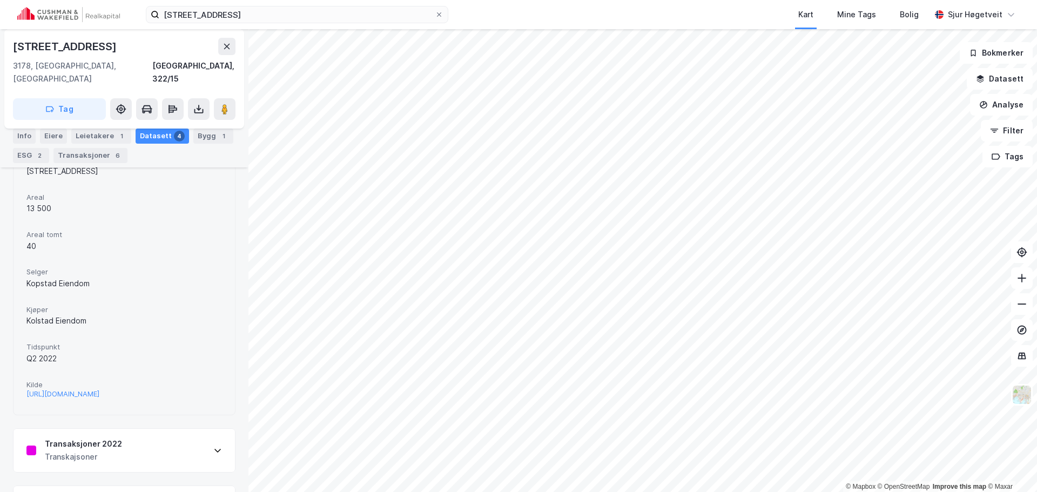
click at [181, 380] on span "Kilde" at bounding box center [124, 384] width 196 height 9
click at [99, 389] on div "https://www.estatenyheter.no/pluss/kolstad-kjopte-logistikkeiendom-med-utviklin…" at bounding box center [62, 393] width 73 height 9
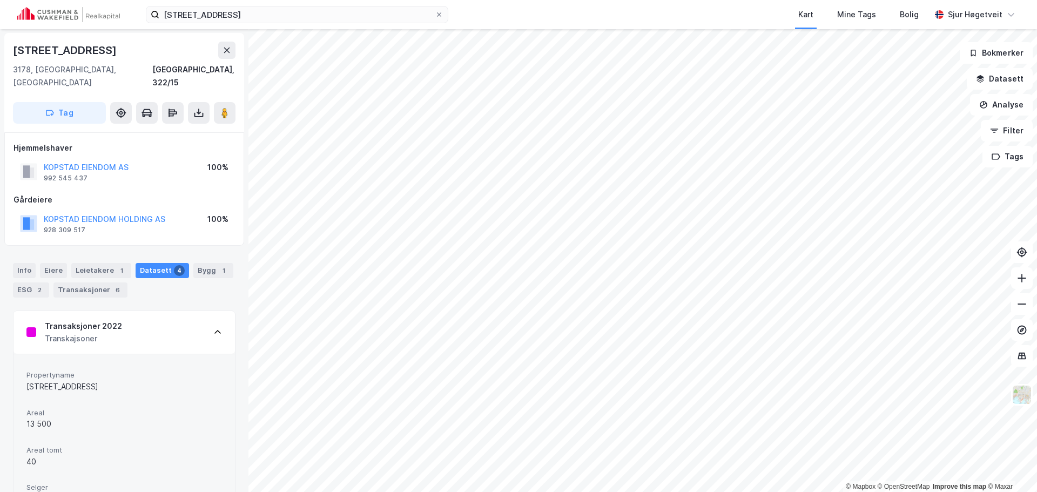
scroll to position [0, 0]
click at [22, 264] on div "Info" at bounding box center [24, 271] width 23 height 15
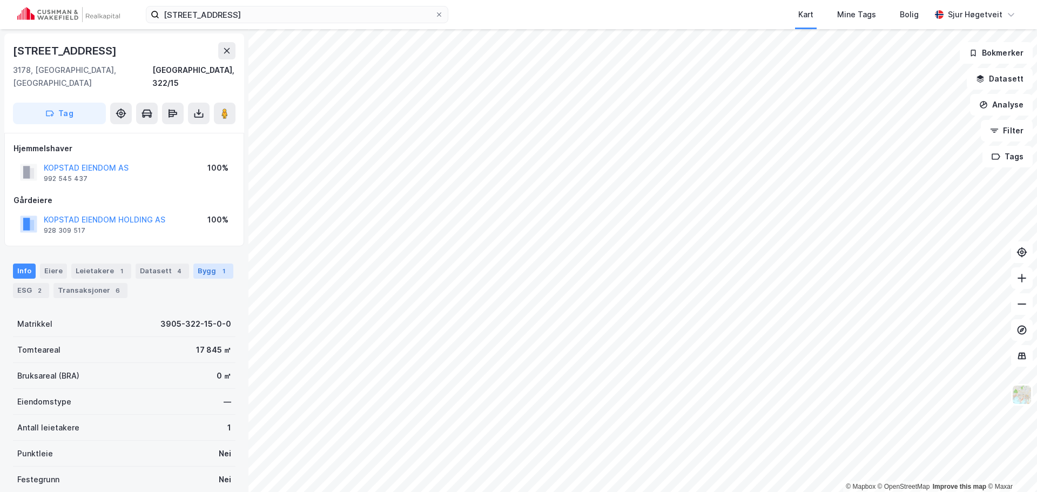
click at [205, 264] on div "Bygg 1" at bounding box center [213, 271] width 40 height 15
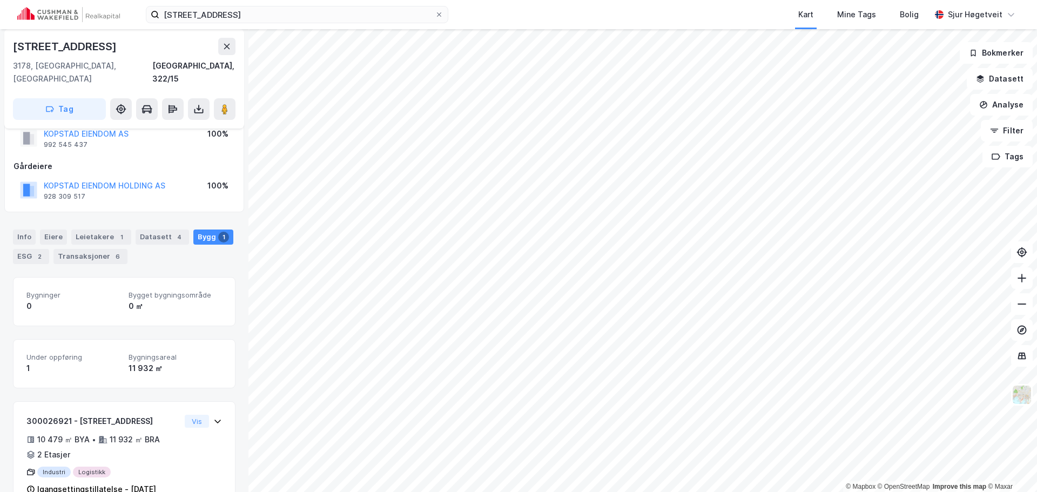
scroll to position [51, 0]
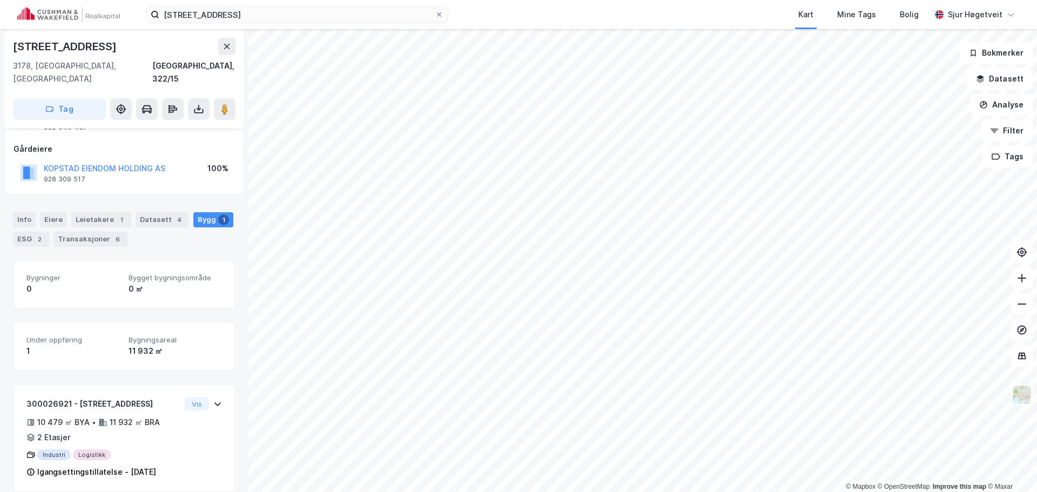
click at [164, 212] on div "Datasett 4" at bounding box center [162, 219] width 53 height 15
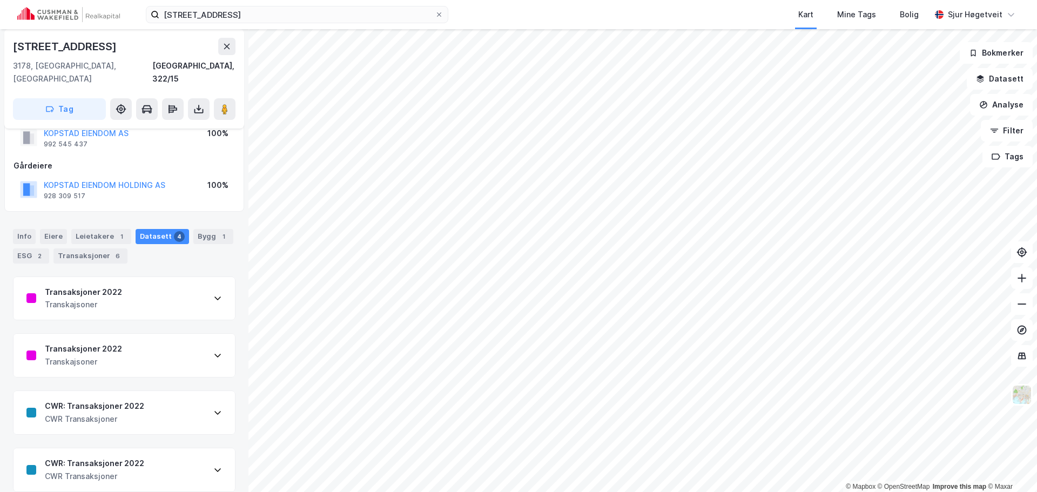
click at [146, 280] on div "Transaksjoner 2022 Transkajsoner" at bounding box center [124, 298] width 221 height 43
click at [149, 292] on div "Transaksjoner 2022 Transkajsoner" at bounding box center [124, 298] width 221 height 43
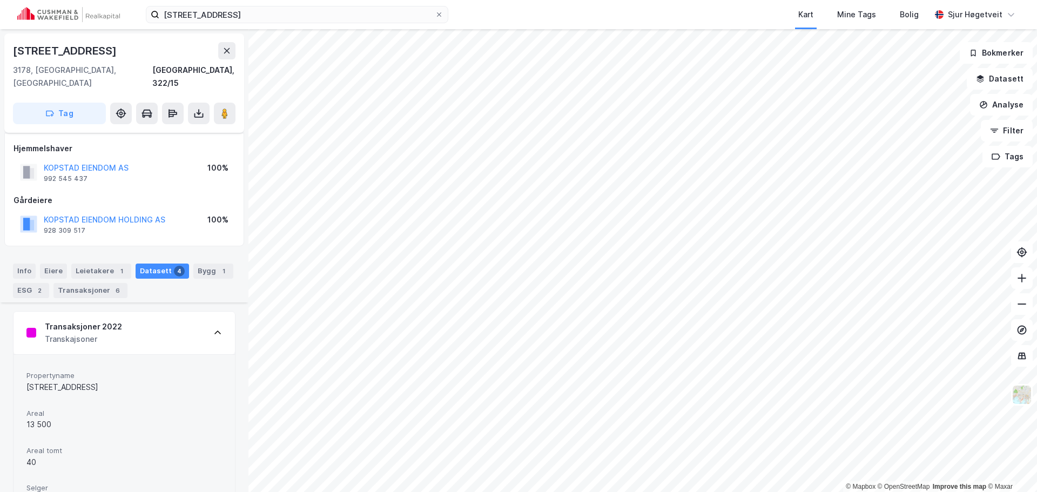
scroll to position [321, 0]
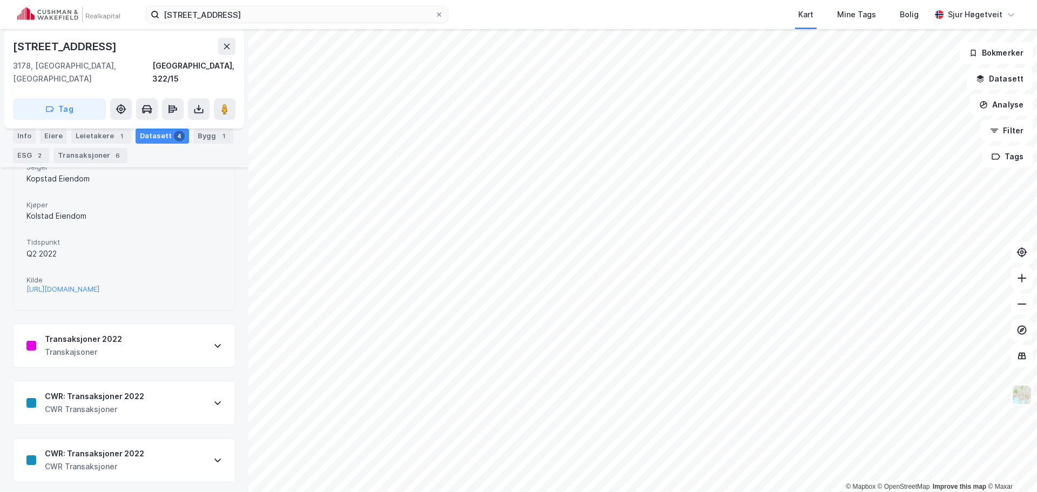
click at [150, 401] on div "CWR: Transaksjoner 2022 CWR Transaksjoner" at bounding box center [124, 402] width 221 height 43
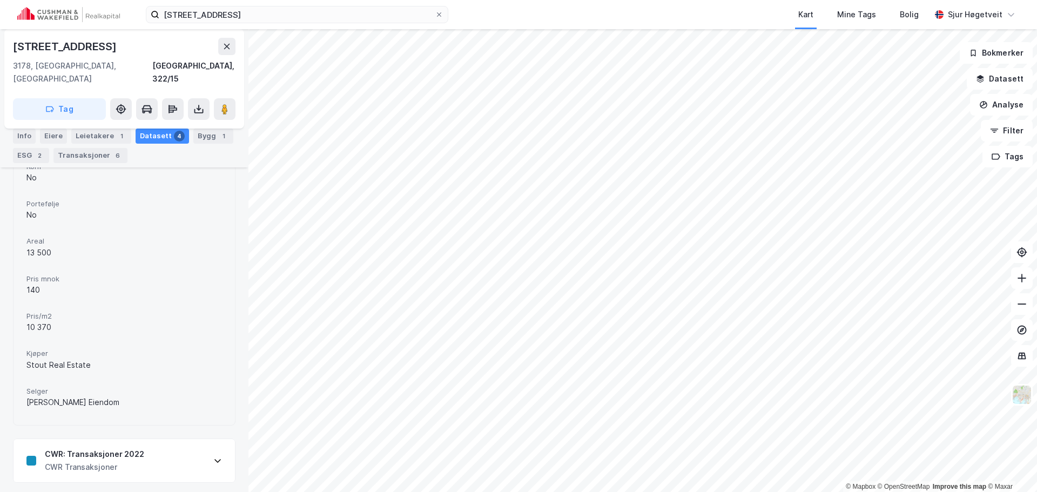
click at [153, 445] on div "CWR: Transaksjoner 2022 CWR Transaksjoner" at bounding box center [124, 460] width 221 height 43
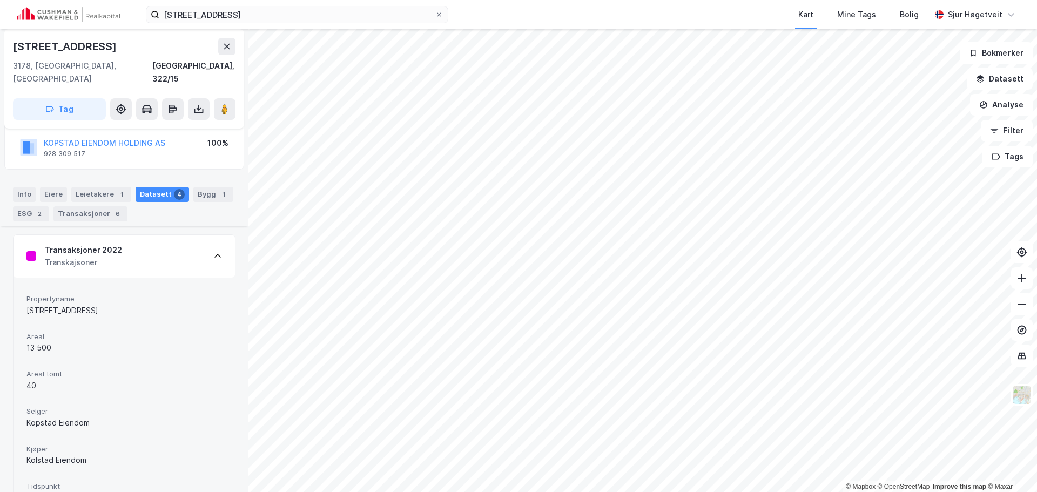
scroll to position [0, 0]
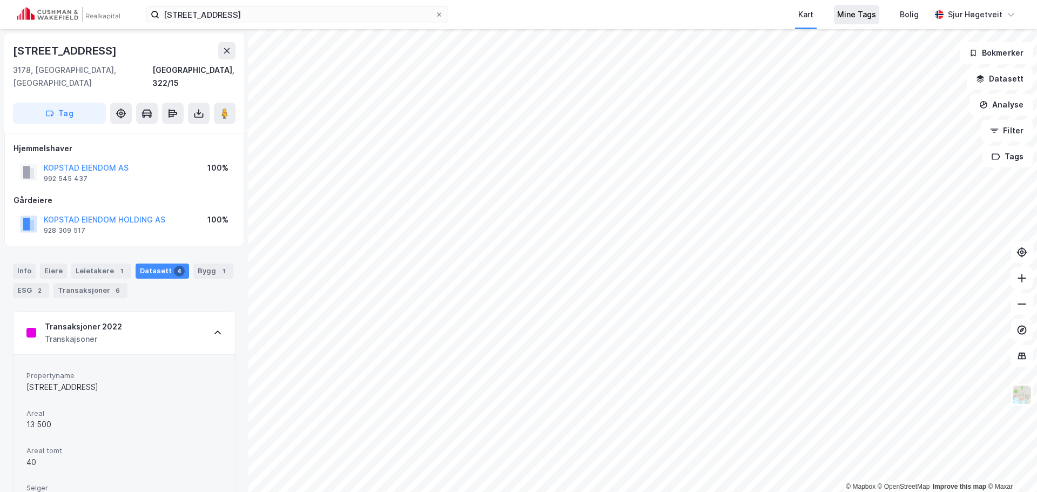
click at [857, 10] on div "Mine Tags" at bounding box center [856, 14] width 39 height 13
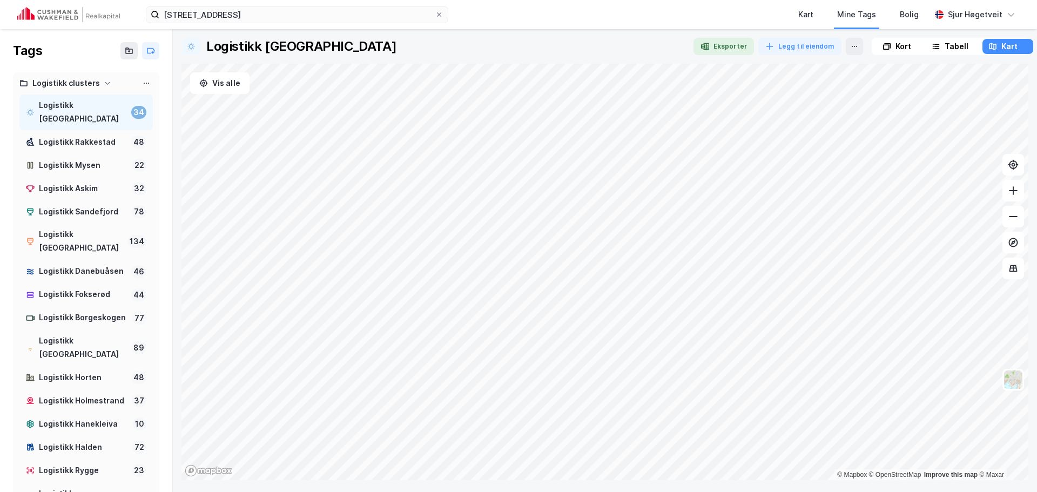
click at [109, 78] on div "Logistikk clusters" at bounding box center [85, 84] width 133 height 14
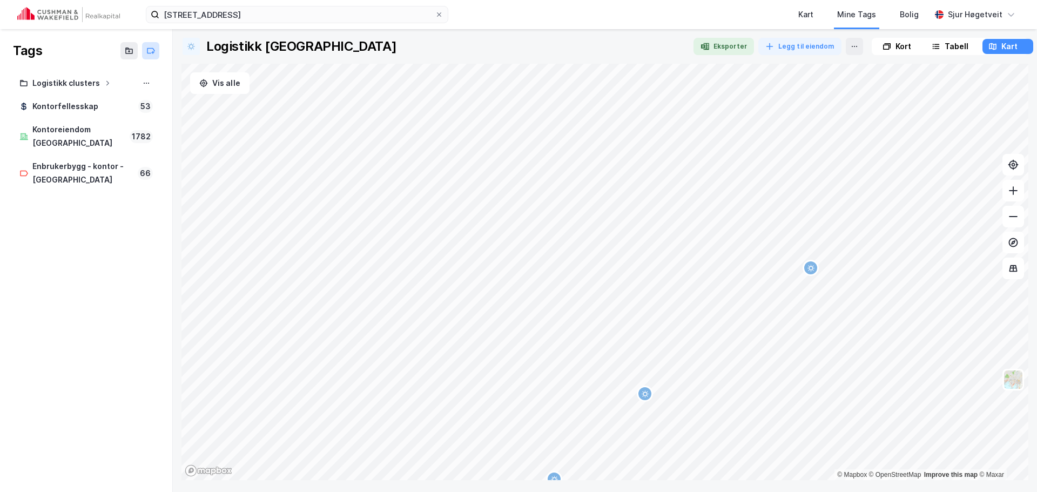
click at [147, 51] on icon at bounding box center [150, 50] width 9 height 9
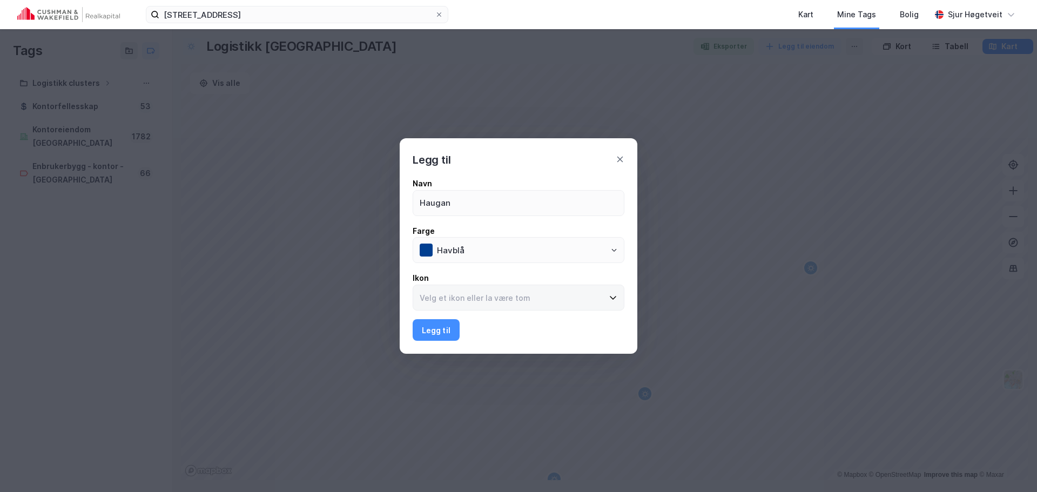
type input "Haugan"
click at [485, 304] on input at bounding box center [512, 297] width 198 height 25
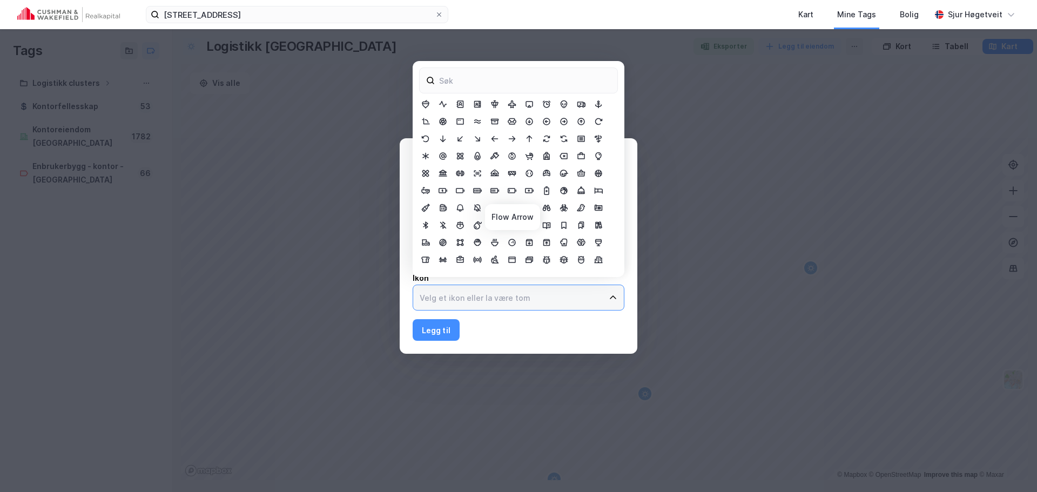
scroll to position [1119, 0]
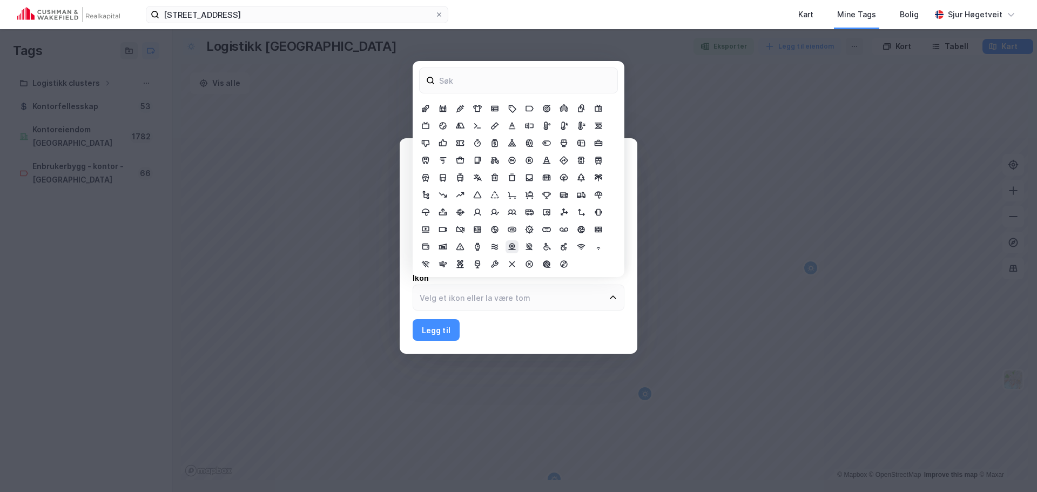
click at [516, 243] on div at bounding box center [512, 246] width 13 height 13
type input "Webcam"
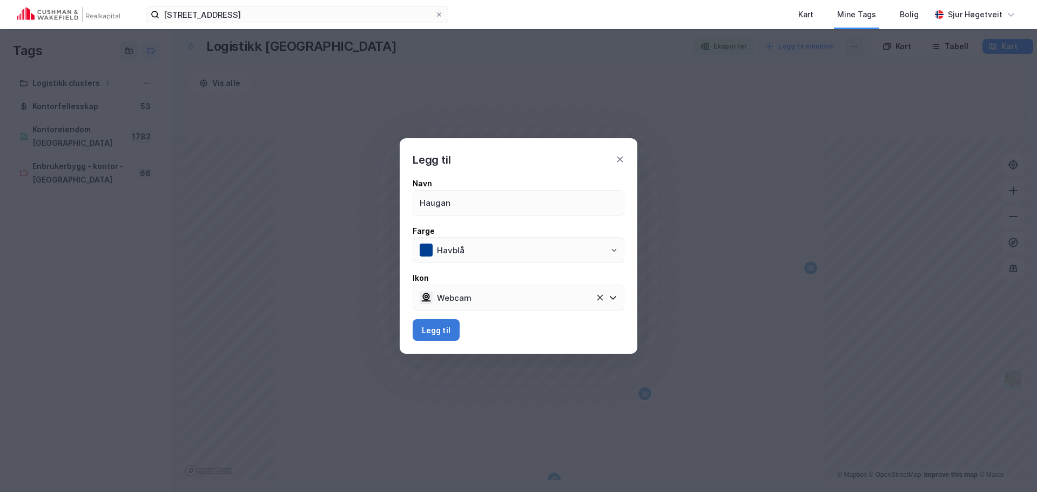
click at [449, 332] on button "Legg til" at bounding box center [436, 330] width 47 height 22
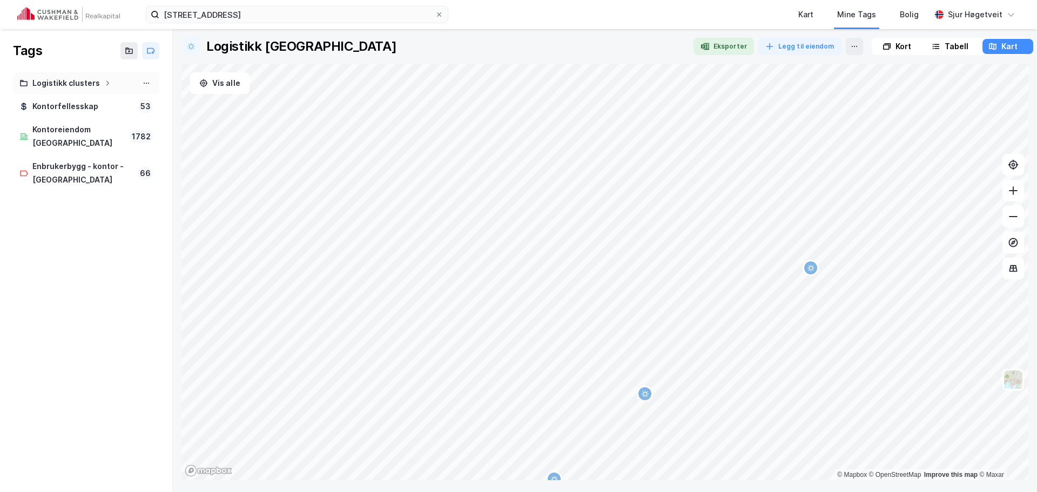
click at [104, 83] on icon at bounding box center [107, 83] width 6 height 6
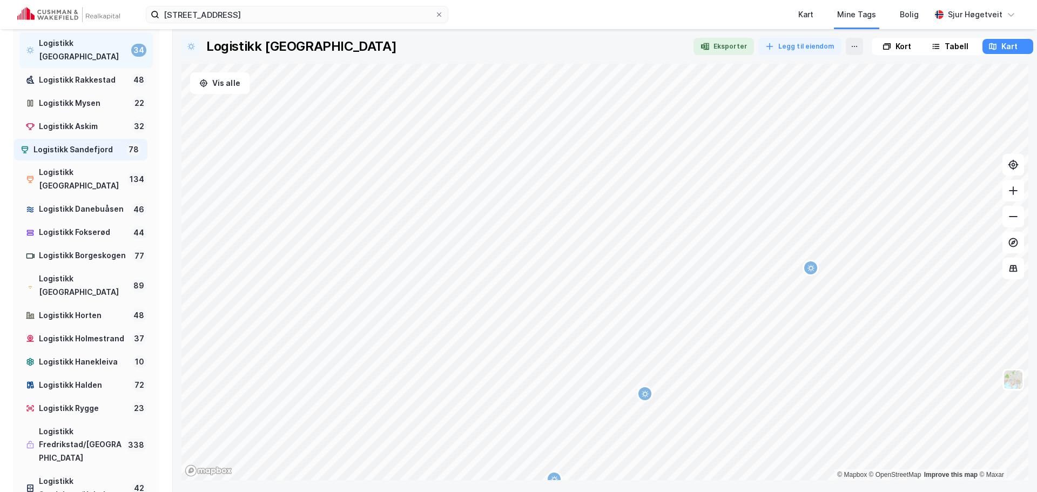
scroll to position [0, 0]
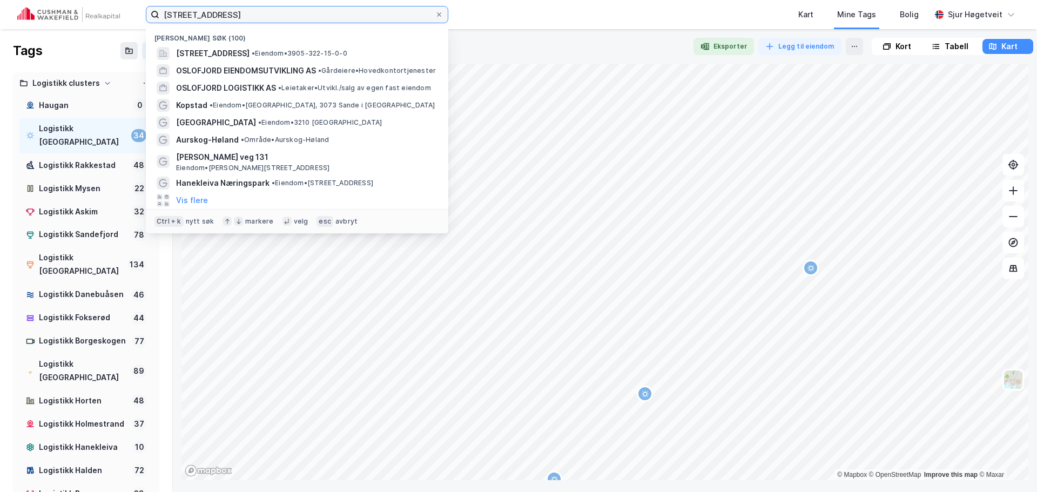
click at [285, 8] on input "Hauganveien 293, 3178 Våle" at bounding box center [296, 14] width 275 height 16
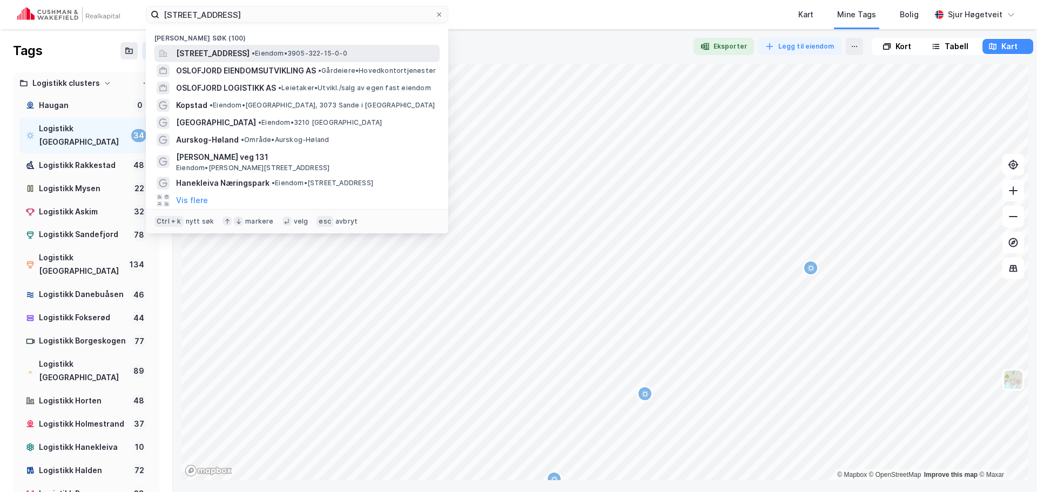
click at [328, 46] on div "Hauganveien 293, 3178, VÅLE, TØNSBERG • Eiendom • 3905-322-15-0-0" at bounding box center [296, 53] width 285 height 17
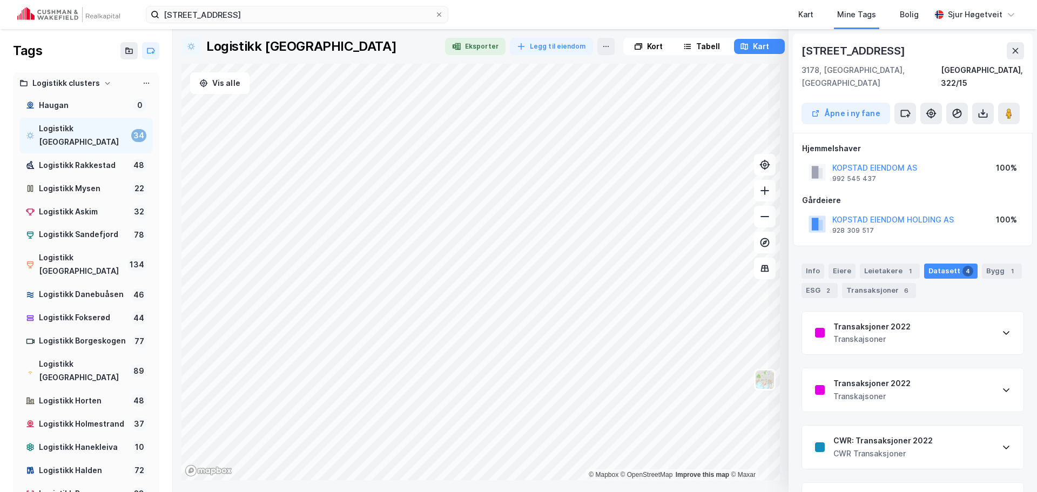
scroll to position [1, 0]
click at [911, 102] on button at bounding box center [905, 113] width 22 height 22
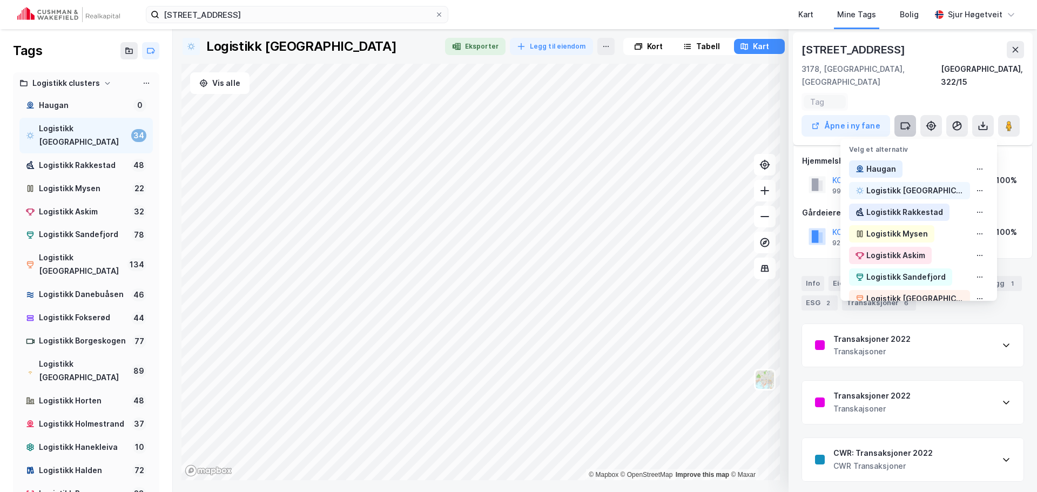
scroll to position [15, 0]
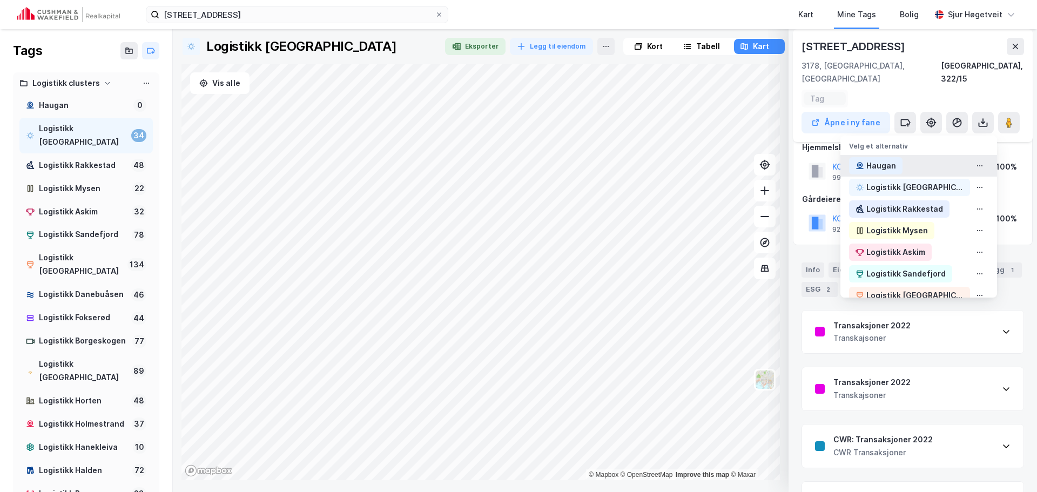
click at [919, 155] on div "Haugan" at bounding box center [918, 166] width 157 height 22
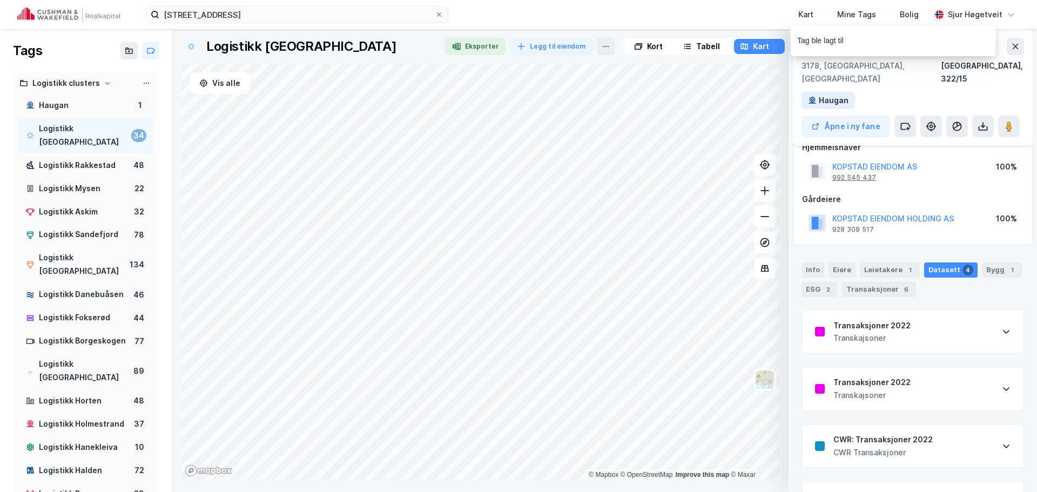
scroll to position [0, 0]
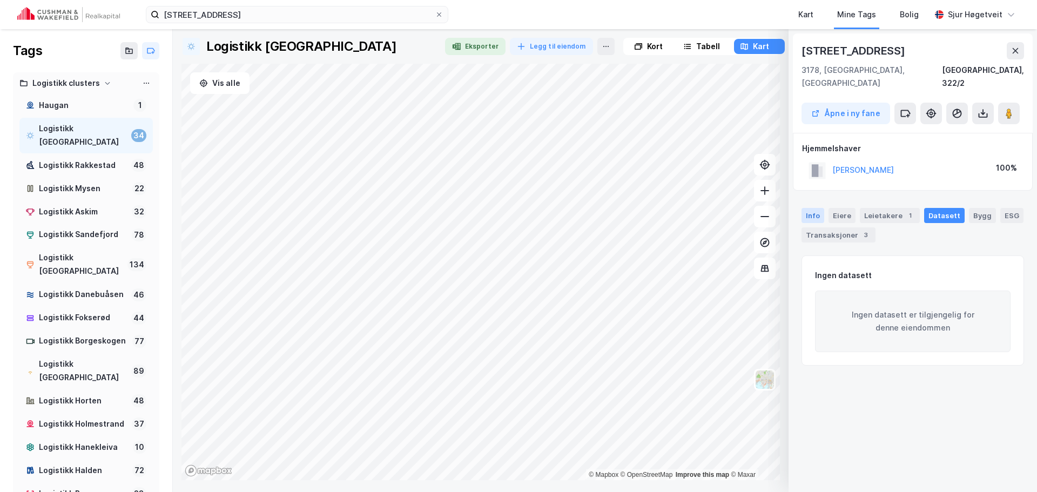
click at [818, 208] on div "Info" at bounding box center [813, 215] width 23 height 15
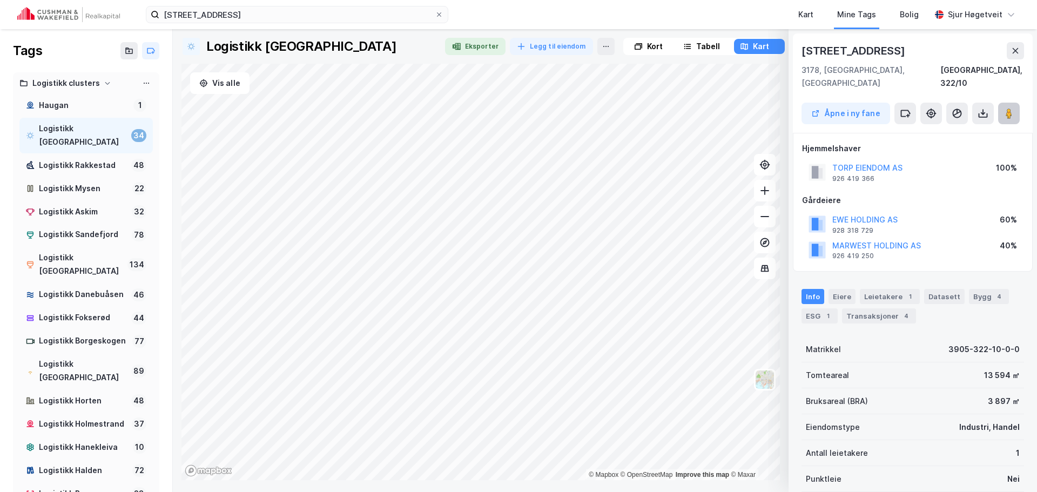
click at [1014, 105] on button at bounding box center [1009, 114] width 22 height 22
click at [909, 110] on icon at bounding box center [906, 113] width 9 height 6
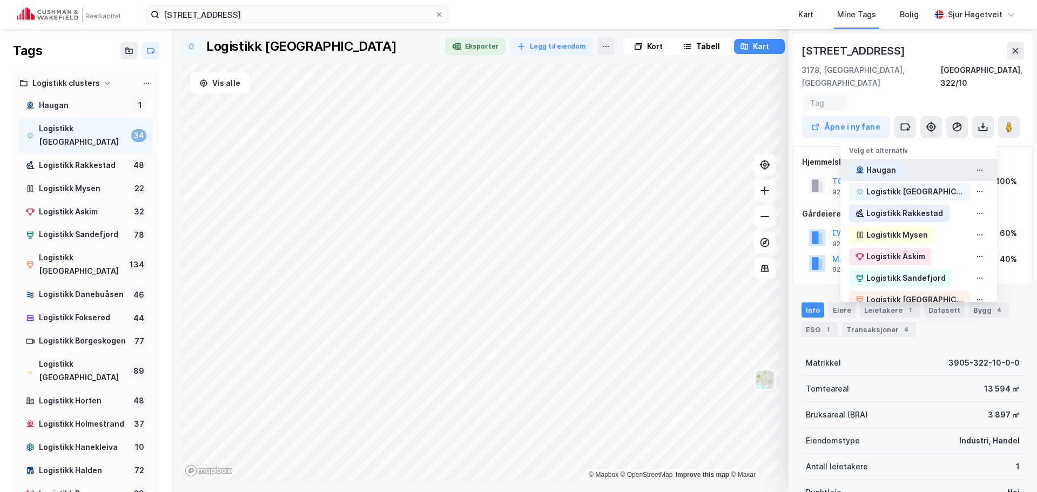
drag, startPoint x: 914, startPoint y: 156, endPoint x: 905, endPoint y: 146, distance: 13.8
click at [914, 159] on div "Haugan" at bounding box center [918, 170] width 157 height 22
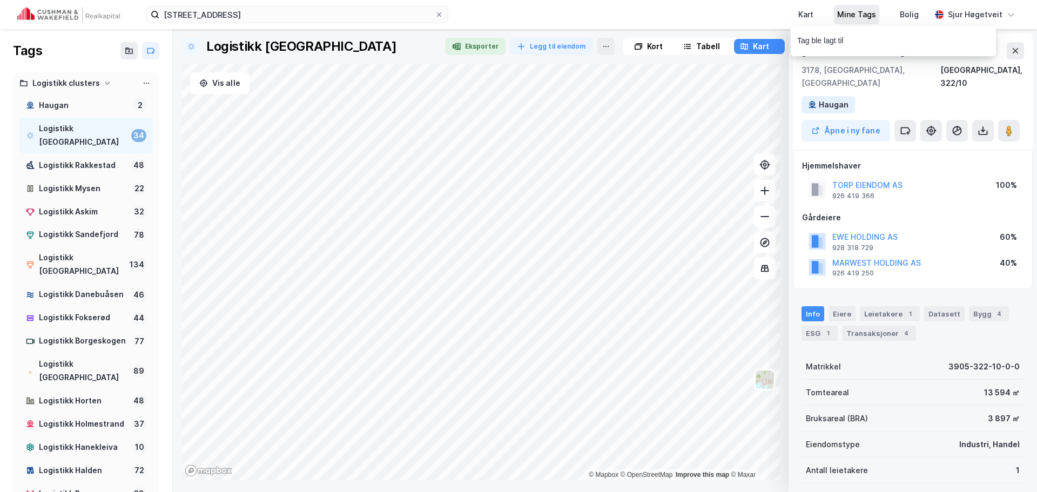
click at [876, 15] on div "Mine Tags" at bounding box center [856, 14] width 39 height 13
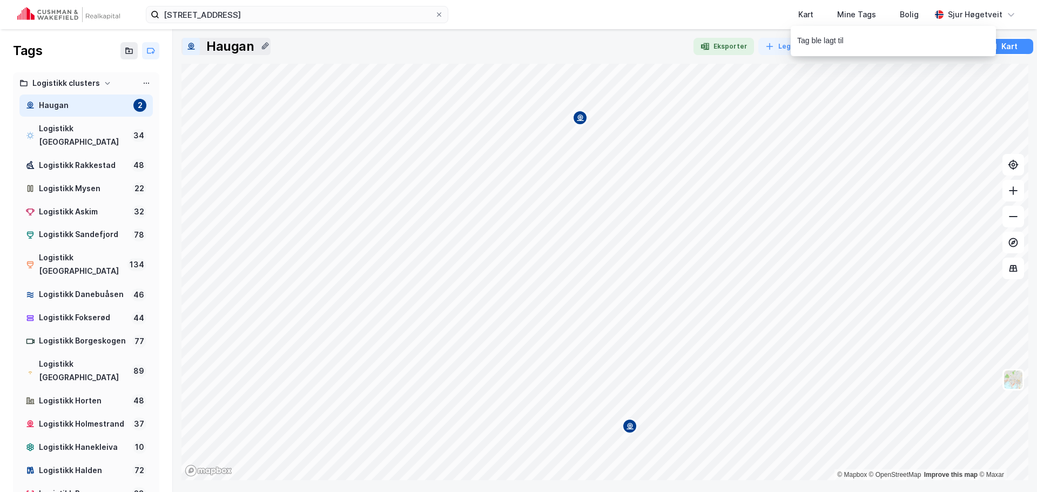
click at [206, 46] on div "Haugan" at bounding box center [225, 46] width 89 height 17
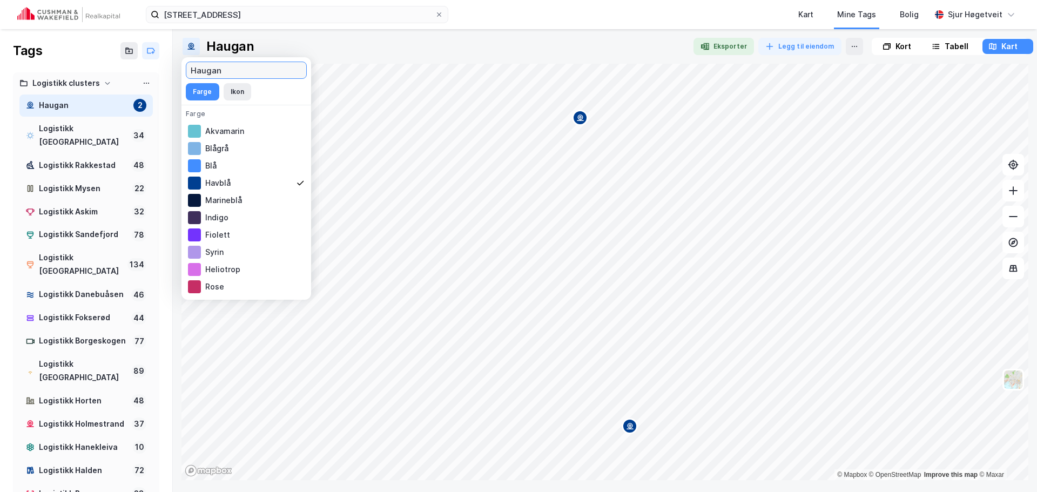
click at [192, 71] on input "Haugan" at bounding box center [246, 70] width 120 height 16
type input "Logistikk Haugan"
click at [396, 48] on div at bounding box center [511, 46] width 347 height 17
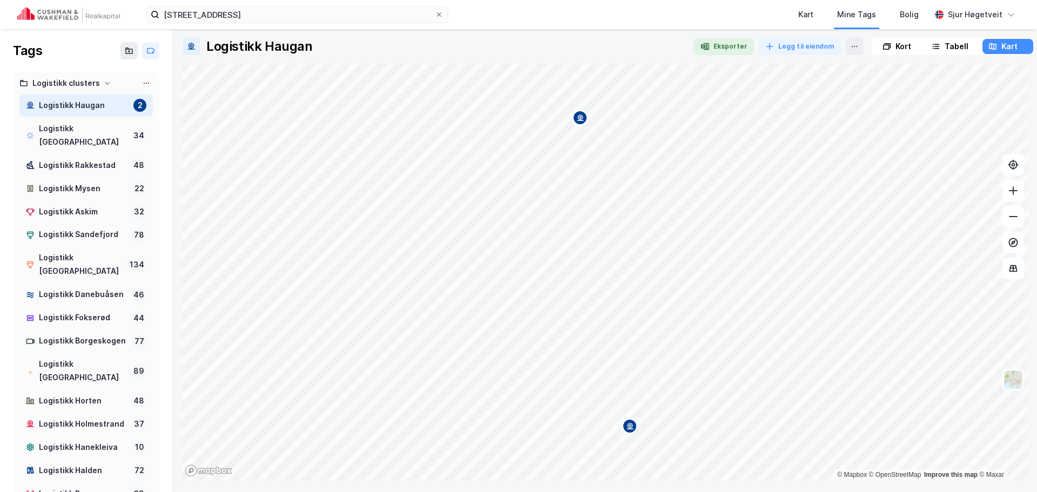
click at [86, 15] on img at bounding box center [68, 14] width 103 height 15
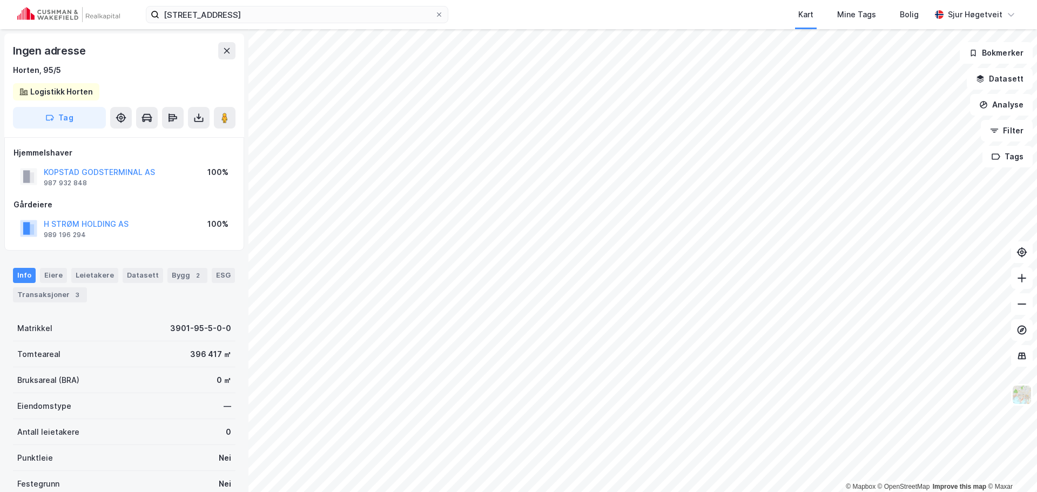
scroll to position [1, 0]
click at [171, 262] on div "Info Eiere Leietakere Datasett Bygg 2 ESG Transaksjoner 3" at bounding box center [124, 280] width 248 height 52
click at [174, 270] on div "Bygg 2" at bounding box center [187, 274] width 40 height 15
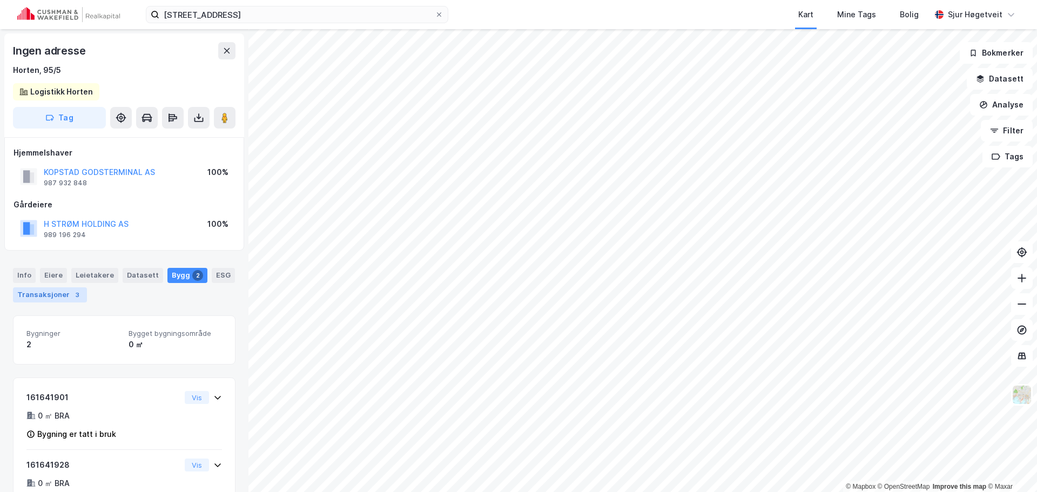
click at [79, 292] on div "Transaksjoner 3" at bounding box center [50, 294] width 74 height 15
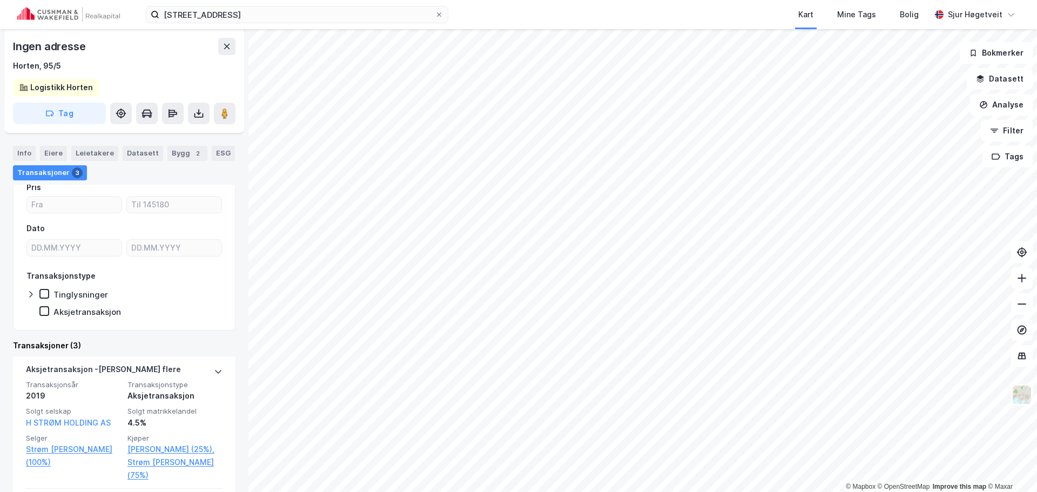
scroll to position [79, 0]
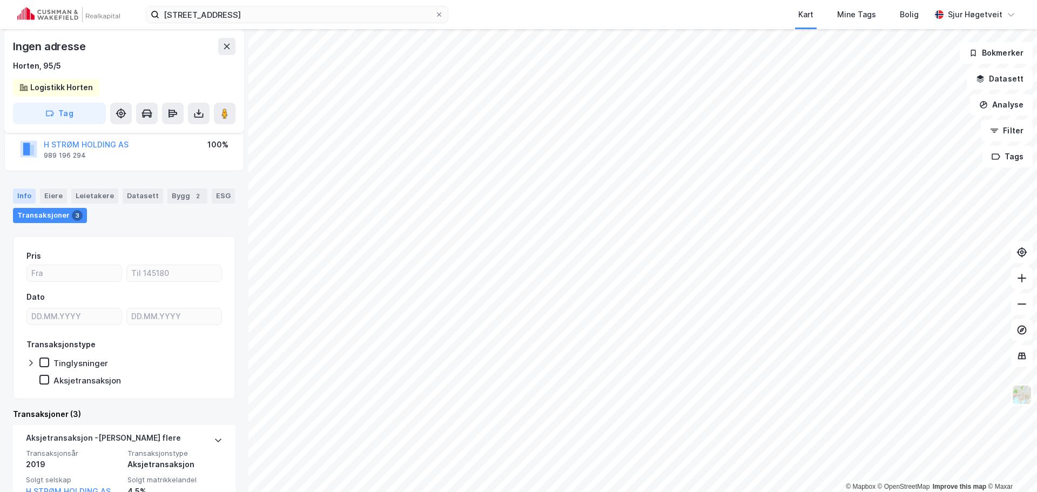
click at [24, 195] on div "Info" at bounding box center [24, 196] width 23 height 15
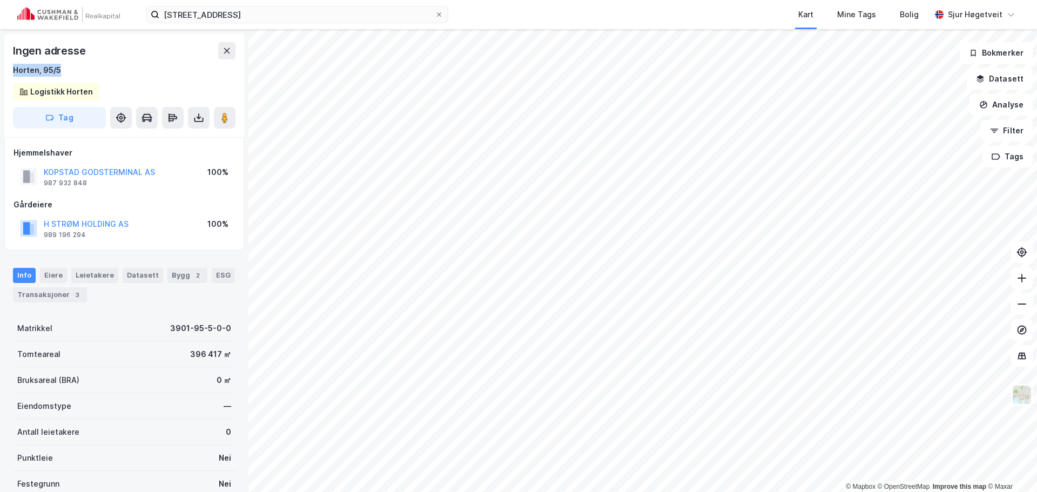
drag, startPoint x: 60, startPoint y: 74, endPoint x: 6, endPoint y: 76, distance: 53.5
click at [6, 77] on div "Ingen adresse Horten, 95/5 Logistikk Horten Tag" at bounding box center [124, 85] width 240 height 104
click at [25, 70] on div "Horten, 95/5" at bounding box center [37, 70] width 48 height 13
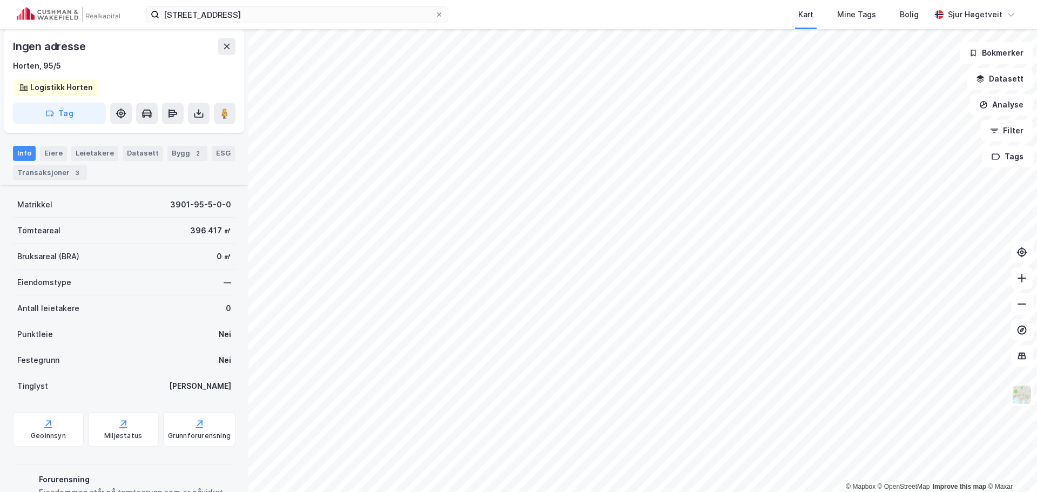
scroll to position [75, 0]
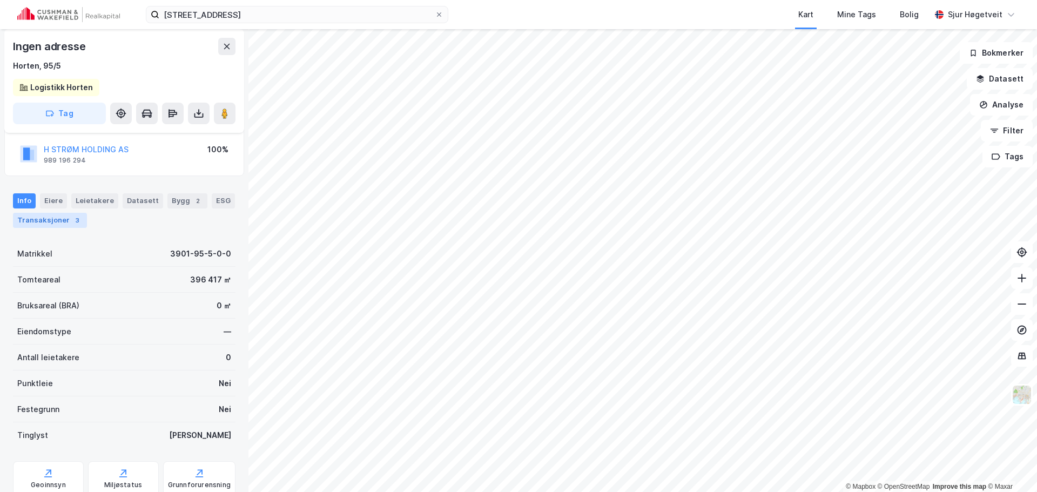
click at [72, 216] on div "3" at bounding box center [77, 220] width 11 height 11
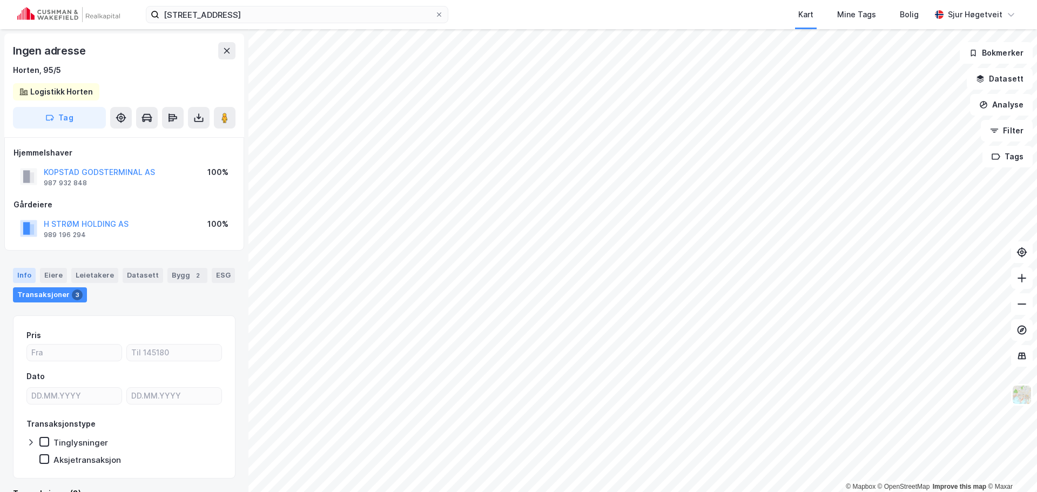
click at [23, 277] on div "Info" at bounding box center [24, 275] width 23 height 15
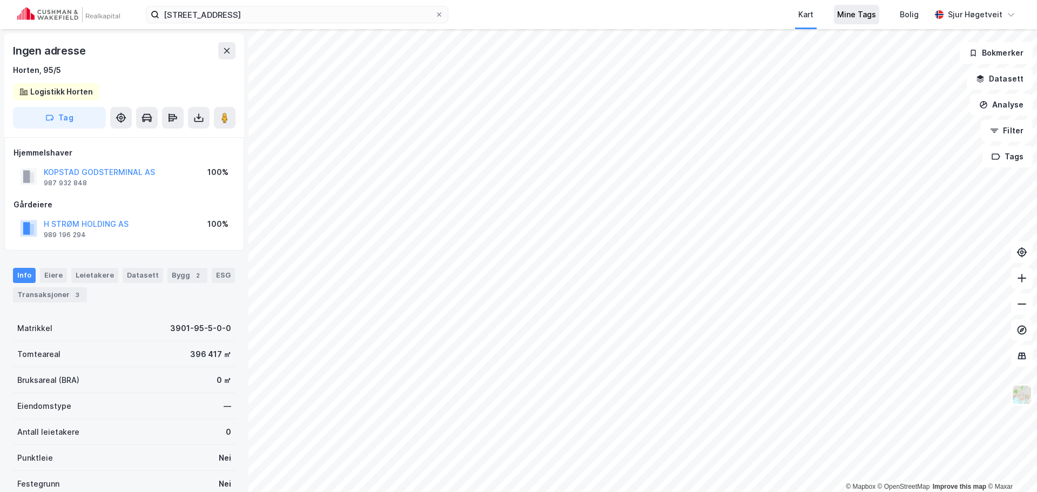
click at [879, 19] on div "Mine Tags" at bounding box center [856, 14] width 45 height 19
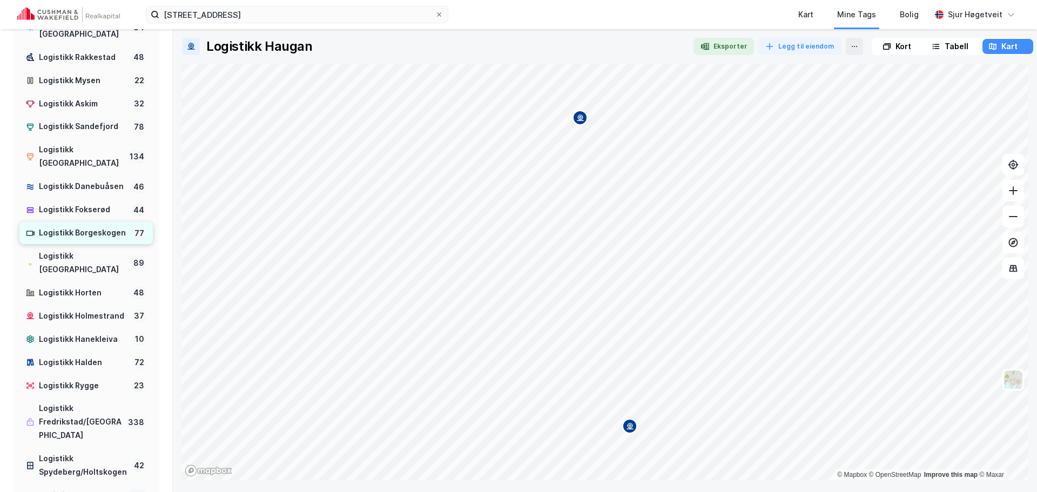
scroll to position [54, 0]
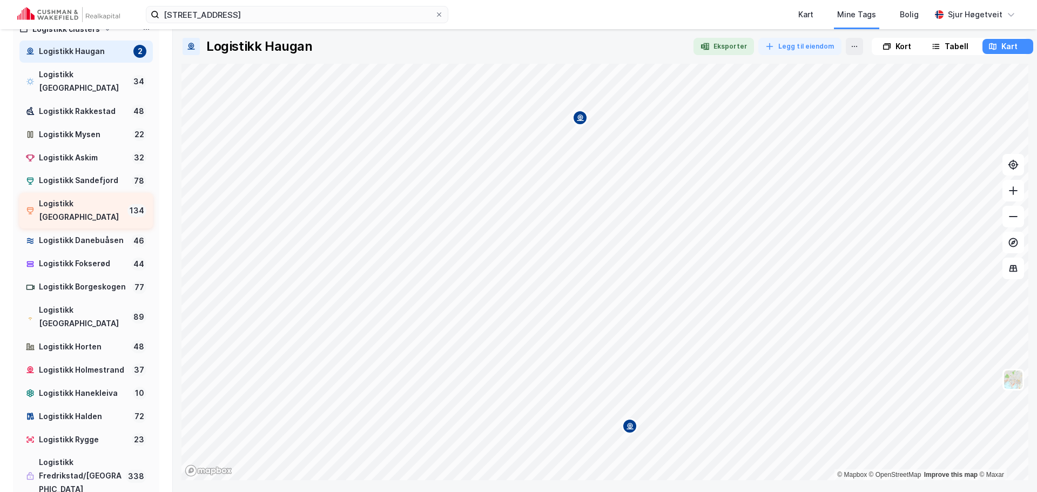
click at [100, 197] on div "Logistikk [GEOGRAPHIC_DATA]" at bounding box center [81, 210] width 84 height 27
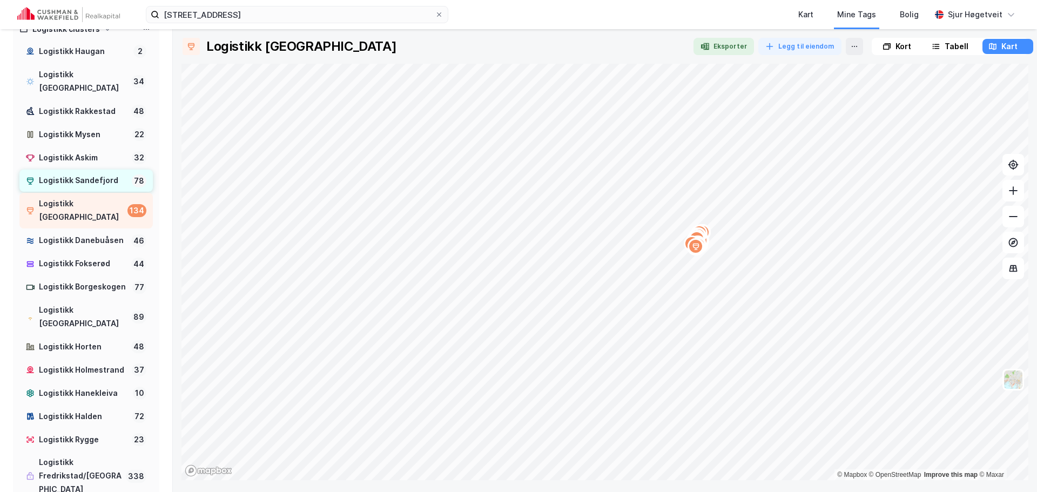
click at [102, 174] on div "Logistikk Sandefjord" at bounding box center [83, 181] width 89 height 14
click at [97, 197] on div "Logistikk [GEOGRAPHIC_DATA]" at bounding box center [81, 210] width 84 height 27
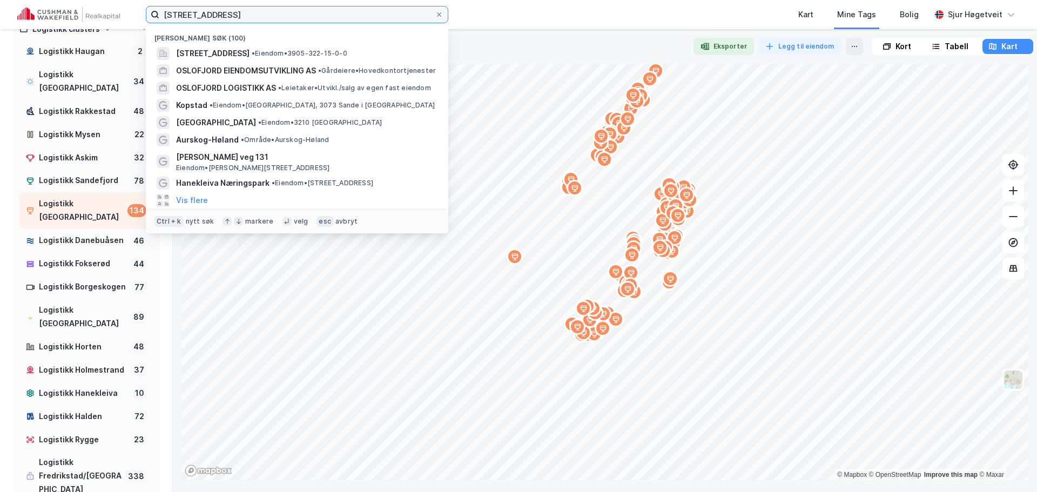
click at [244, 15] on input "Hauganveien 293, 3178 Våle" at bounding box center [296, 14] width 275 height 16
click at [244, 14] on input "Hauganveien 293, 3178 Våle" at bounding box center [296, 14] width 275 height 16
paste input "Ringdalskogen"
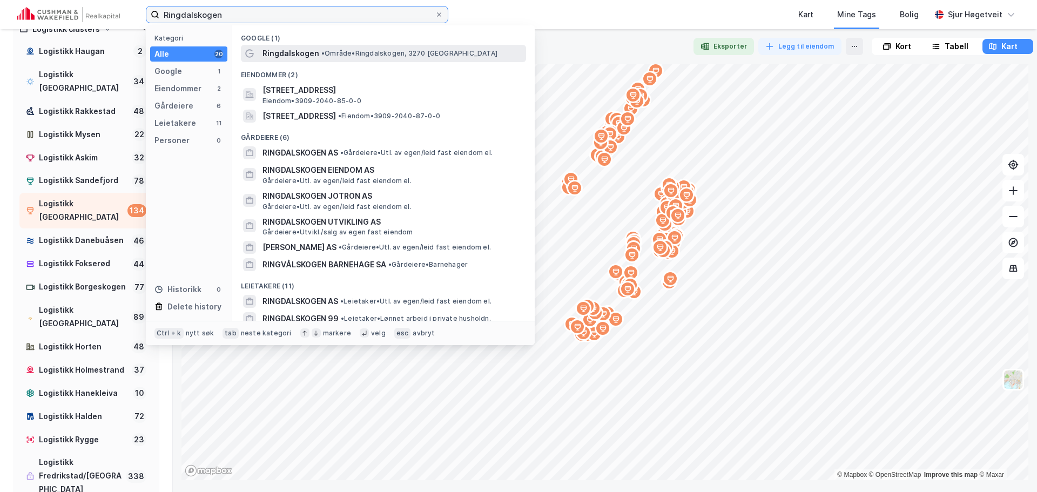
type input "Ringdalskogen"
click at [327, 57] on span "• Område • Ringdalskogen, 3270 Larvik" at bounding box center [409, 53] width 176 height 9
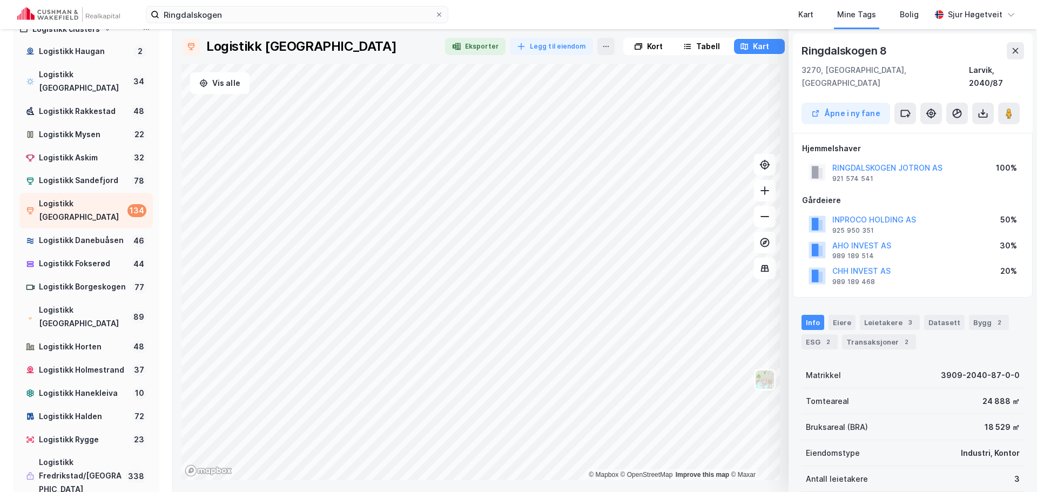
scroll to position [1, 0]
click at [895, 314] on div "Leietakere 3" at bounding box center [890, 321] width 60 height 15
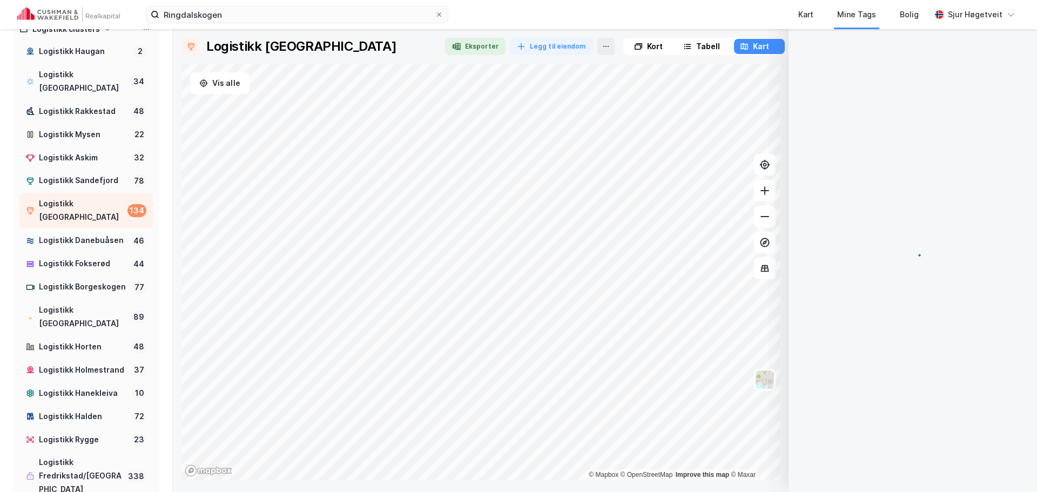
scroll to position [41, 0]
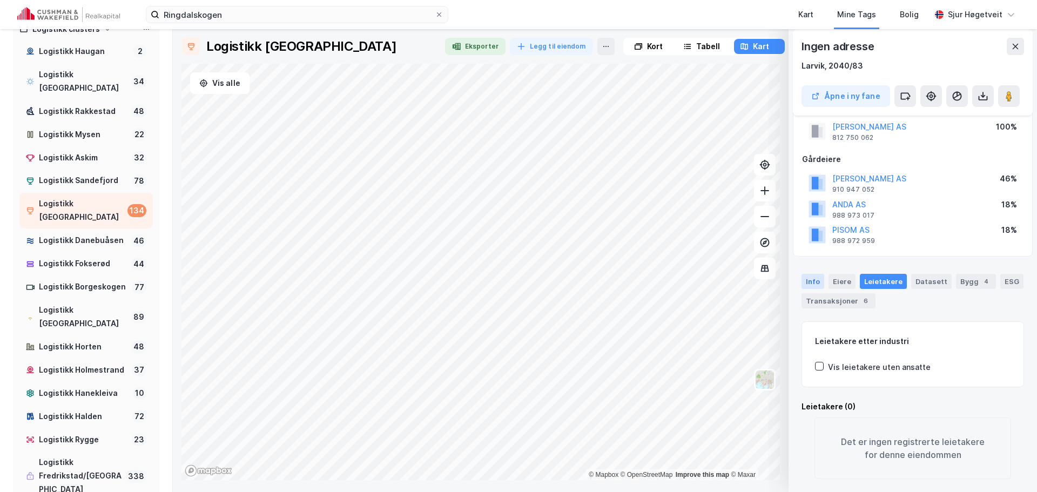
click at [812, 274] on div "Info" at bounding box center [813, 281] width 23 height 15
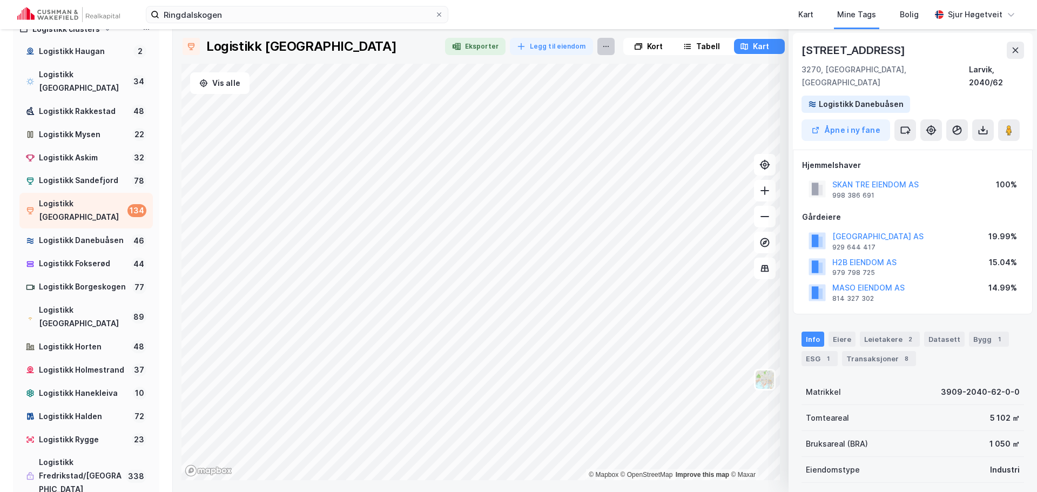
scroll to position [1, 0]
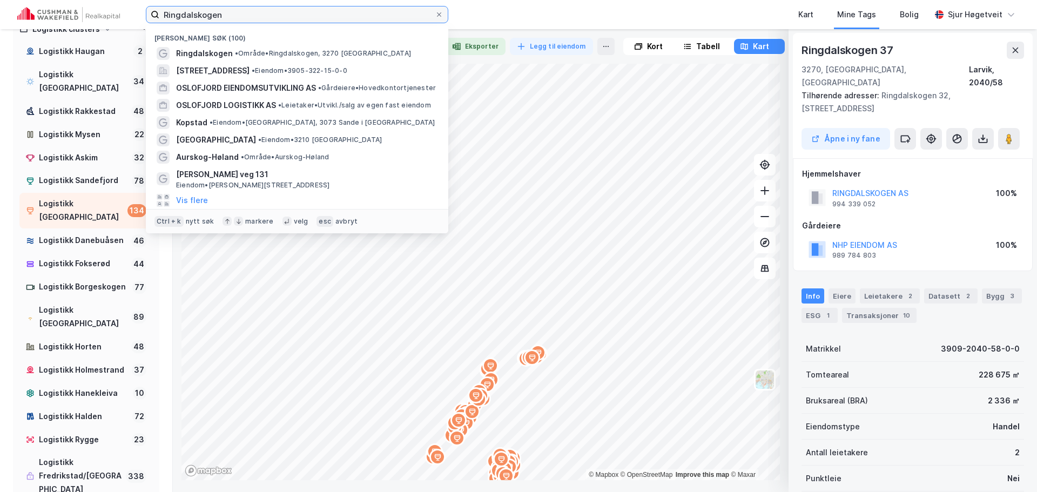
click at [373, 17] on input "Ringdalskogen" at bounding box center [296, 14] width 275 height 16
click at [371, 16] on input "Ringdalskogen" at bounding box center [296, 14] width 275 height 16
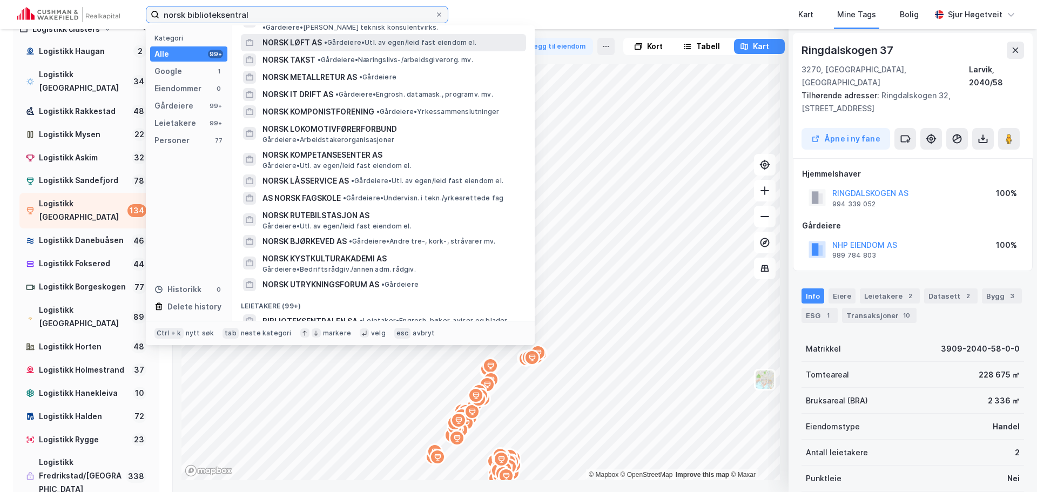
scroll to position [1872, 0]
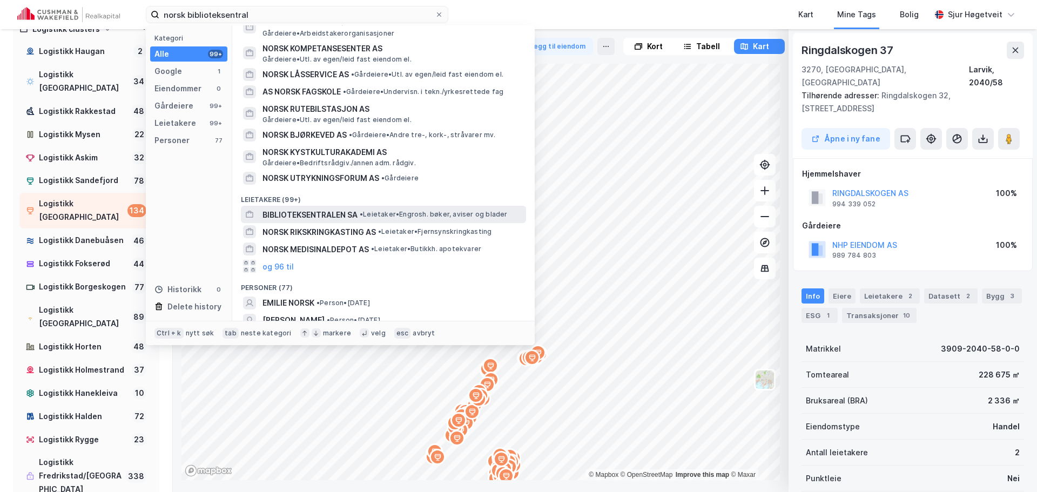
click at [382, 210] on span "• Leietaker • Engrosh. bøker, aviser og blader" at bounding box center [434, 214] width 148 height 9
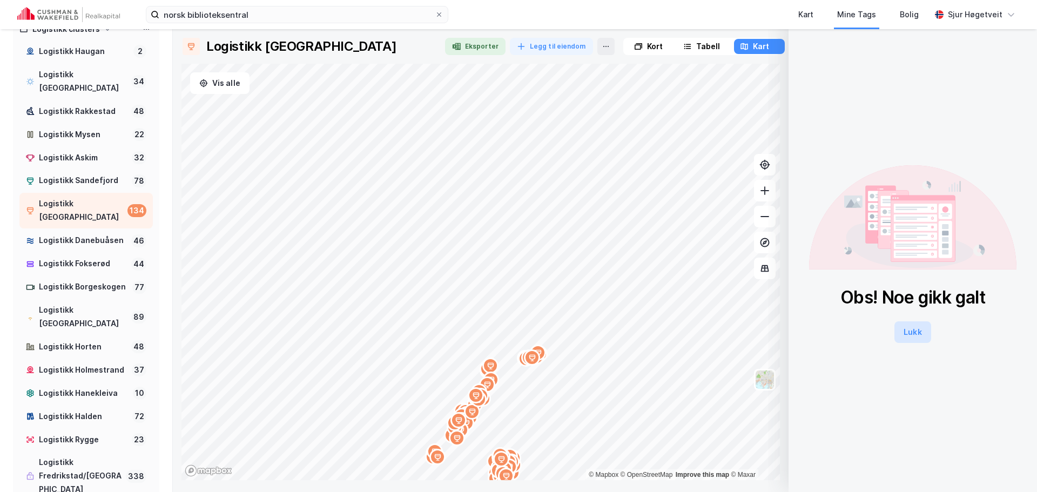
click at [907, 329] on button "Lukk" at bounding box center [912, 332] width 36 height 22
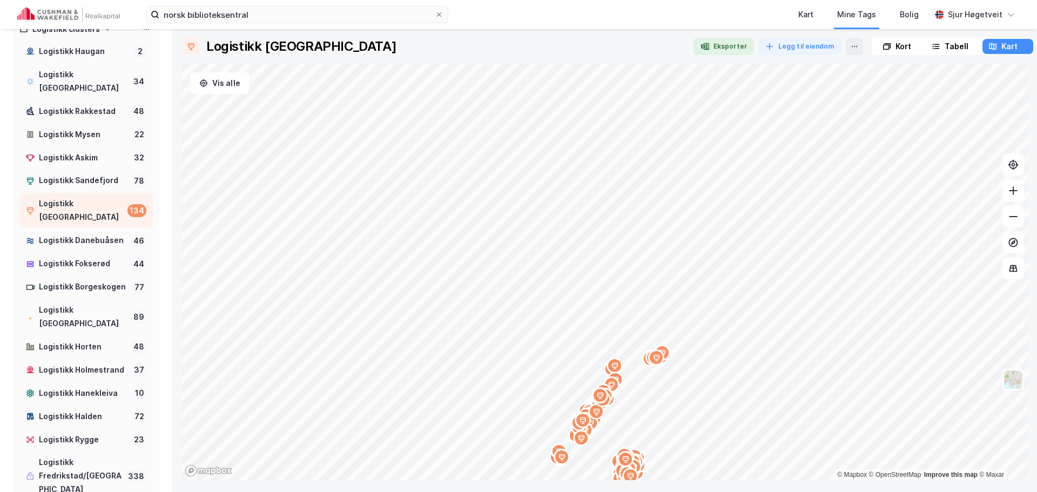
click at [70, 16] on img at bounding box center [68, 14] width 103 height 15
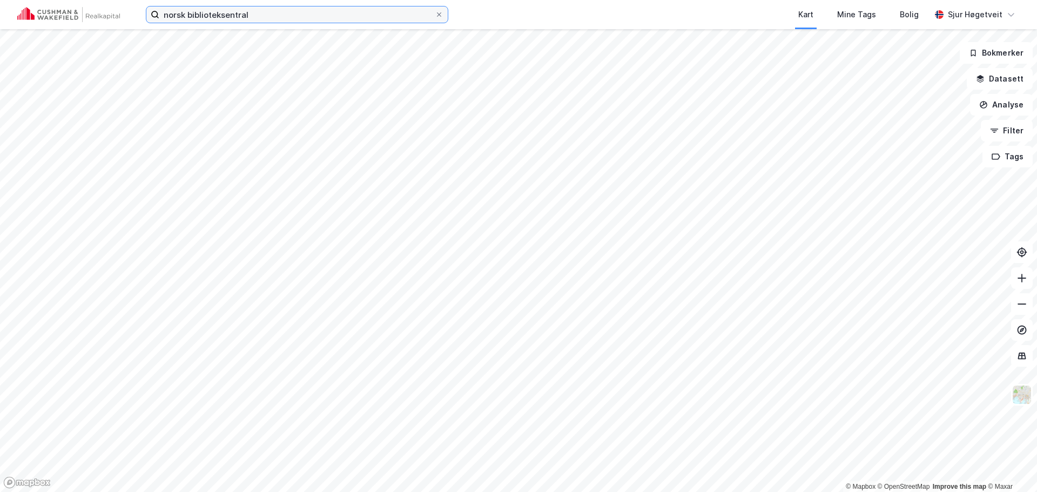
click at [188, 16] on input "norsk biblioteksentral" at bounding box center [296, 14] width 275 height 16
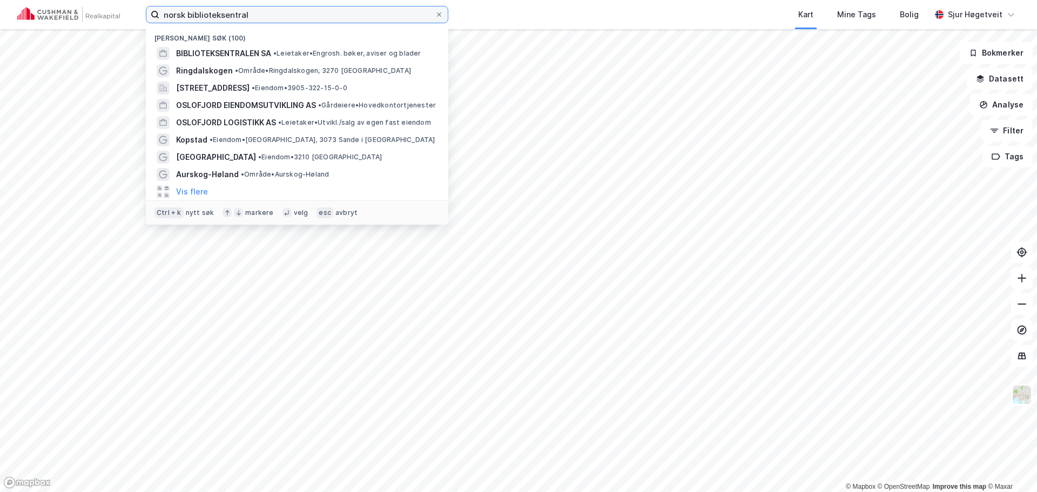
drag, startPoint x: 167, startPoint y: 17, endPoint x: 115, endPoint y: 15, distance: 53.0
click at [115, 15] on div "norsk biblioteksentral Nylige søk (100) BIBLIOTEKSENTRALEN SA • Leietaker • Eng…" at bounding box center [518, 14] width 1037 height 29
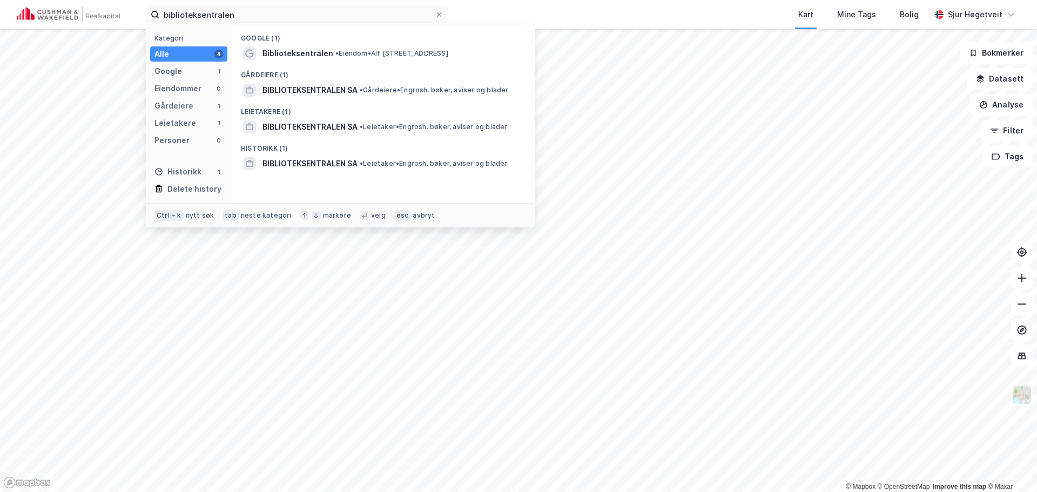
click at [442, 117] on div "Leietakere (1)" at bounding box center [383, 108] width 302 height 19
click at [442, 121] on div "BIBLIOTEKSENTRALEN SA • Leietaker • Engrosh. bøker, aviser og blader" at bounding box center [393, 126] width 261 height 13
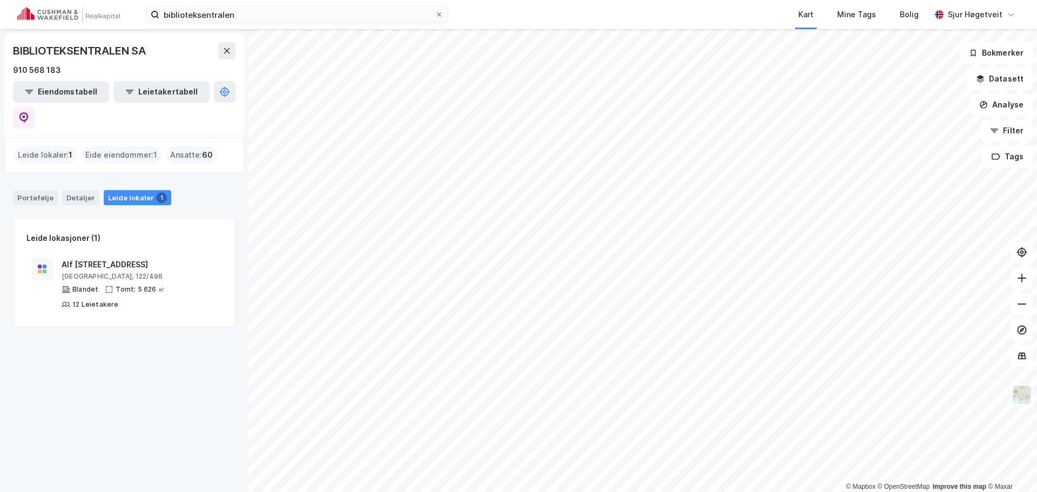
click at [144, 146] on div "Eide eiendommer : 1" at bounding box center [121, 154] width 80 height 17
click at [49, 146] on div "Leide lokaler : 1" at bounding box center [45, 154] width 63 height 17
click at [217, 10] on input "biblioteksentralen" at bounding box center [296, 14] width 275 height 16
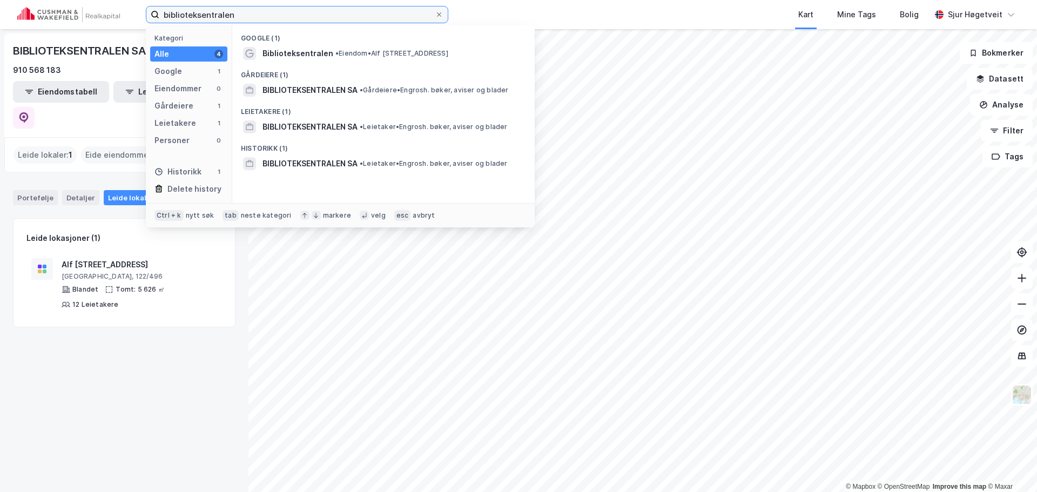
click at [217, 10] on input "biblioteksentralen" at bounding box center [296, 14] width 275 height 16
paste input "JVH Eiendom"
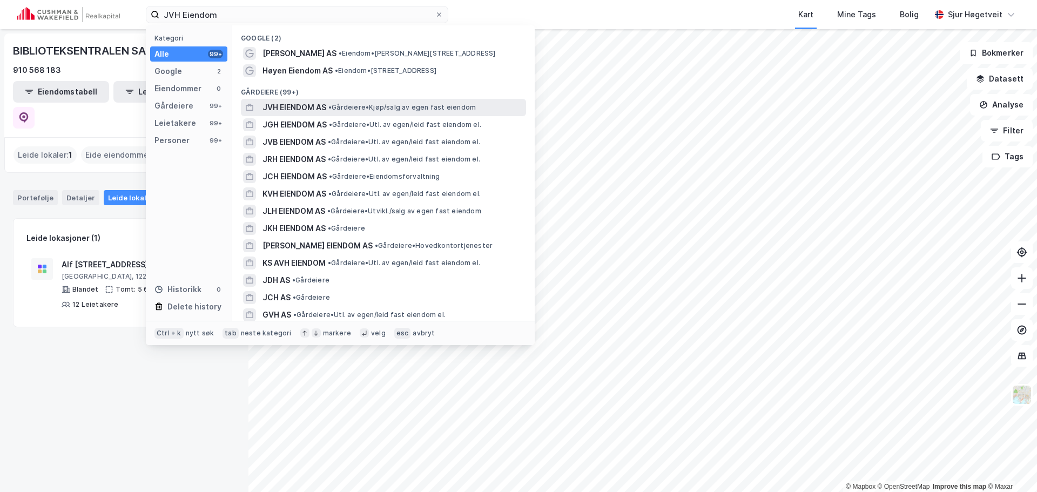
click at [366, 113] on div "JVH EIENDOM AS • Gårdeiere • Kjøp/salg av egen fast eiendom" at bounding box center [393, 107] width 261 height 13
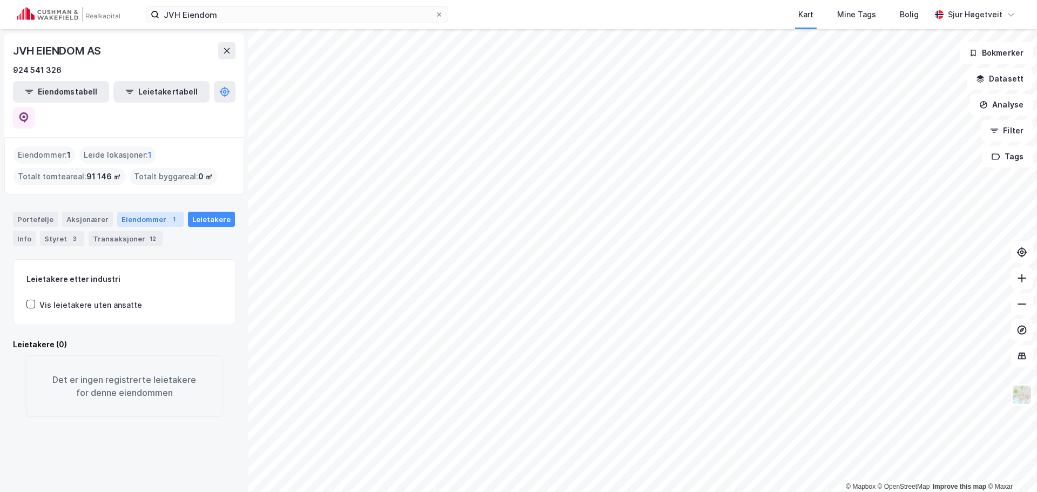
click at [160, 212] on div "Eiendommer 1" at bounding box center [150, 219] width 66 height 15
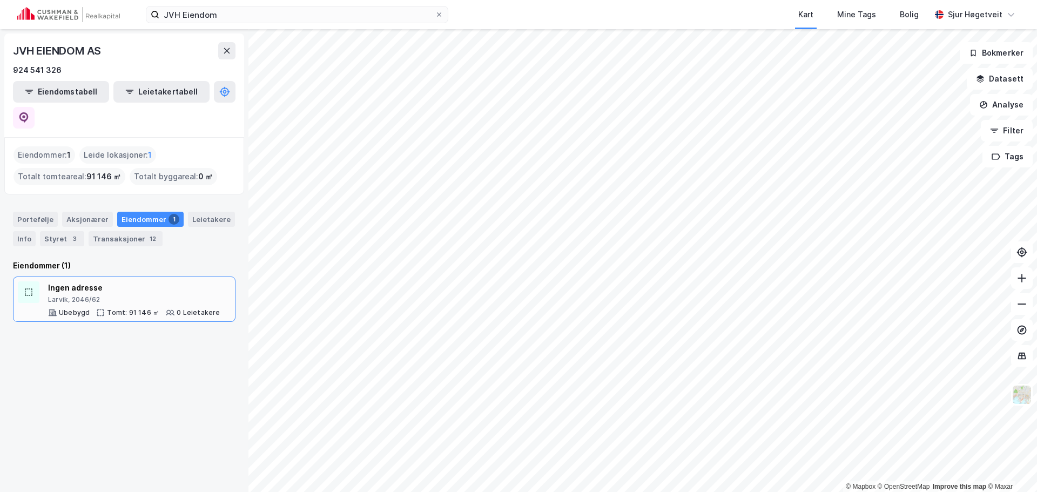
click at [156, 281] on div "Ingen adresse" at bounding box center [134, 287] width 172 height 13
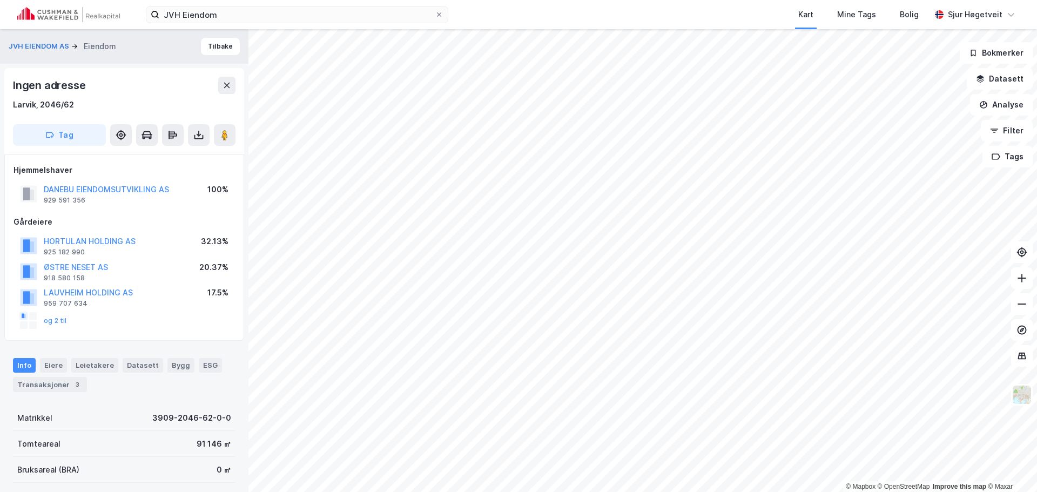
scroll to position [1, 0]
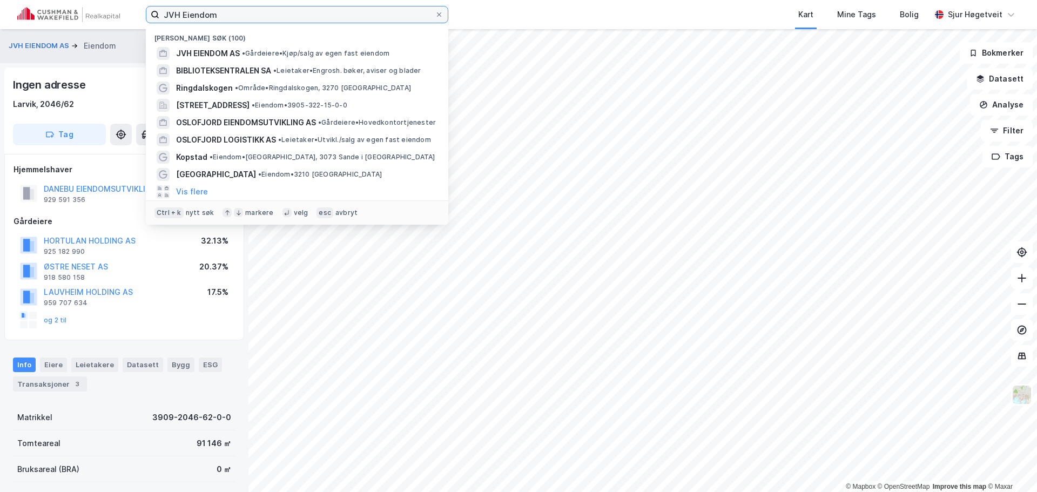
click at [320, 14] on input "JVH Eiendom" at bounding box center [296, 14] width 275 height 16
click at [319, 14] on input "JVH Eiendom" at bounding box center [296, 14] width 275 height 16
paste input "Ringdalveien 24"
click at [319, 14] on input "JVH Ringdalveien 24" at bounding box center [296, 14] width 275 height 16
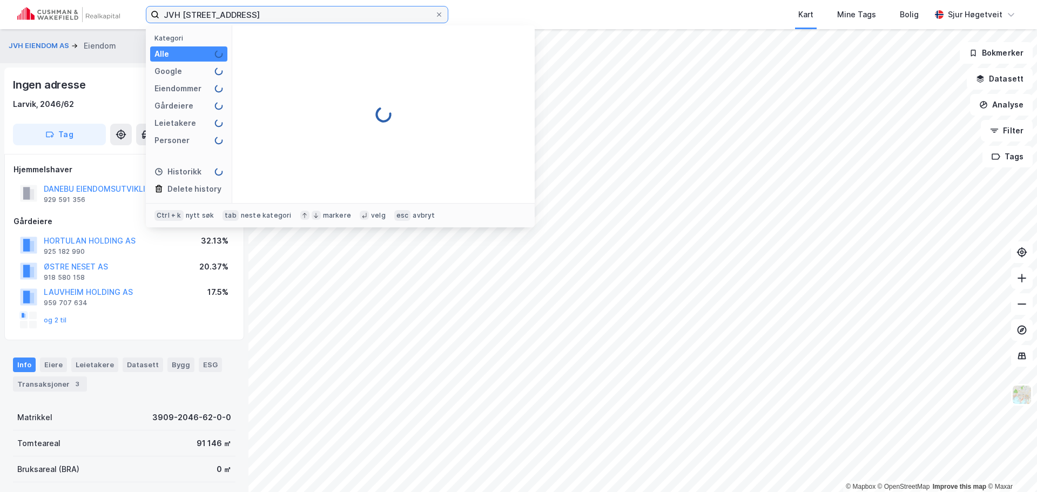
click at [319, 14] on input "JVH Ringdalveien 24" at bounding box center [296, 14] width 275 height 16
paste input
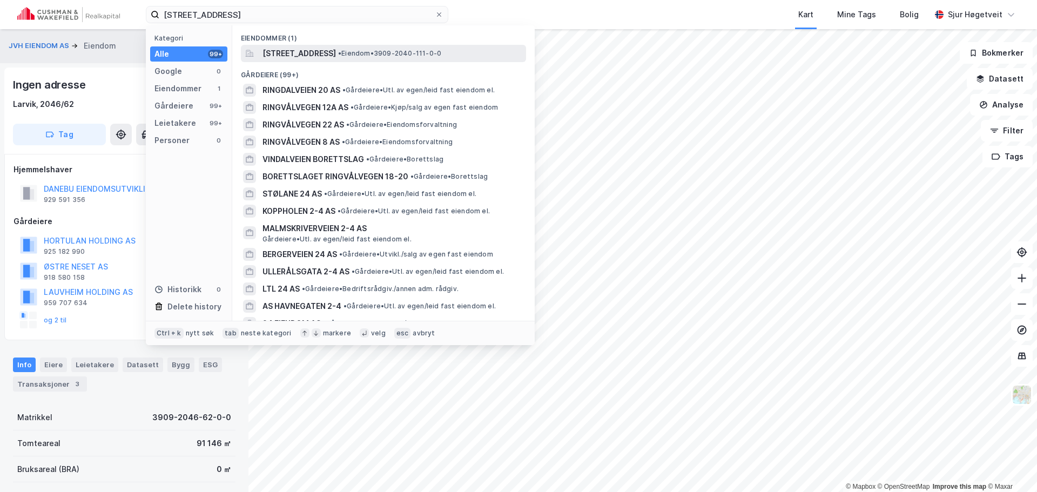
click at [336, 52] on span "Ringdalveien 24, 3270, LARVIK, LARVIK" at bounding box center [299, 53] width 73 height 13
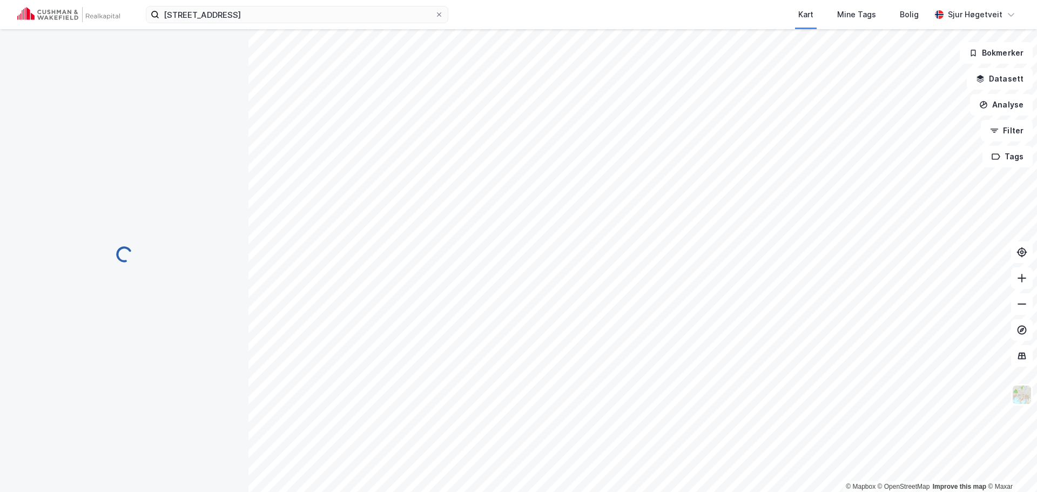
scroll to position [1, 0]
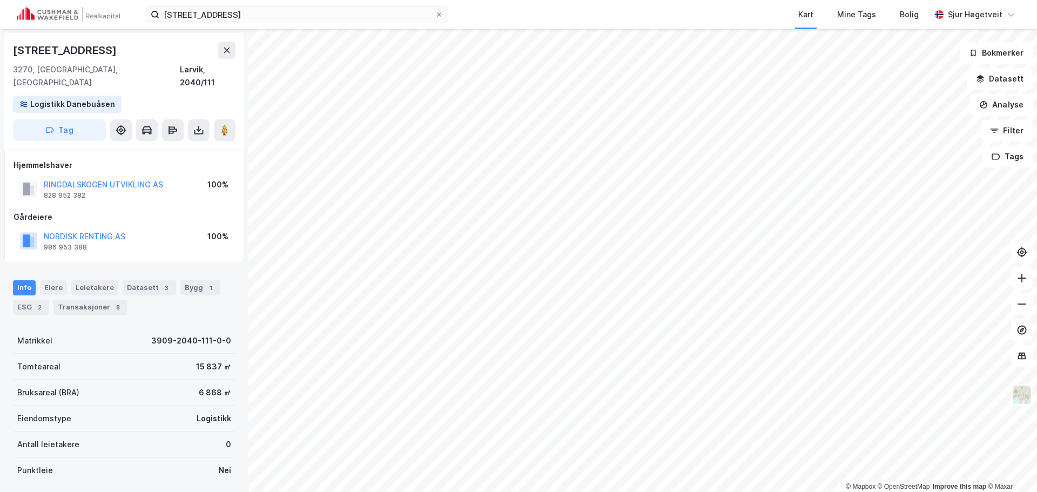
scroll to position [1, 0]
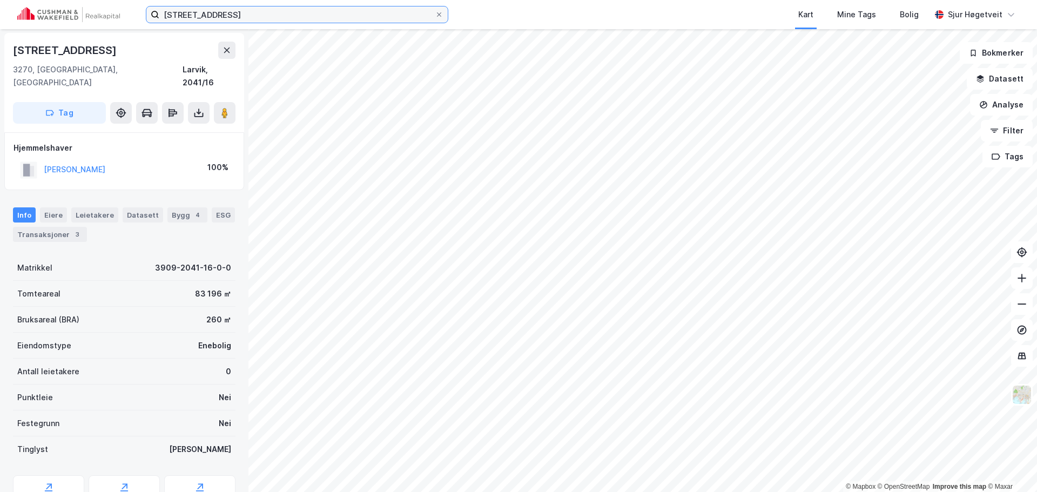
click at [172, 15] on input "Ringdalveien 24" at bounding box center [296, 14] width 275 height 16
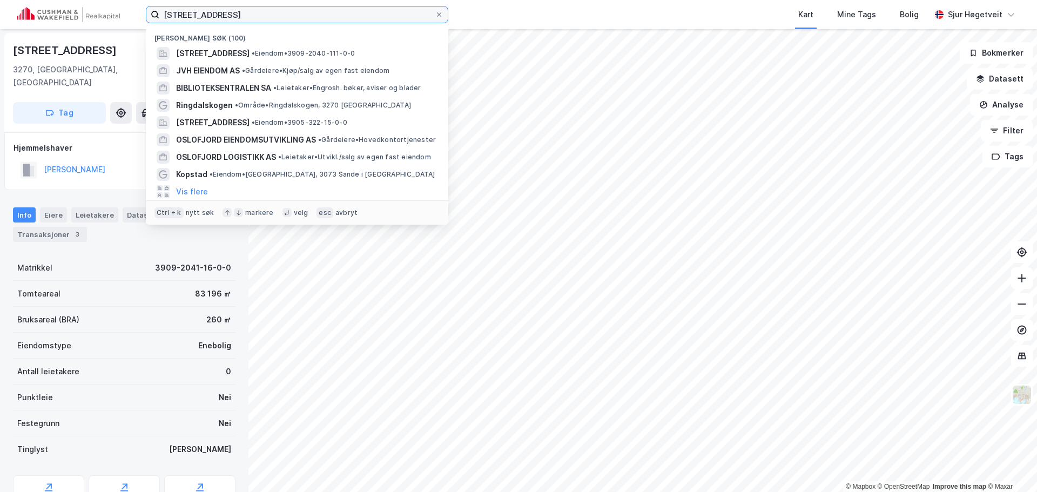
click at [174, 15] on input "Ringdalveien 24" at bounding box center [296, 14] width 275 height 16
click at [174, 14] on input "Ringdalveien 24" at bounding box center [296, 14] width 275 height 16
click at [172, 12] on input "Ringdalveien 24" at bounding box center [296, 14] width 275 height 16
click at [186, 9] on input "Ringdalveien 24" at bounding box center [296, 14] width 275 height 16
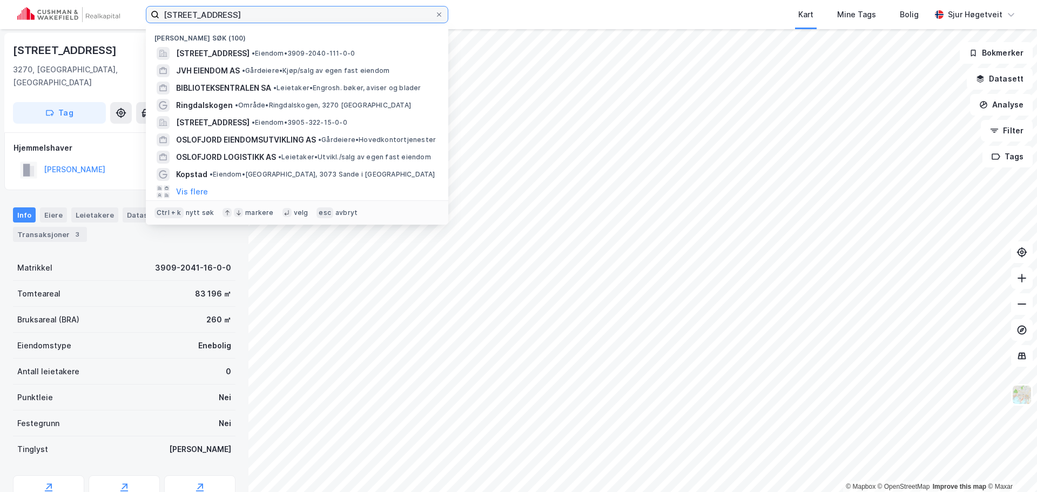
click at [186, 9] on input "Ringdalveien 24" at bounding box center [296, 14] width 275 height 16
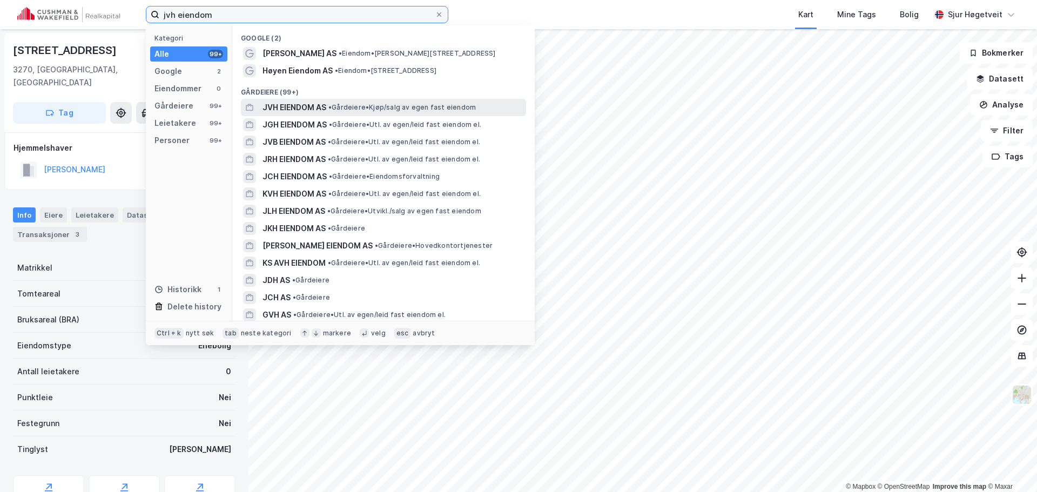
type input "jvh eiendom"
click at [398, 102] on div "JVH EIENDOM AS • Gårdeiere • Kjøp/salg av egen fast eiendom" at bounding box center [393, 107] width 261 height 13
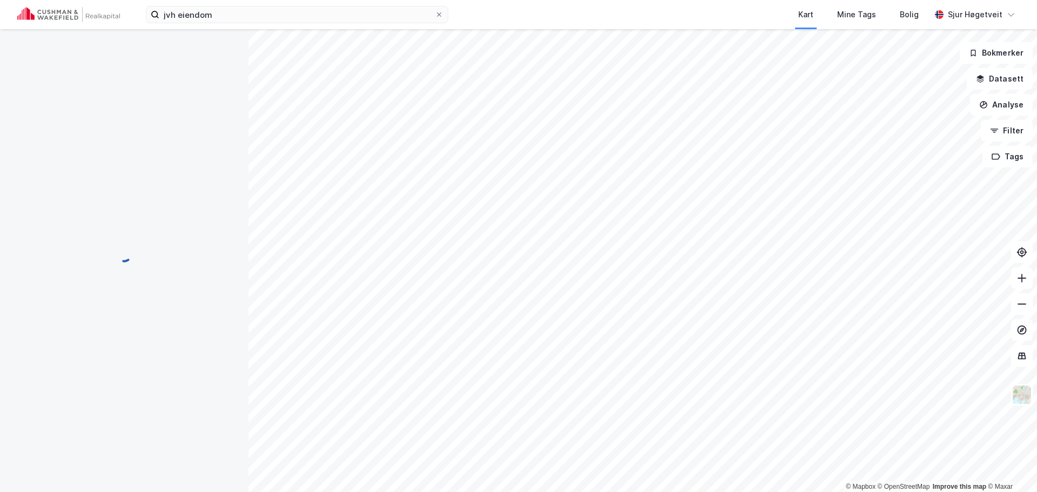
scroll to position [1, 0]
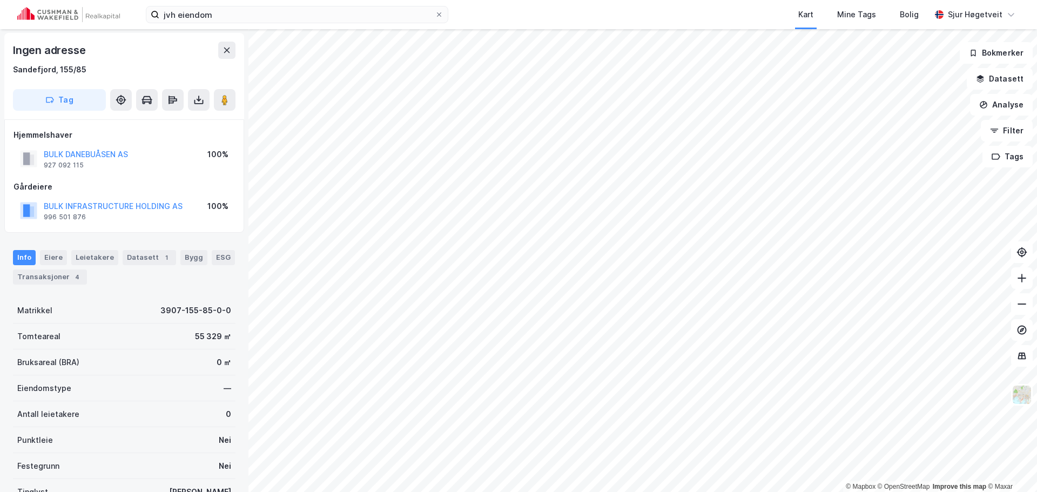
scroll to position [1, 0]
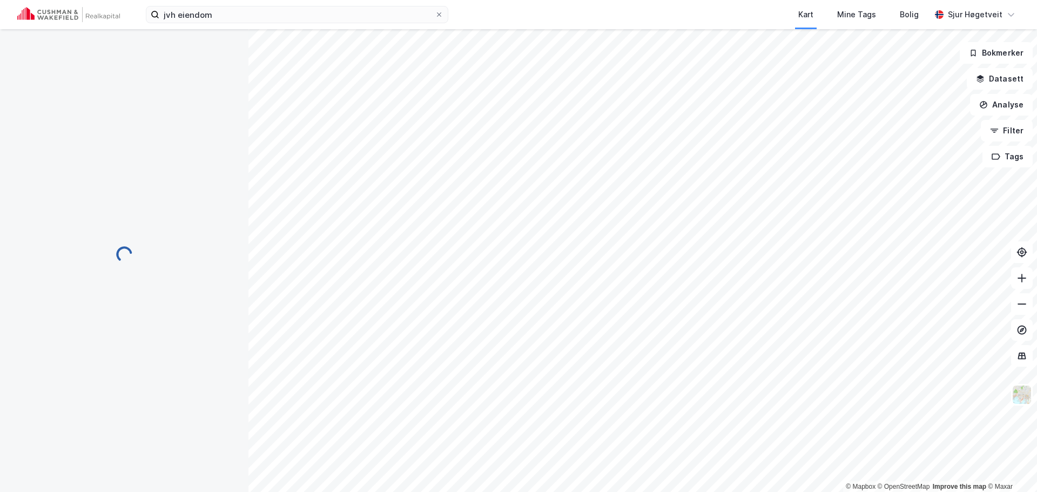
scroll to position [1, 0]
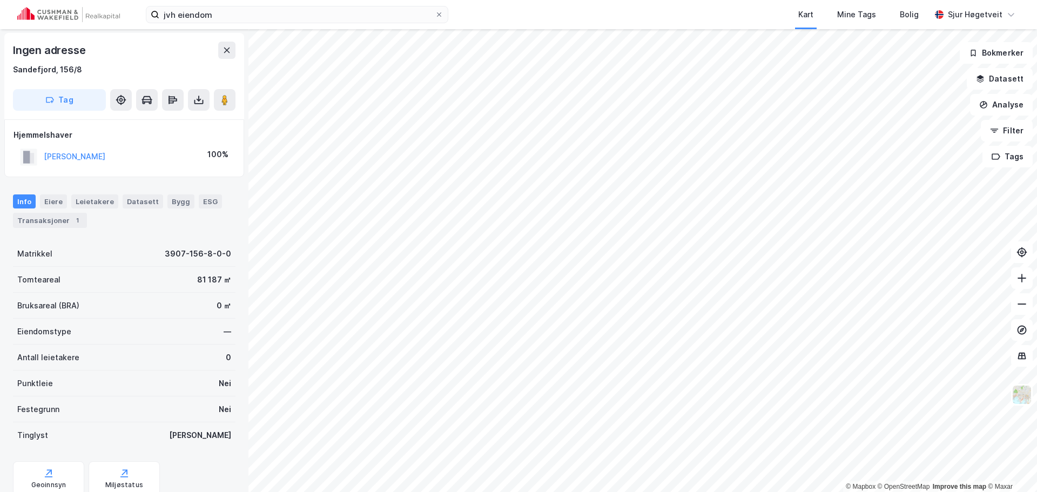
scroll to position [1, 0]
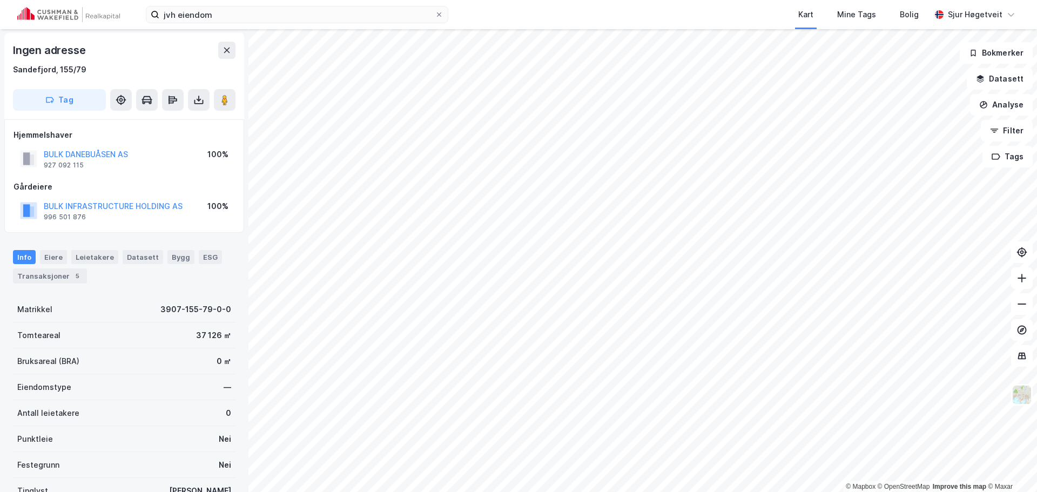
scroll to position [1, 0]
click at [871, 21] on div "Mine Tags" at bounding box center [856, 14] width 45 height 19
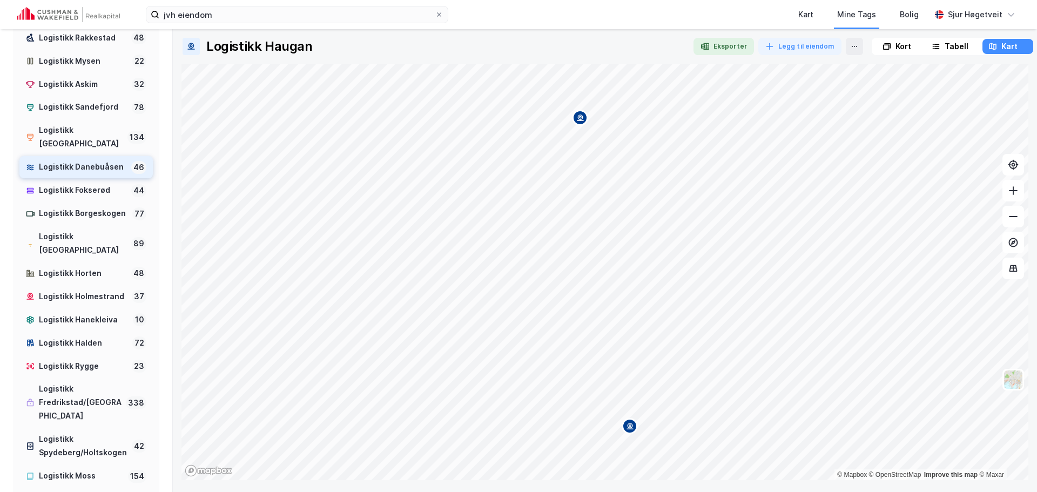
scroll to position [108, 0]
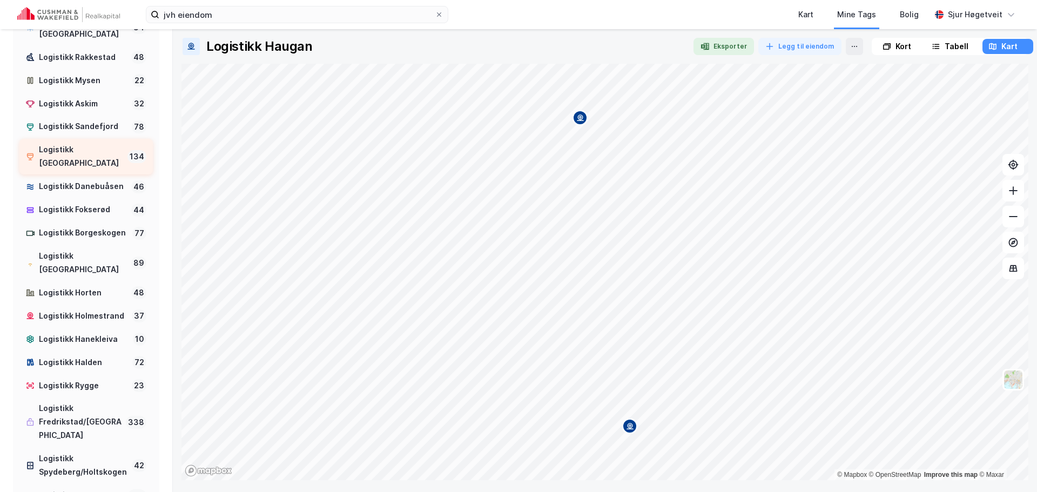
click at [91, 143] on div "Logistikk [GEOGRAPHIC_DATA]" at bounding box center [81, 156] width 84 height 27
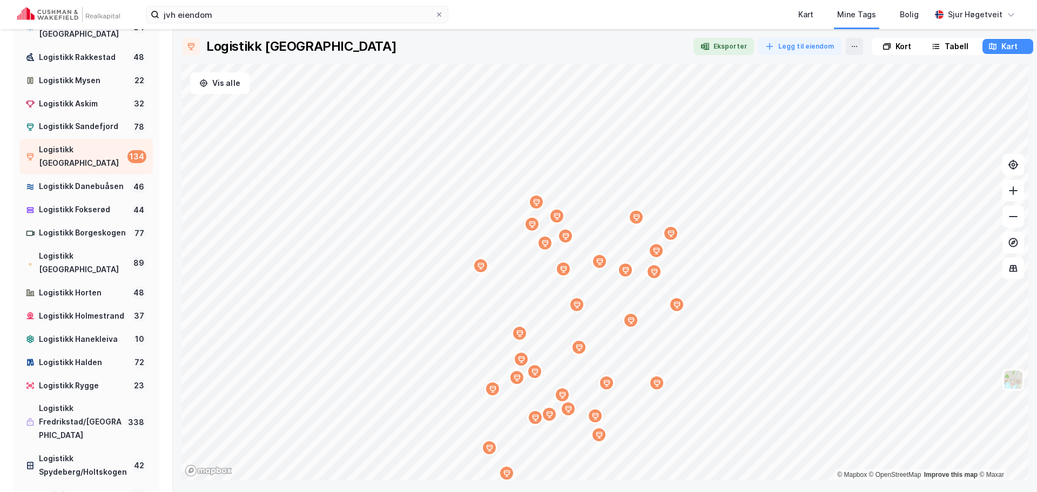
click at [543, 364] on div "Map marker" at bounding box center [535, 372] width 16 height 16
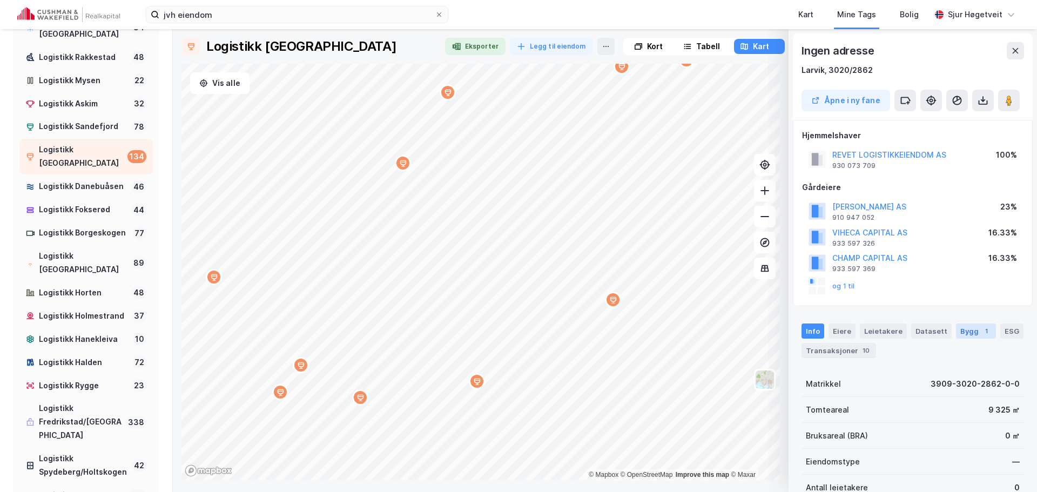
click at [967, 339] on div "Bygg 1" at bounding box center [976, 331] width 40 height 15
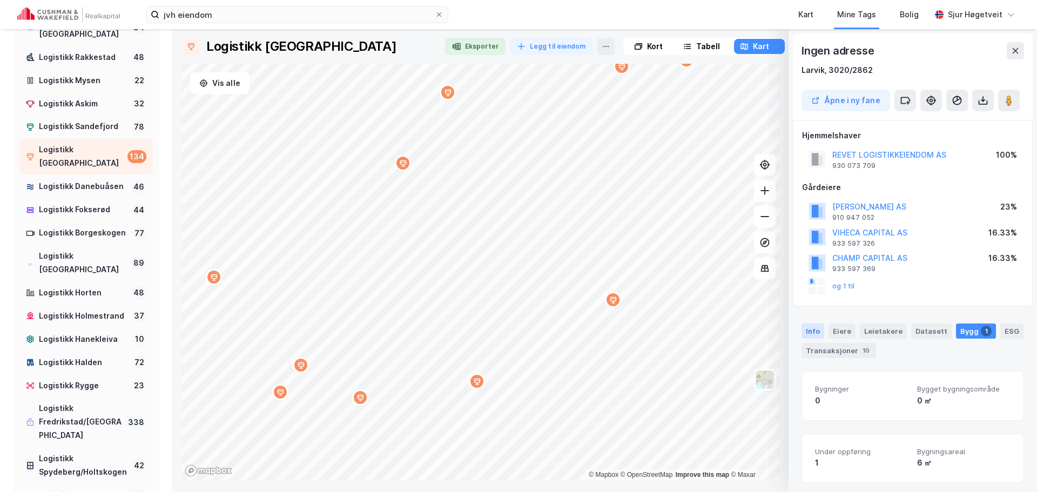
click at [822, 332] on div "Info" at bounding box center [813, 331] width 23 height 15
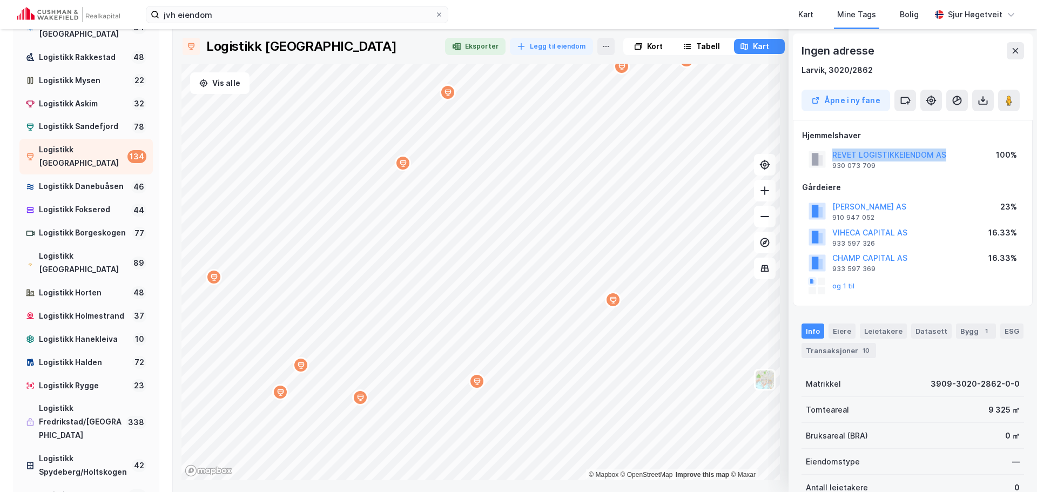
drag, startPoint x: 952, startPoint y: 152, endPoint x: 830, endPoint y: 156, distance: 122.1
click at [830, 156] on div "REVET LOGISTIKKEIENDOM AS 930 073 709 100%" at bounding box center [912, 159] width 221 height 26
copy button "REVET LOGISTIKKEIENDOM AS"
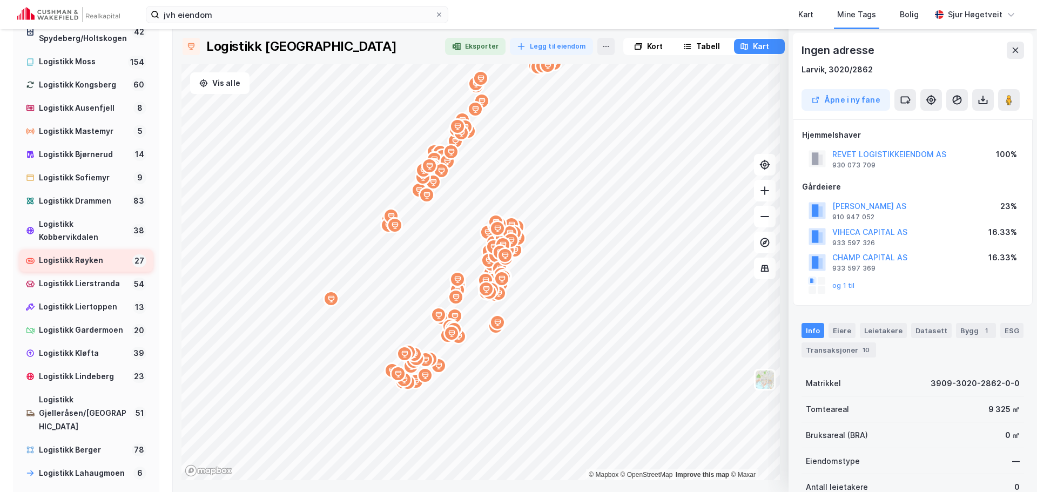
scroll to position [594, 0]
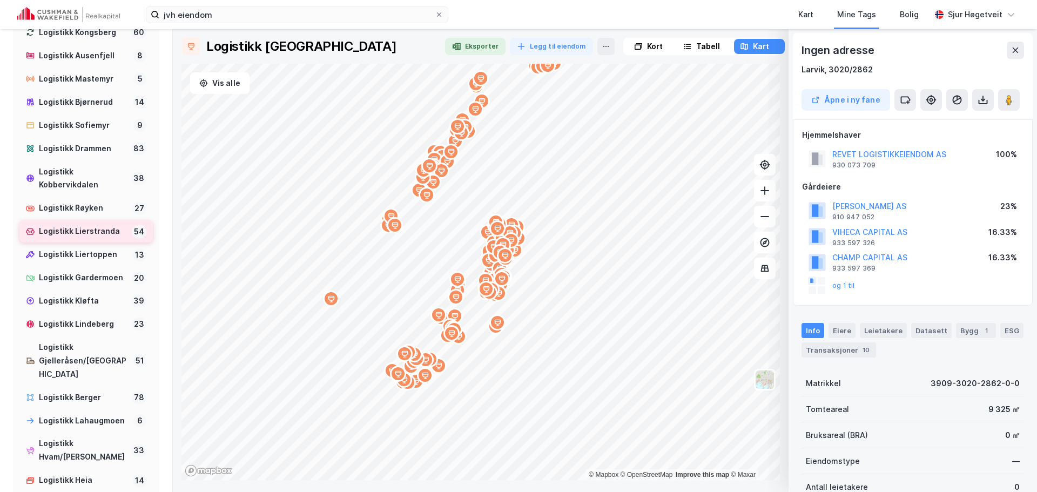
click at [99, 238] on div "Logistikk Lierstranda" at bounding box center [83, 232] width 89 height 14
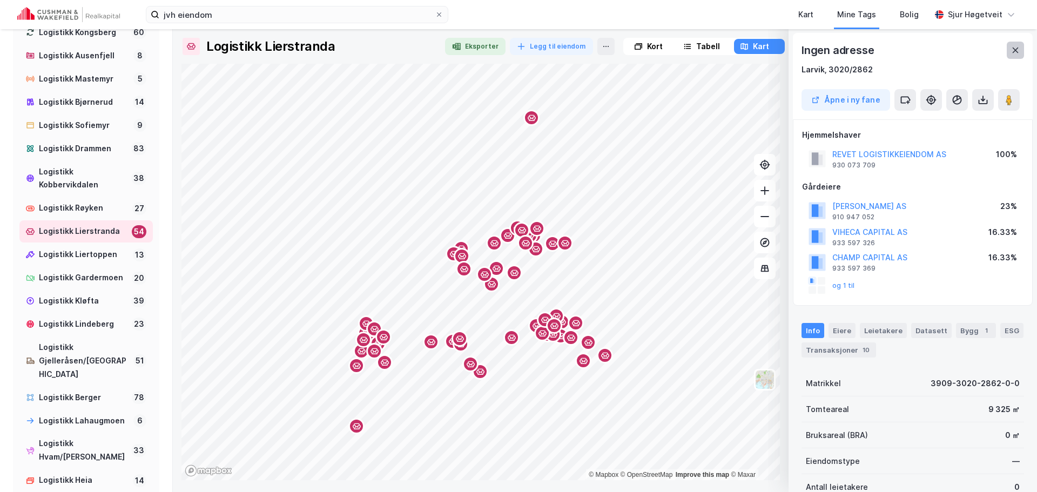
click at [1019, 50] on icon at bounding box center [1015, 50] width 9 height 9
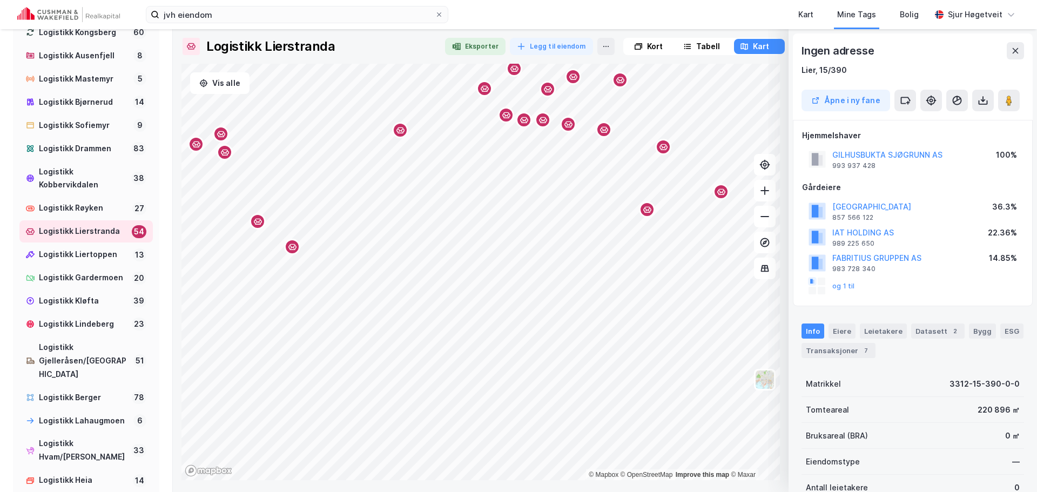
scroll to position [1, 0]
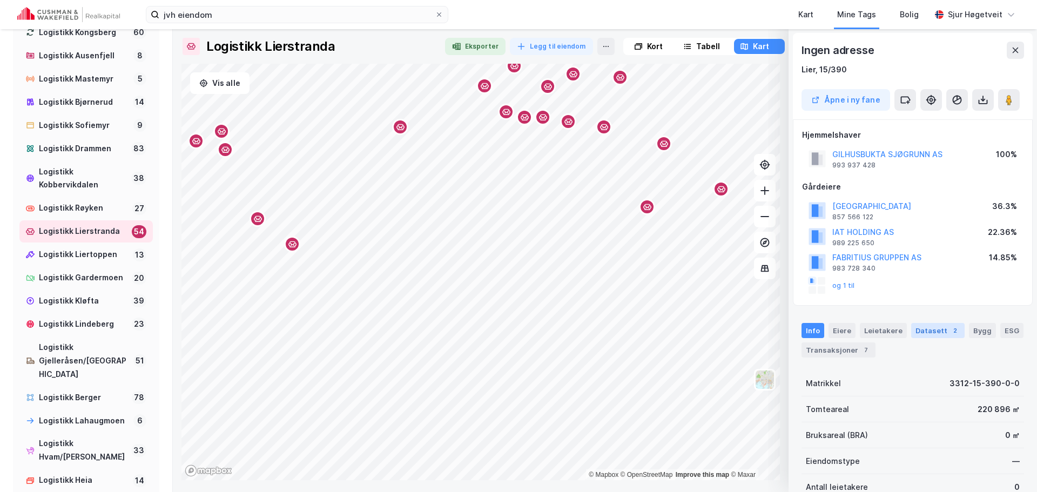
click at [950, 326] on div "2" at bounding box center [955, 330] width 11 height 11
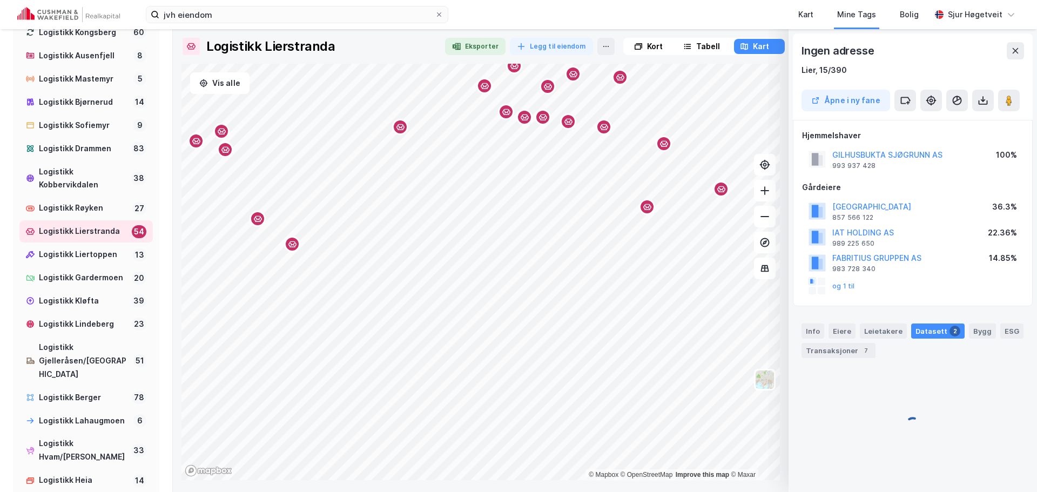
scroll to position [0, 0]
click at [903, 444] on div "Alle Prosjekter" at bounding box center [912, 450] width 221 height 43
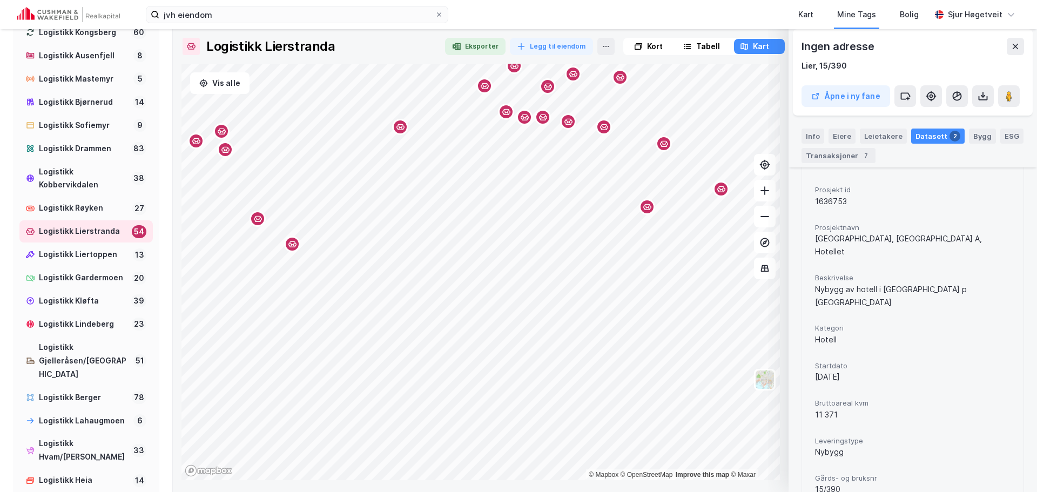
scroll to position [348, 0]
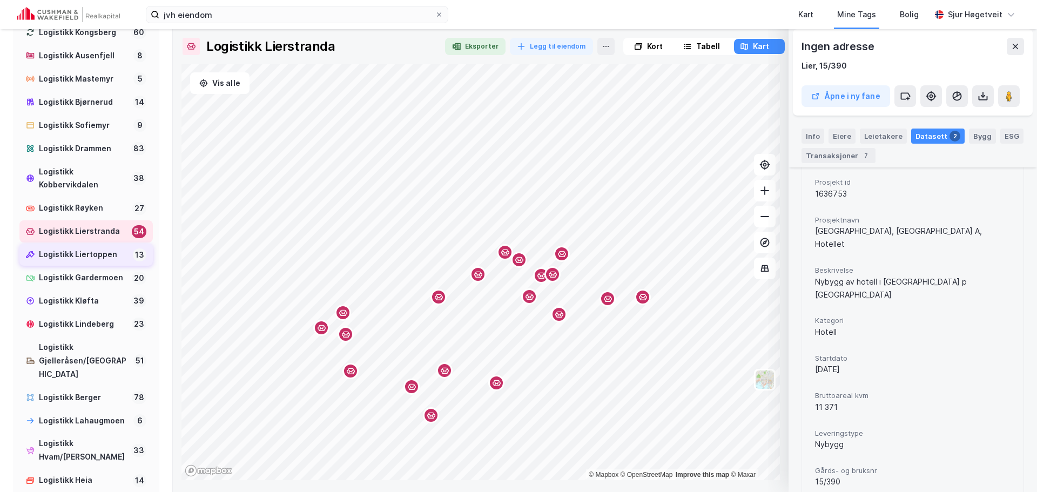
click at [99, 261] on div "Logistikk Liertoppen" at bounding box center [84, 255] width 90 height 14
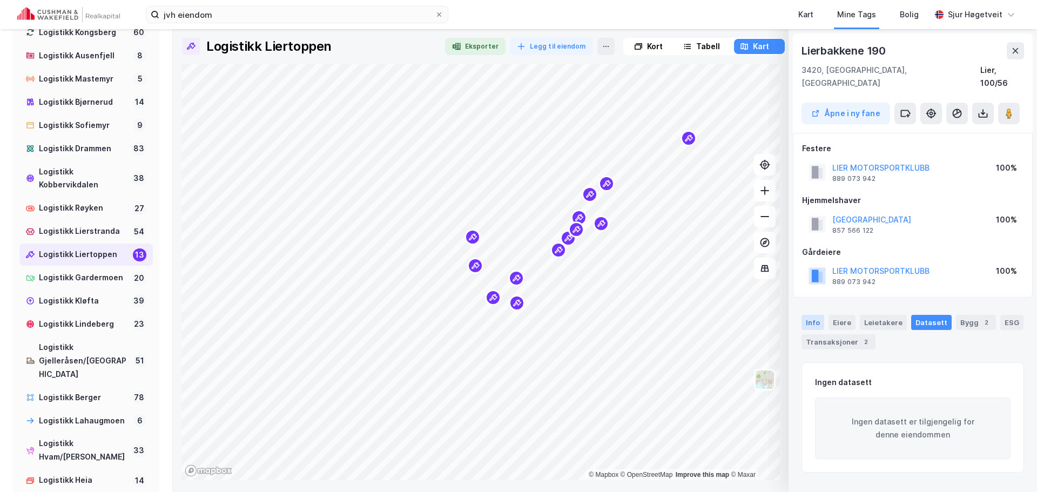
click at [811, 315] on div "Info" at bounding box center [813, 322] width 23 height 15
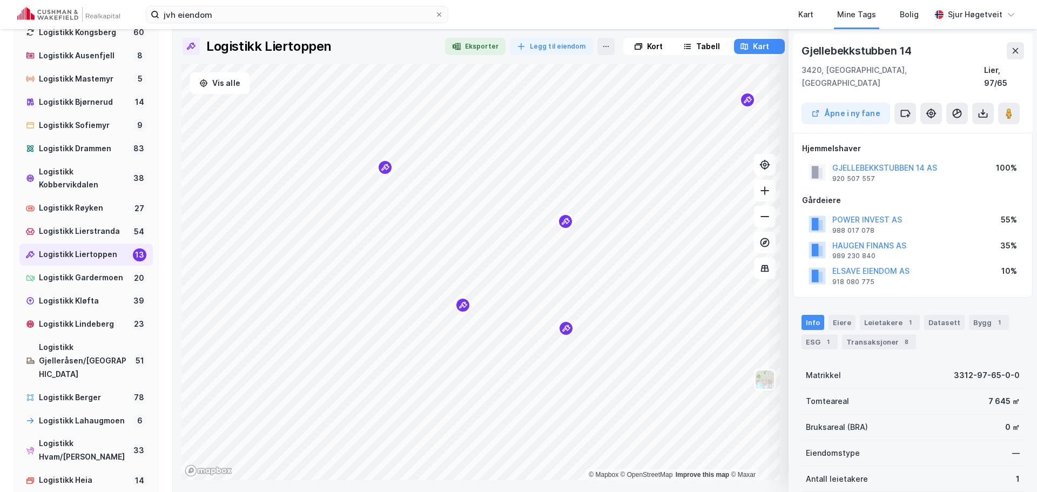
scroll to position [3, 0]
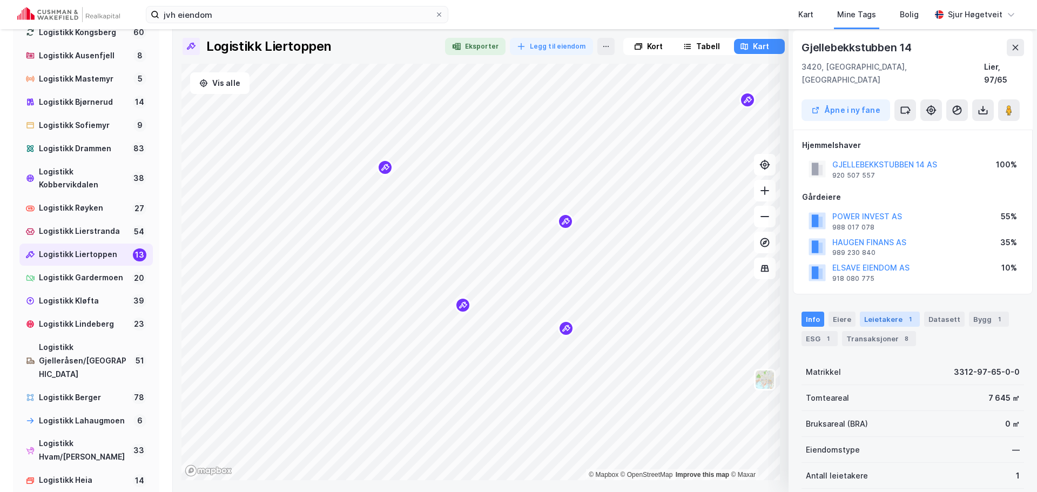
click at [887, 312] on div "Leietakere 1" at bounding box center [890, 319] width 60 height 15
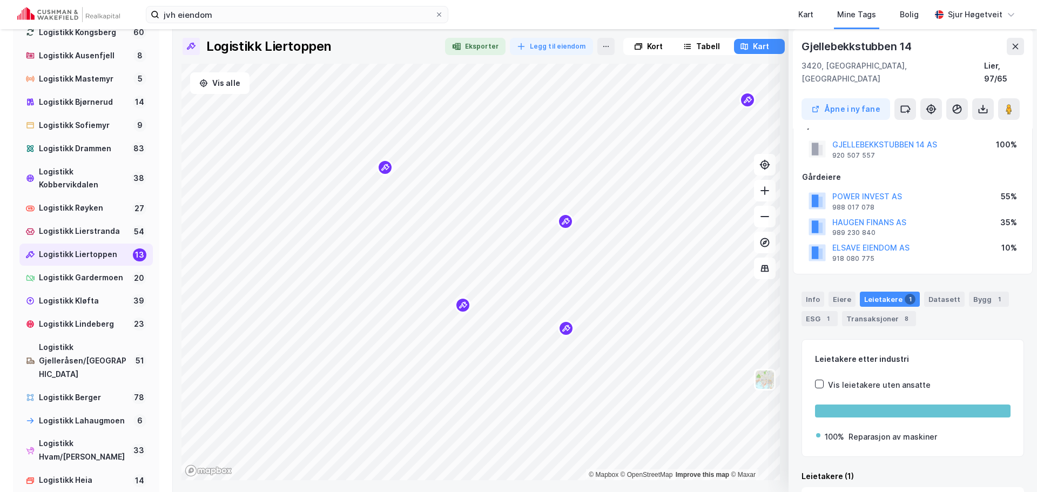
scroll to position [0, 0]
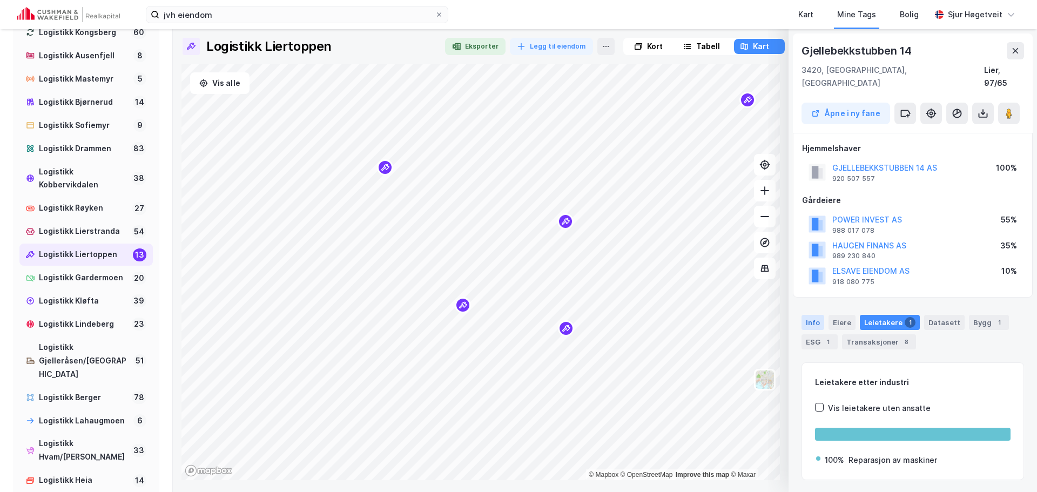
click at [818, 315] on div "Info" at bounding box center [813, 322] width 23 height 15
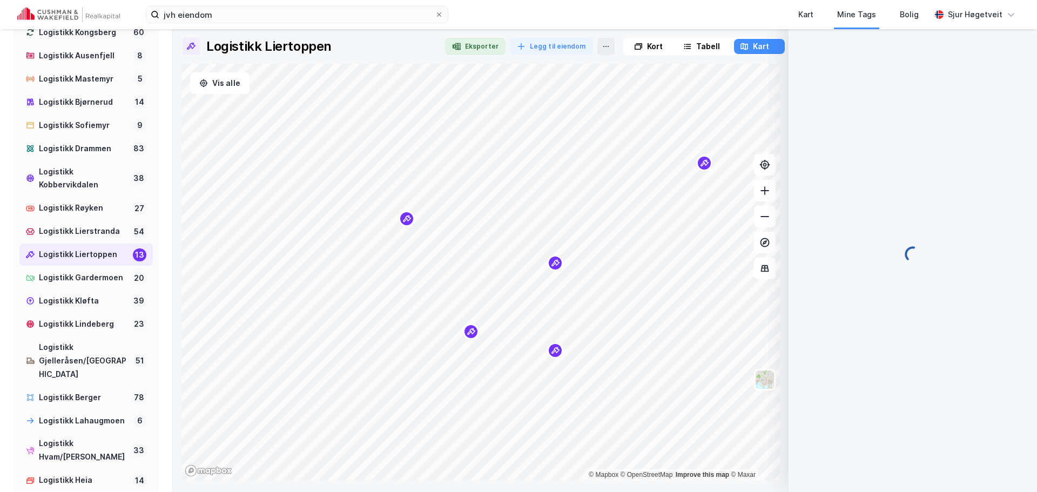
scroll to position [2, 0]
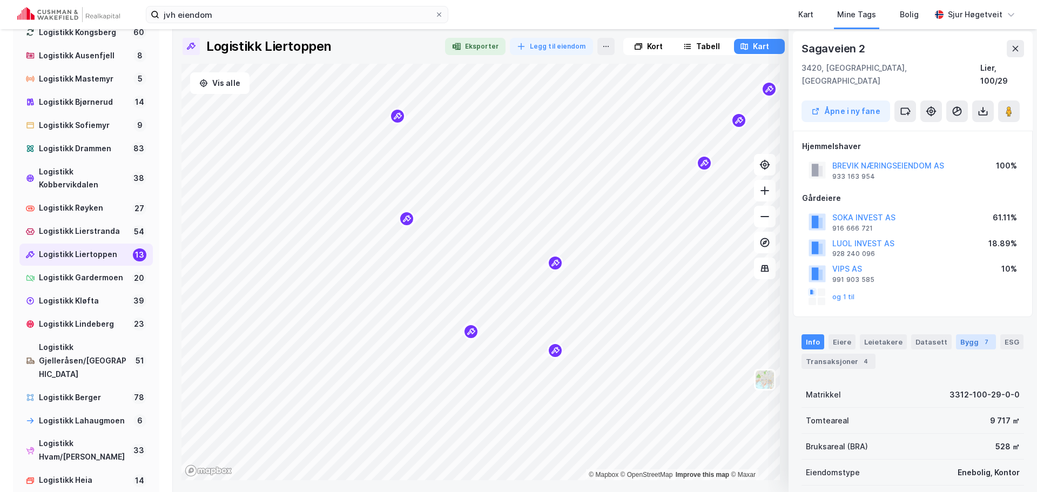
click at [970, 334] on div "Bygg 7" at bounding box center [976, 341] width 40 height 15
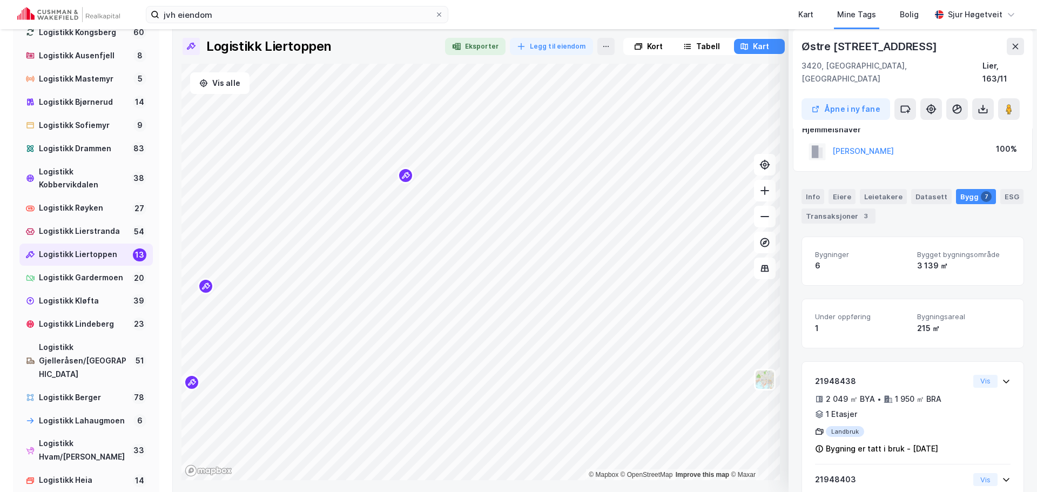
scroll to position [0, 0]
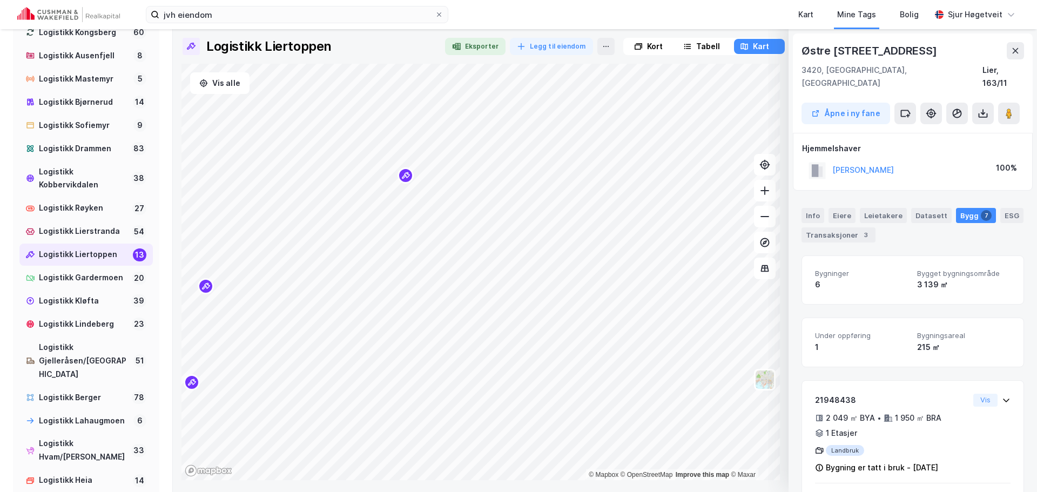
click at [819, 212] on div "Info Eiere Leietakere Datasett Bygg 7 ESG Transaksjoner 3" at bounding box center [913, 225] width 223 height 35
click at [817, 208] on div "Info" at bounding box center [813, 215] width 23 height 15
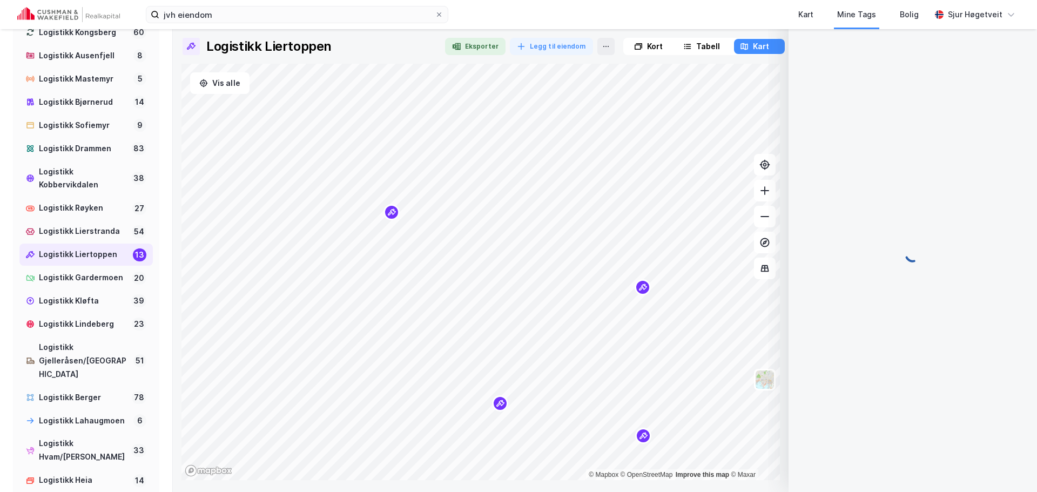
scroll to position [1, 0]
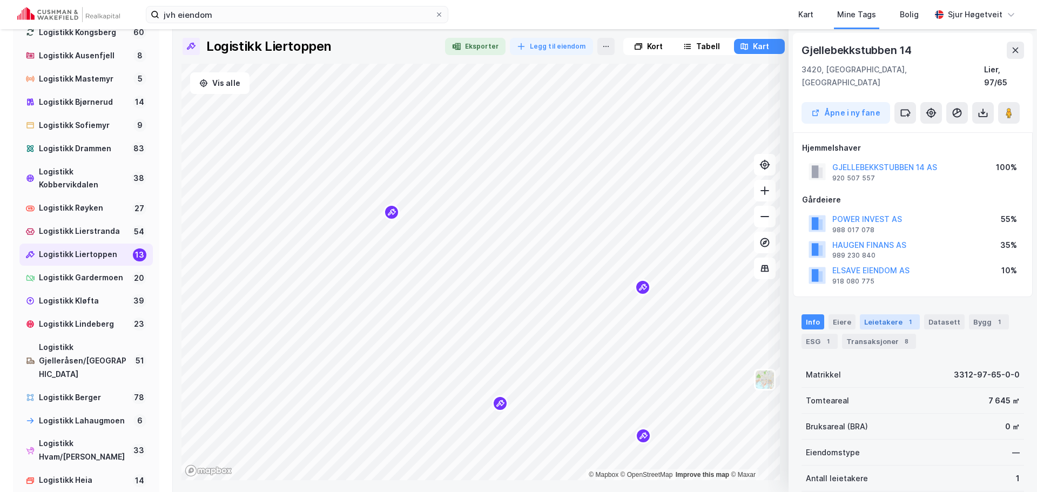
click at [889, 314] on div "Leietakere 1" at bounding box center [890, 321] width 60 height 15
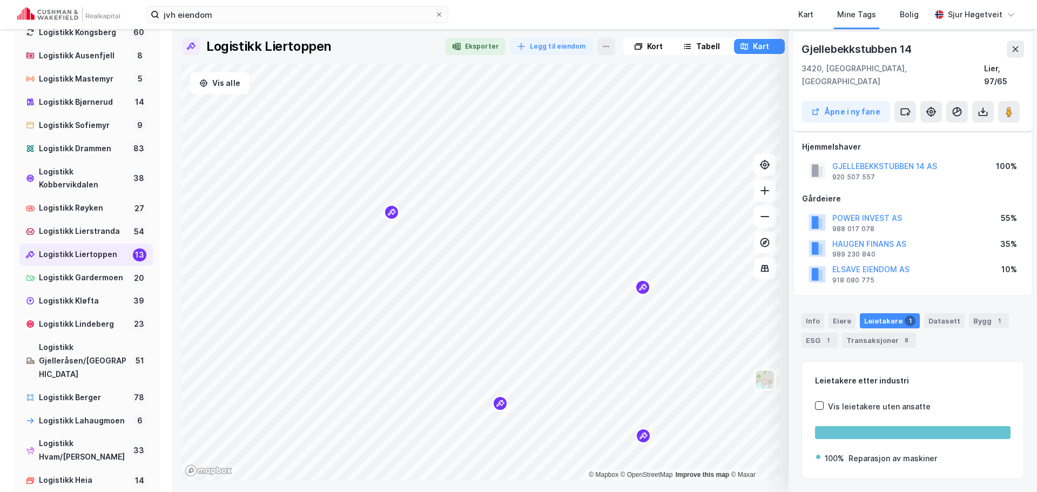
scroll to position [0, 0]
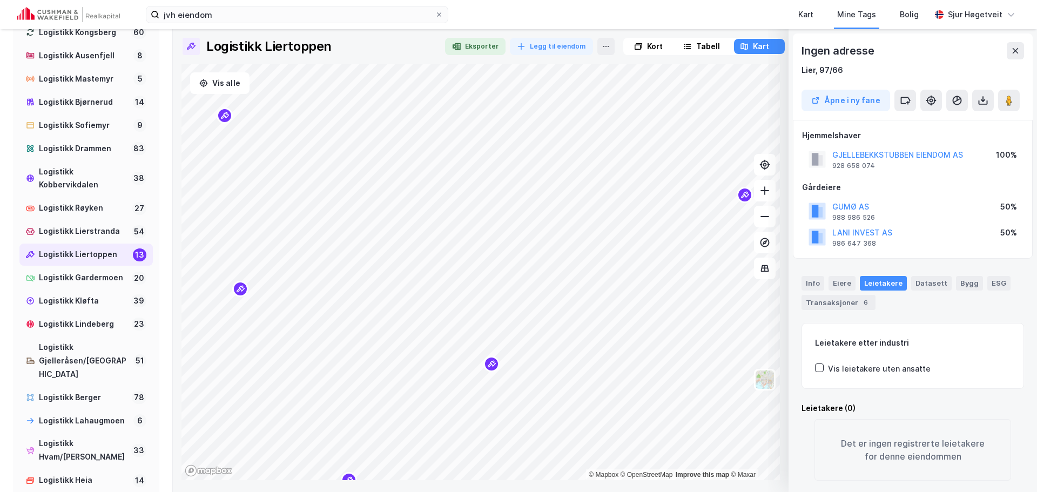
click at [638, 46] on icon at bounding box center [638, 46] width 9 height 9
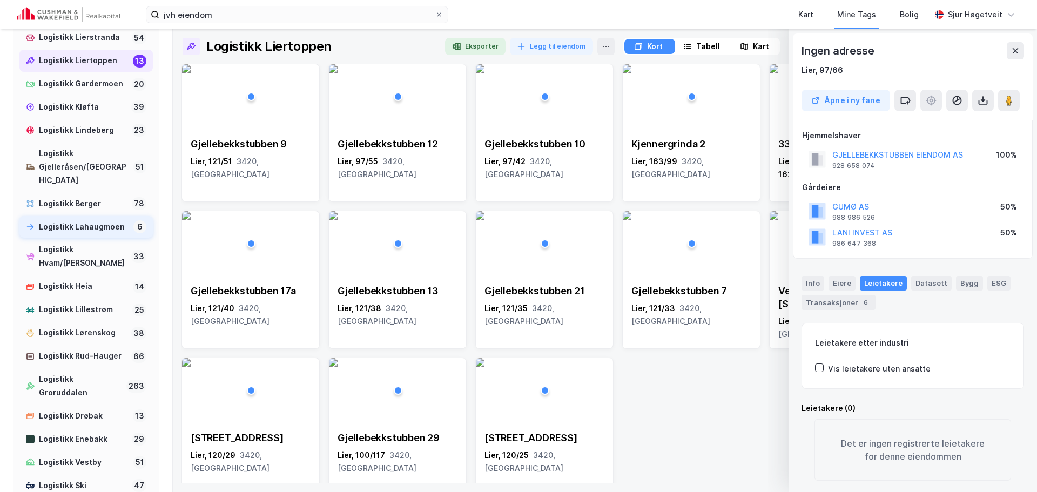
scroll to position [810, 0]
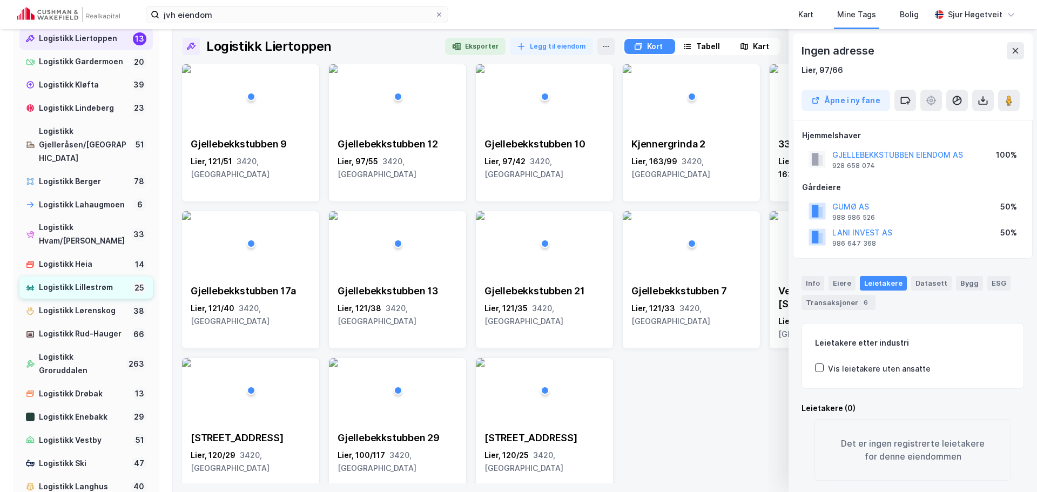
click at [101, 294] on div "Logistikk Lillestrøm" at bounding box center [83, 288] width 89 height 14
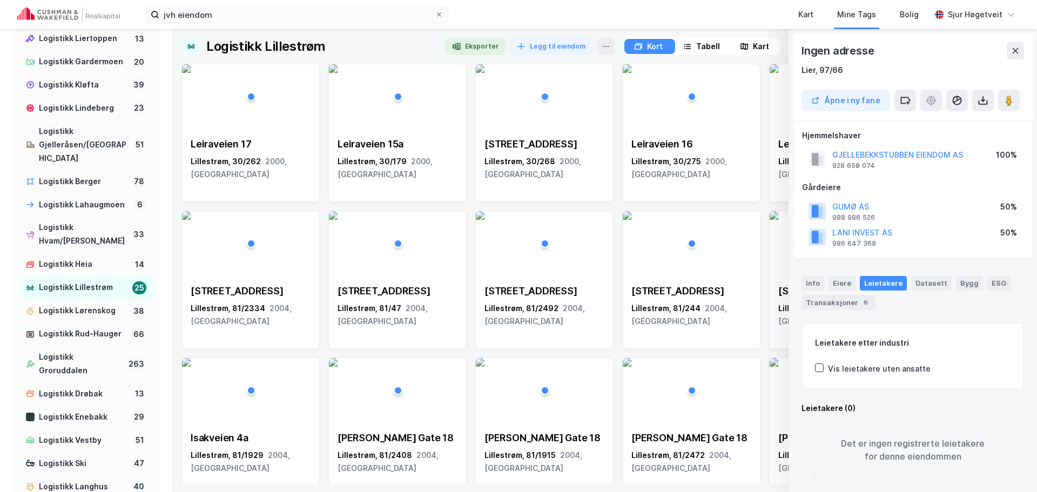
click at [753, 46] on div "Kart" at bounding box center [761, 46] width 16 height 13
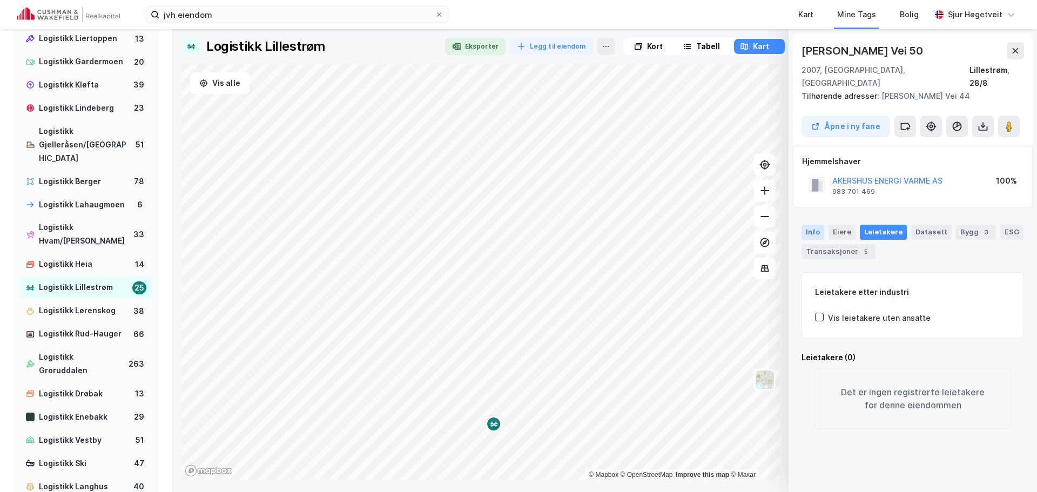
click at [812, 225] on div "Info" at bounding box center [813, 232] width 23 height 15
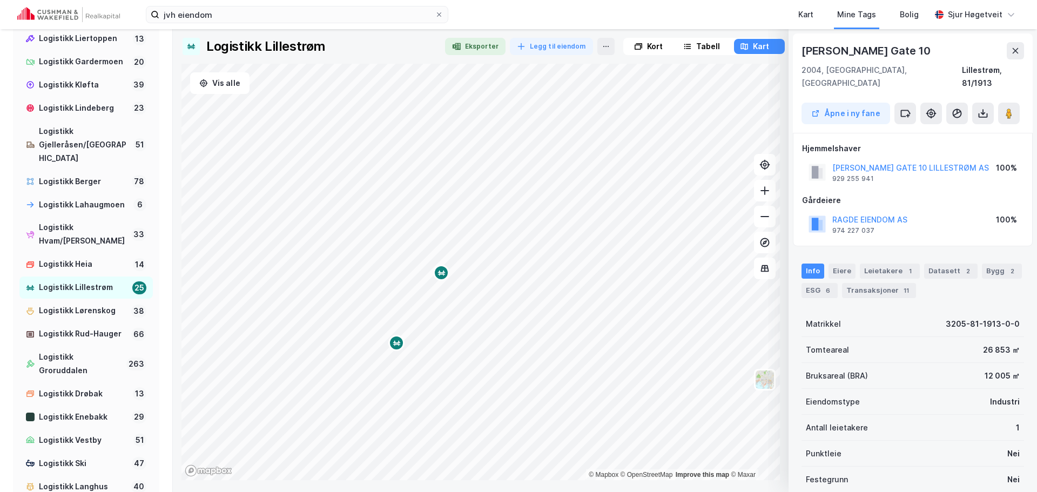
scroll to position [2, 0]
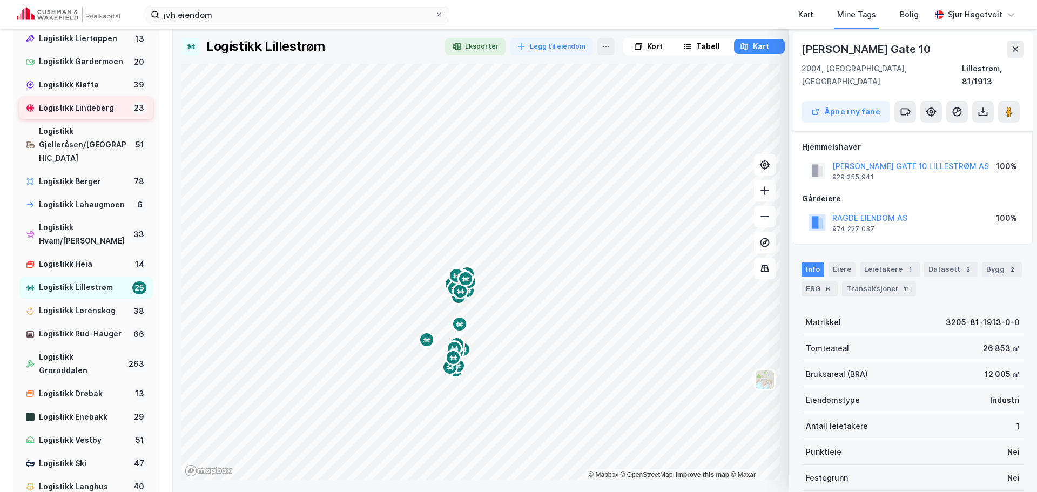
click at [83, 115] on div "Logistikk Lindeberg" at bounding box center [83, 109] width 89 height 14
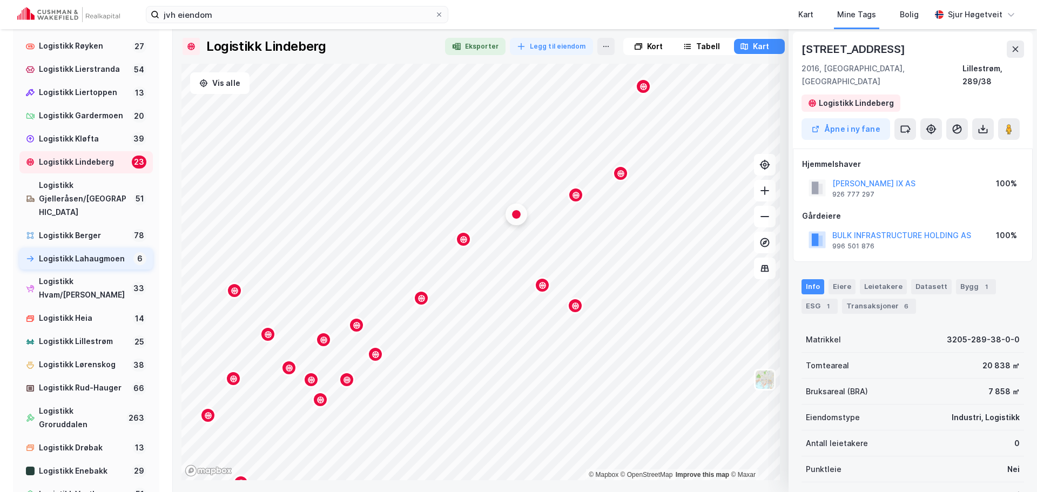
scroll to position [810, 0]
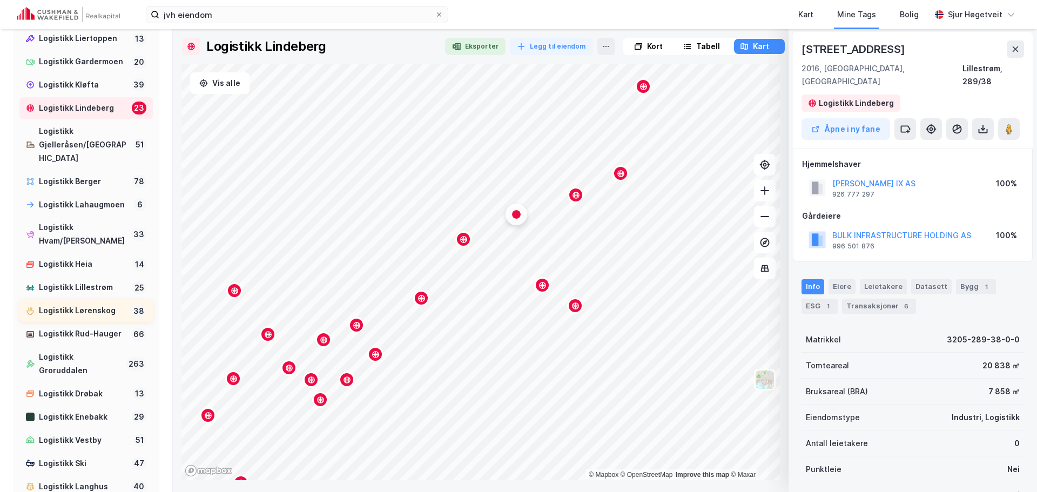
click at [98, 318] on div "Logistikk Lørenskog" at bounding box center [83, 311] width 88 height 14
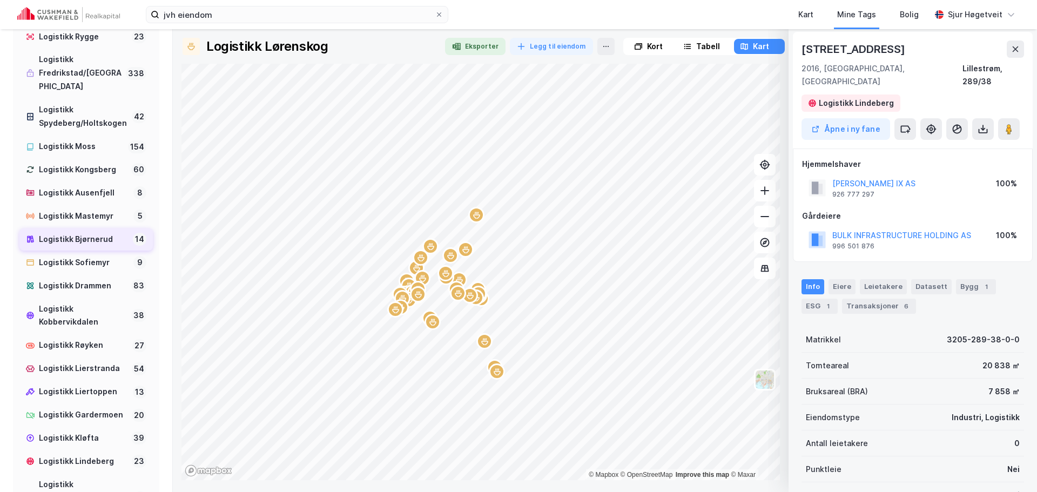
scroll to position [432, 0]
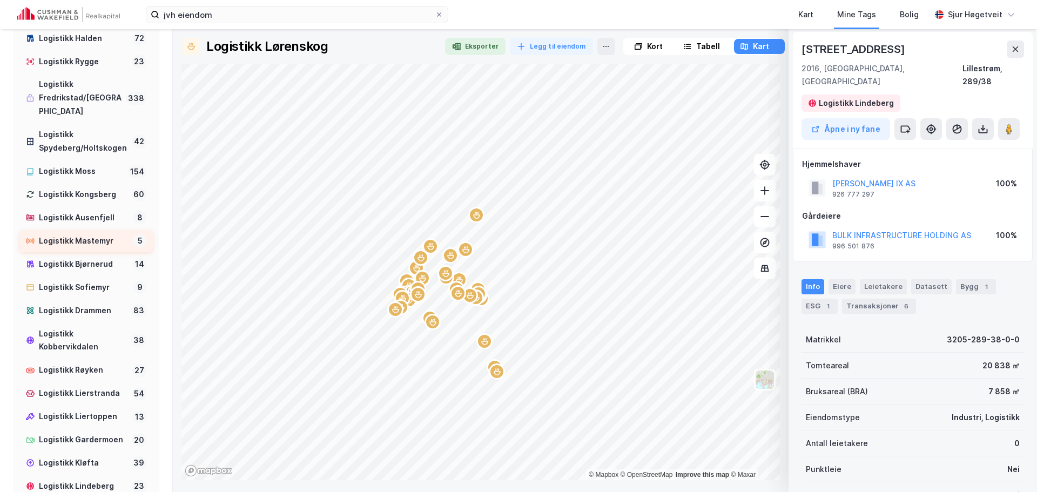
click at [108, 248] on div "Logistikk Mastemyr" at bounding box center [84, 241] width 90 height 14
